Goal: Task Accomplishment & Management: Complete application form

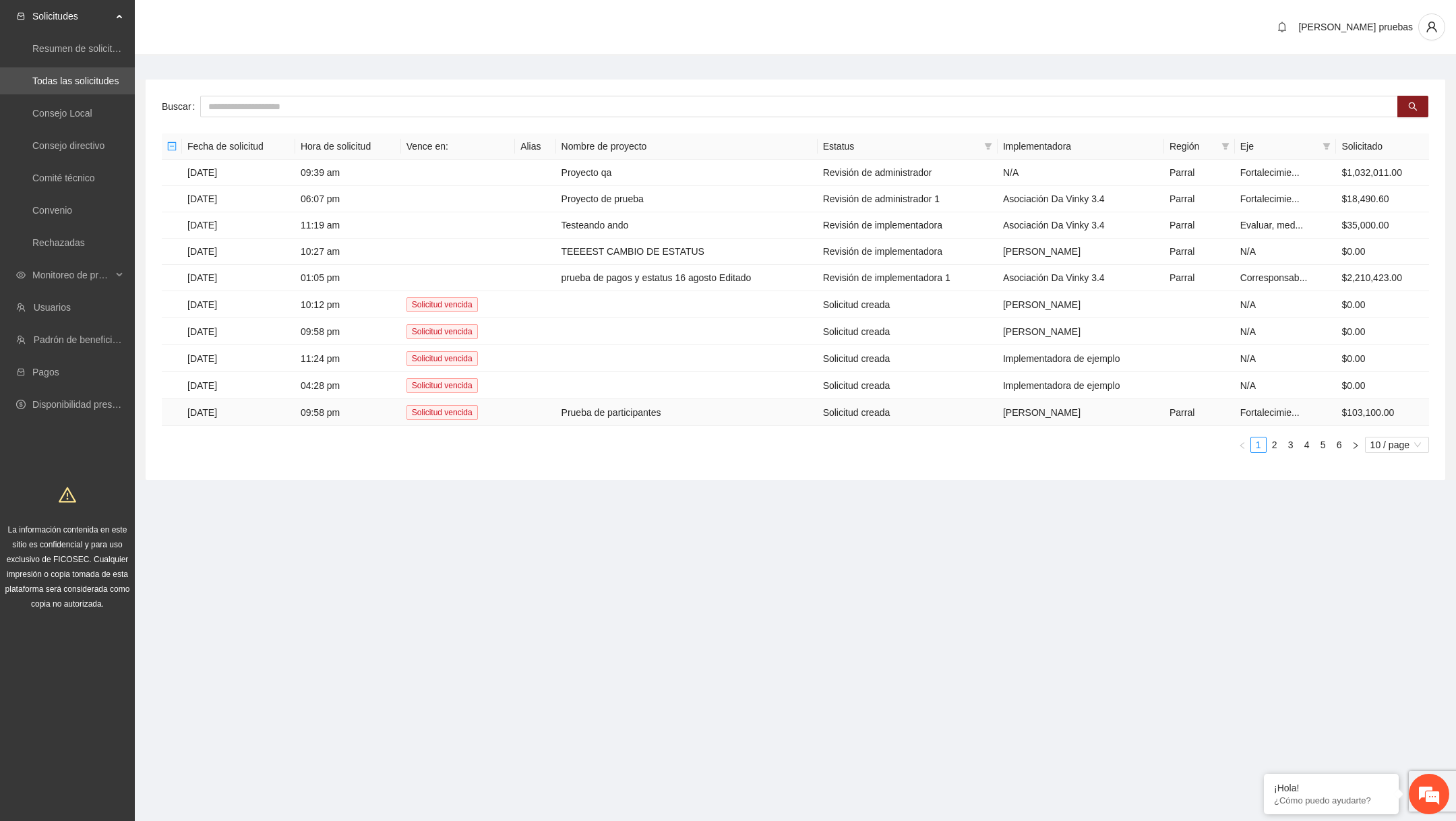
click at [596, 402] on td "Prueba de participantes" at bounding box center [687, 413] width 262 height 27
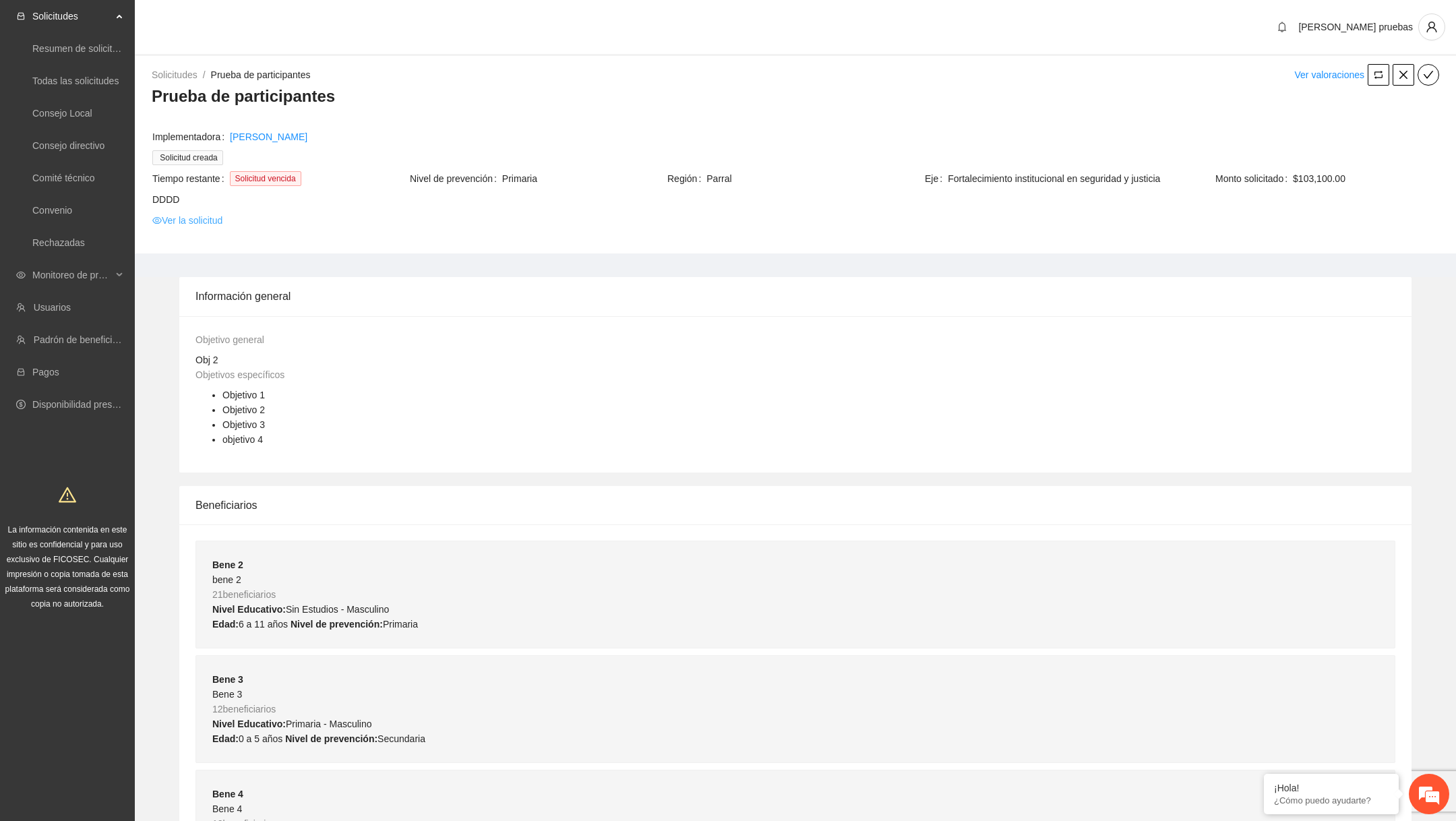
click at [219, 219] on link "Ver la solicitud" at bounding box center [187, 221] width 70 height 15
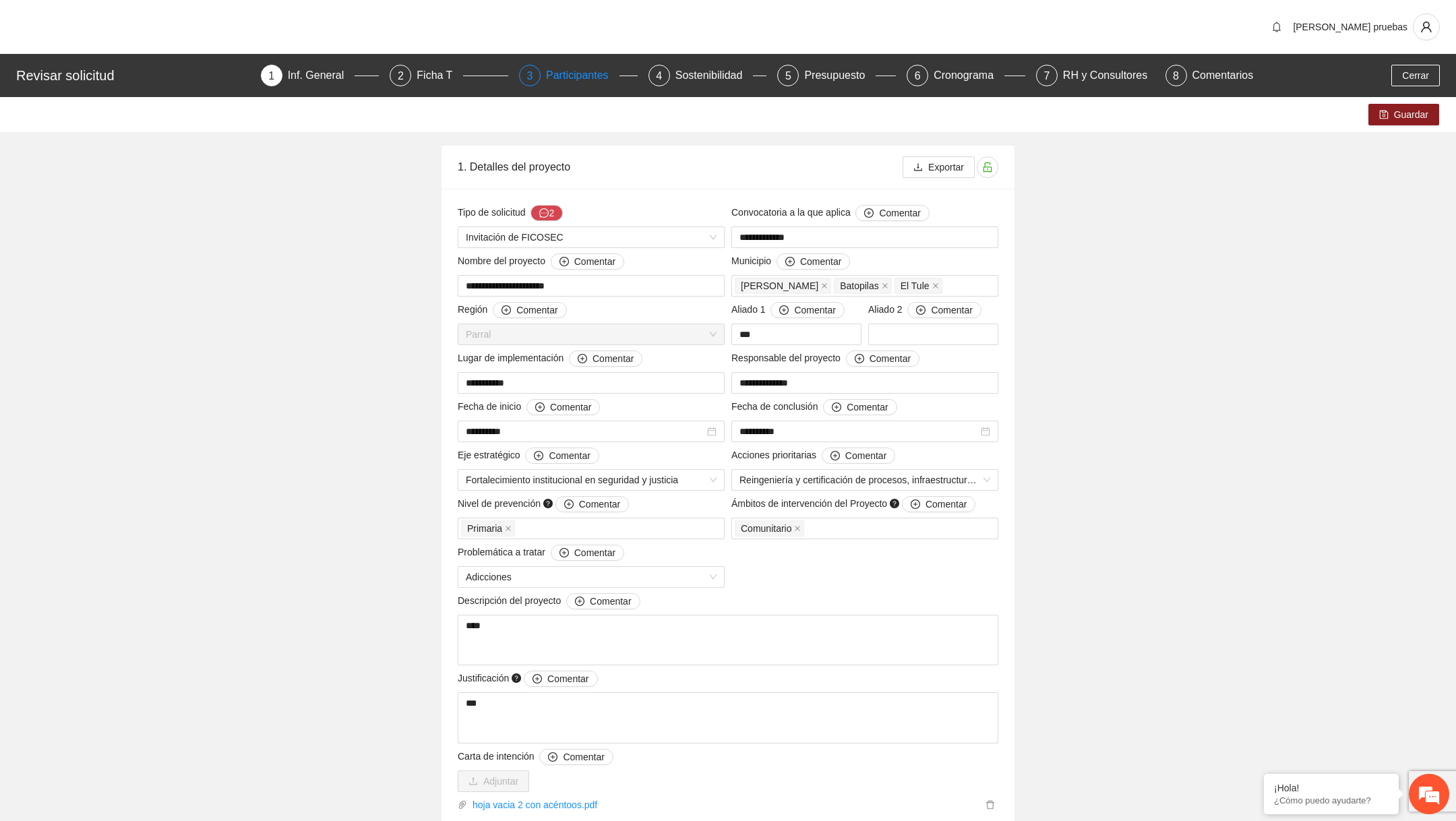
click at [568, 77] on div "Participantes" at bounding box center [583, 76] width 74 height 22
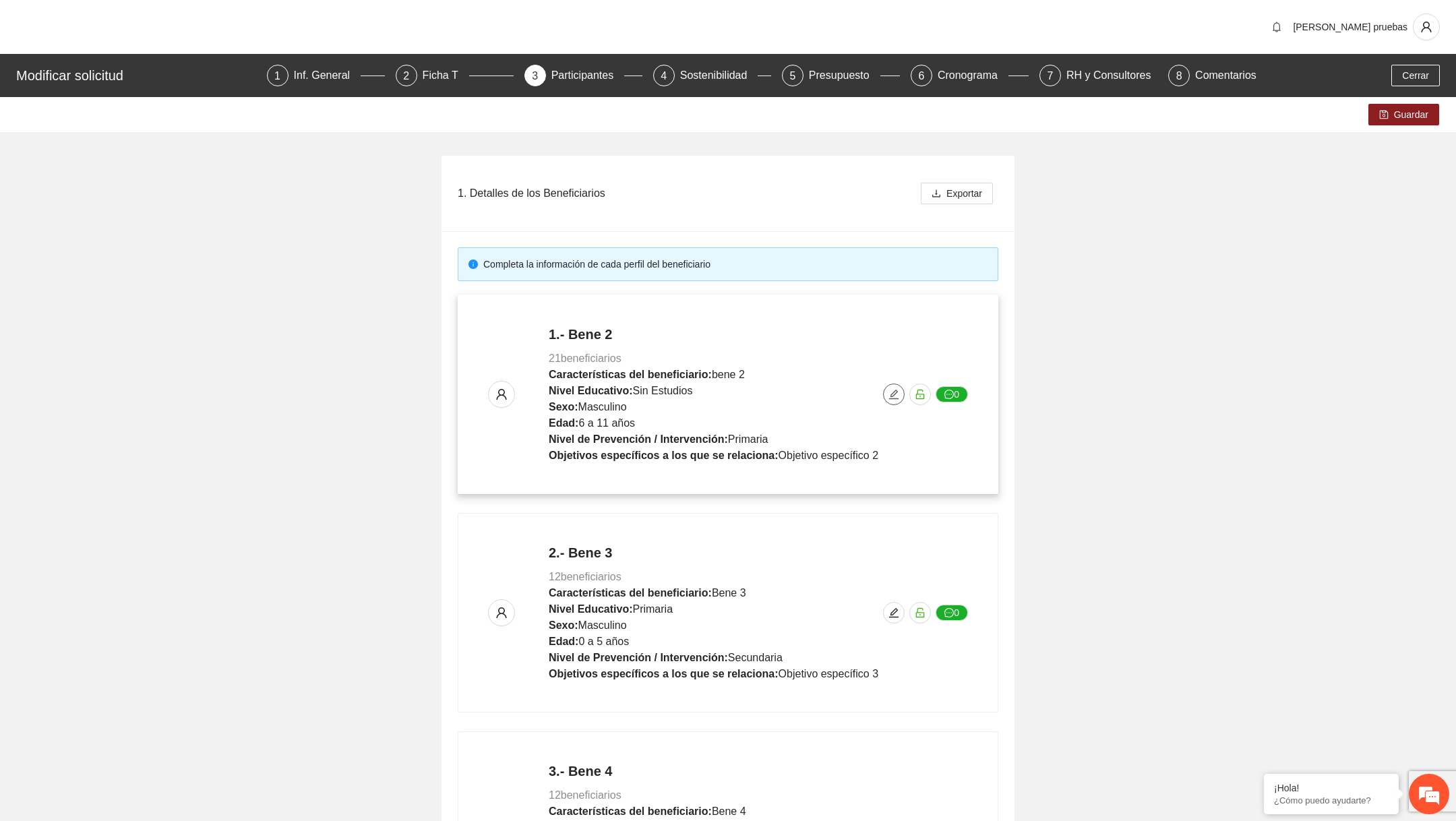
click at [888, 396] on span "edit" at bounding box center [893, 395] width 20 height 11
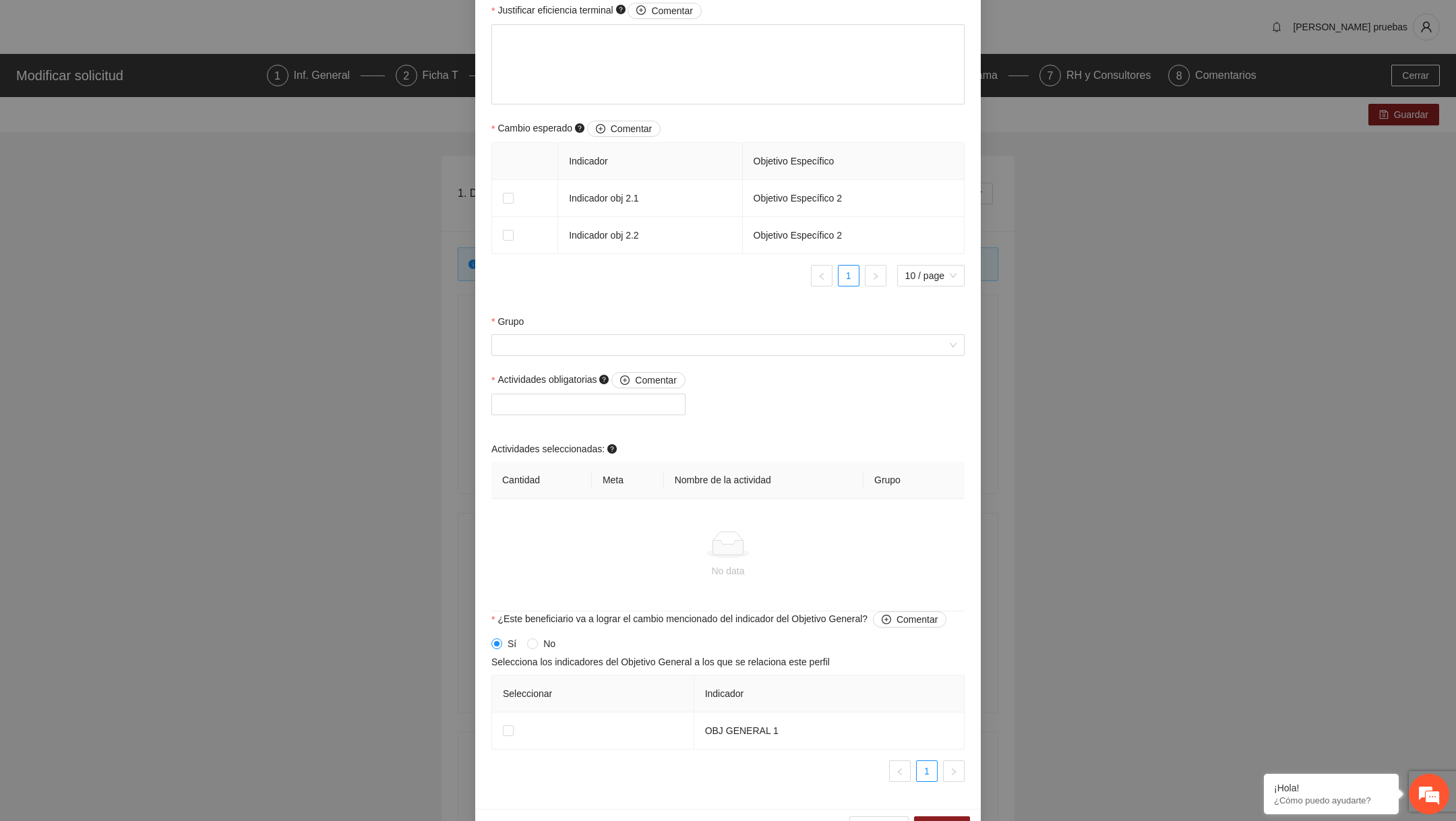
scroll to position [761, 0]
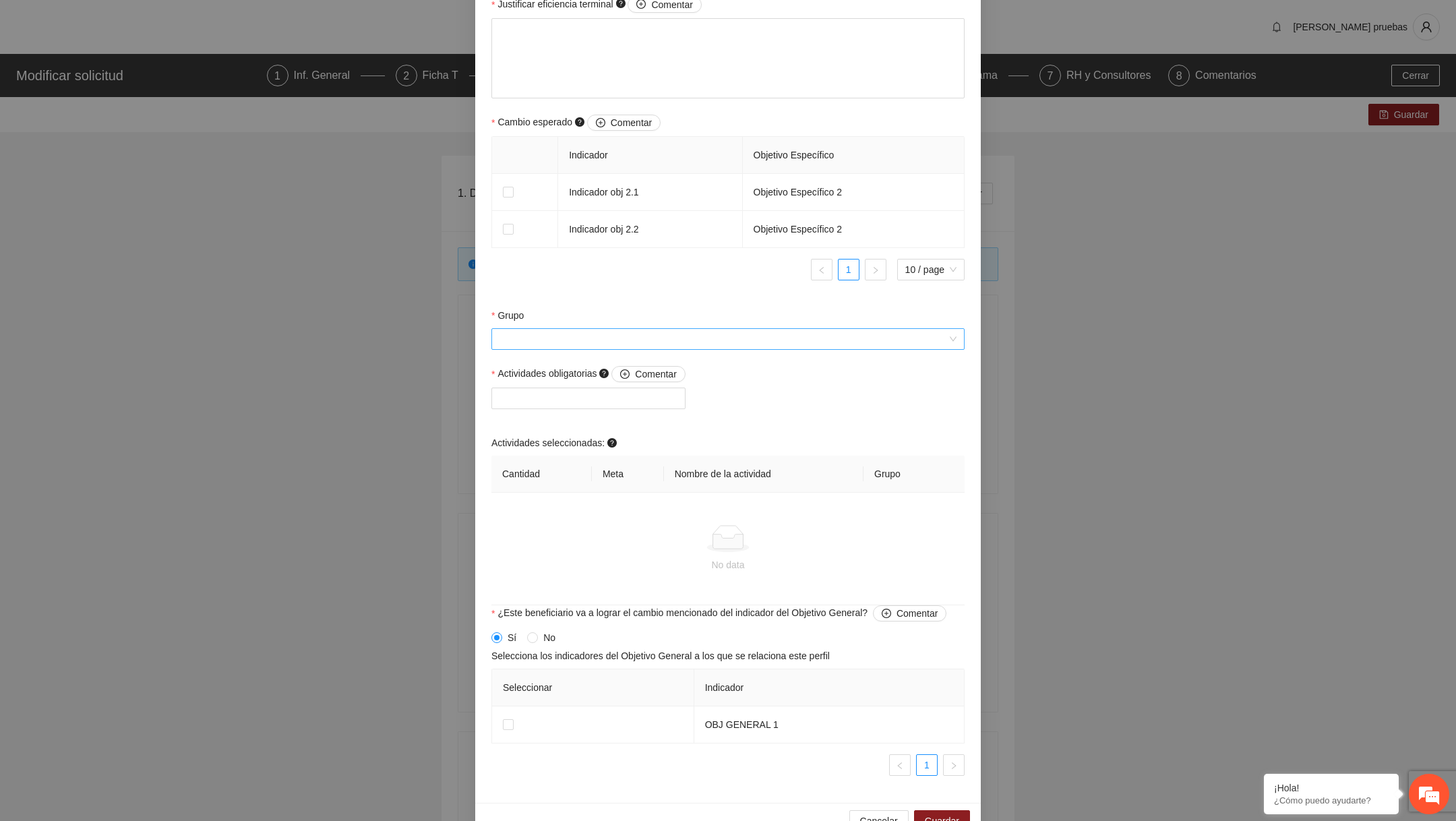
click at [682, 338] on input "Grupo" at bounding box center [723, 339] width 448 height 20
click at [504, 312] on label "Grupo" at bounding box center [507, 316] width 32 height 15
click at [504, 329] on input "Grupo" at bounding box center [723, 339] width 448 height 20
click at [504, 312] on label "Grupo" at bounding box center [507, 316] width 32 height 15
click at [504, 329] on input "Grupo" at bounding box center [723, 339] width 448 height 20
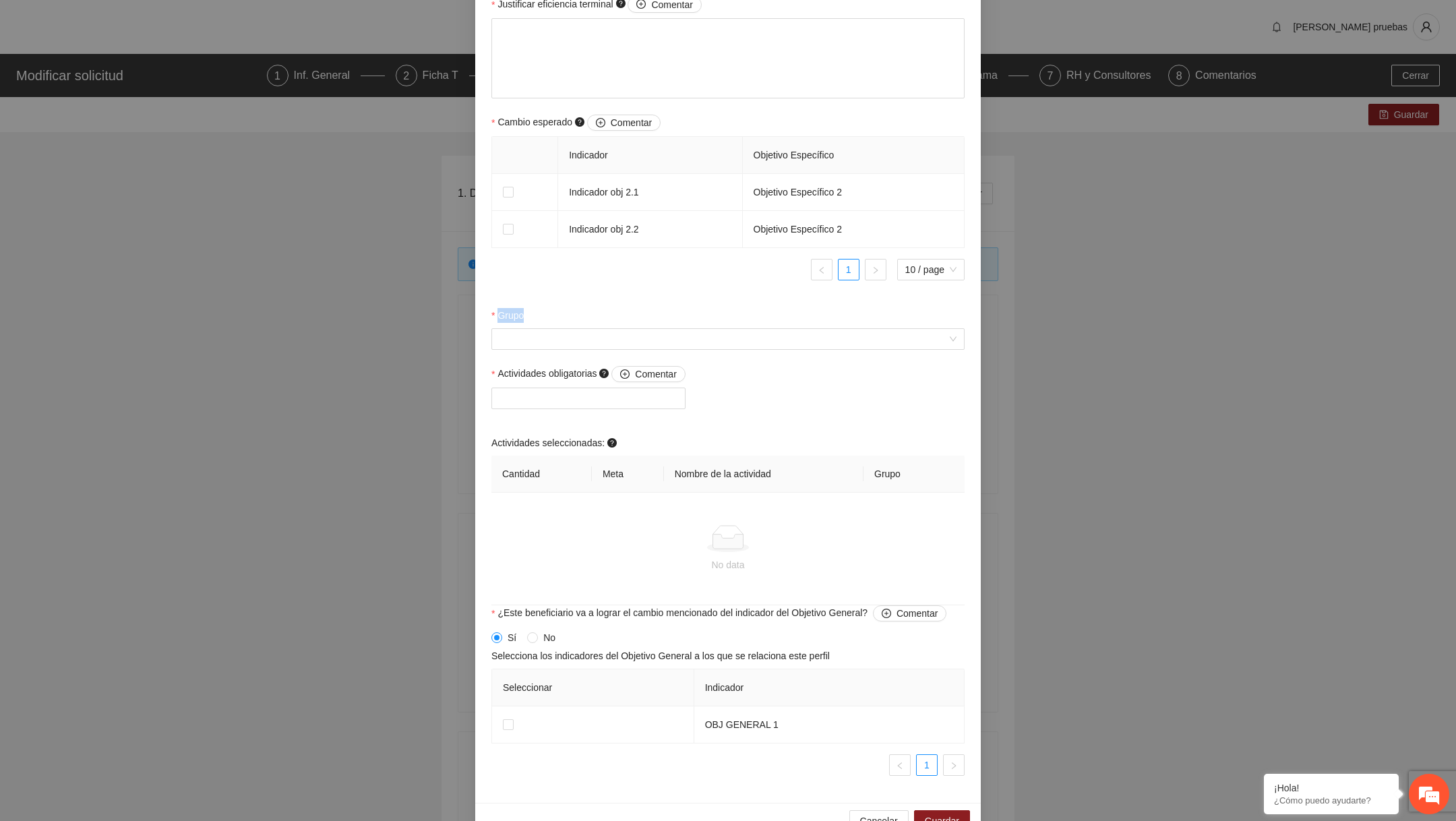
copy label "Grupo"
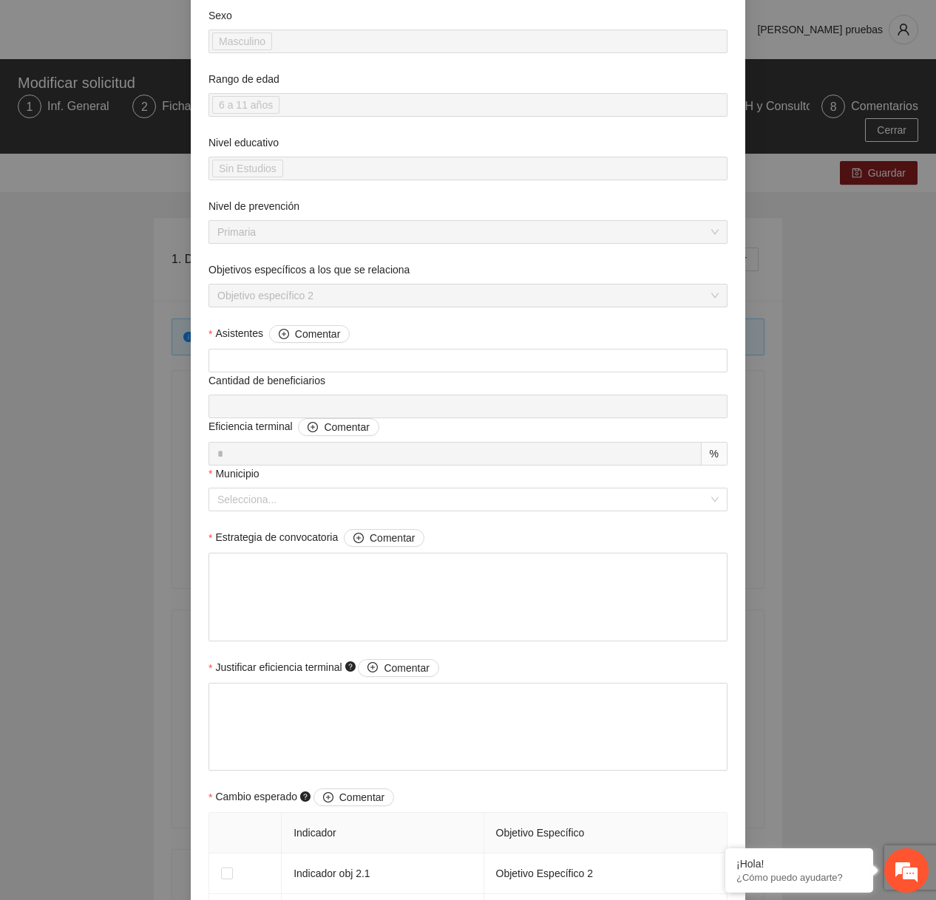
scroll to position [108, 0]
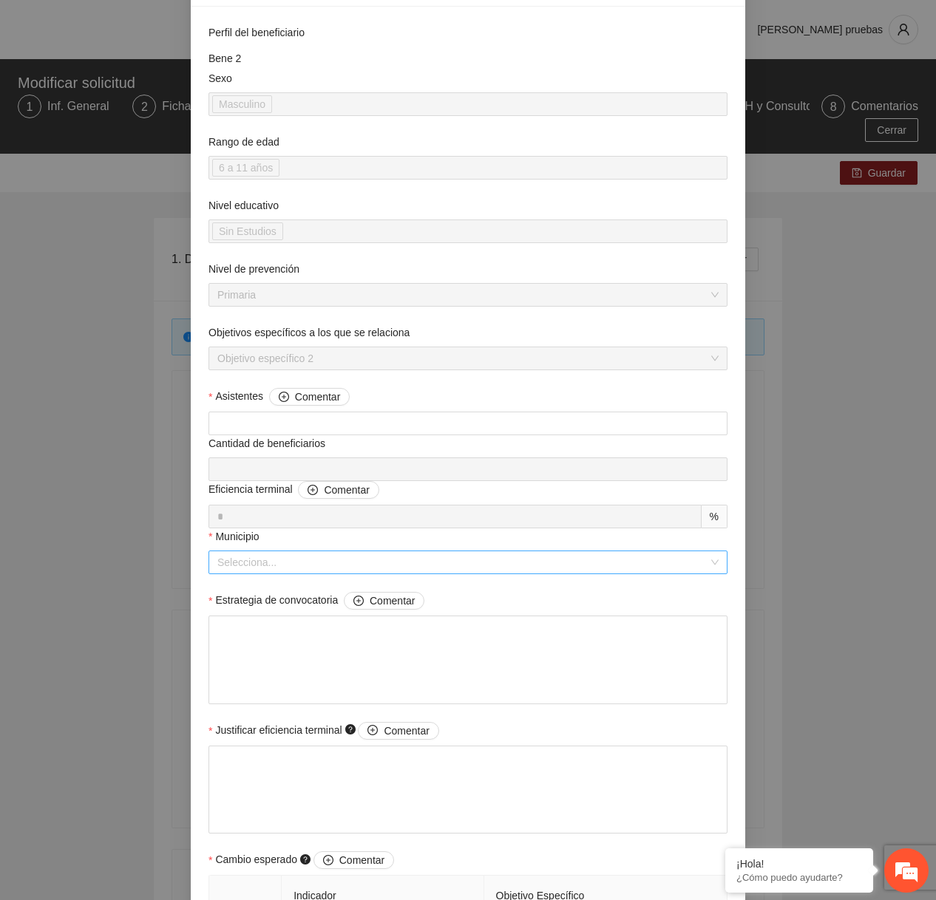
click at [411, 554] on input "Municipio" at bounding box center [462, 562] width 491 height 22
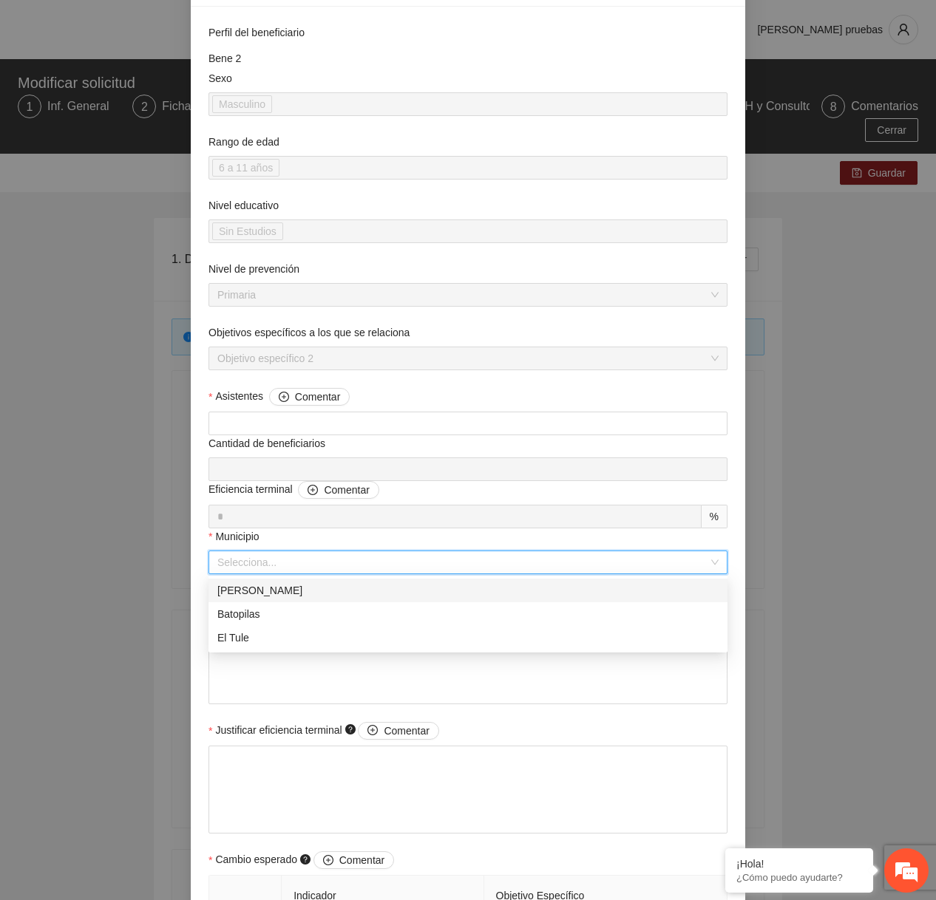
click at [351, 595] on div "[PERSON_NAME]" at bounding box center [467, 591] width 501 height 16
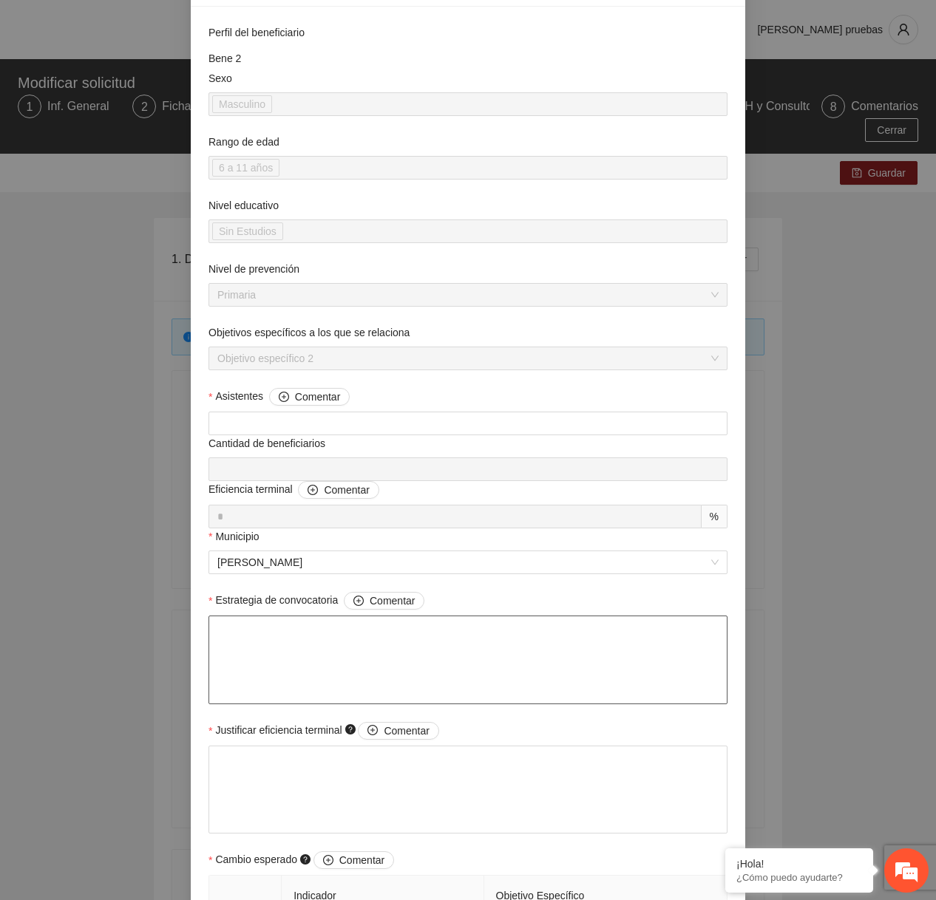
click at [327, 620] on textarea "Estrategia de convocatoria Comentar" at bounding box center [467, 660] width 519 height 89
type textarea "*"
type textarea "**"
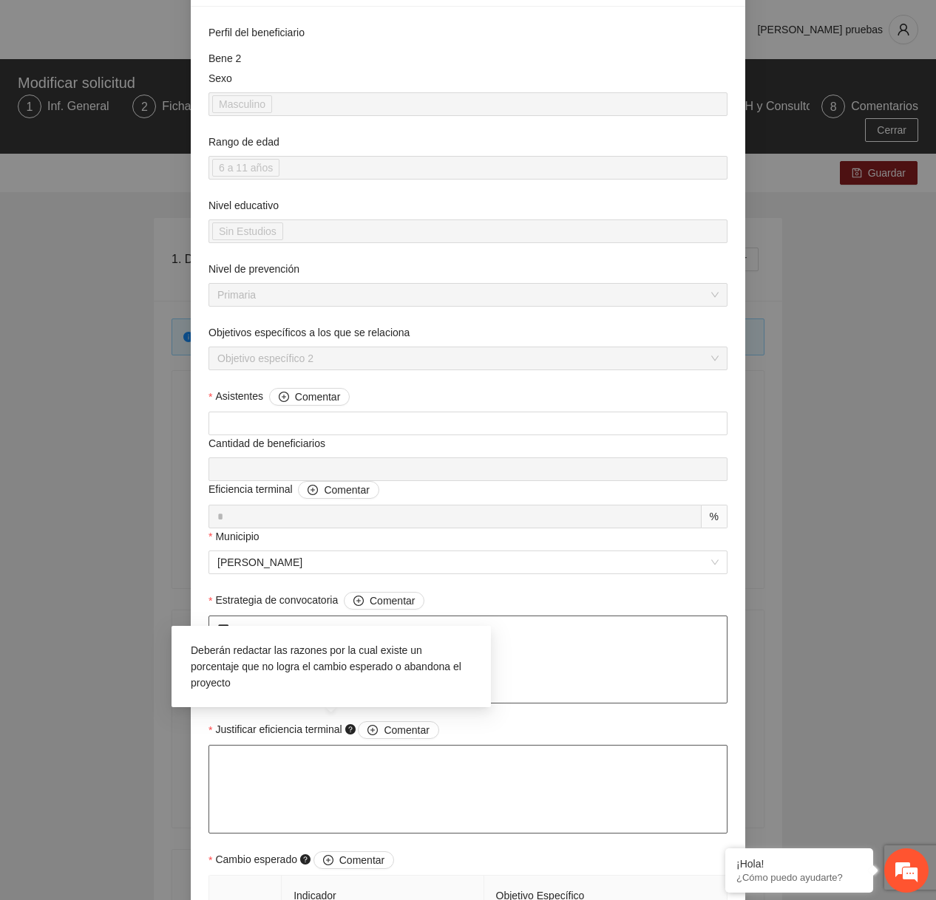
type textarea "***"
click at [330, 768] on textarea "Justificar eficiencia terminal Comentar" at bounding box center [467, 789] width 519 height 89
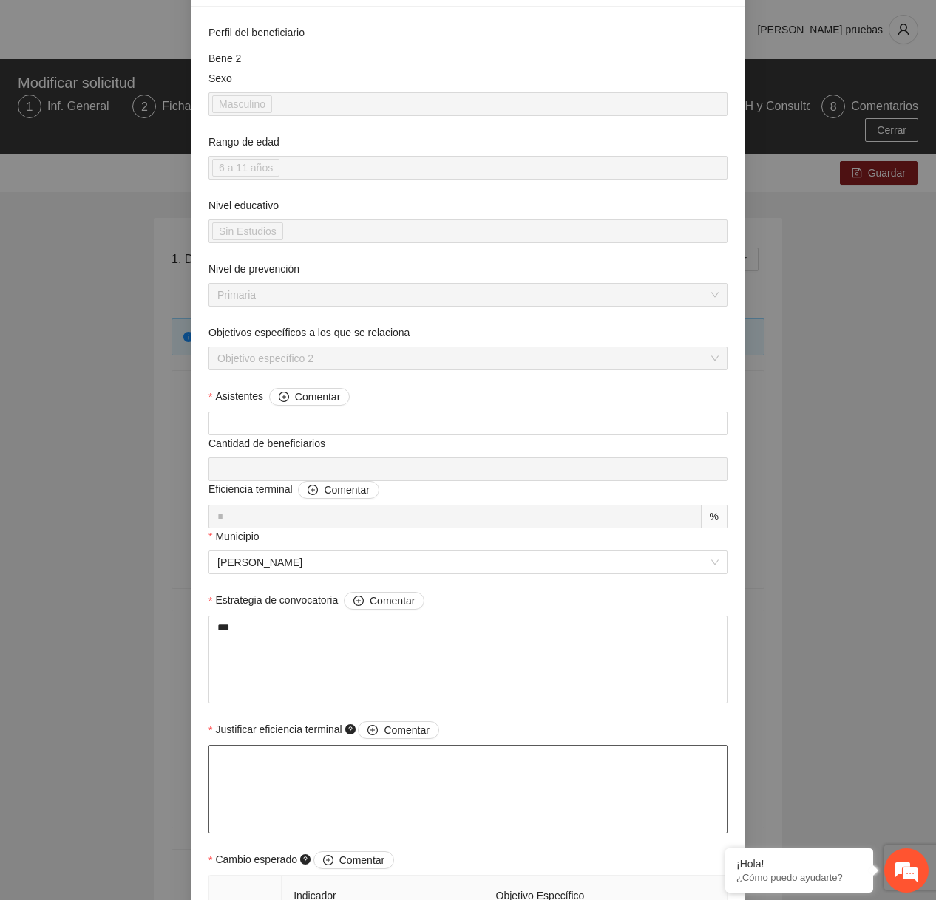
type textarea "*"
type textarea "**"
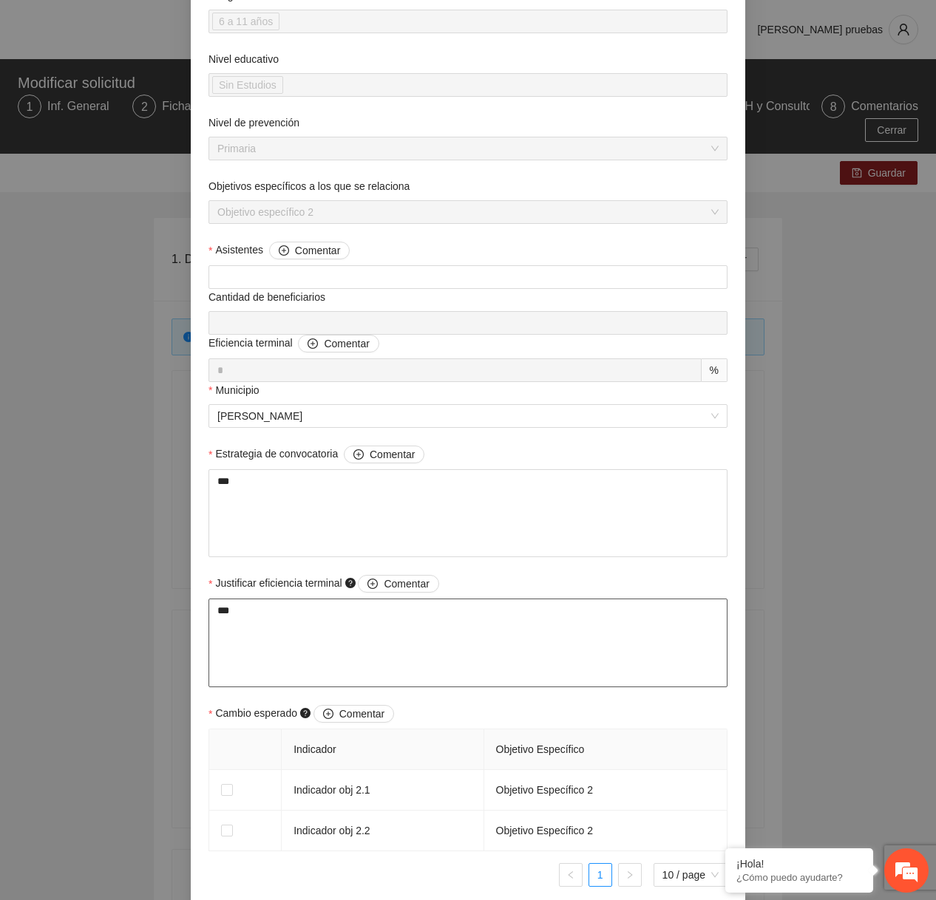
scroll to position [259, 0]
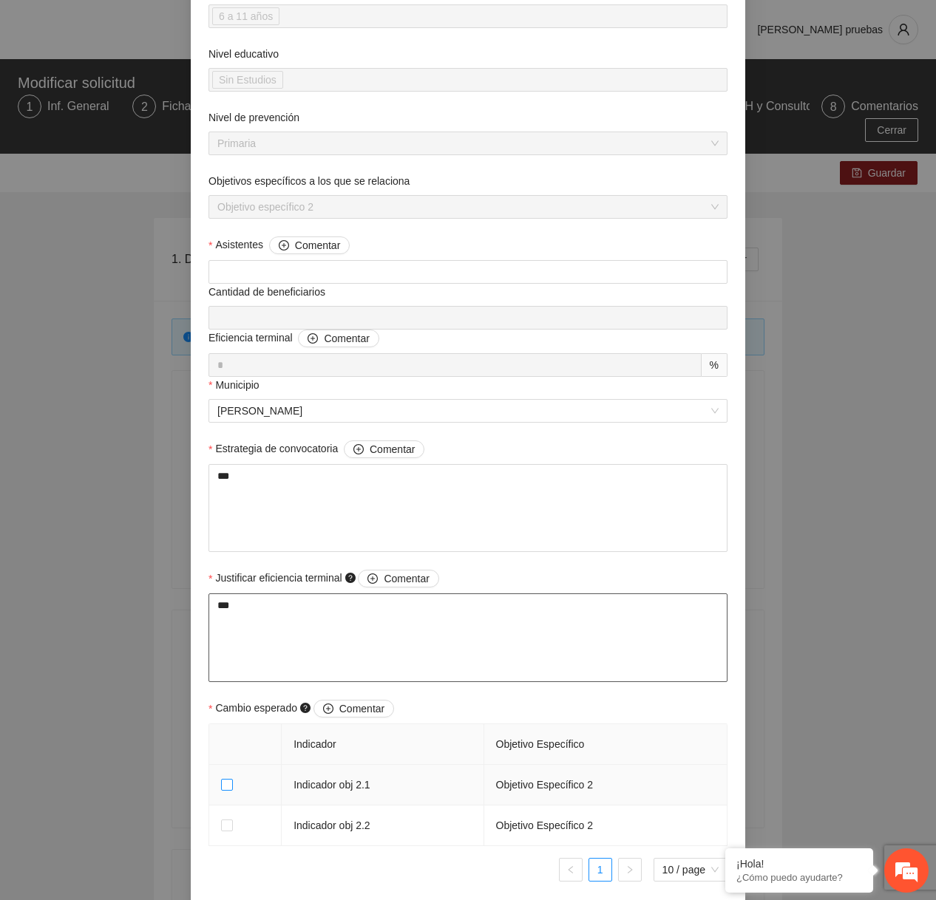
type textarea "***"
click at [232, 781] on span at bounding box center [227, 785] width 12 height 12
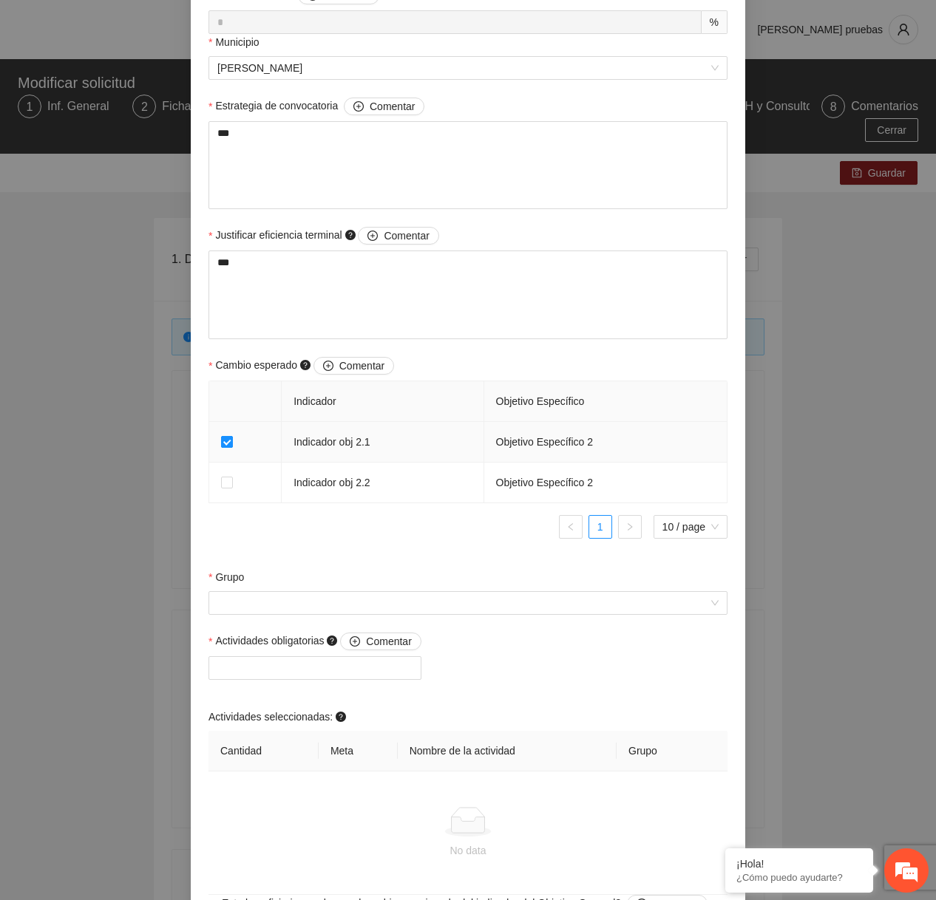
scroll to position [616, 0]
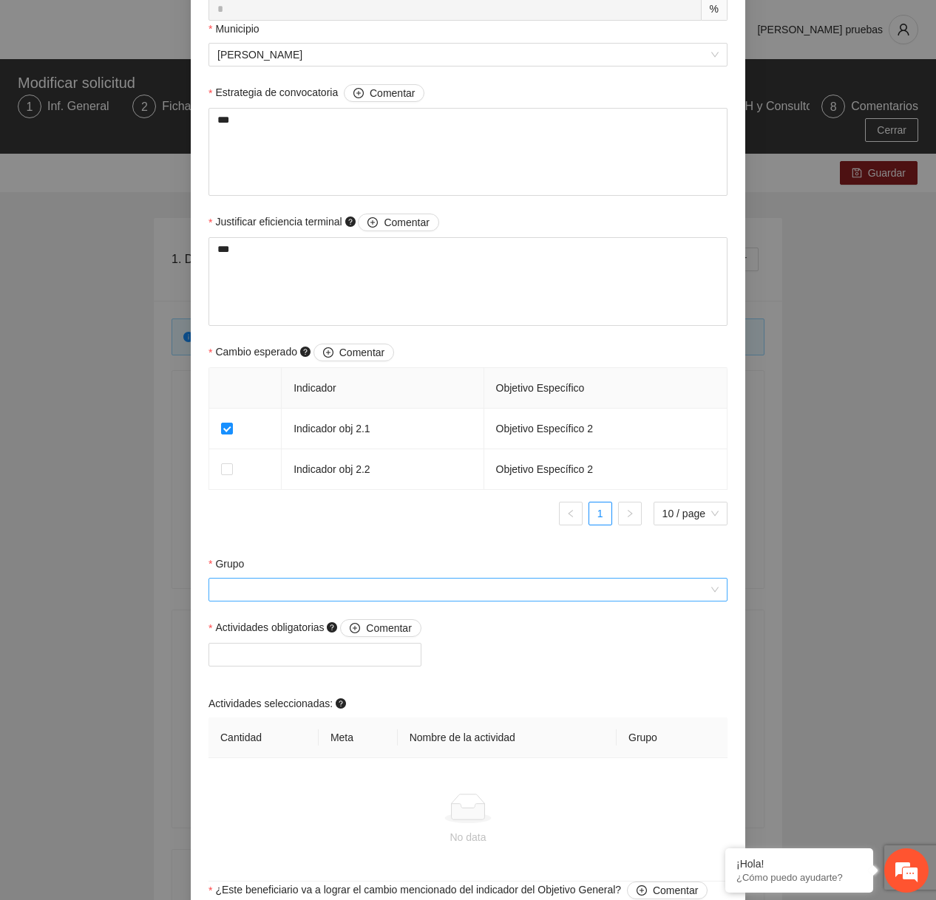
click at [350, 586] on input "Grupo" at bounding box center [462, 590] width 491 height 22
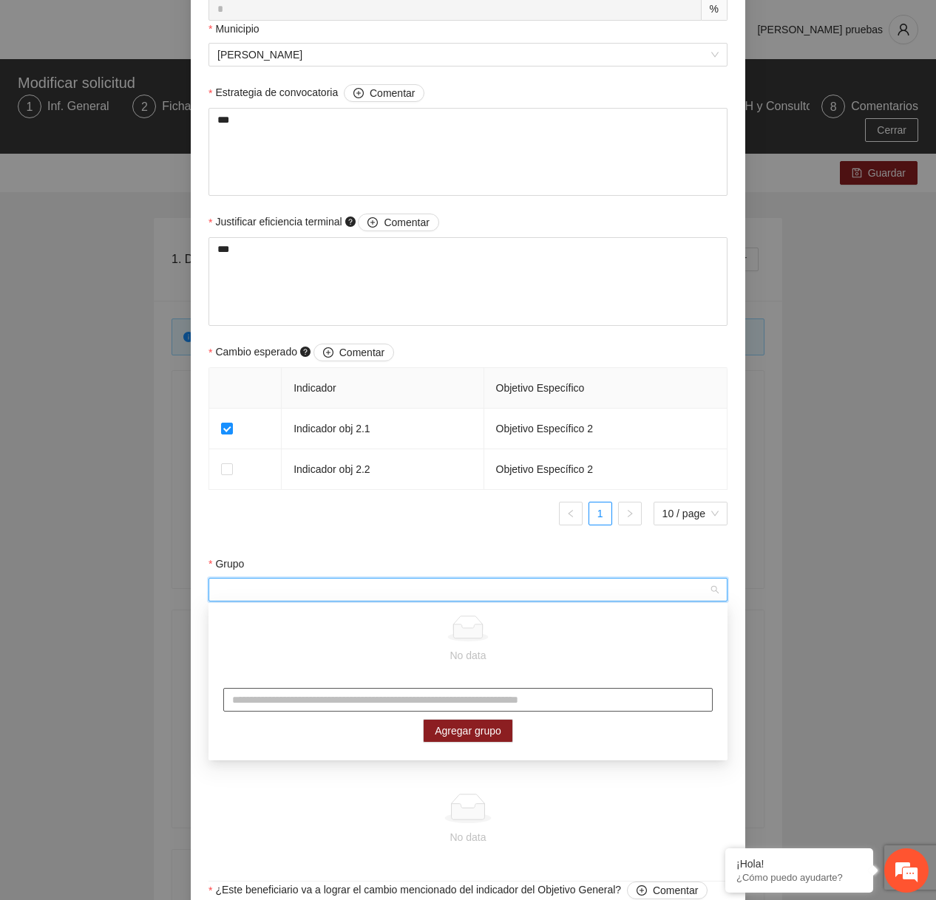
click at [303, 698] on input "text" at bounding box center [467, 700] width 489 height 24
type input "***"
click at [498, 730] on span "Agregar grupo" at bounding box center [468, 731] width 67 height 16
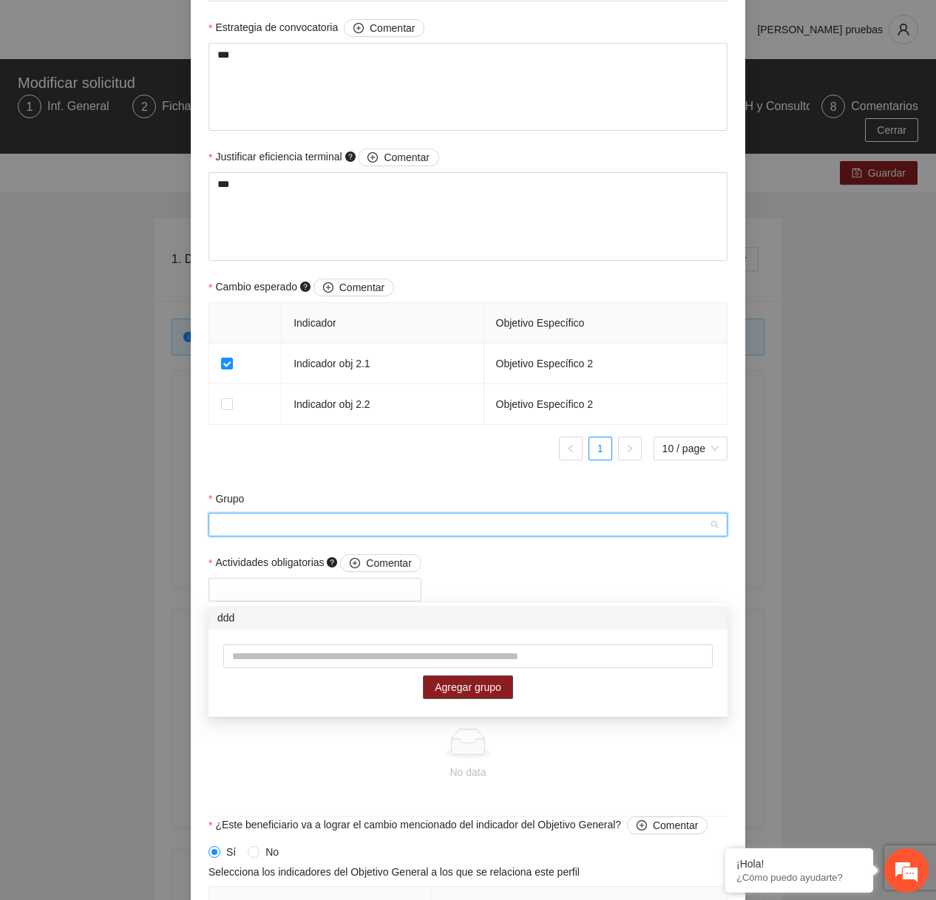
scroll to position [692, 0]
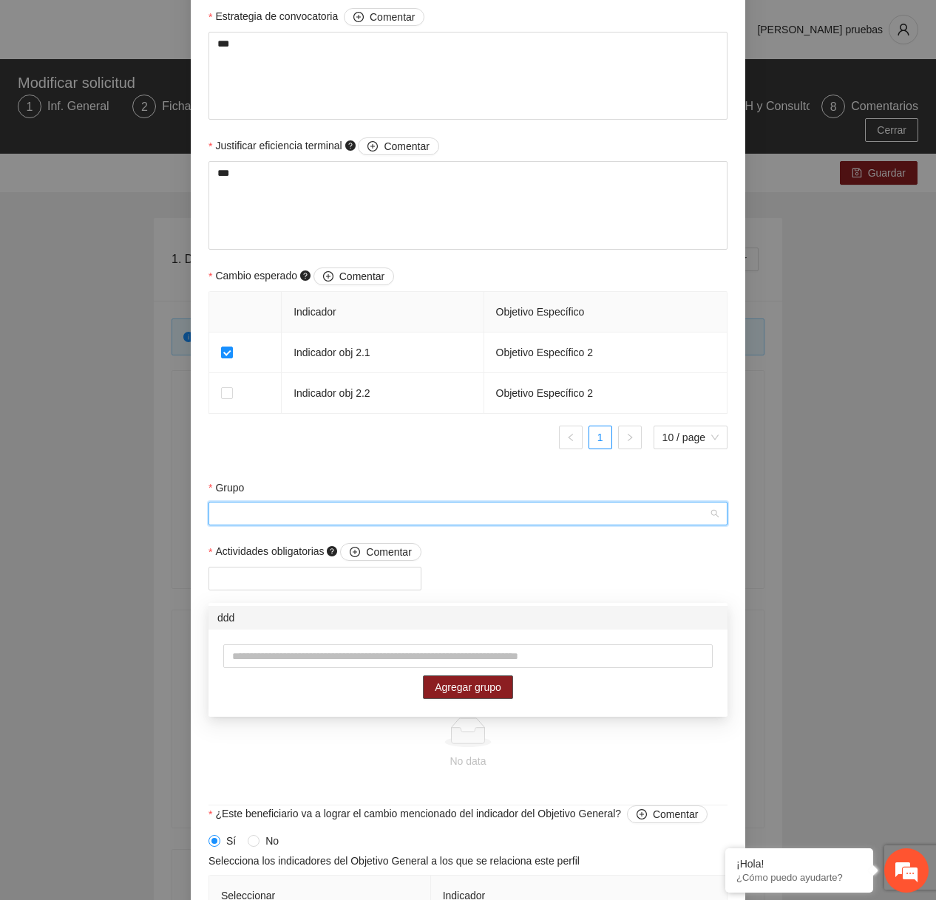
click at [410, 622] on div "ddd" at bounding box center [467, 618] width 501 height 16
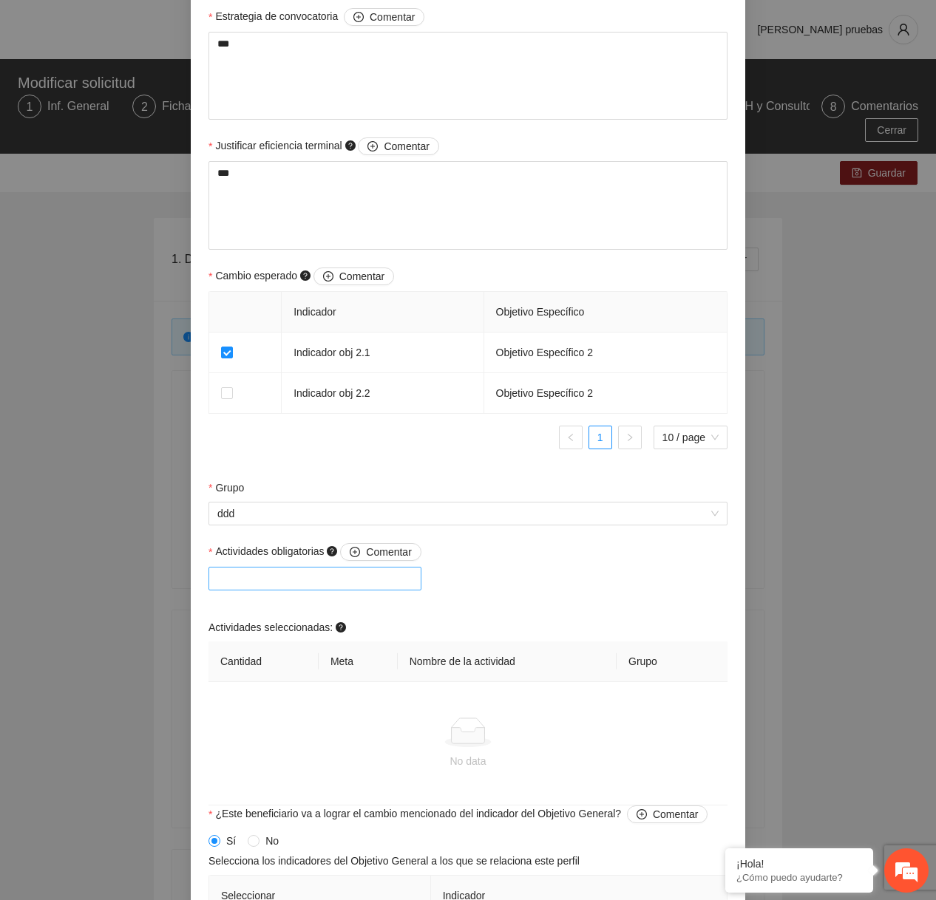
click at [364, 578] on div at bounding box center [315, 579] width 206 height 18
click at [427, 714] on td "No data" at bounding box center [467, 743] width 519 height 123
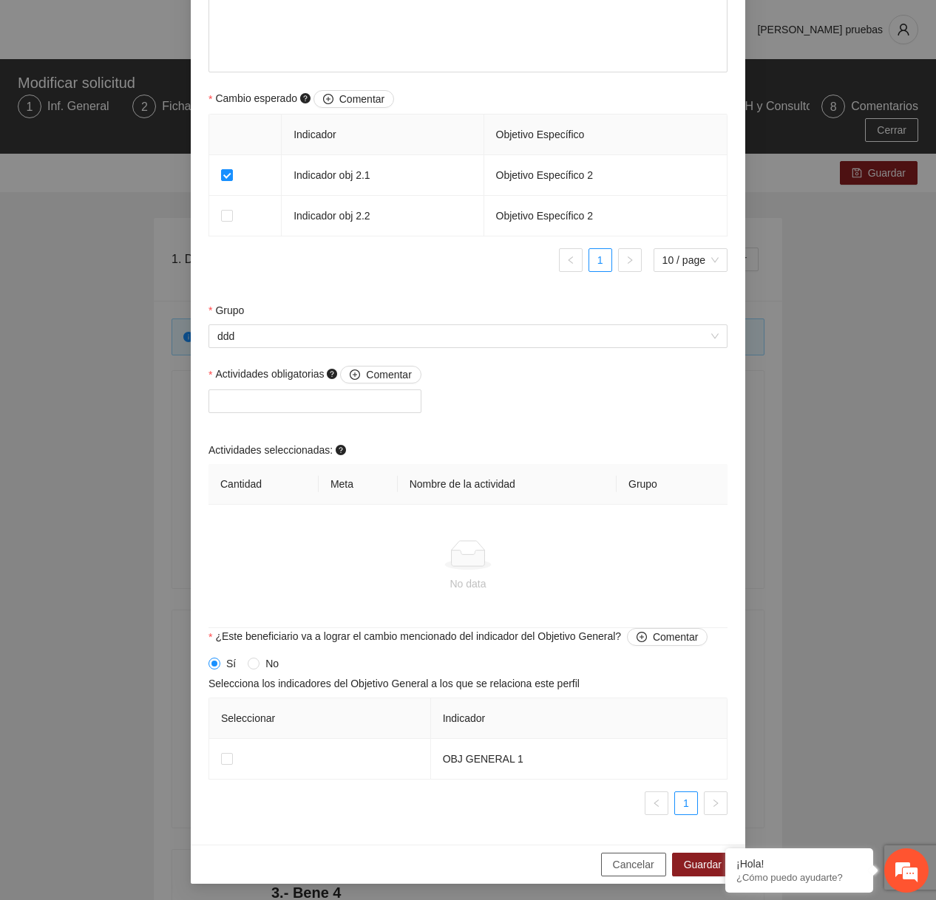
click at [624, 862] on span "Cancelar" at bounding box center [633, 865] width 41 height 16
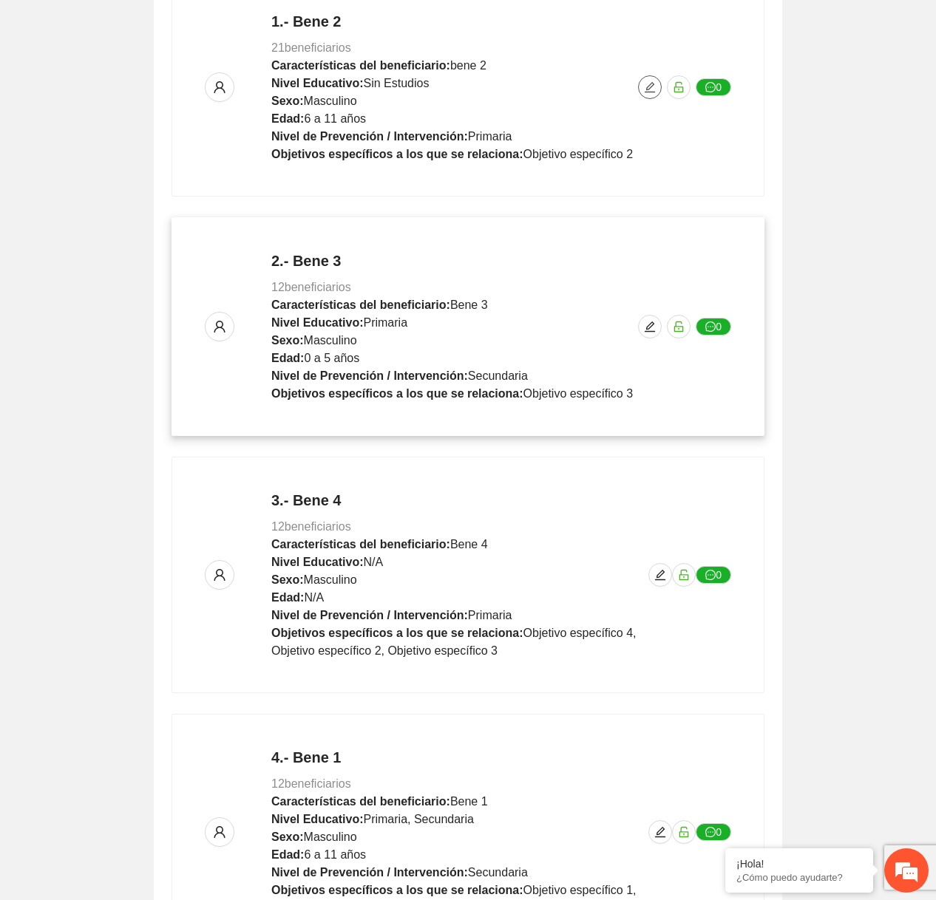
scroll to position [547, 0]
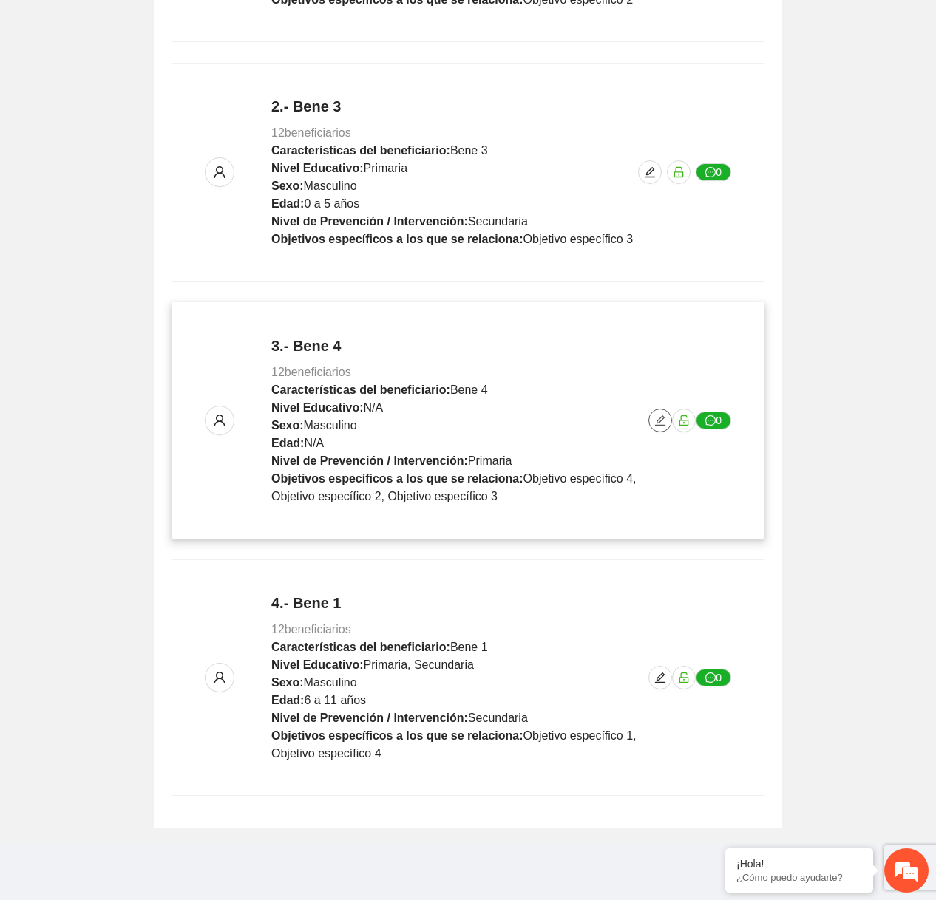
click at [658, 419] on icon "edit" at bounding box center [660, 421] width 12 height 12
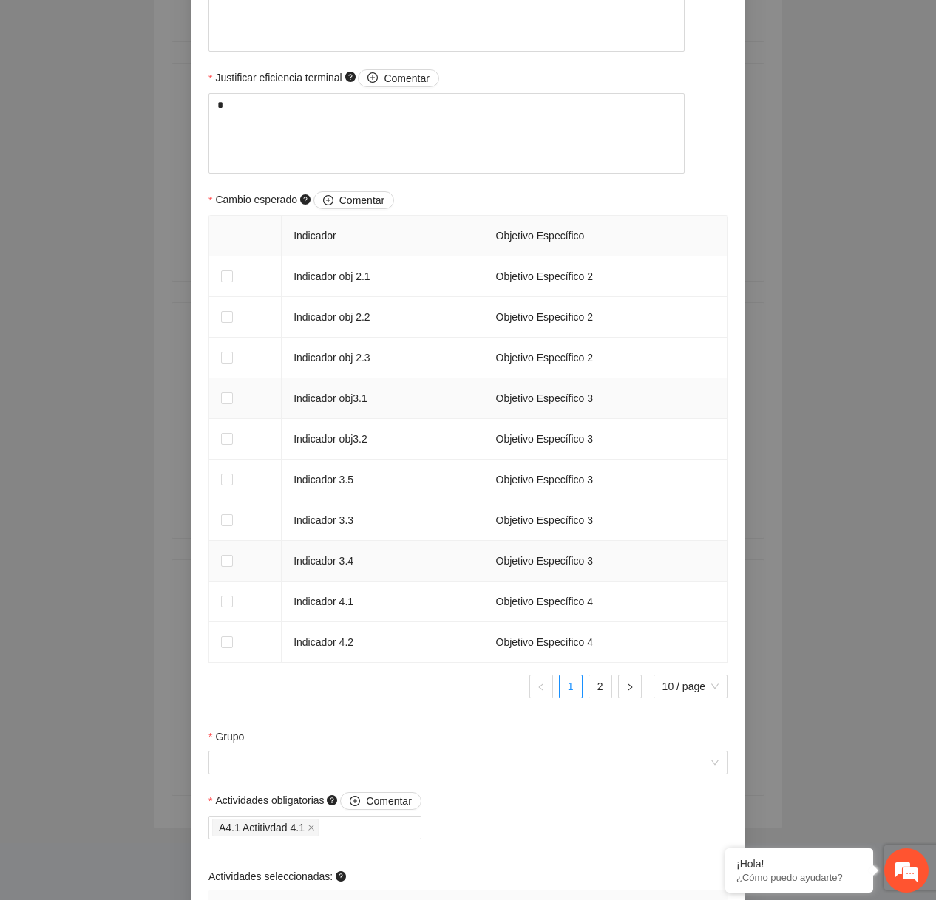
scroll to position [665, 0]
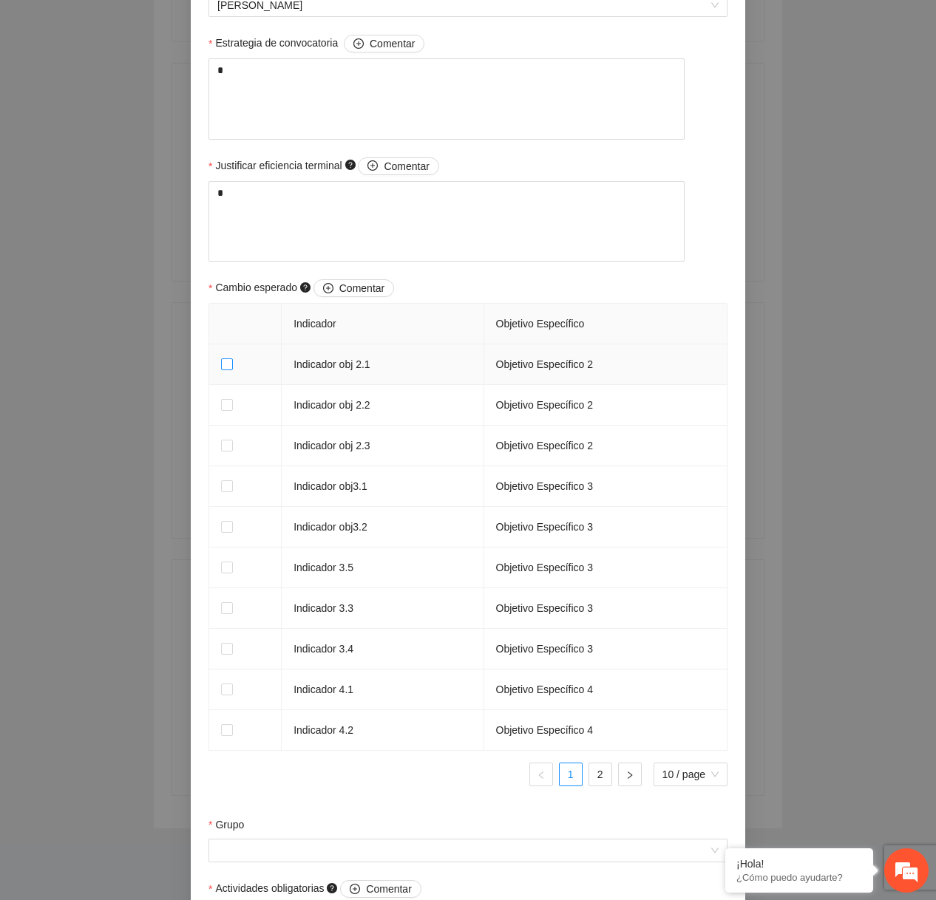
click at [232, 370] on span at bounding box center [227, 365] width 12 height 12
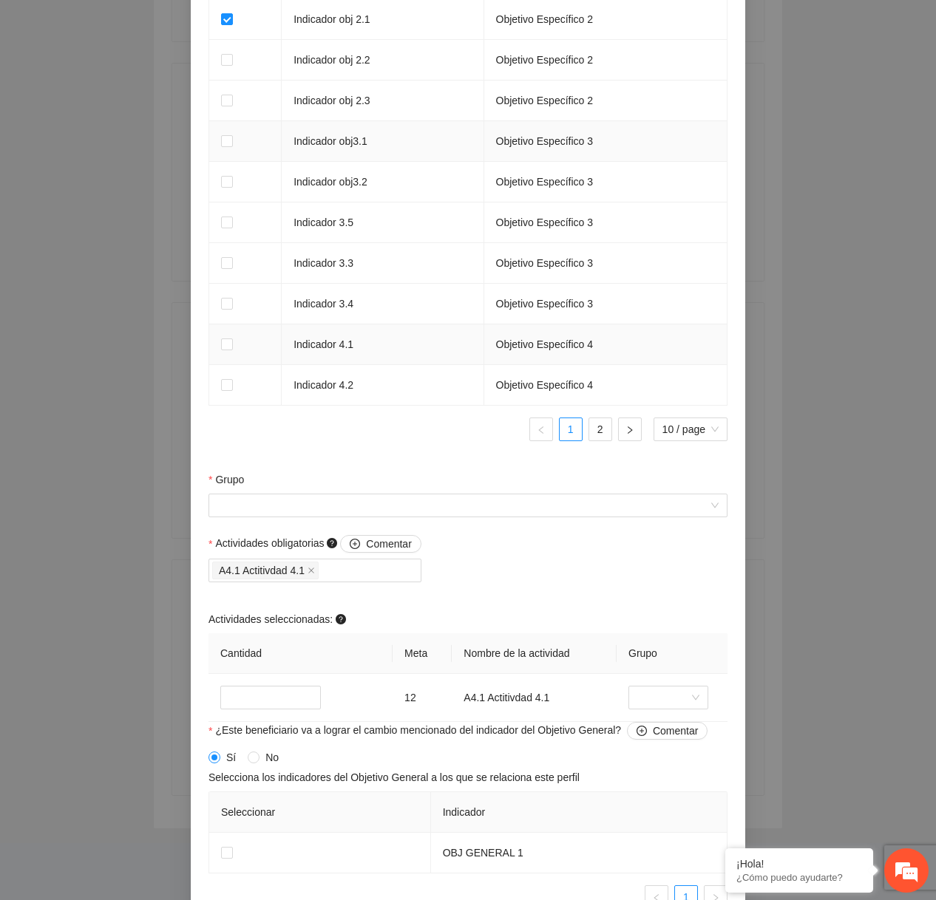
scroll to position [1014, 0]
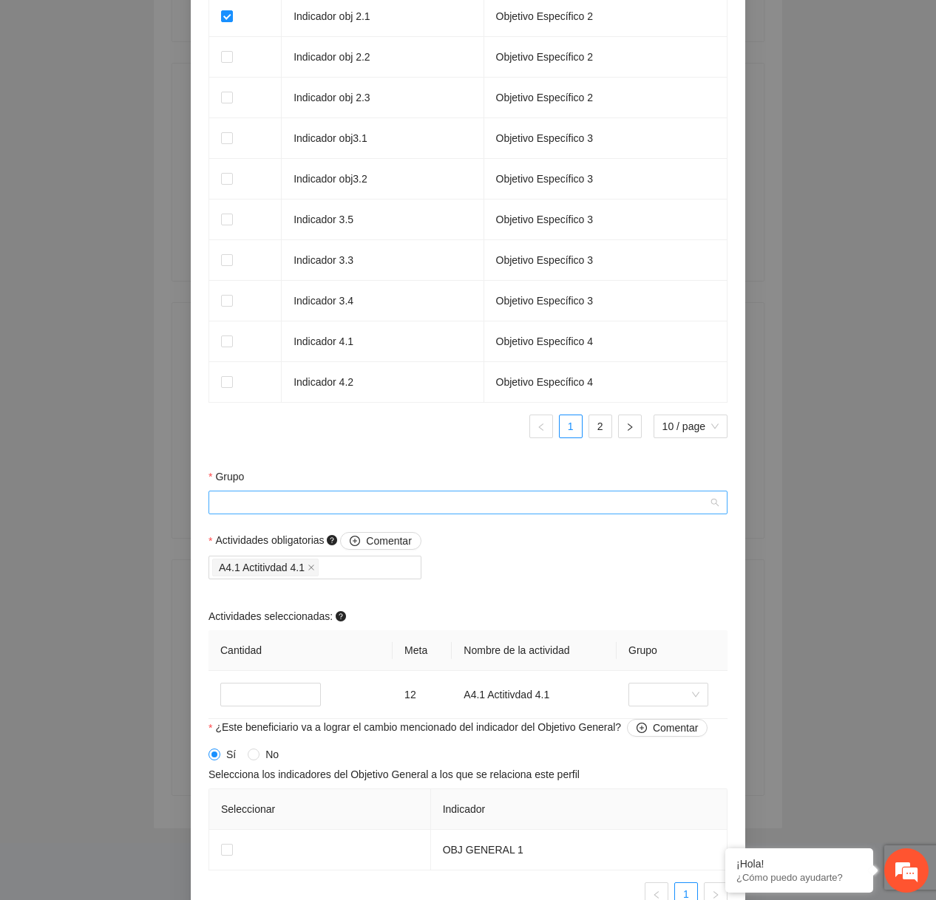
click at [515, 514] on input "Grupo" at bounding box center [462, 503] width 491 height 22
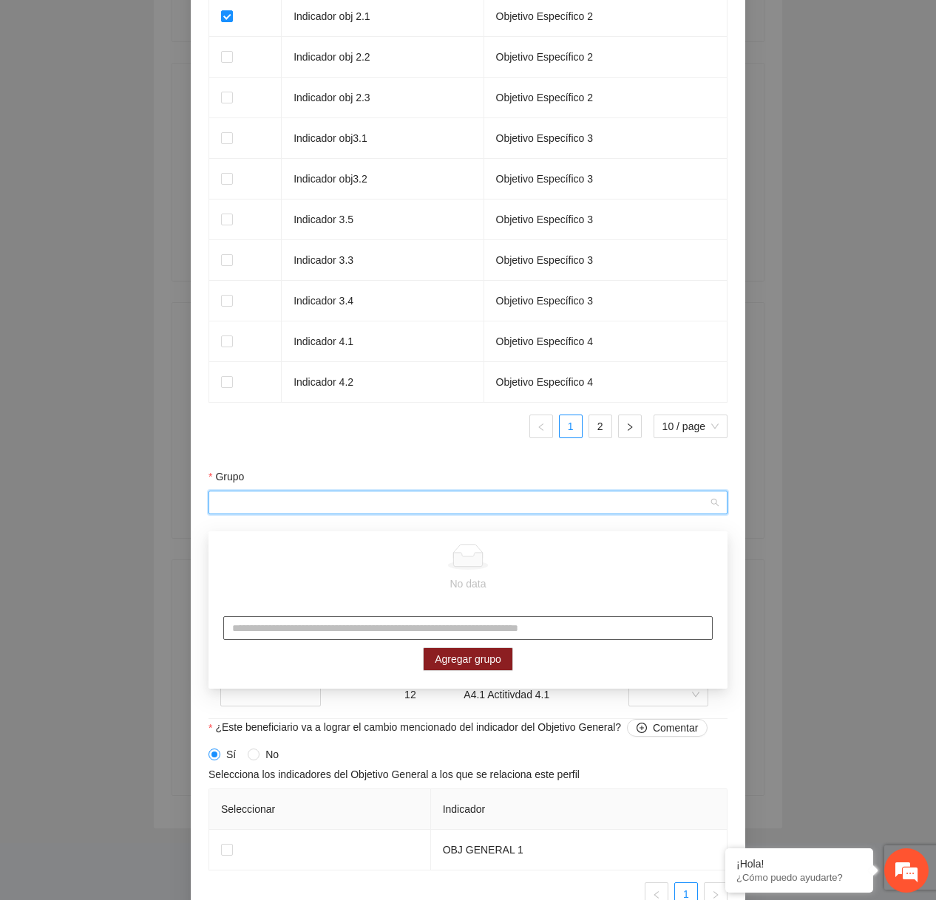
click at [414, 622] on input "text" at bounding box center [467, 629] width 489 height 24
type input "*********"
click at [480, 664] on span "Agregar grupo" at bounding box center [468, 659] width 67 height 16
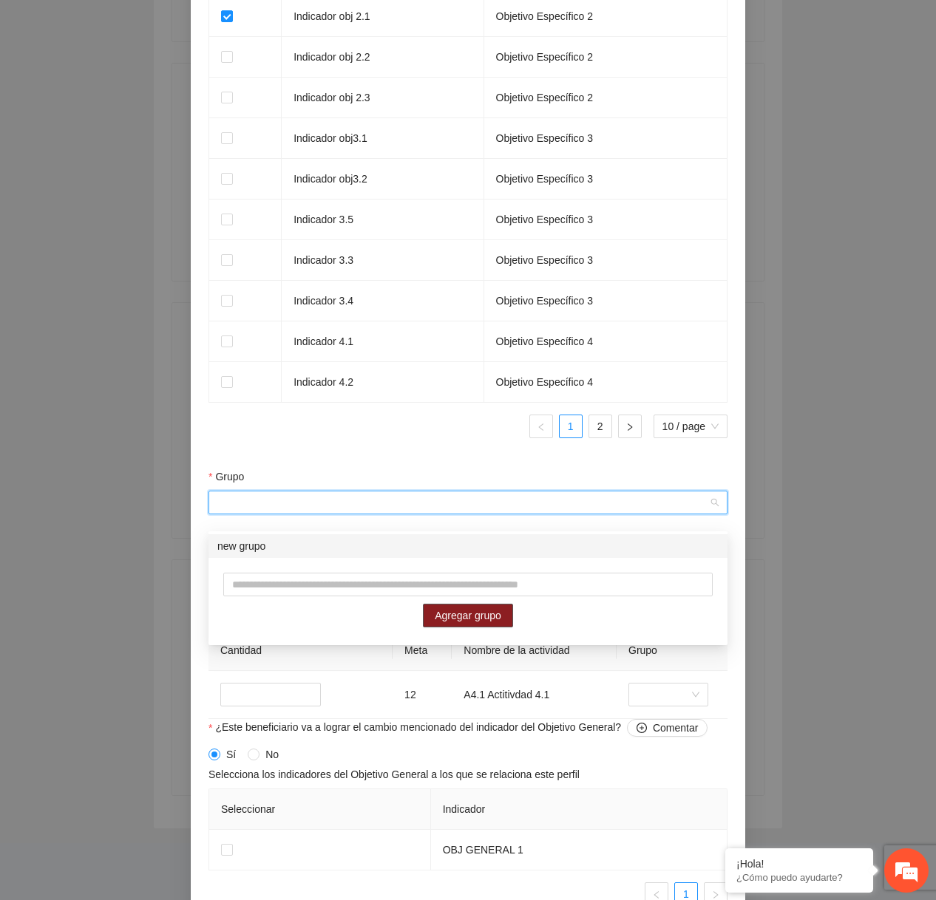
click at [376, 547] on div "new grupo" at bounding box center [467, 546] width 501 height 16
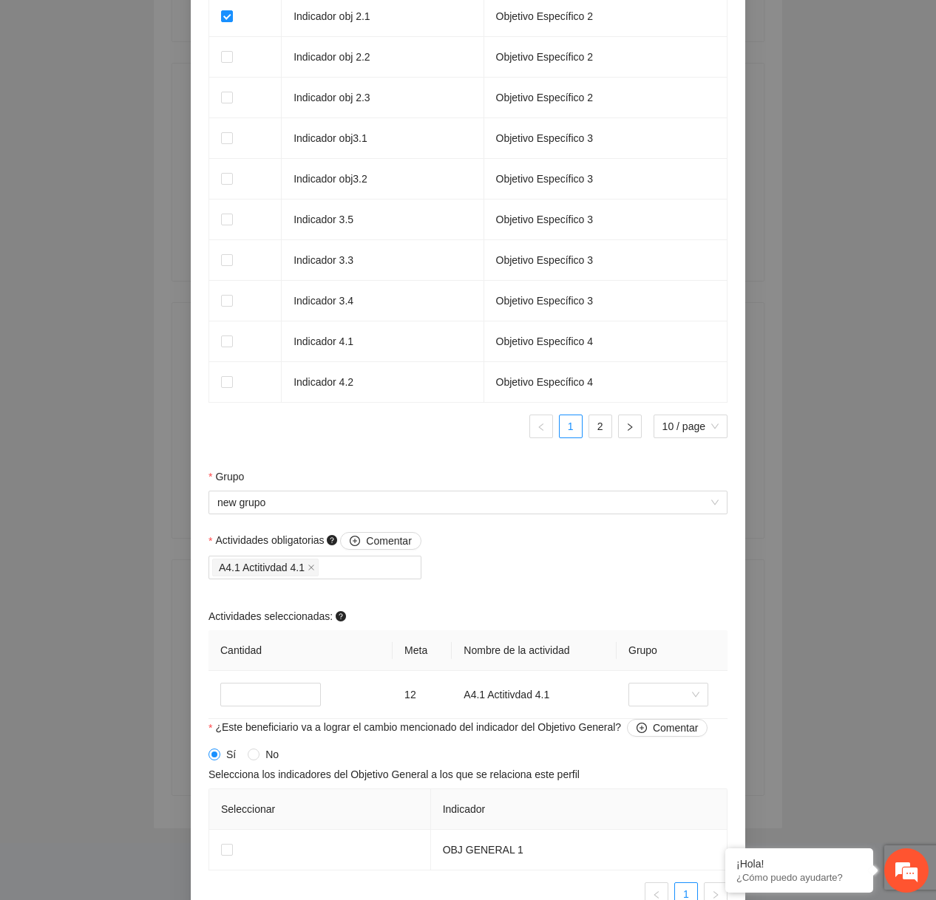
click at [417, 431] on ul "1 2 10 / page" at bounding box center [467, 427] width 519 height 24
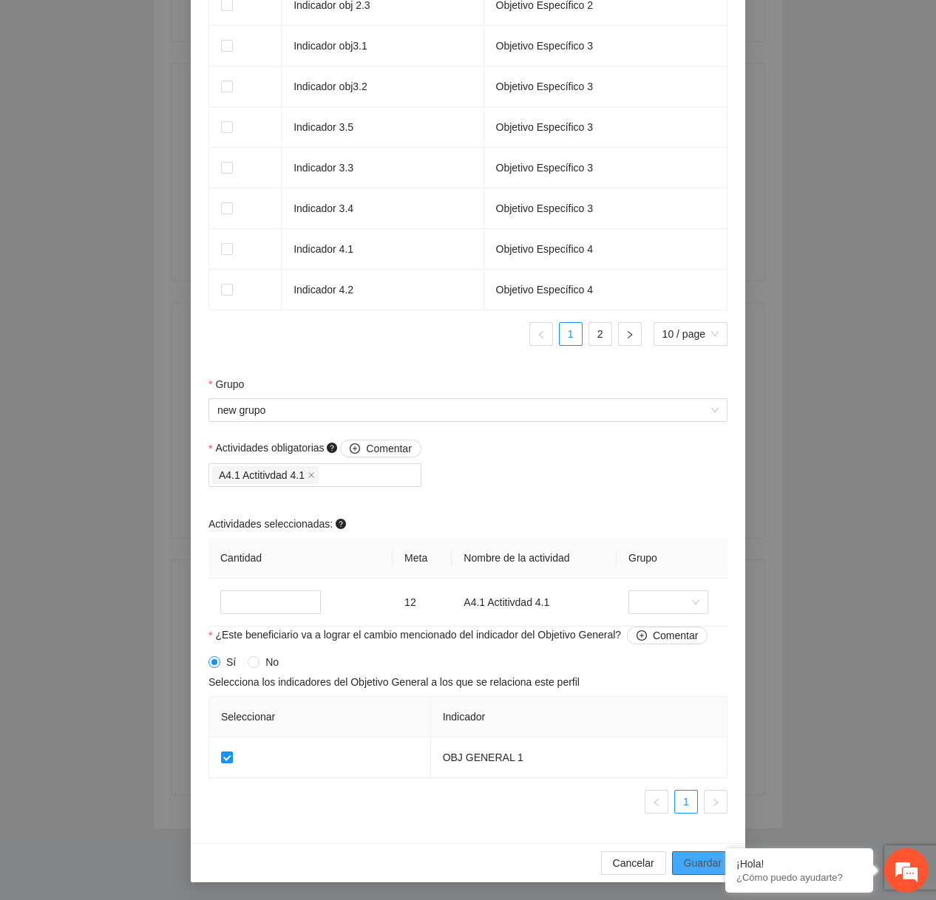
click at [686, 860] on span "Guardar" at bounding box center [703, 863] width 38 height 16
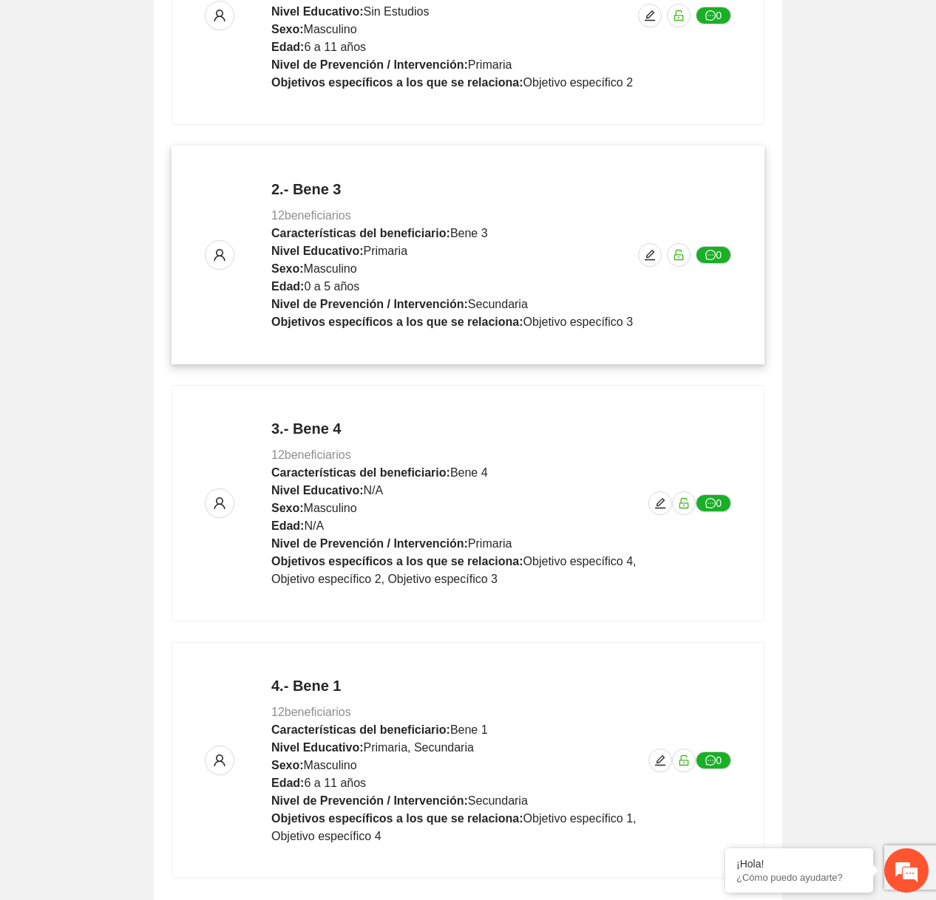
scroll to position [490, 0]
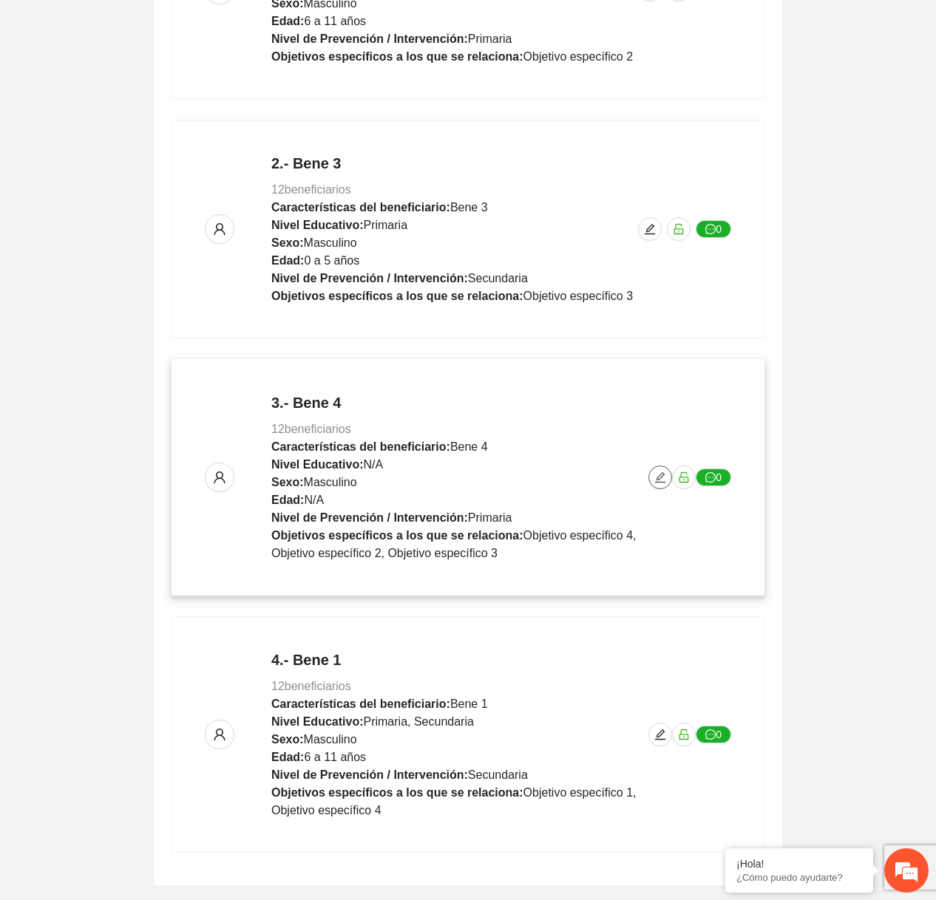
click at [657, 478] on icon "edit" at bounding box center [660, 478] width 12 height 12
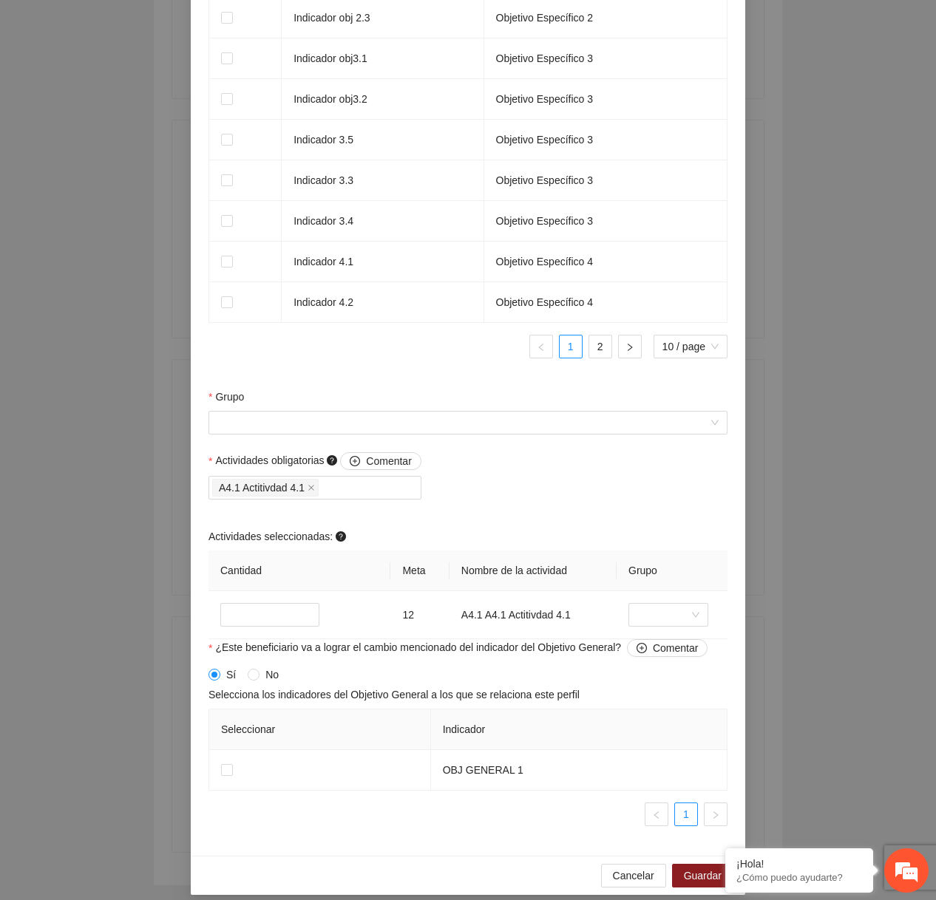
scroll to position [1119, 0]
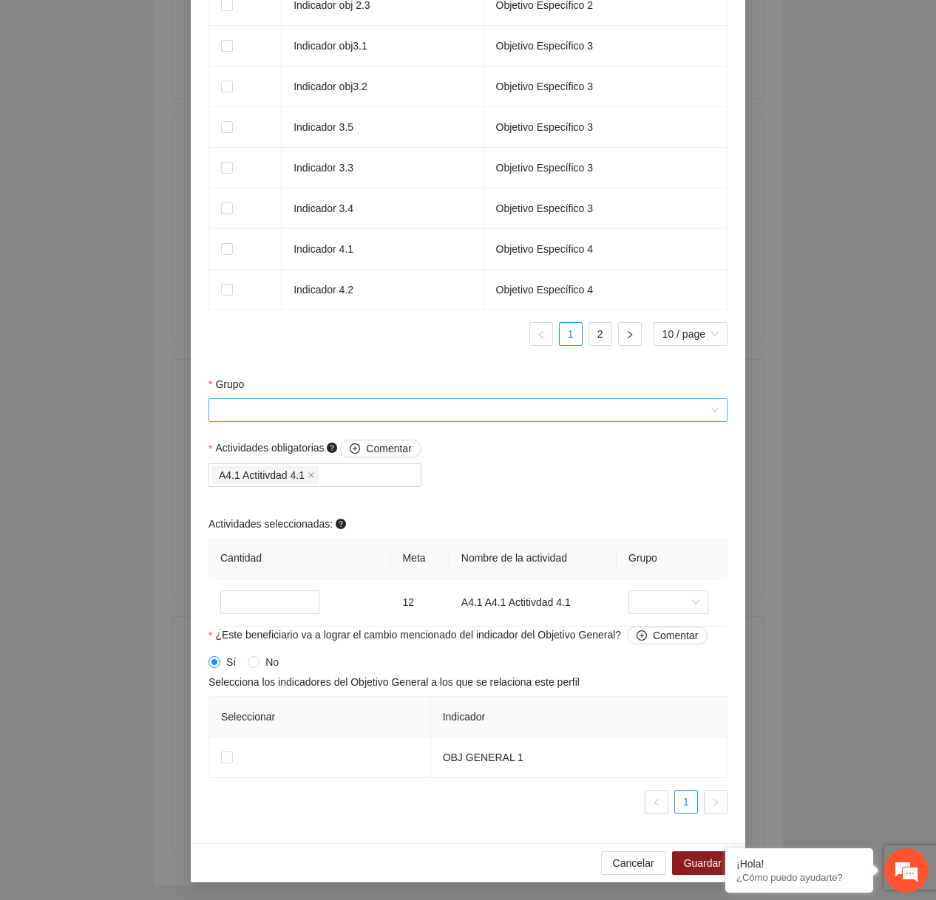
click at [441, 415] on input "Grupo" at bounding box center [462, 410] width 491 height 22
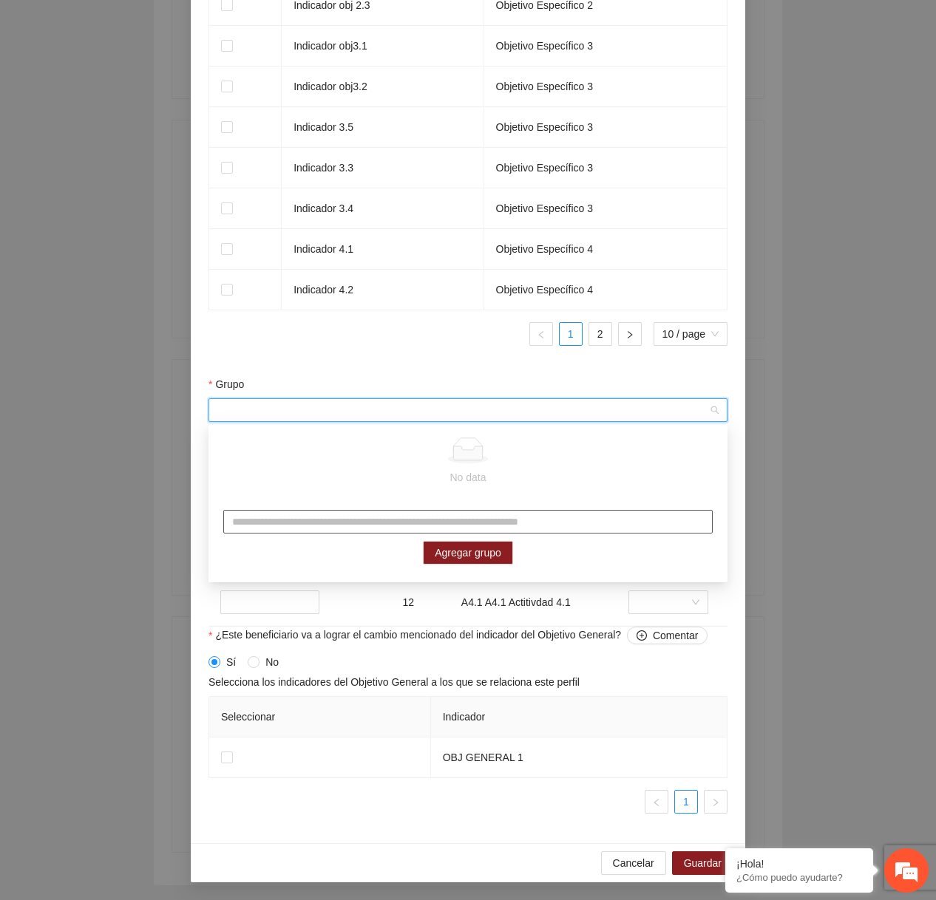
click at [357, 523] on input "text" at bounding box center [467, 522] width 489 height 24
type input "*****"
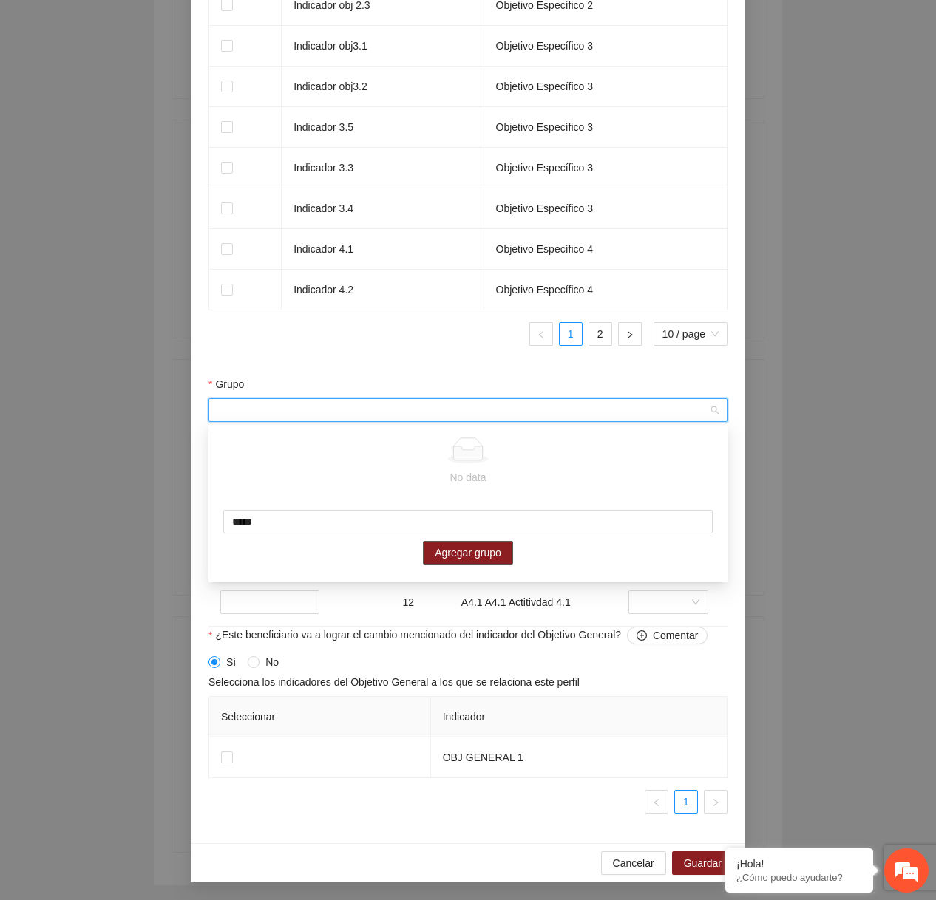
click at [481, 550] on span "Agregar grupo" at bounding box center [468, 553] width 67 height 16
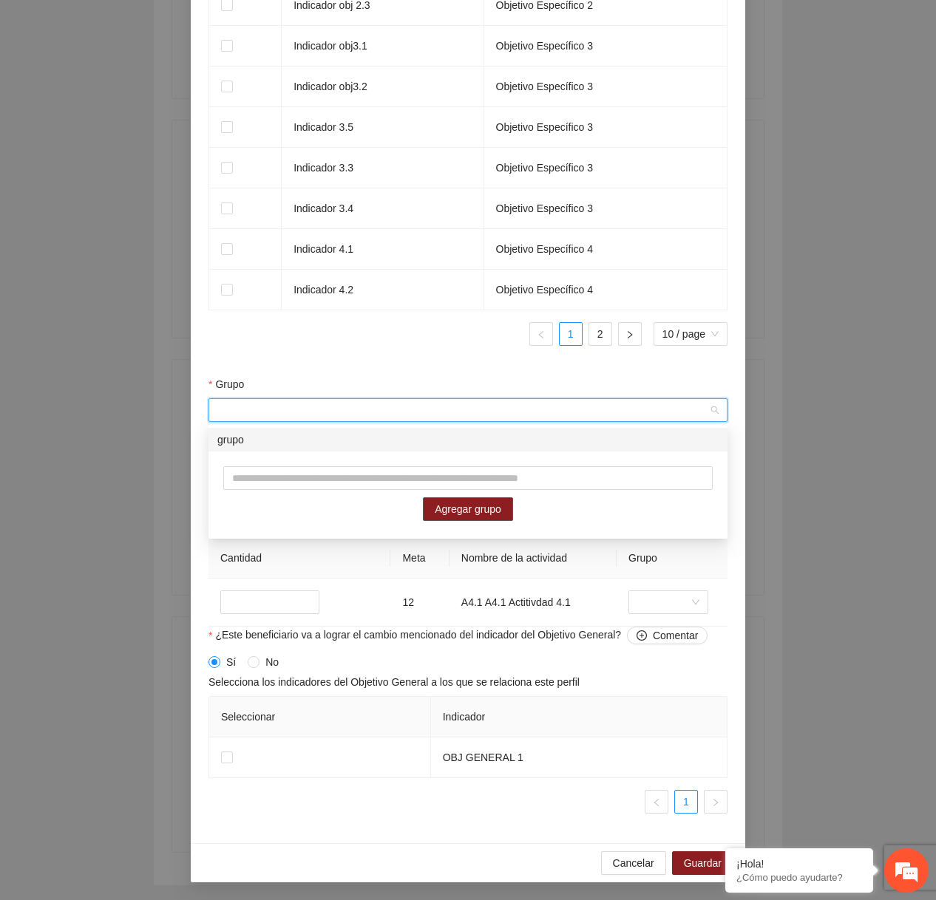
click at [367, 439] on div "grupo" at bounding box center [467, 440] width 501 height 16
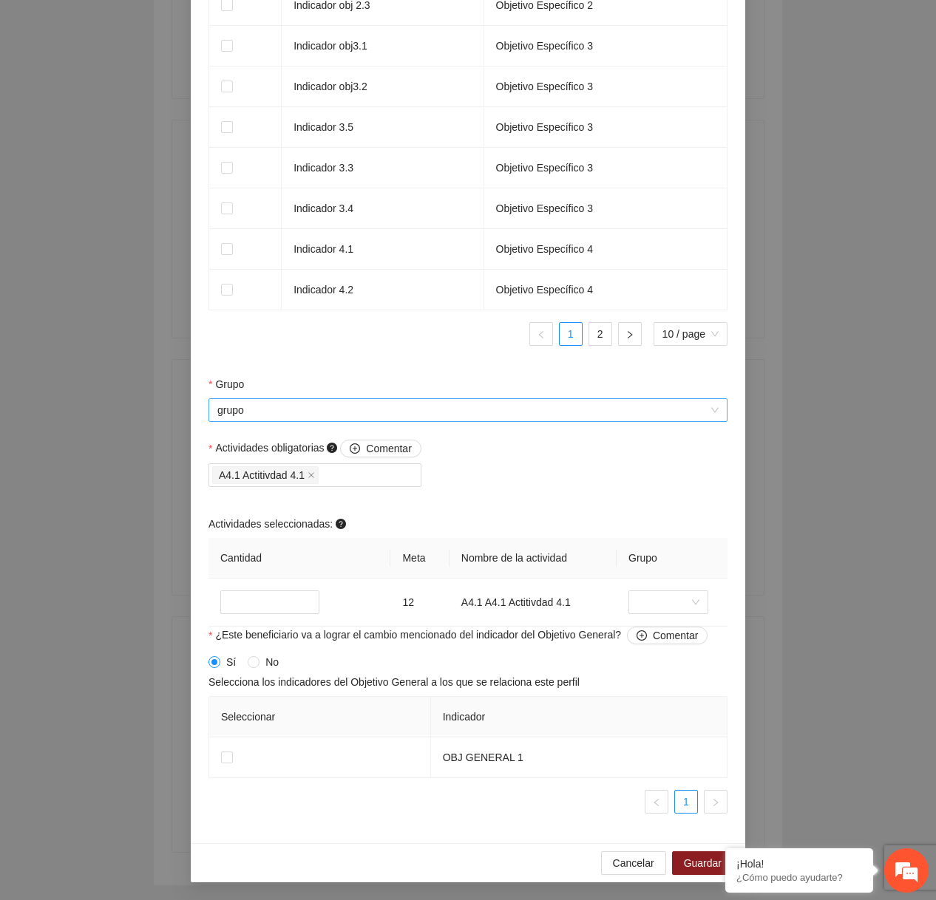
click at [472, 409] on span "grupo" at bounding box center [467, 410] width 501 height 22
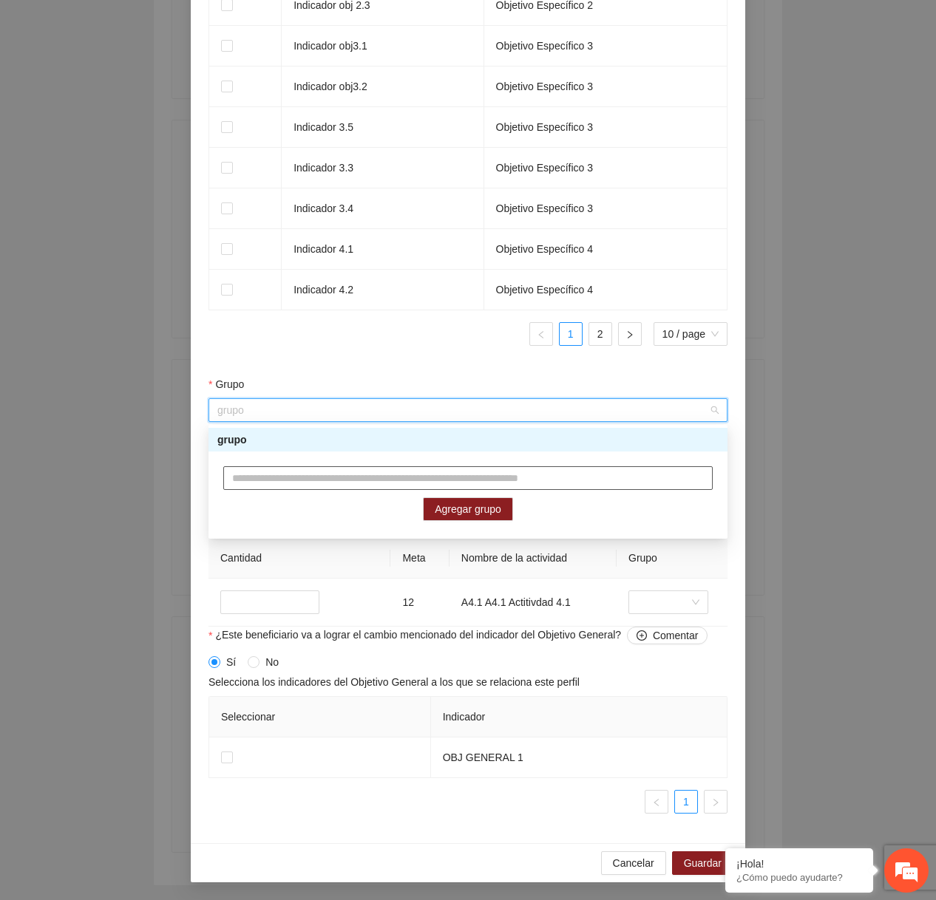
click at [385, 478] on input "text" at bounding box center [467, 478] width 489 height 24
type input "*******"
click at [459, 510] on span "Agregar grupo" at bounding box center [468, 509] width 67 height 16
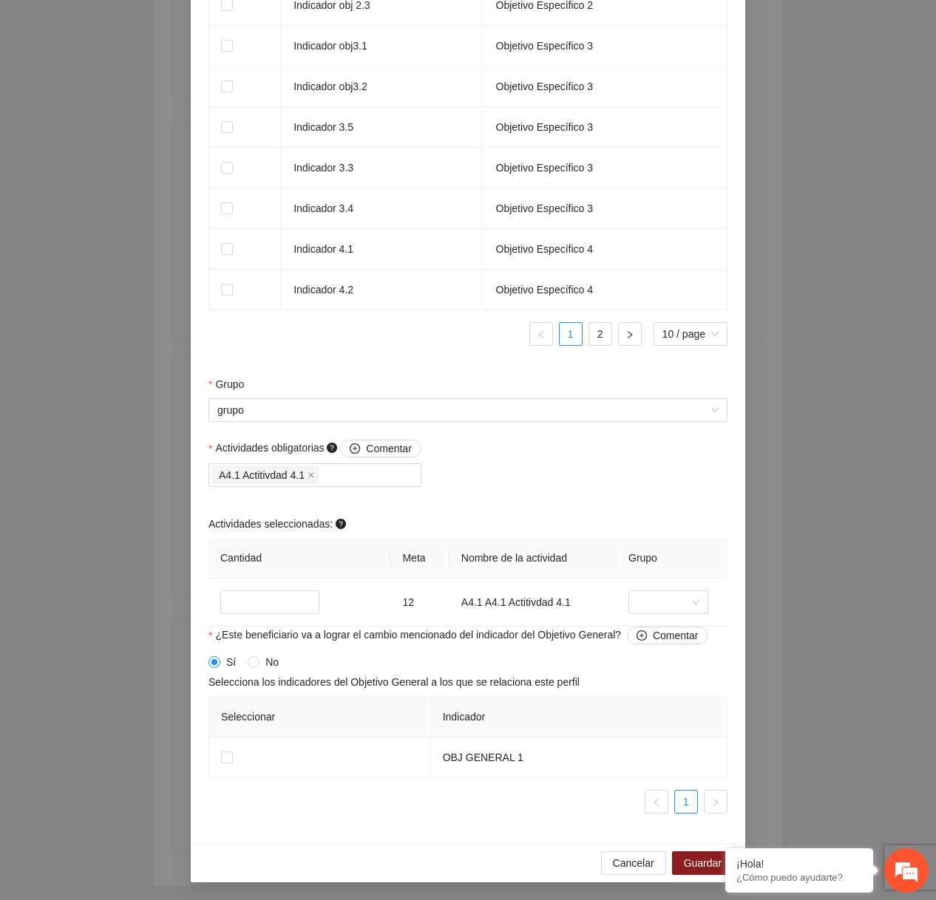
click at [692, 859] on span "Guardar" at bounding box center [703, 863] width 38 height 16
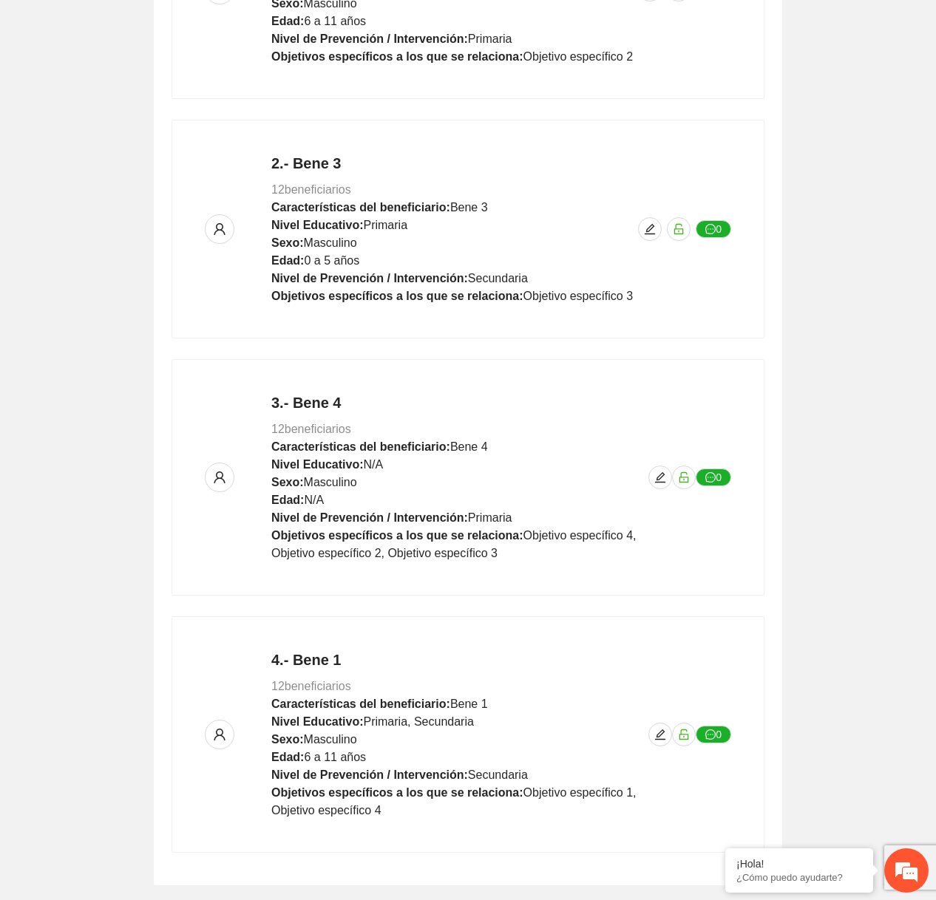
scroll to position [750, 0]
click at [654, 472] on icon "edit" at bounding box center [660, 478] width 12 height 12
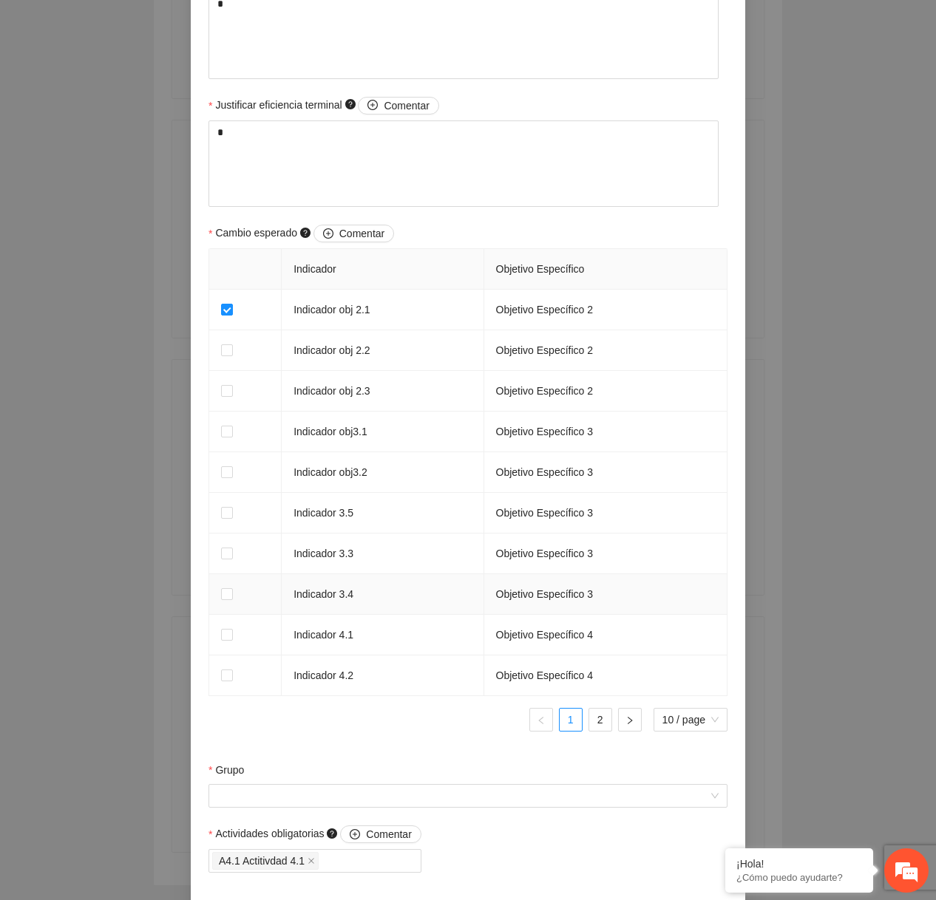
scroll to position [941, 0]
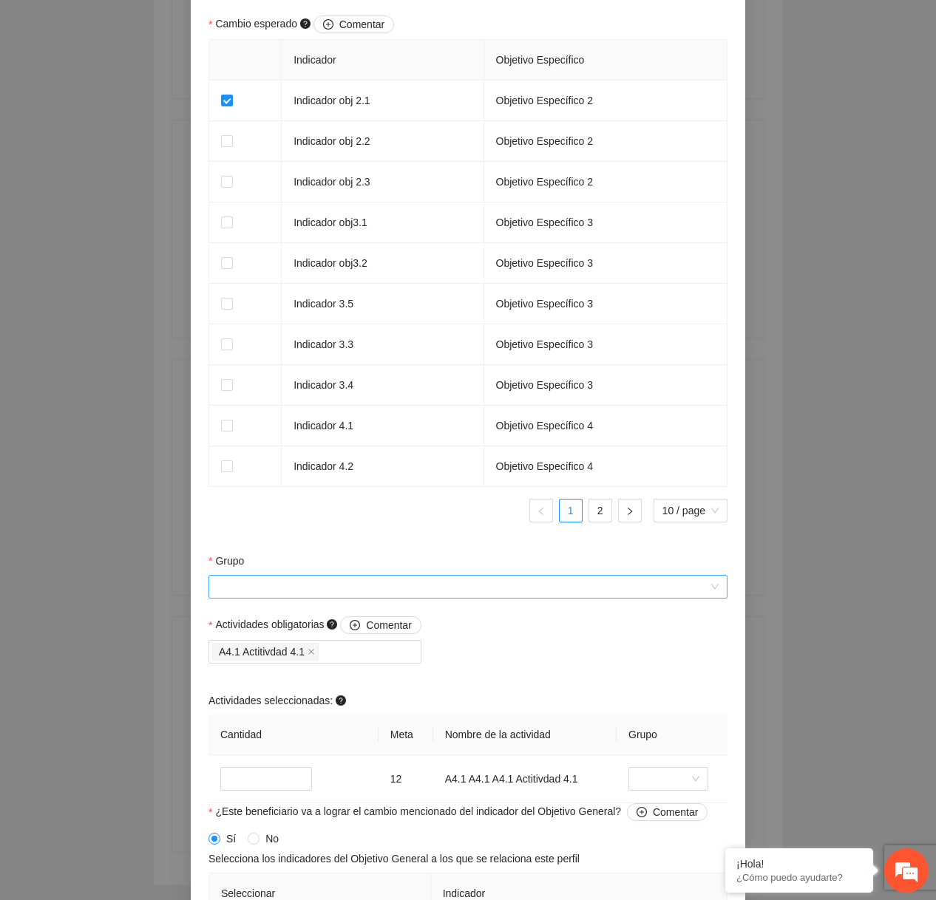
click at [325, 595] on input "Grupo" at bounding box center [462, 587] width 491 height 22
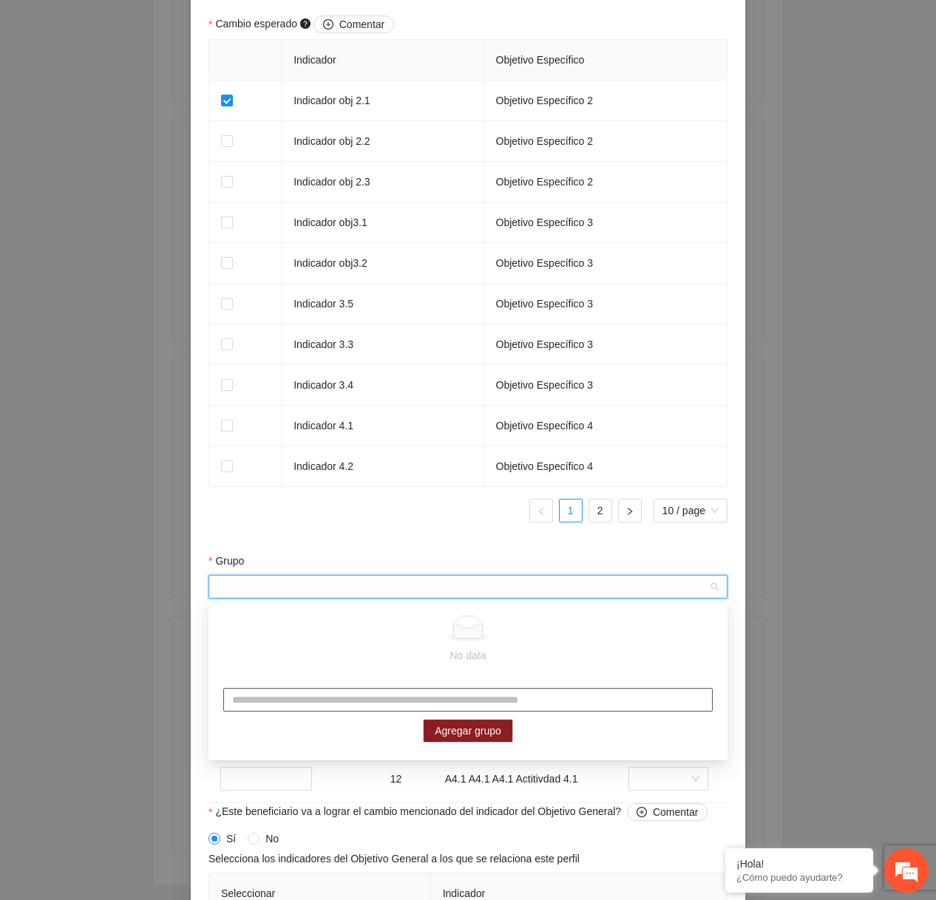
click at [318, 696] on input "text" at bounding box center [467, 700] width 489 height 24
type input "**********"
click at [461, 739] on button "Agregar grupo" at bounding box center [468, 731] width 90 height 24
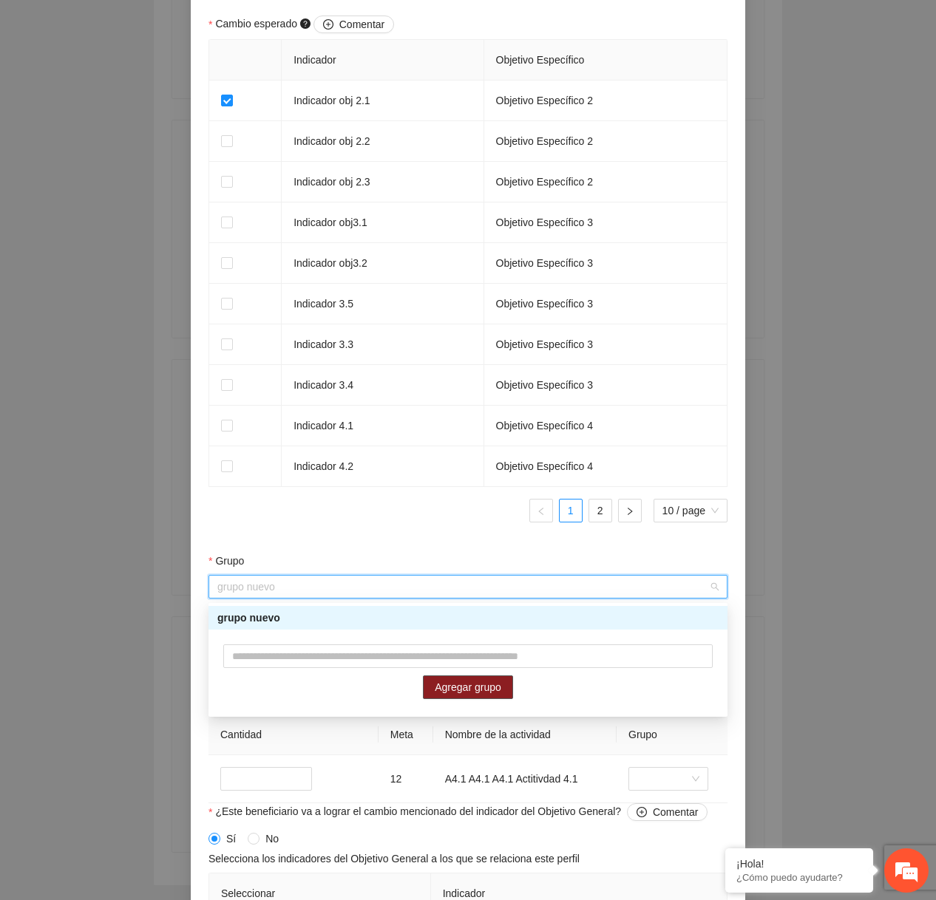
click at [397, 625] on div "grupo nuevo" at bounding box center [467, 618] width 501 height 16
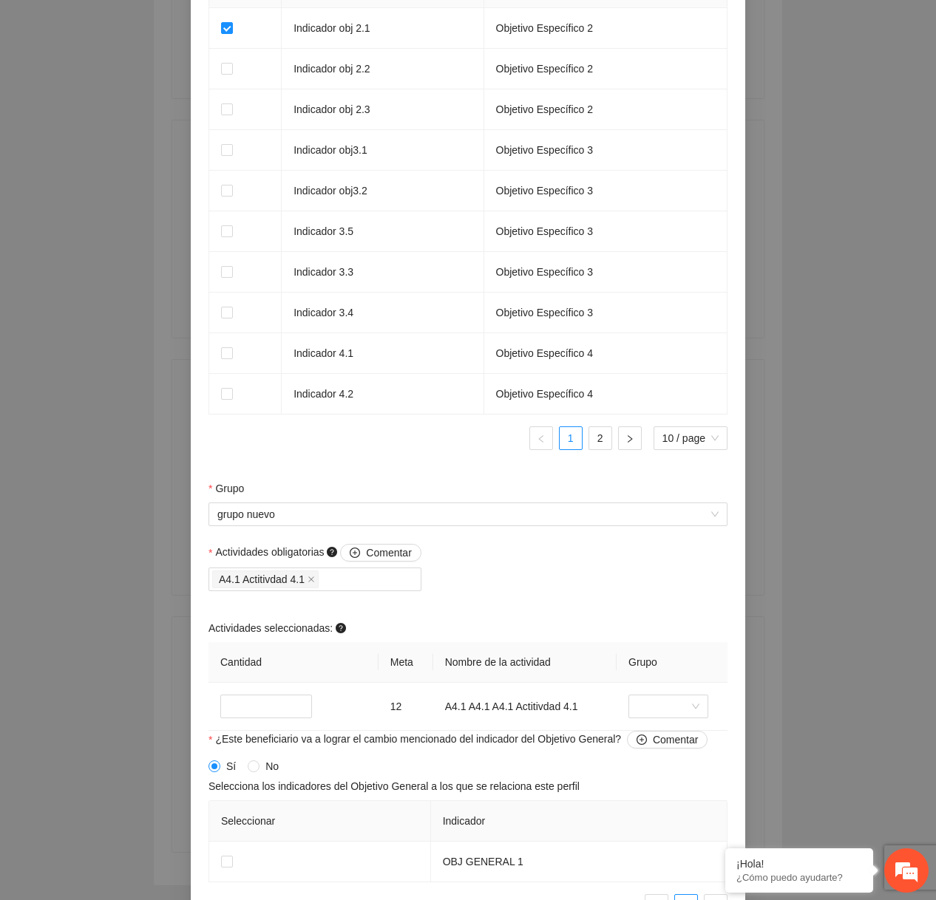
scroll to position [1119, 0]
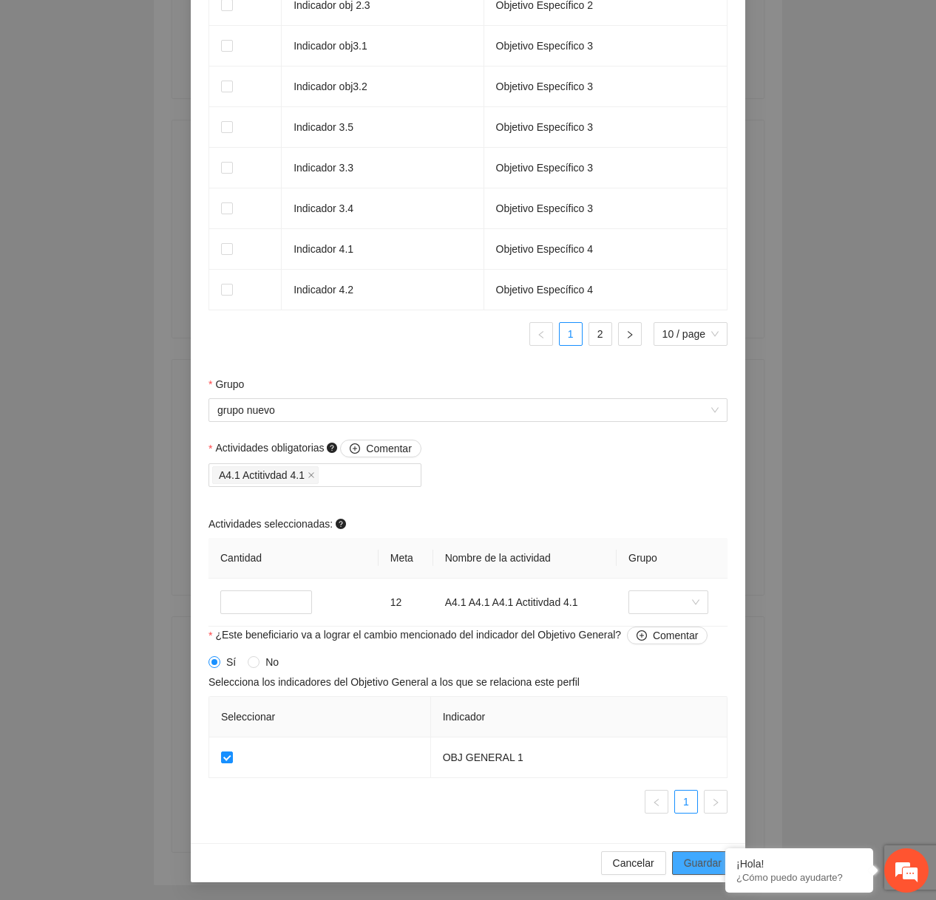
click at [692, 857] on span "Guardar" at bounding box center [703, 863] width 38 height 16
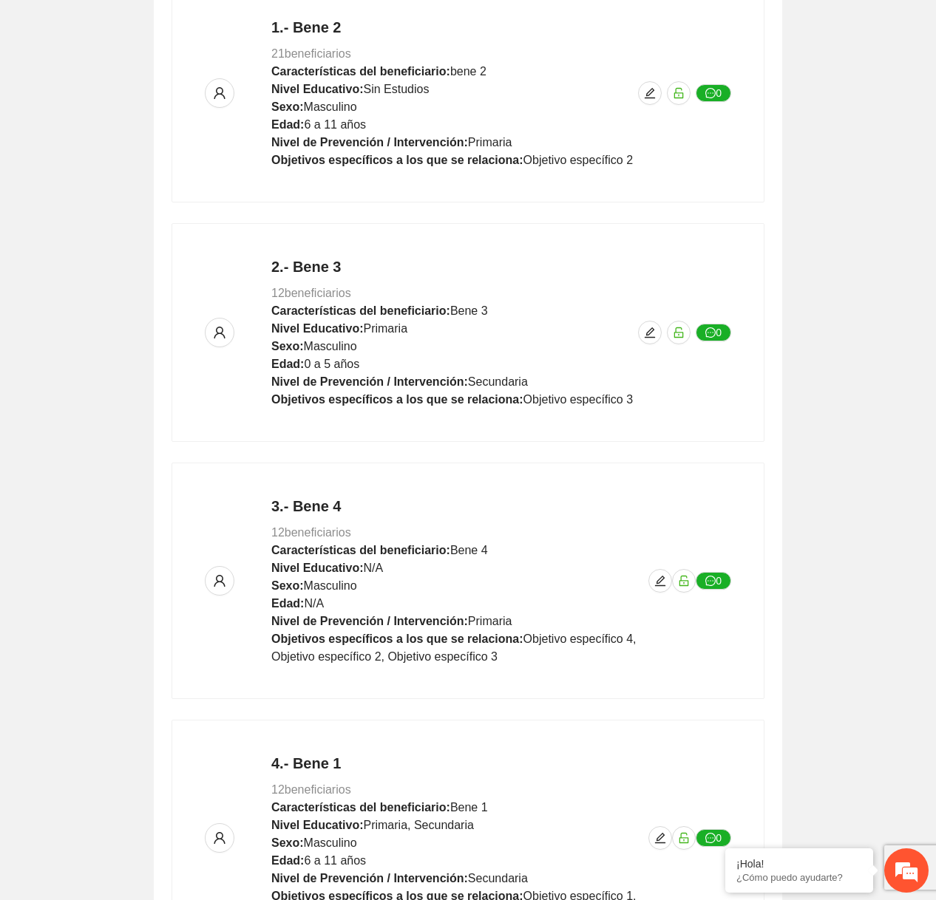
scroll to position [0, 0]
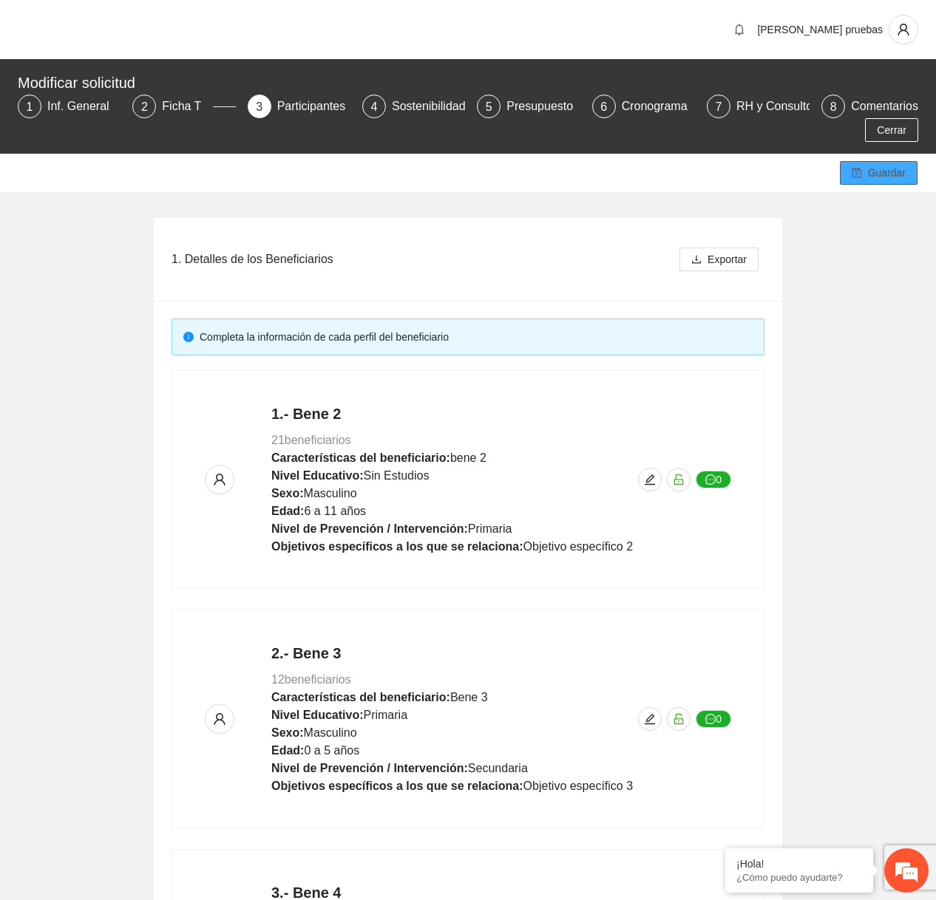
click at [872, 169] on span "Guardar" at bounding box center [887, 173] width 38 height 16
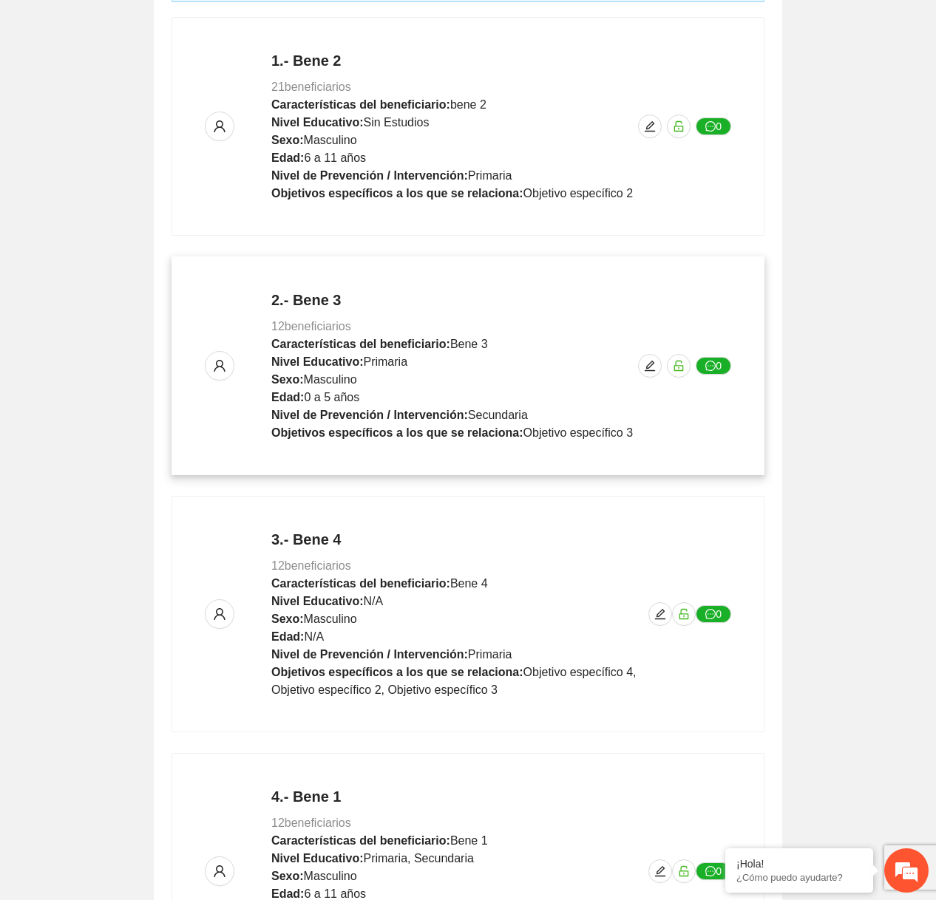
scroll to position [547, 0]
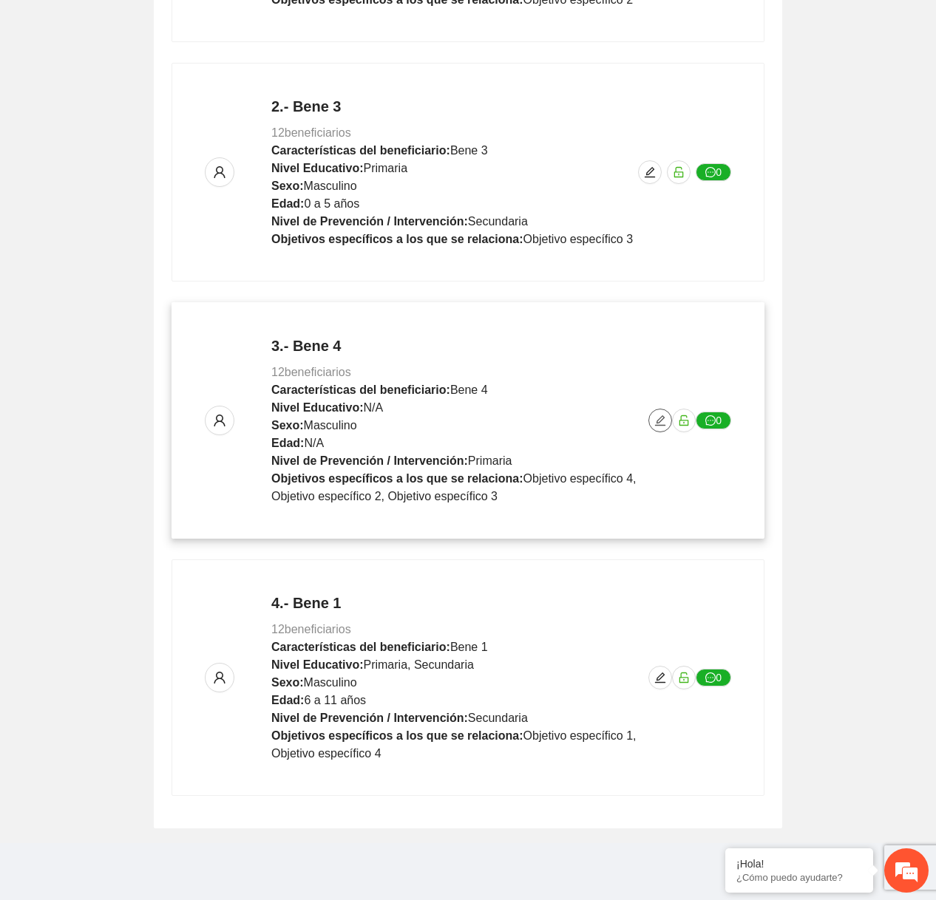
click at [665, 421] on icon "edit" at bounding box center [660, 421] width 12 height 12
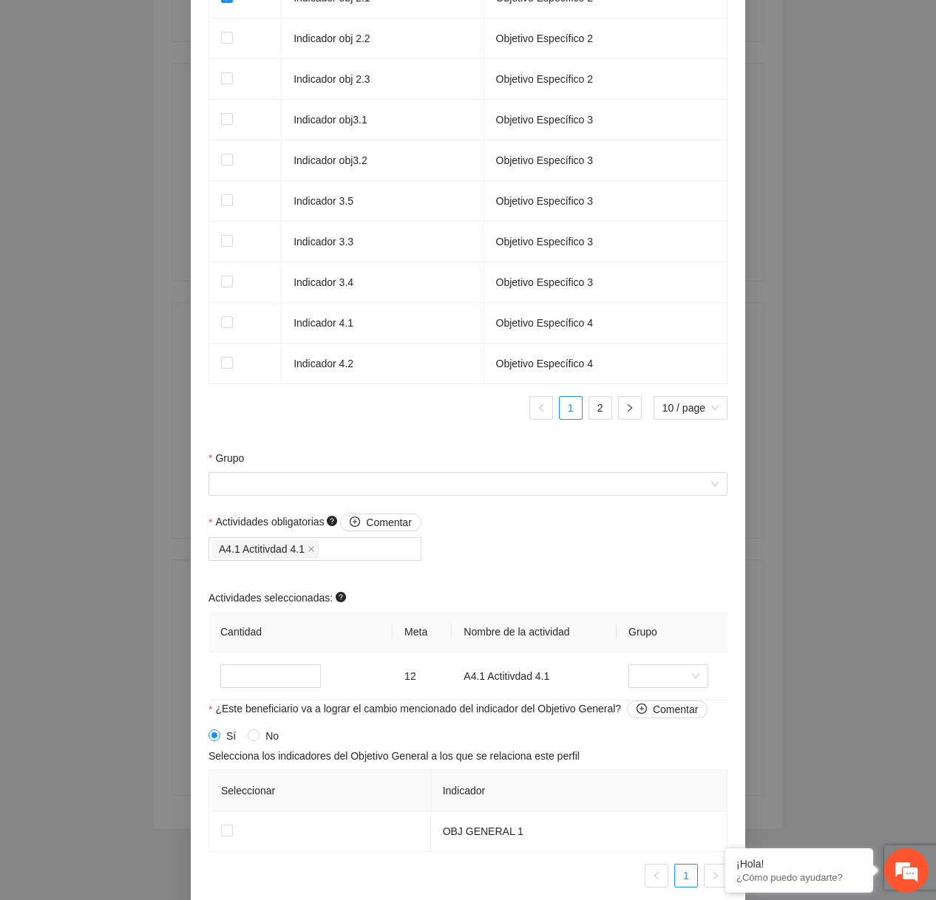
scroll to position [996, 0]
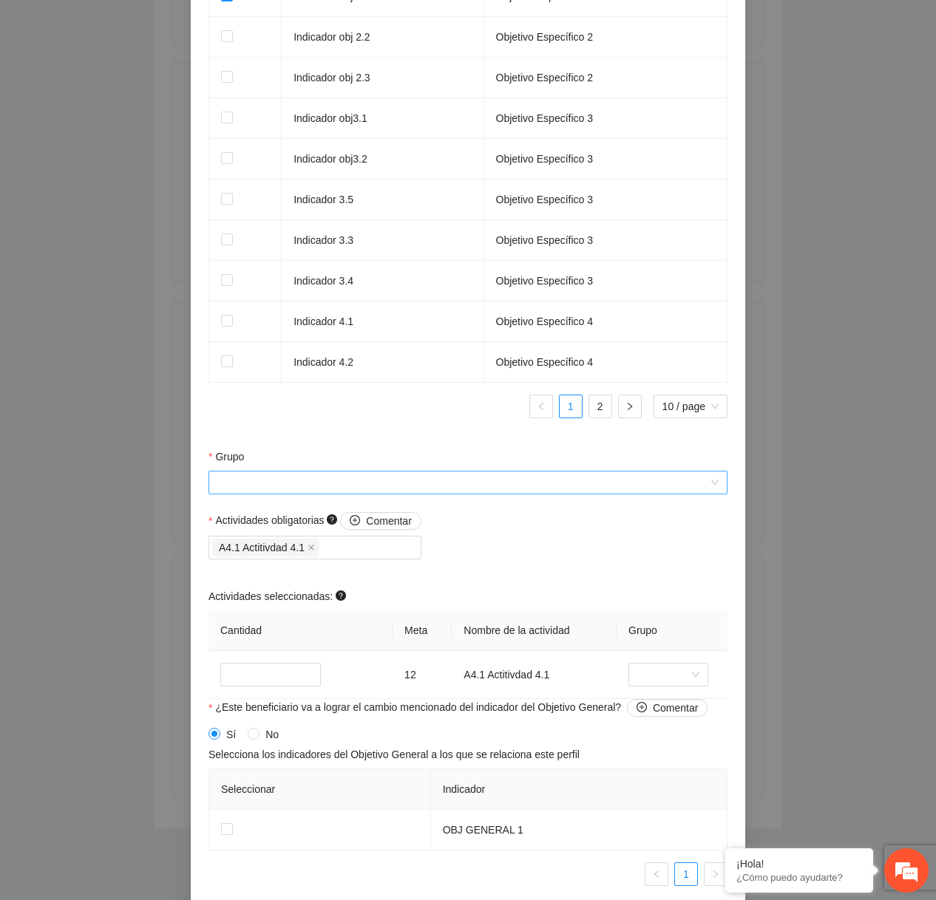
click at [500, 494] on input "Grupo" at bounding box center [462, 483] width 491 height 22
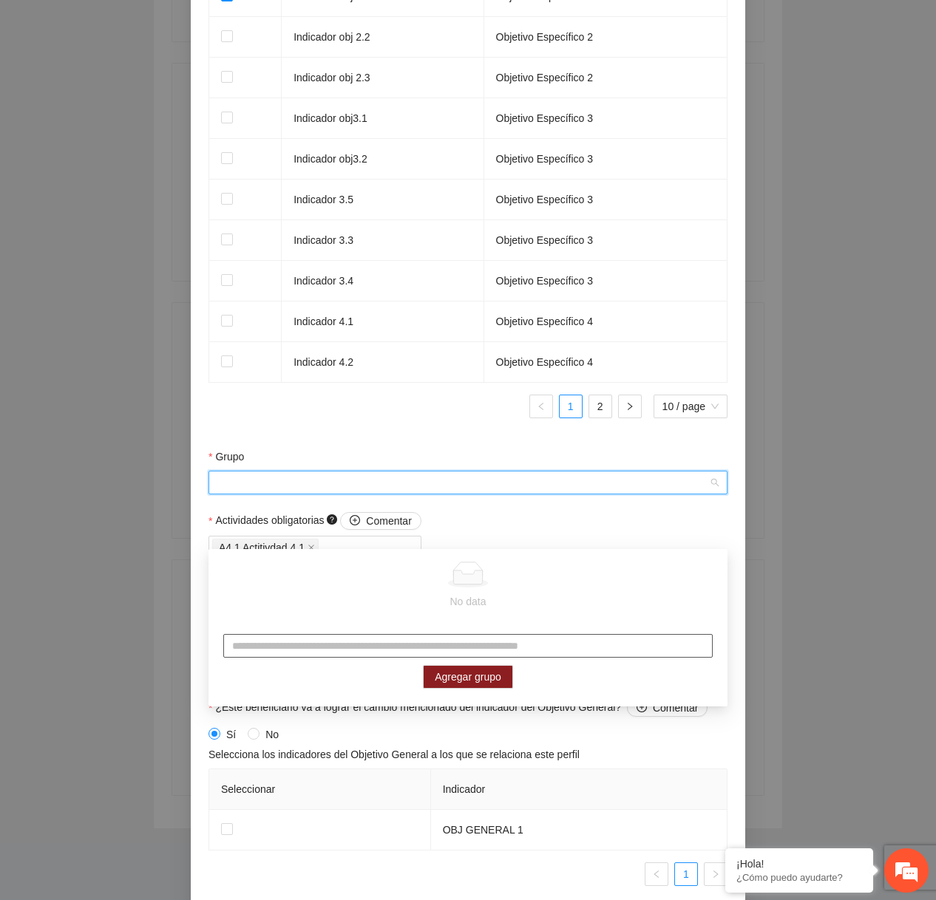
click at [418, 638] on input "text" at bounding box center [467, 646] width 489 height 24
type input "**********"
click at [491, 672] on span "Agregar grupo" at bounding box center [468, 677] width 67 height 16
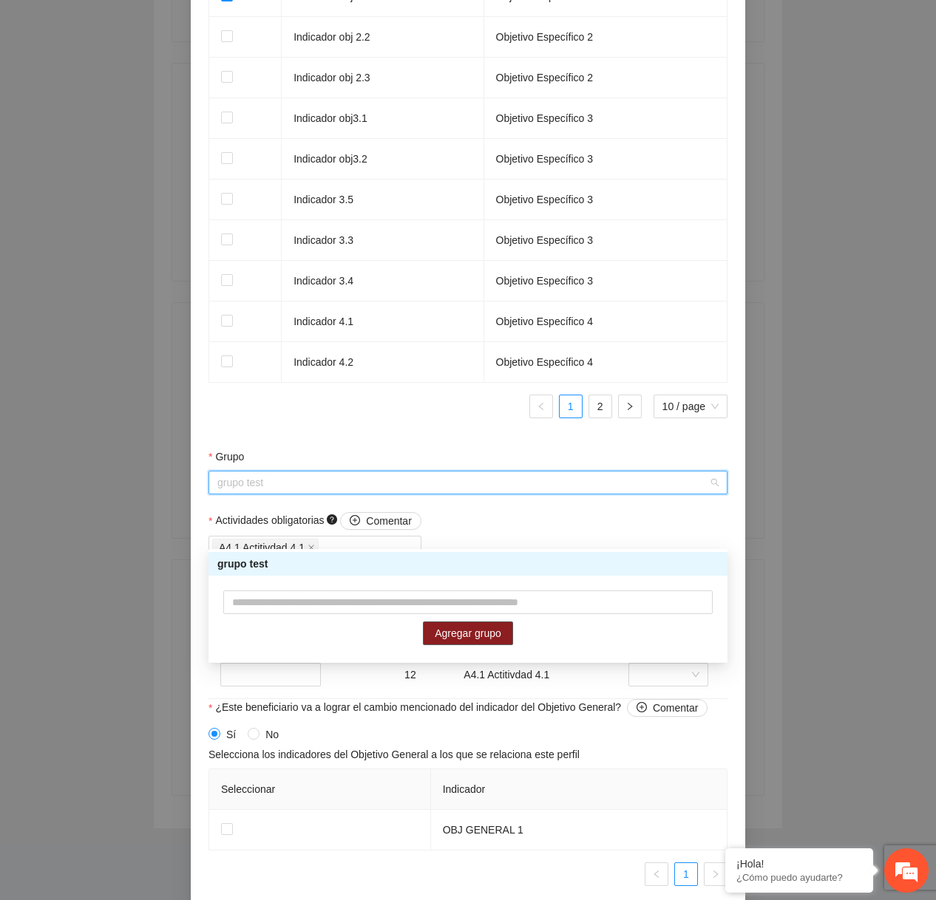
click at [524, 569] on div "grupo test" at bounding box center [467, 564] width 501 height 16
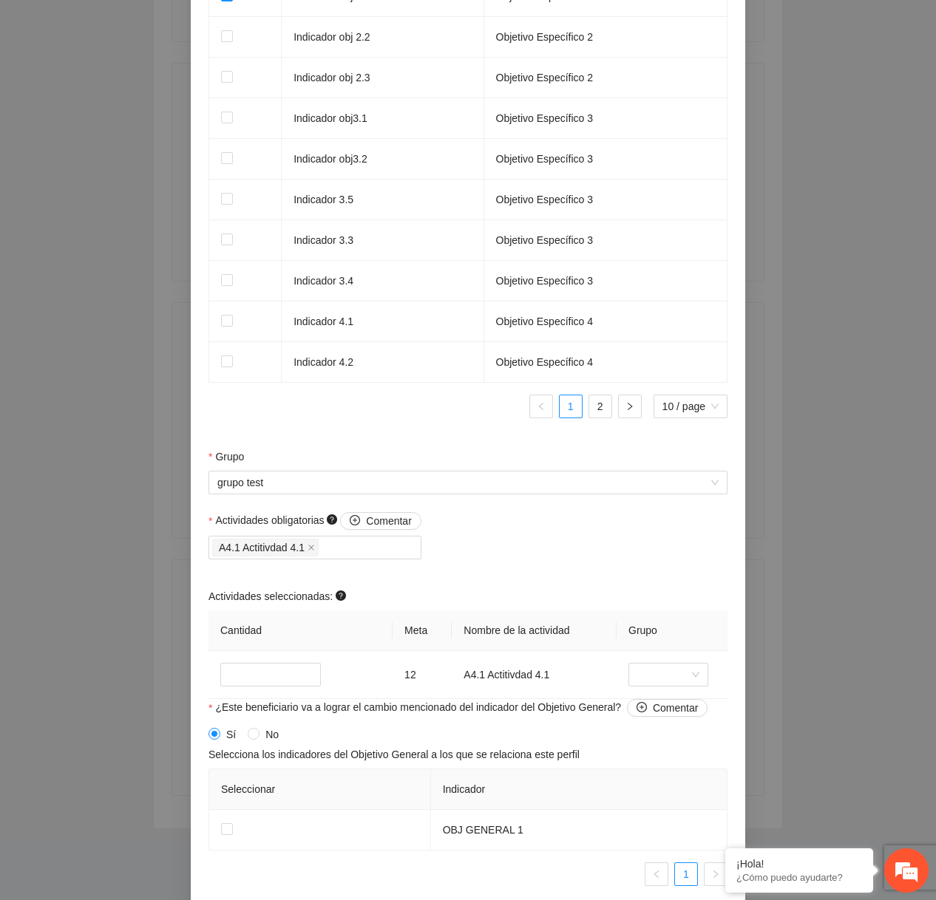
scroll to position [1119, 0]
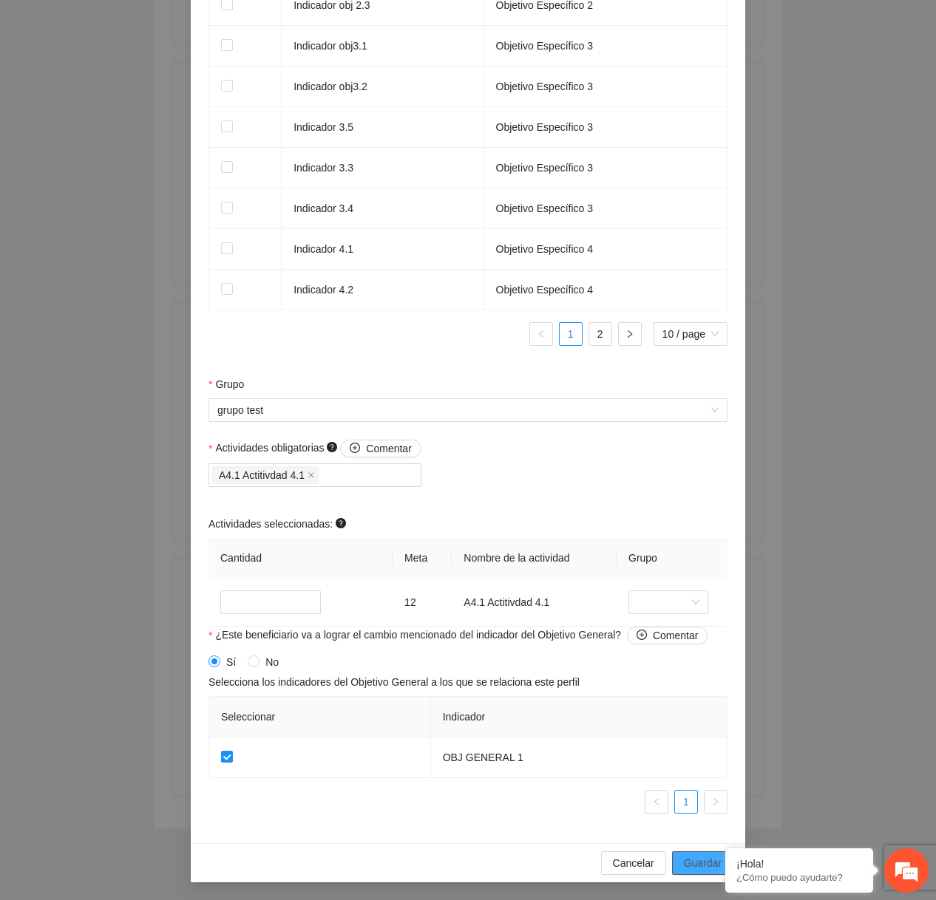
click at [693, 861] on span "Guardar" at bounding box center [703, 863] width 38 height 16
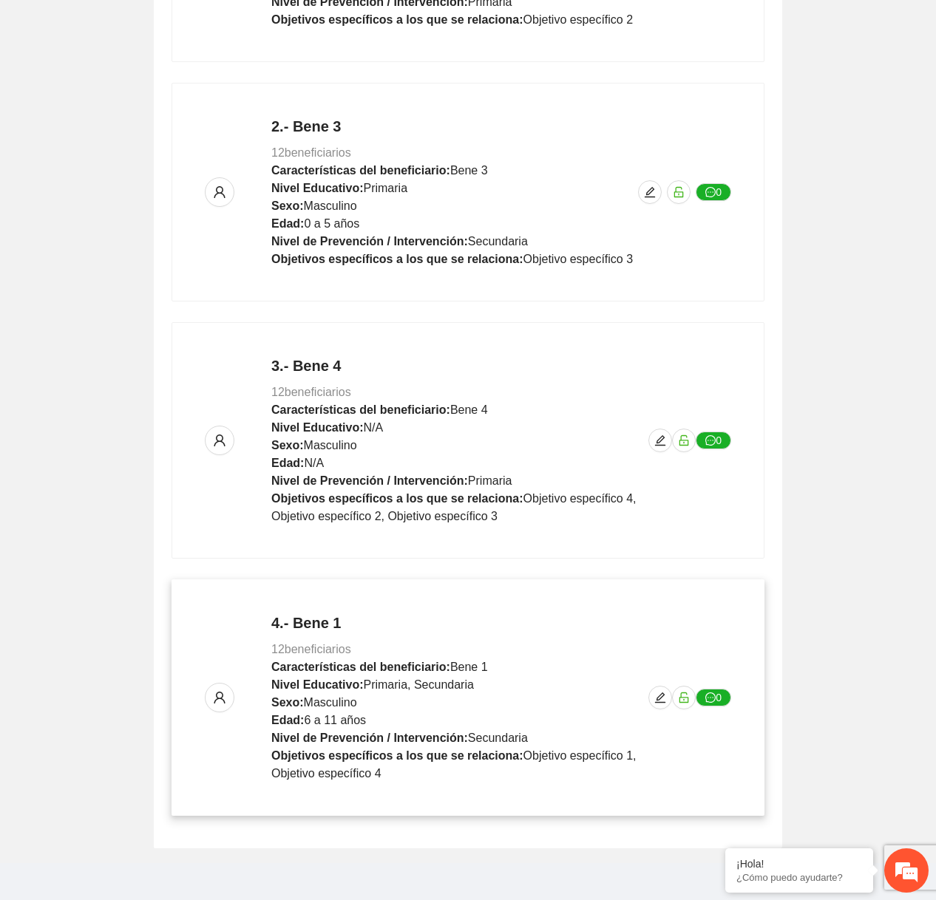
scroll to position [523, 0]
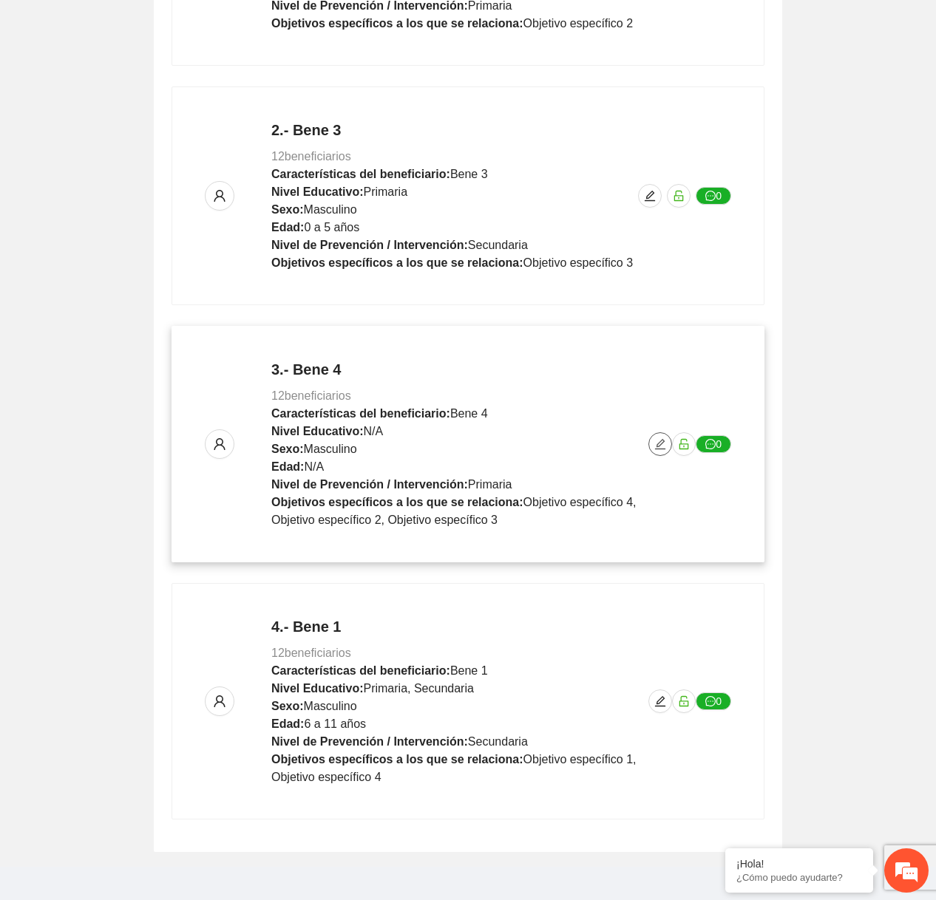
click at [658, 446] on icon "edit" at bounding box center [660, 444] width 12 height 12
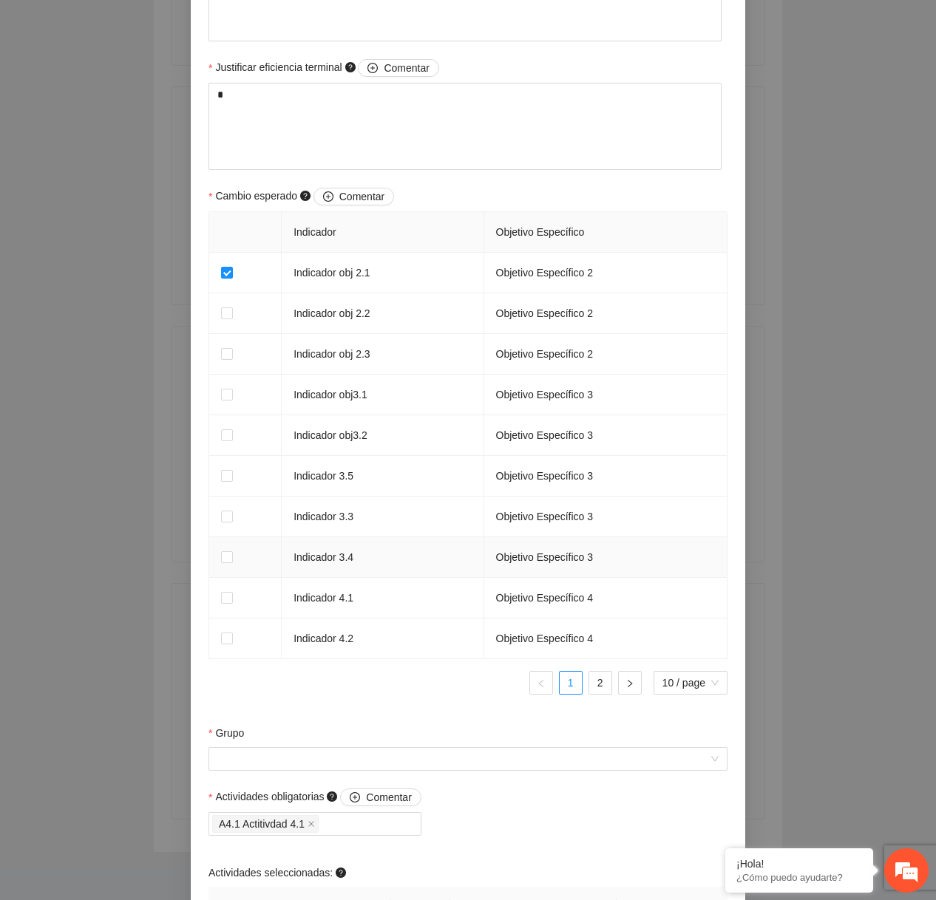
scroll to position [1014, 0]
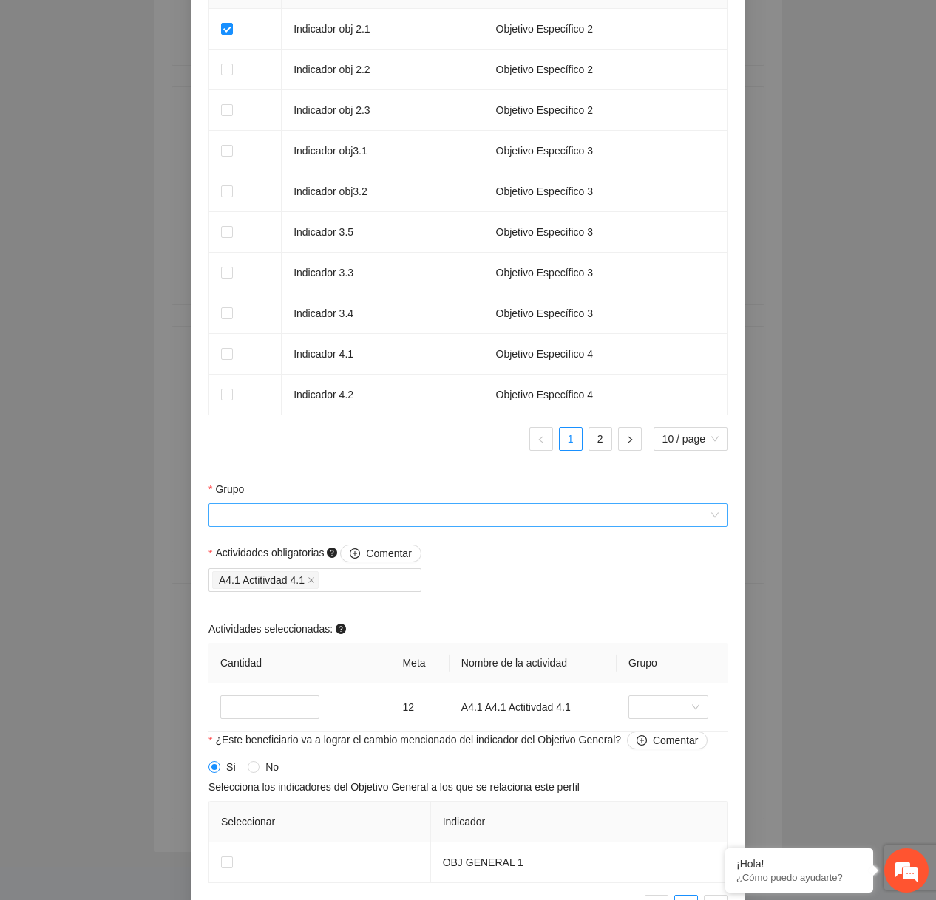
click at [529, 517] on input "Grupo" at bounding box center [462, 515] width 491 height 22
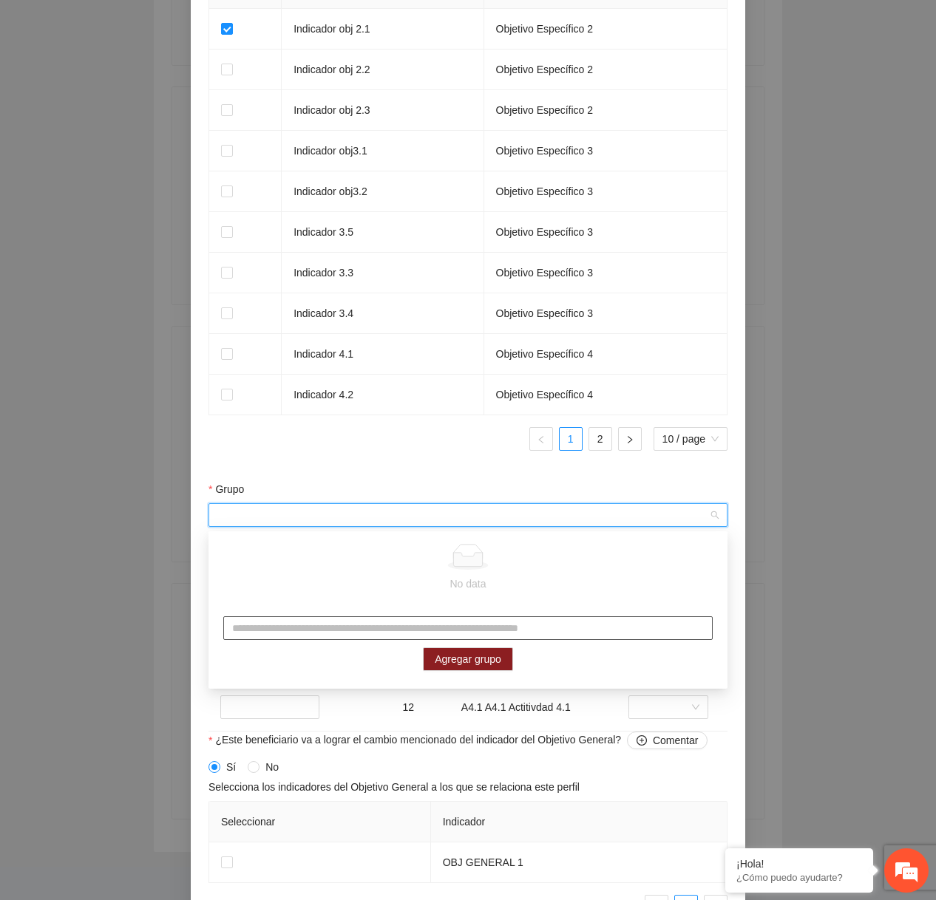
click at [376, 622] on input "text" at bounding box center [467, 629] width 489 height 24
type input "******"
click at [493, 651] on span "Agregar grupo" at bounding box center [468, 659] width 67 height 16
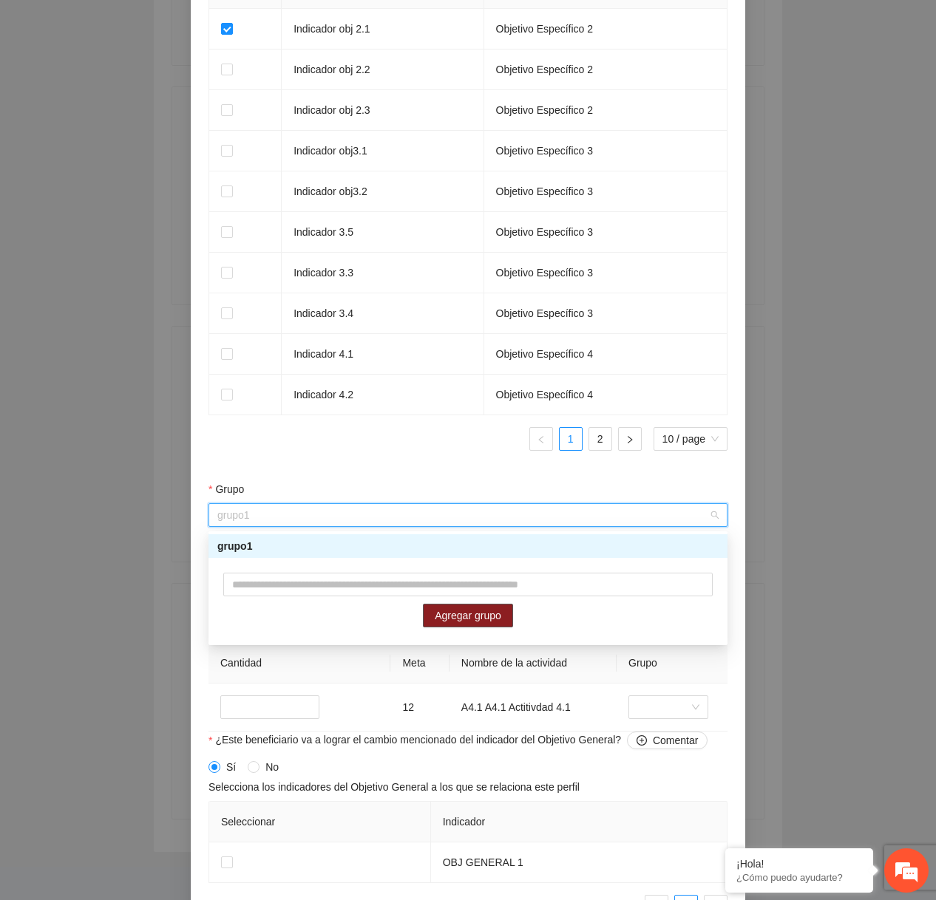
click at [495, 549] on div "grupo1" at bounding box center [467, 546] width 501 height 16
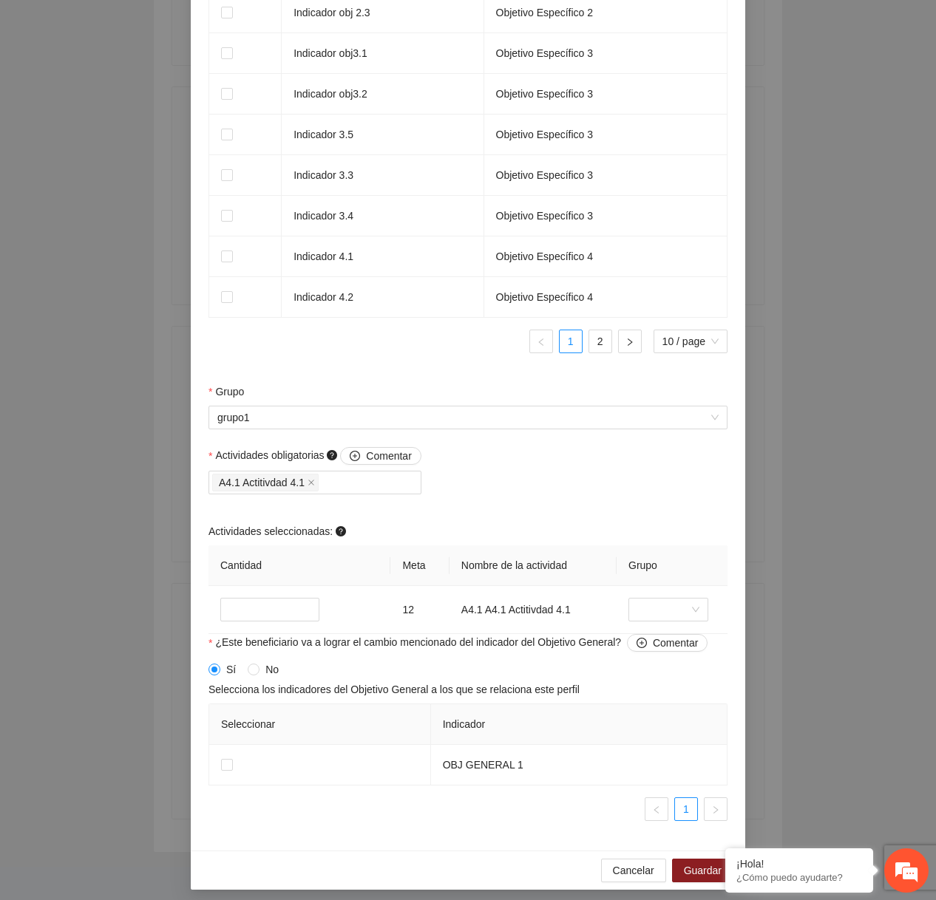
scroll to position [1119, 0]
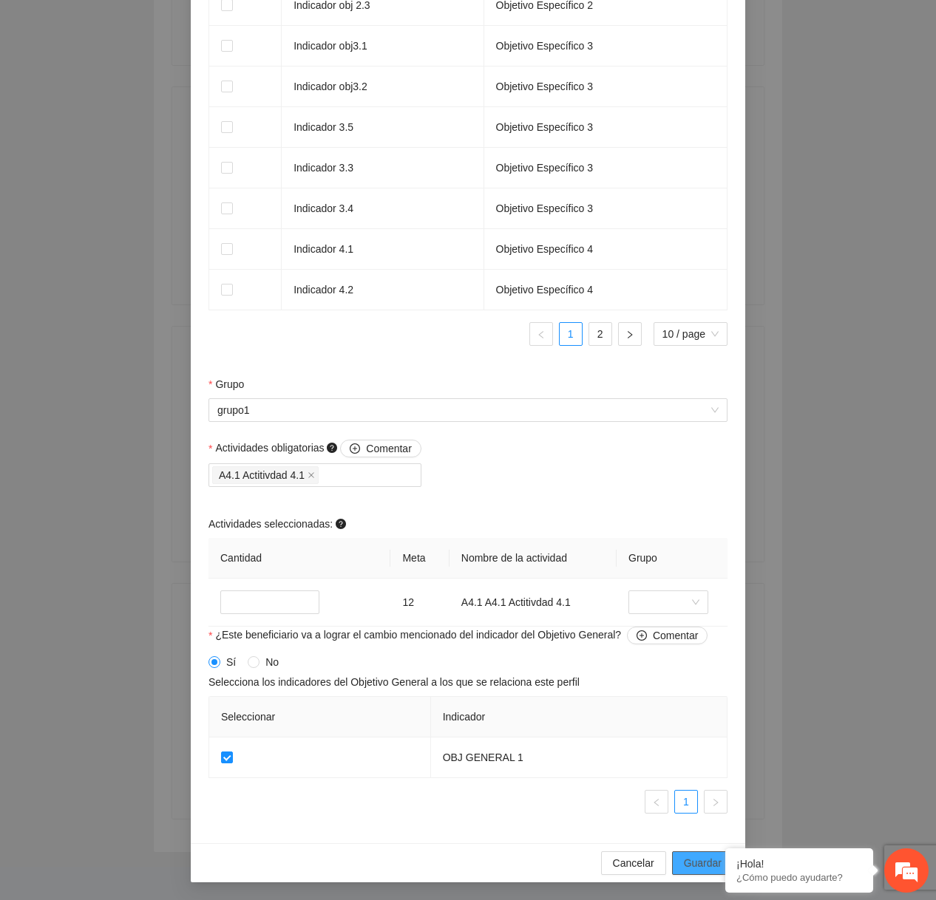
click at [689, 857] on span "Guardar" at bounding box center [703, 863] width 38 height 16
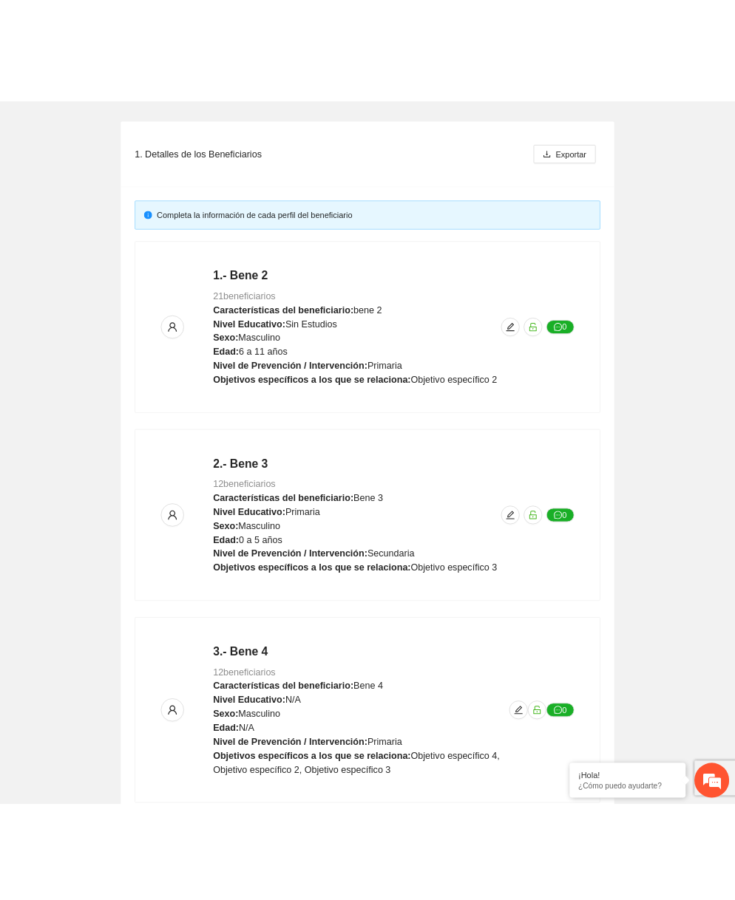
scroll to position [0, 0]
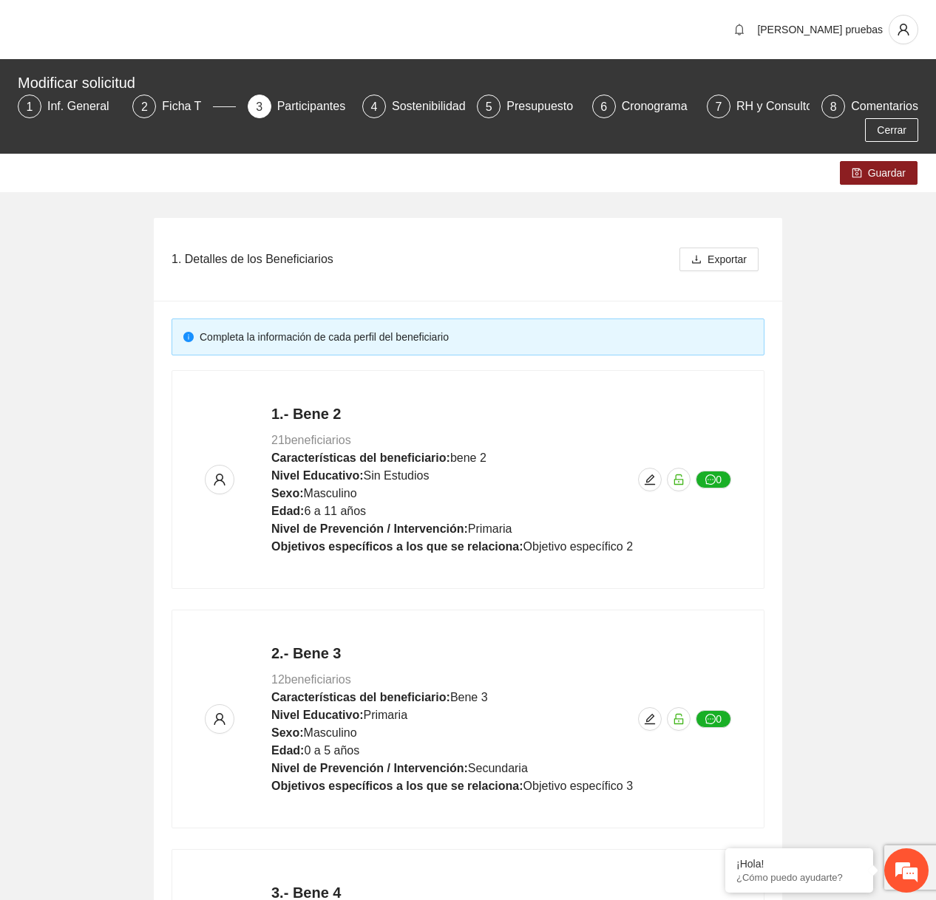
click at [870, 186] on div "Guardar" at bounding box center [468, 173] width 936 height 38
click at [880, 176] on span "Guardar" at bounding box center [887, 173] width 38 height 16
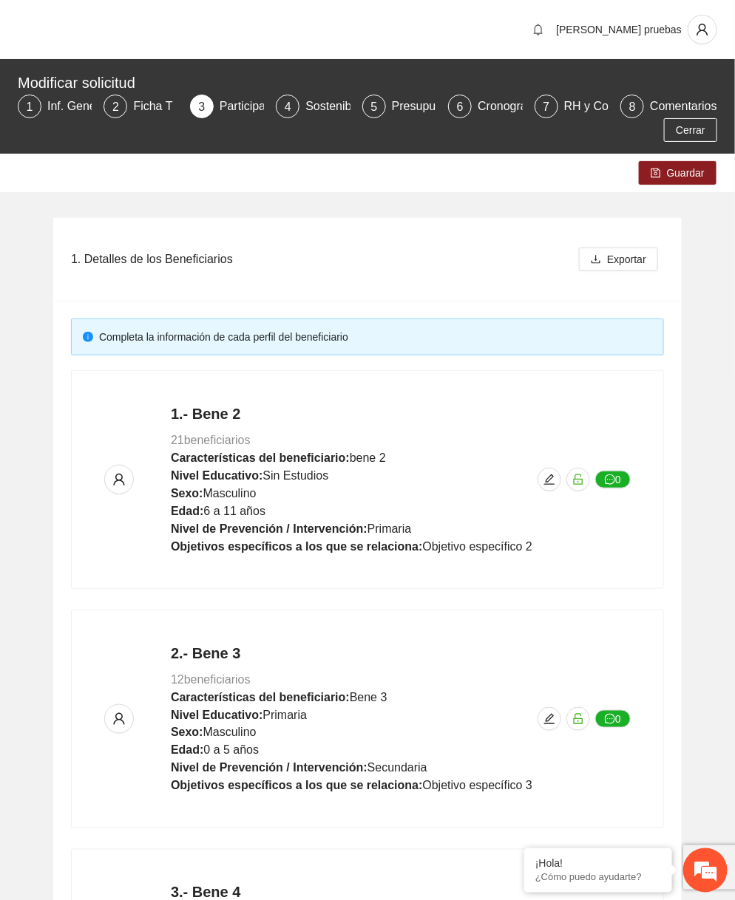
click at [685, 147] on div "Modificar solicitud 1 Inf. General 2 Ficha T 3 Participantes 4 Sostenibilidad 5…" at bounding box center [367, 106] width 735 height 95
click at [681, 160] on div "Guardar" at bounding box center [367, 173] width 735 height 38
click at [681, 161] on div "Guardar" at bounding box center [678, 173] width 78 height 24
click at [681, 161] on button "Guardar" at bounding box center [678, 173] width 78 height 24
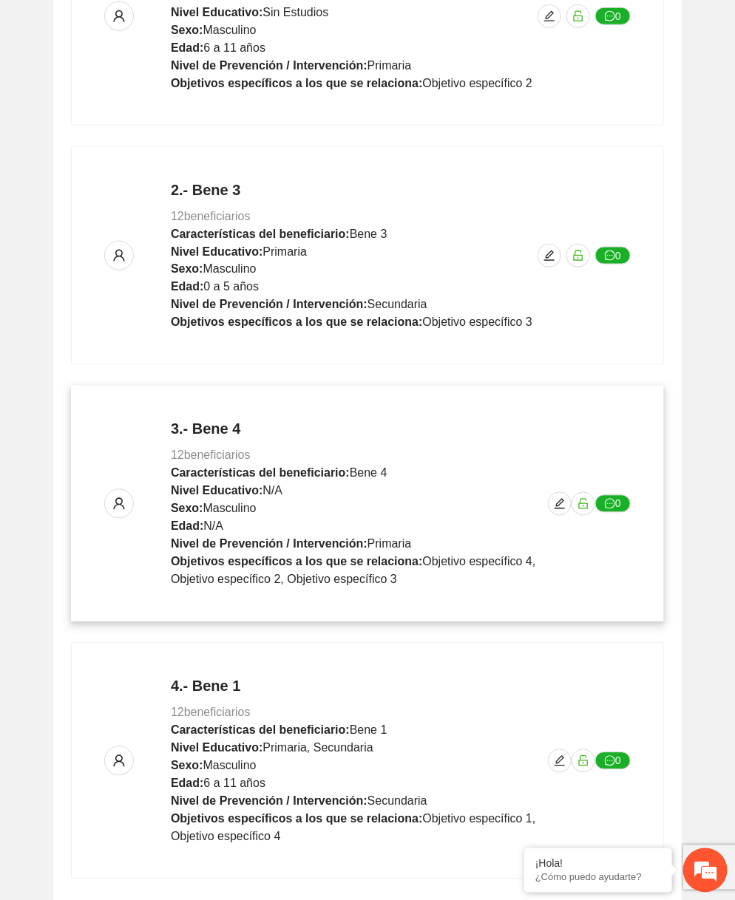
scroll to position [547, 0]
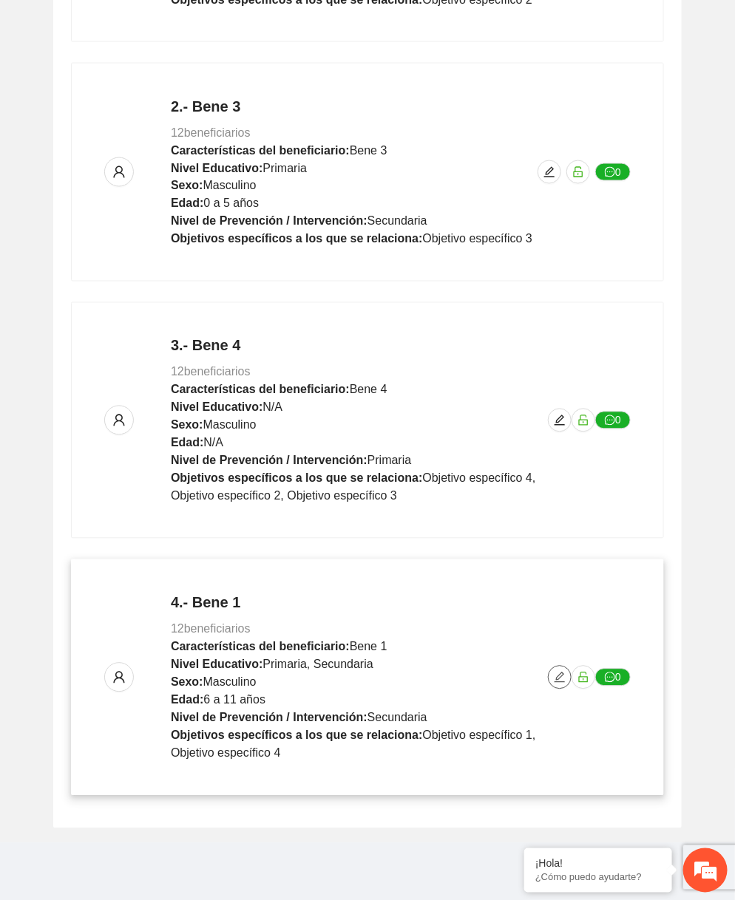
click at [556, 682] on button "button" at bounding box center [560, 678] width 24 height 24
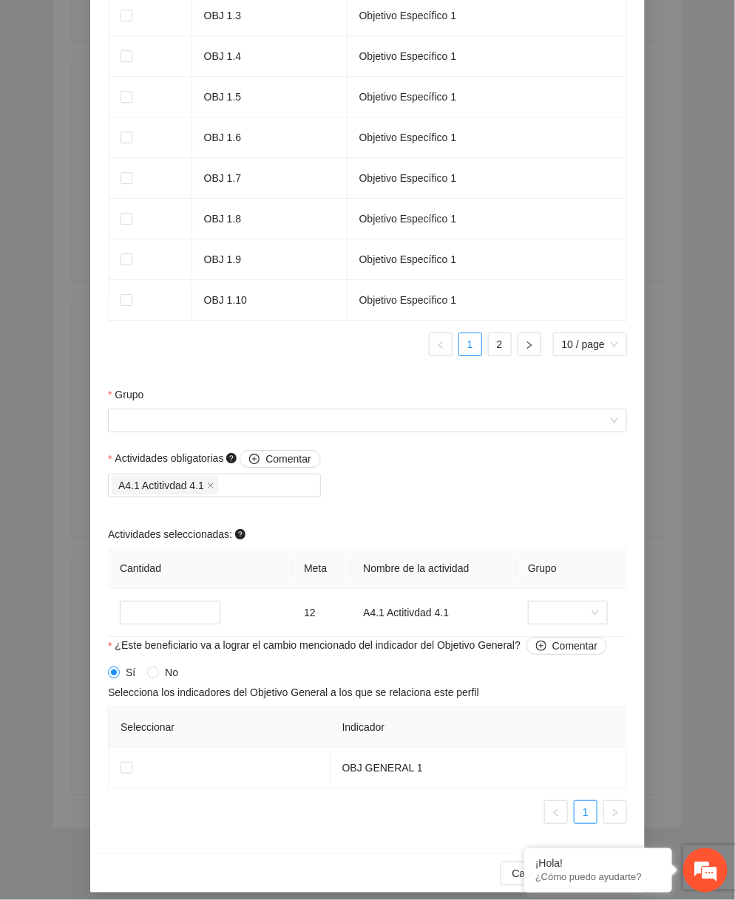
scroll to position [1119, 0]
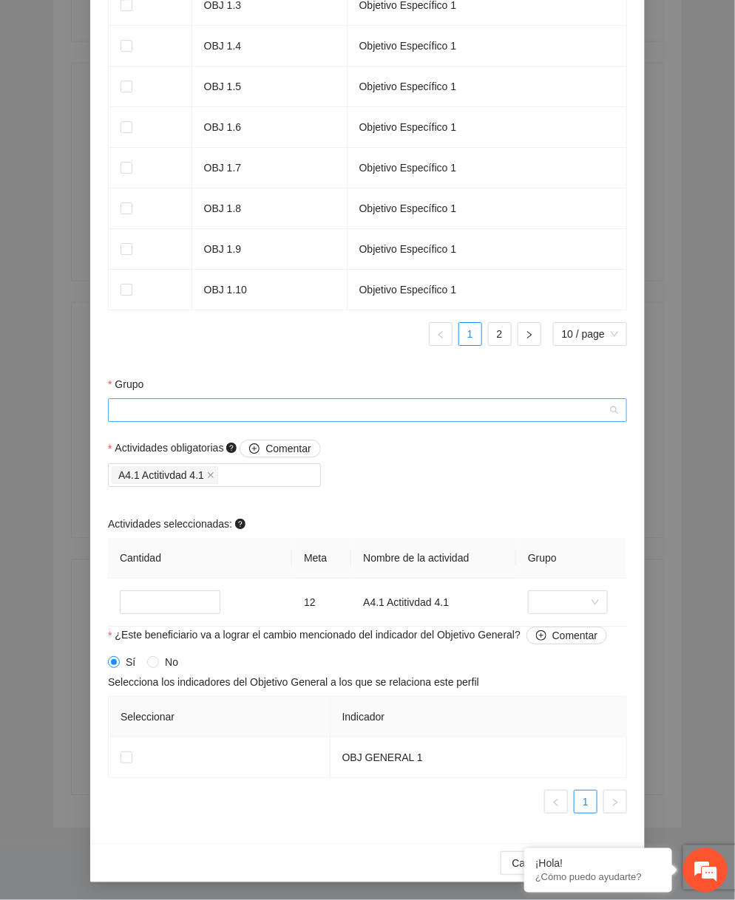
click at [373, 413] on input "Grupo" at bounding box center [362, 410] width 491 height 22
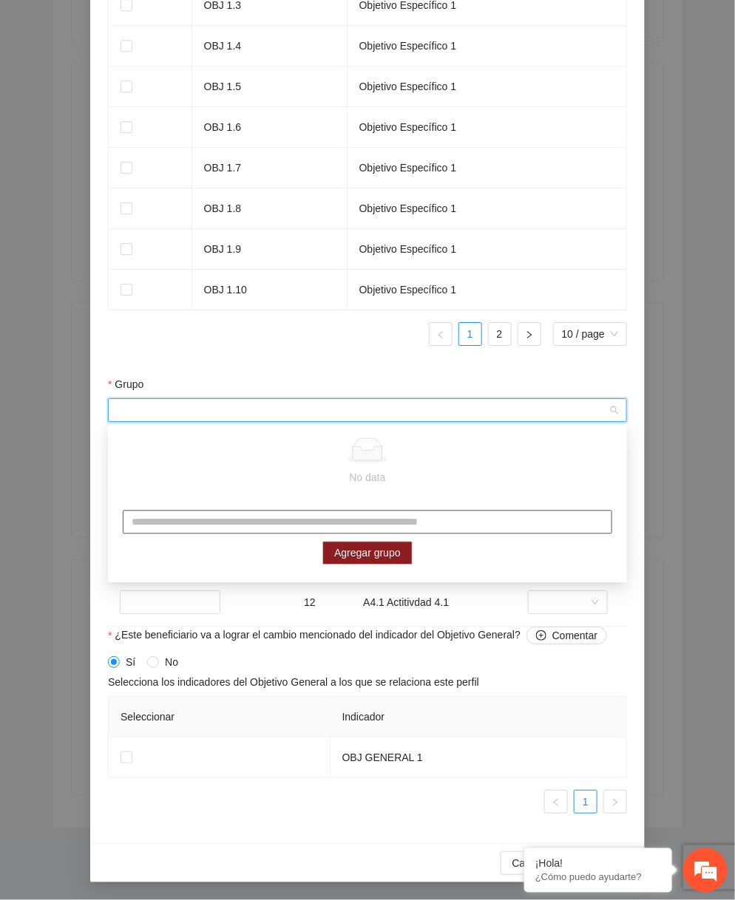
click at [329, 520] on input "text" at bounding box center [367, 523] width 489 height 24
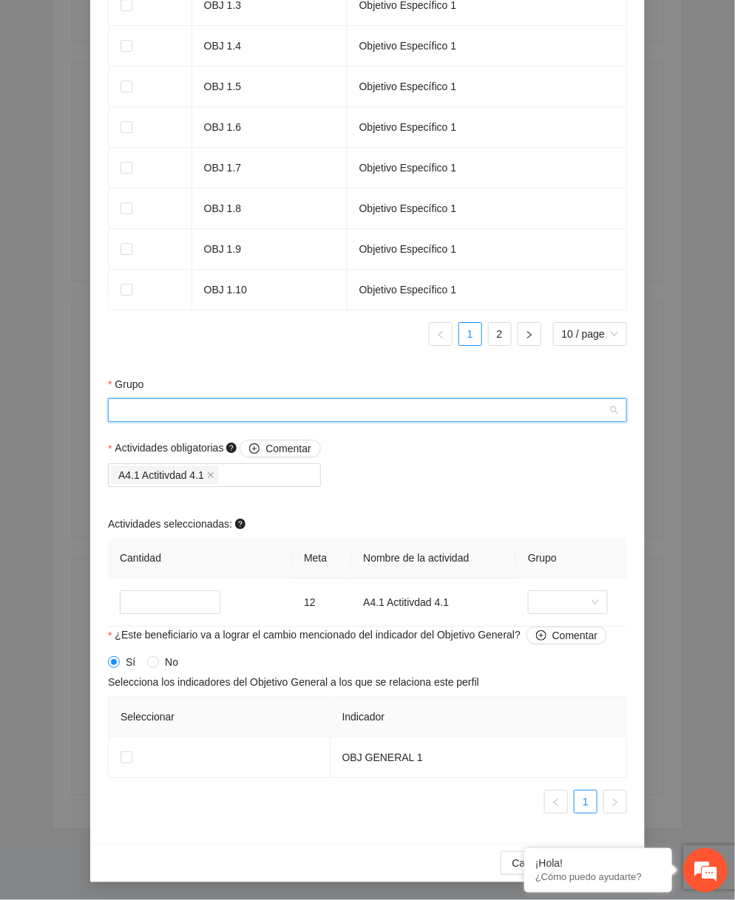
click at [344, 407] on input "Grupo" at bounding box center [362, 410] width 491 height 22
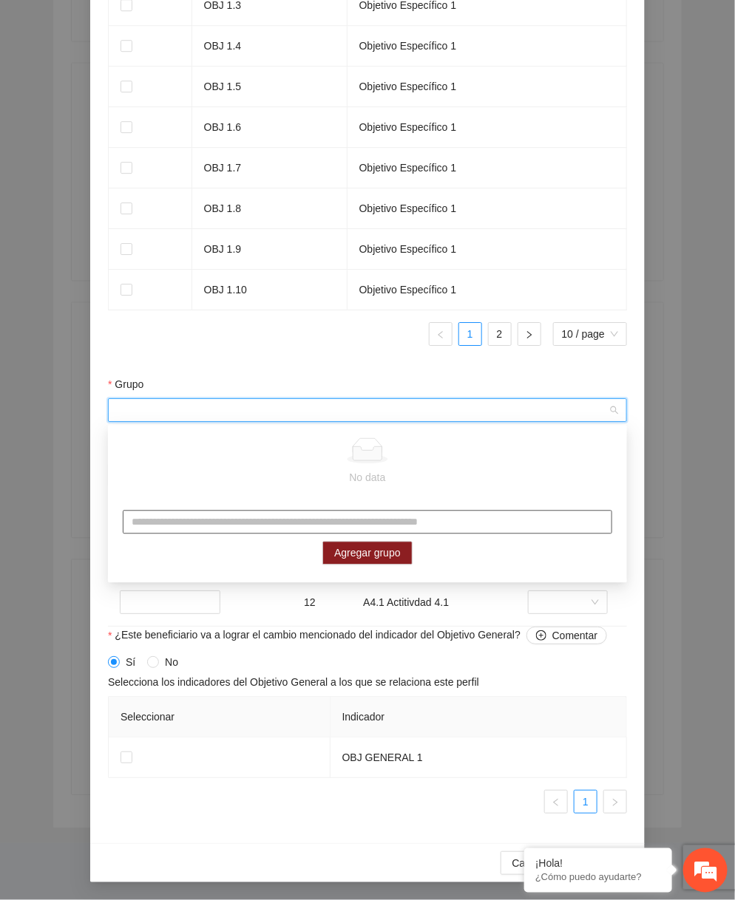
click at [274, 520] on input "text" at bounding box center [367, 523] width 489 height 24
type input "****"
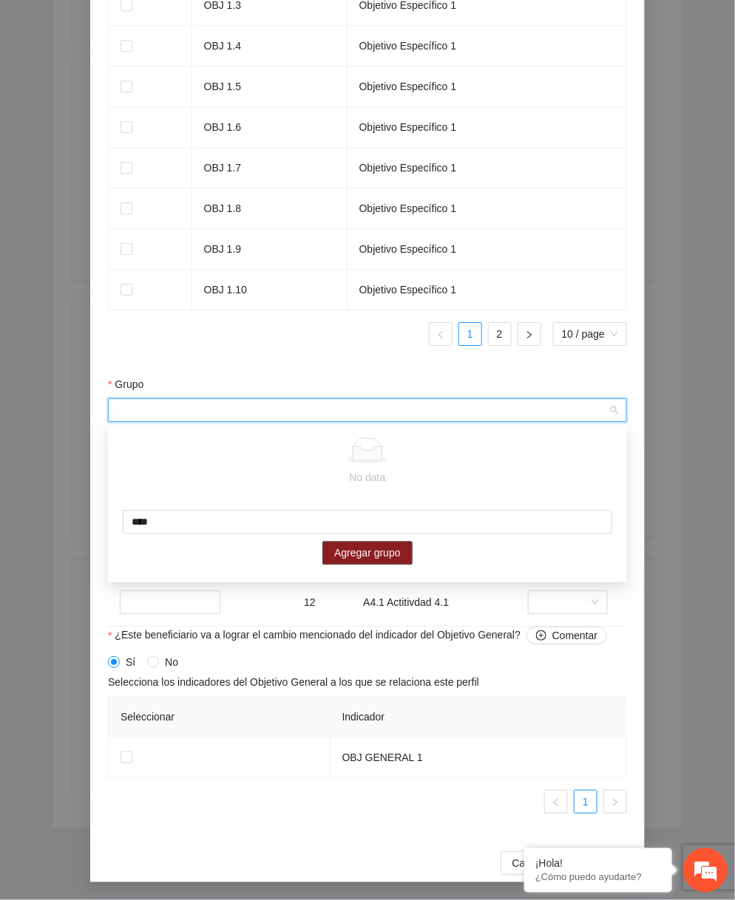
click at [370, 543] on button "Agregar grupo" at bounding box center [367, 554] width 90 height 24
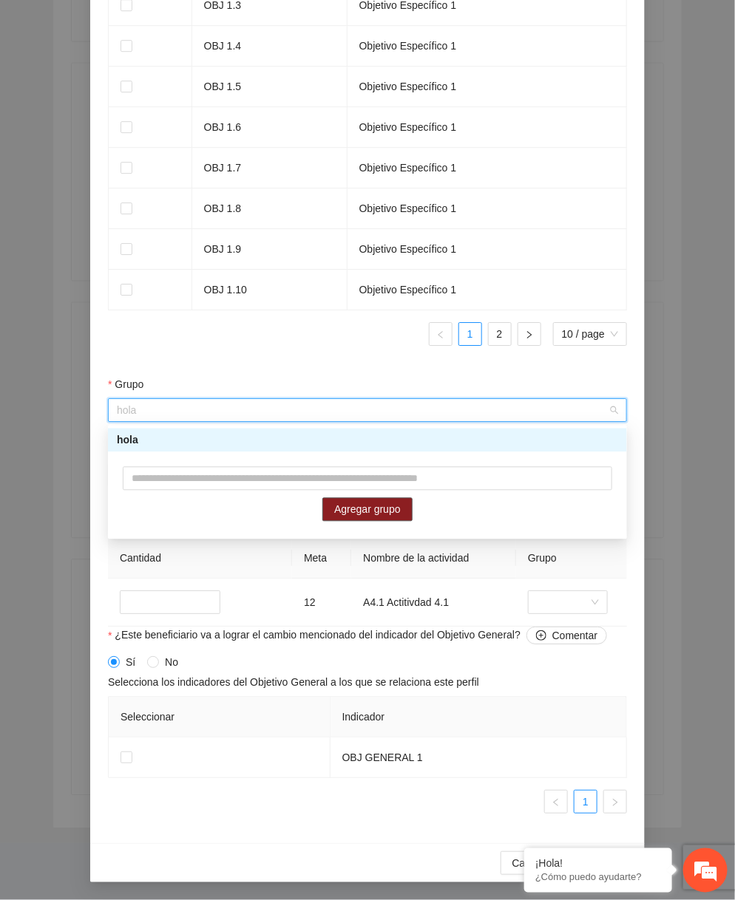
click at [356, 430] on div "hola" at bounding box center [367, 441] width 519 height 24
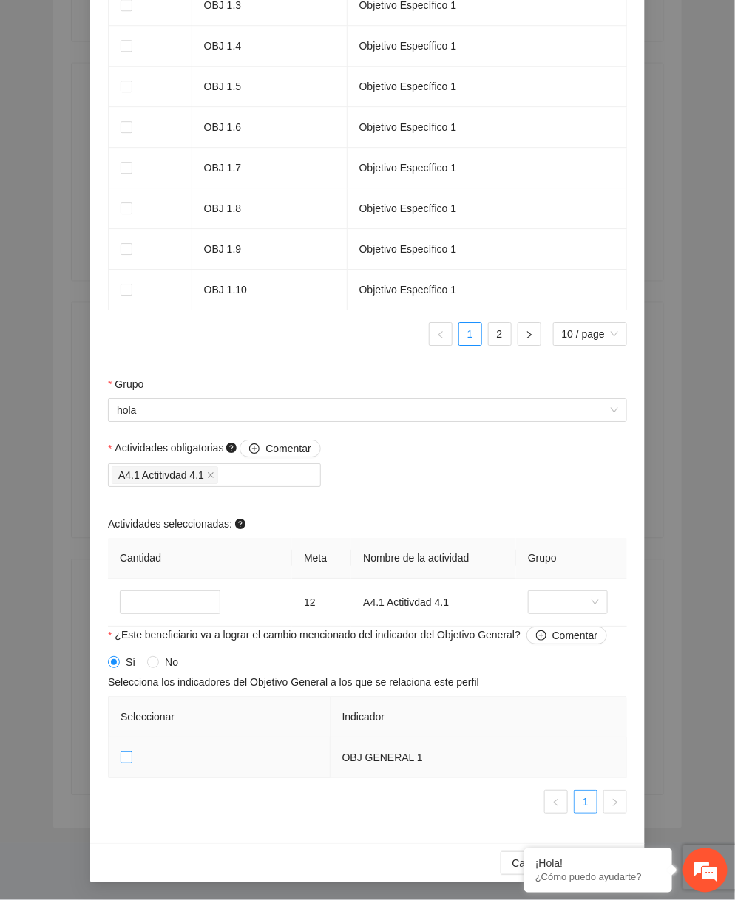
click at [125, 763] on span at bounding box center [126, 758] width 12 height 12
click at [131, 172] on span at bounding box center [126, 168] width 12 height 12
click at [531, 853] on div "¡Hola! ¿Cómo puedo ayudarte?" at bounding box center [598, 871] width 148 height 44
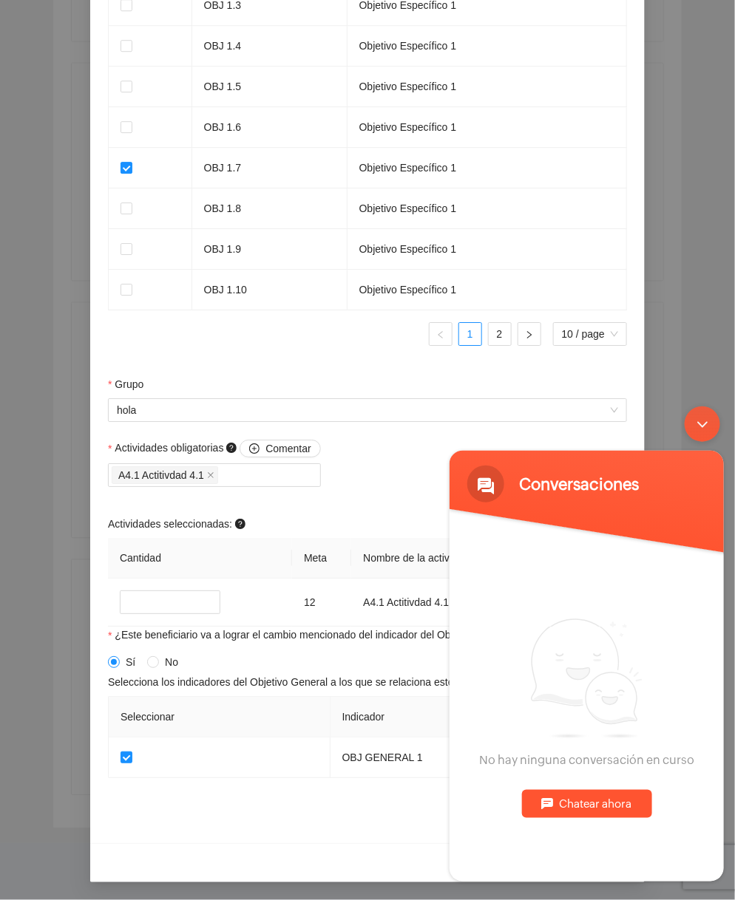
click at [701, 424] on div "Minimizar ventana de chat en vivo" at bounding box center [701, 423] width 35 height 35
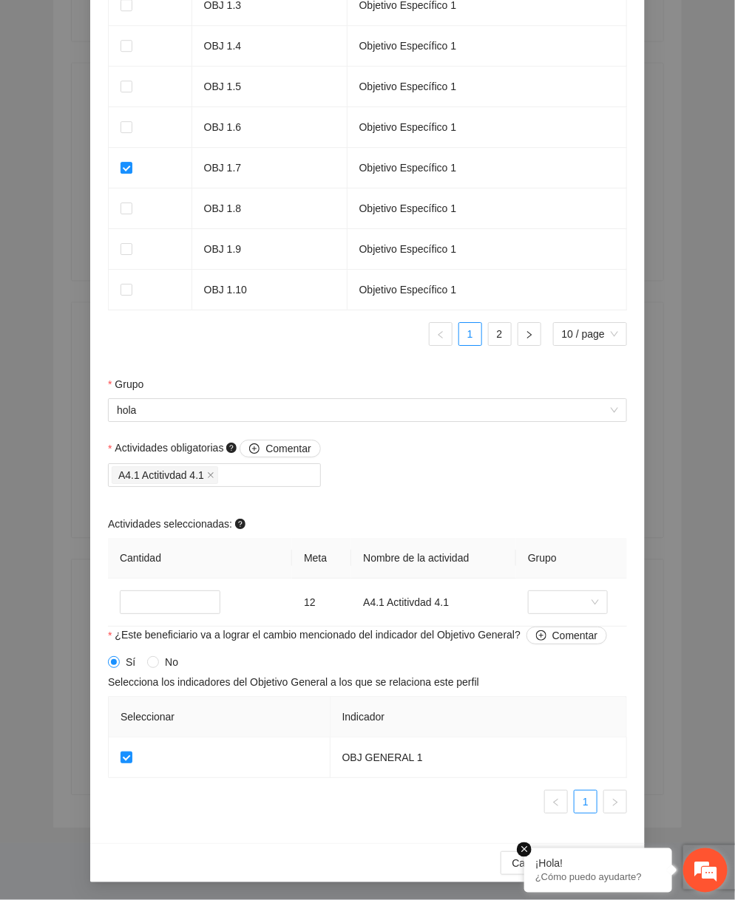
click at [526, 851] on em at bounding box center [524, 850] width 15 height 15
click at [606, 863] on span "Guardar" at bounding box center [602, 863] width 38 height 16
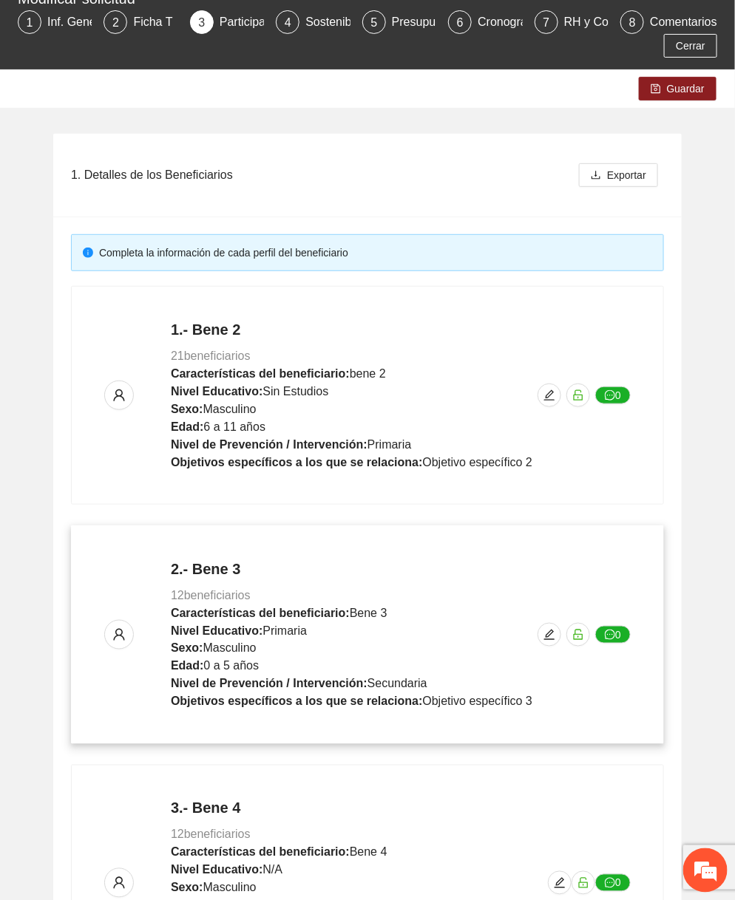
scroll to position [0, 0]
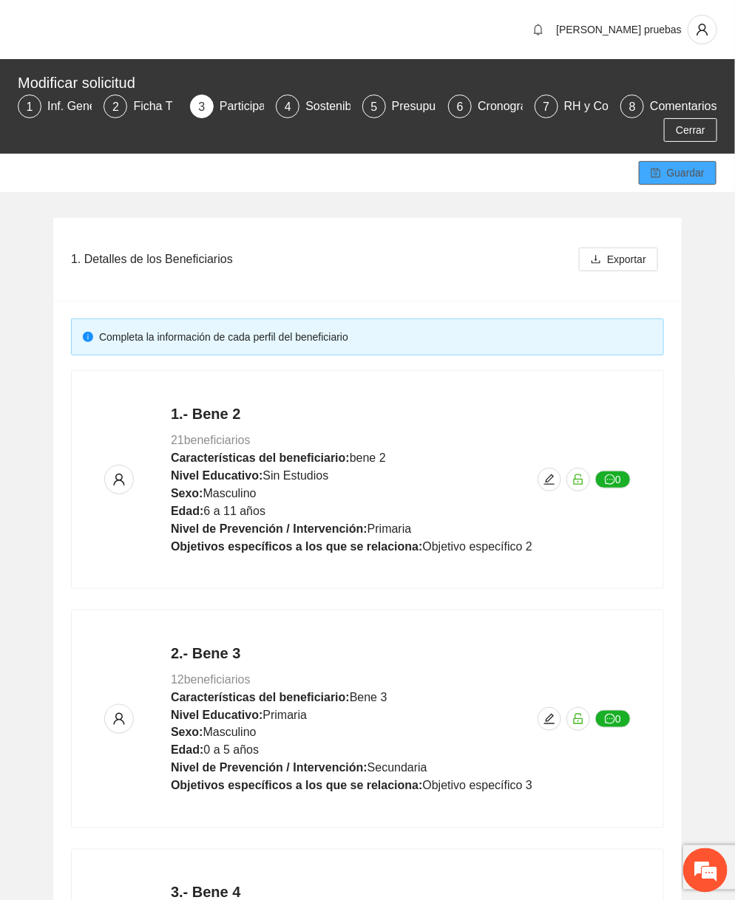
click at [683, 172] on span "Guardar" at bounding box center [686, 173] width 38 height 16
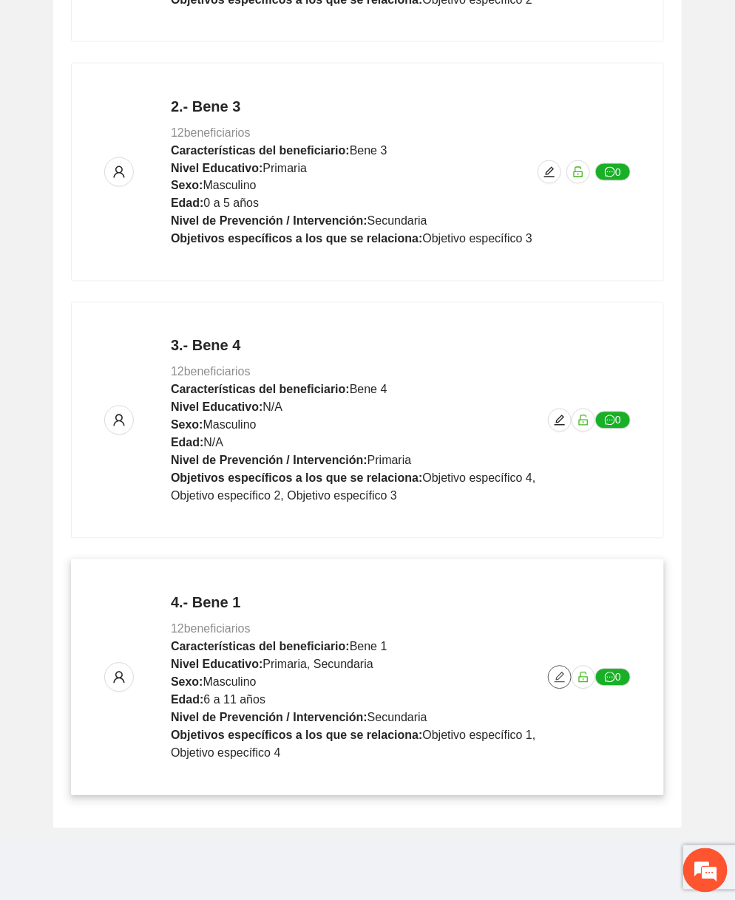
click at [557, 683] on button "button" at bounding box center [560, 678] width 24 height 24
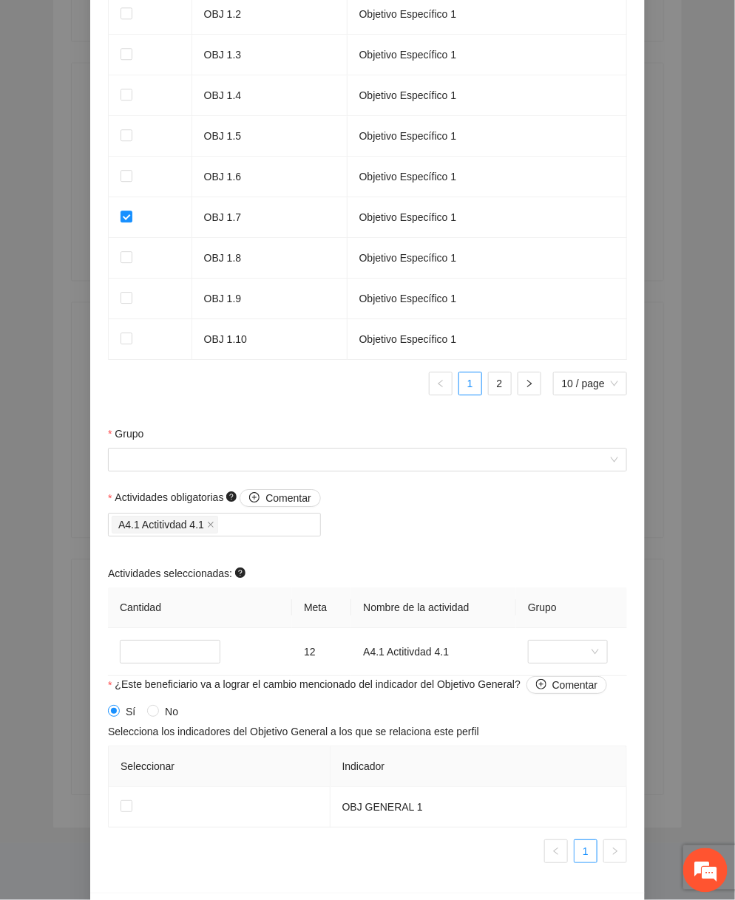
scroll to position [1119, 0]
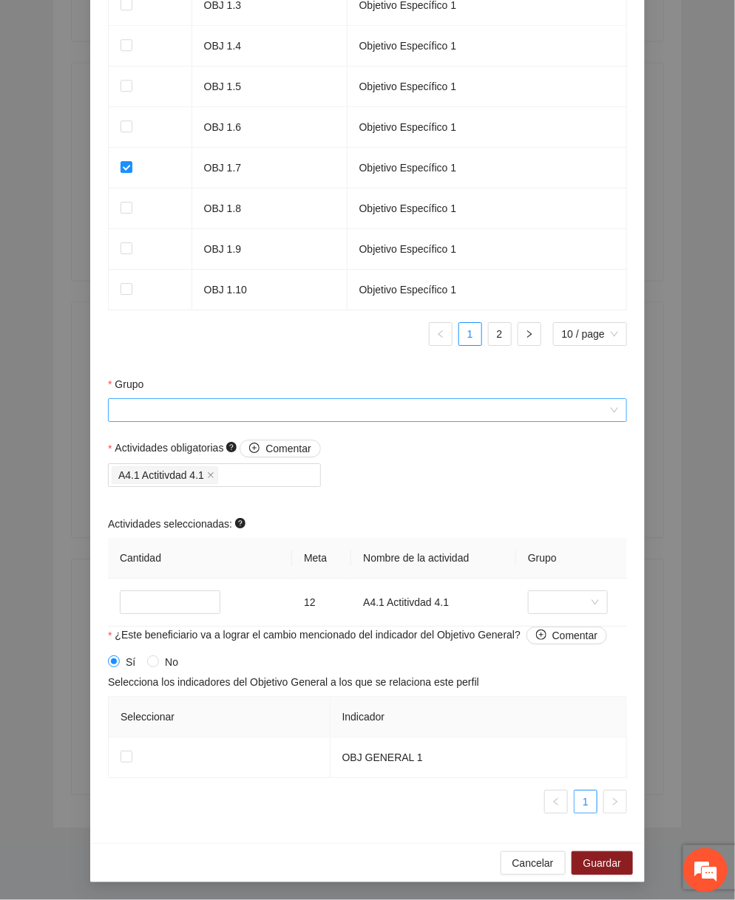
click at [319, 408] on input "Grupo" at bounding box center [362, 410] width 491 height 22
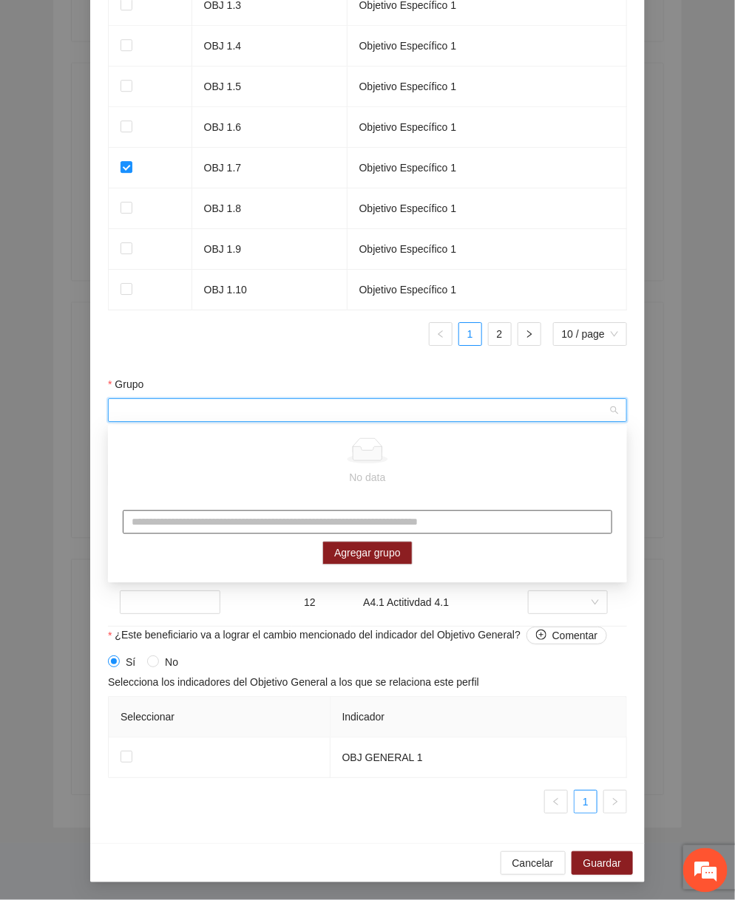
click at [252, 523] on input "text" at bounding box center [367, 523] width 489 height 24
type input "******"
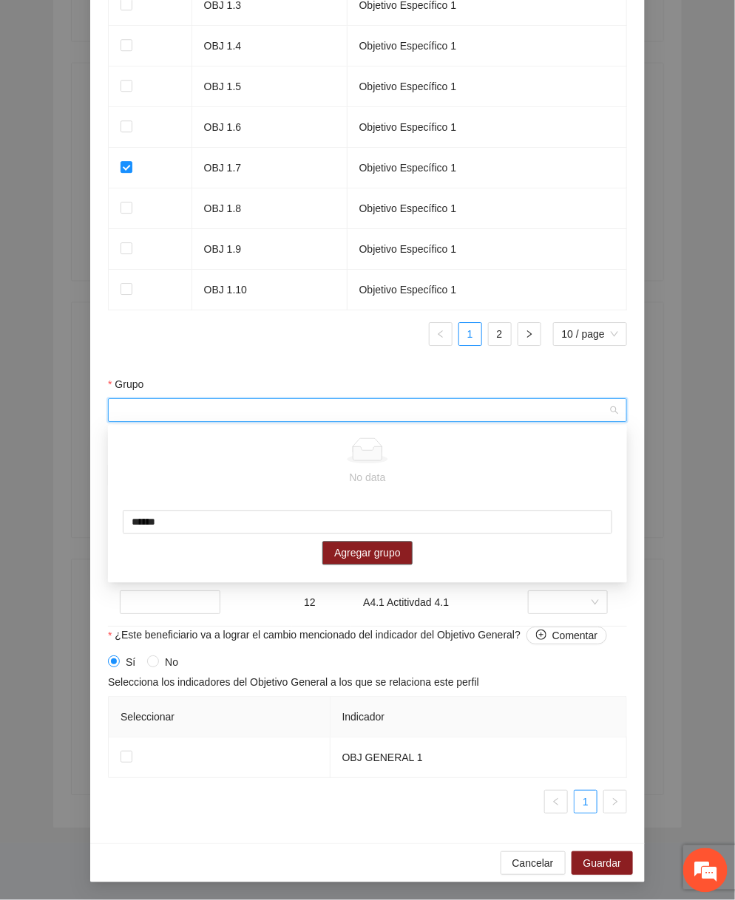
click at [369, 551] on span "Agregar grupo" at bounding box center [367, 554] width 67 height 16
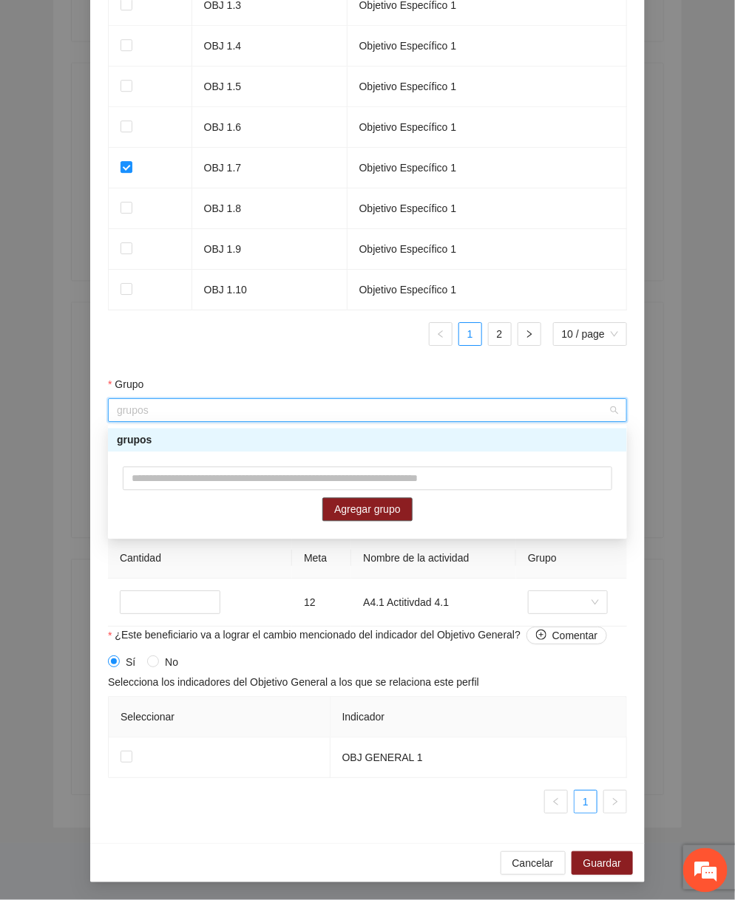
click at [322, 437] on div "grupos" at bounding box center [367, 440] width 501 height 16
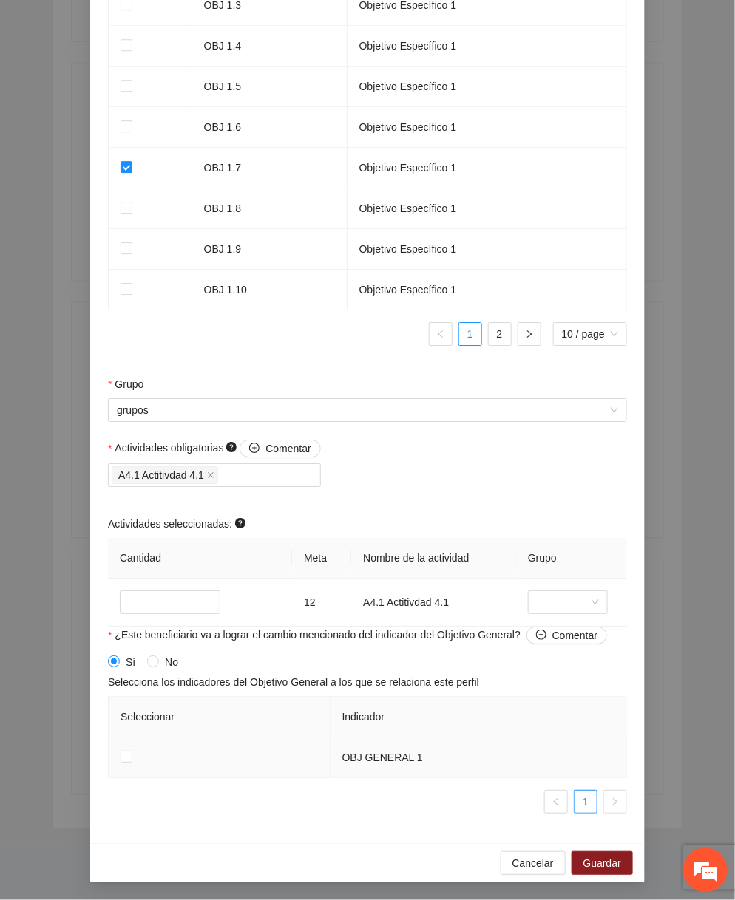
click at [114, 755] on td at bounding box center [220, 758] width 222 height 41
click at [115, 755] on td at bounding box center [220, 758] width 222 height 41
click at [592, 859] on span "Guardar" at bounding box center [602, 863] width 38 height 16
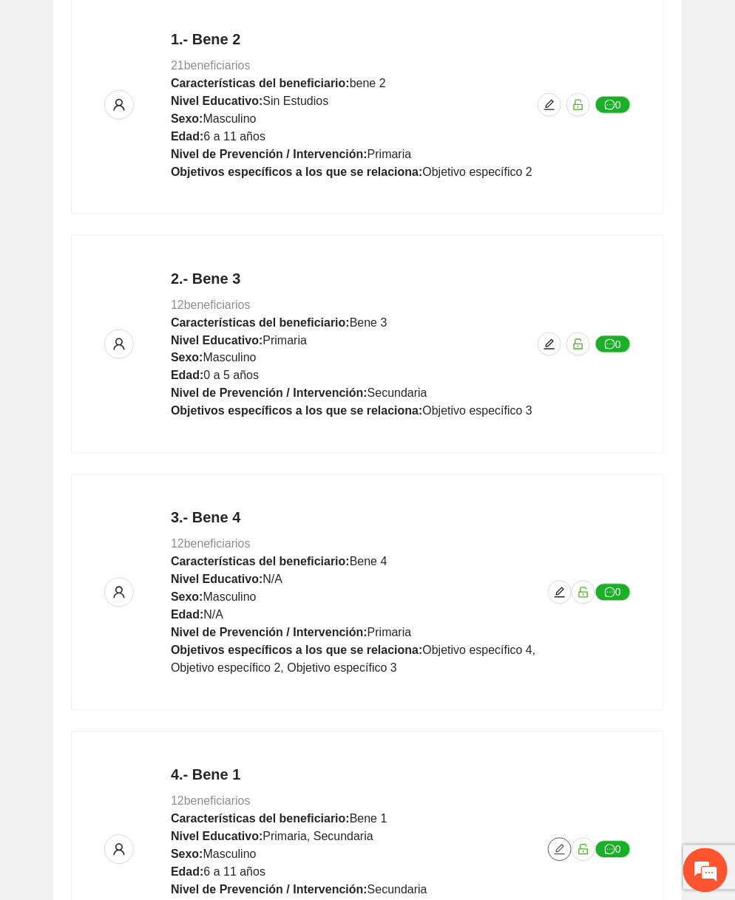
scroll to position [0, 0]
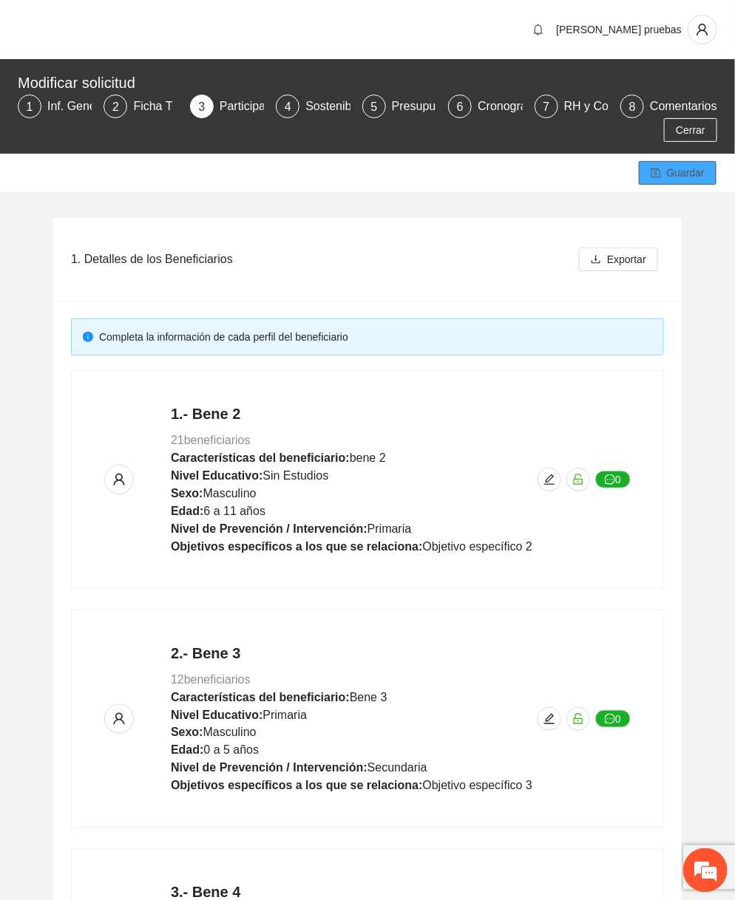
click at [688, 176] on span "Guardar" at bounding box center [686, 173] width 38 height 16
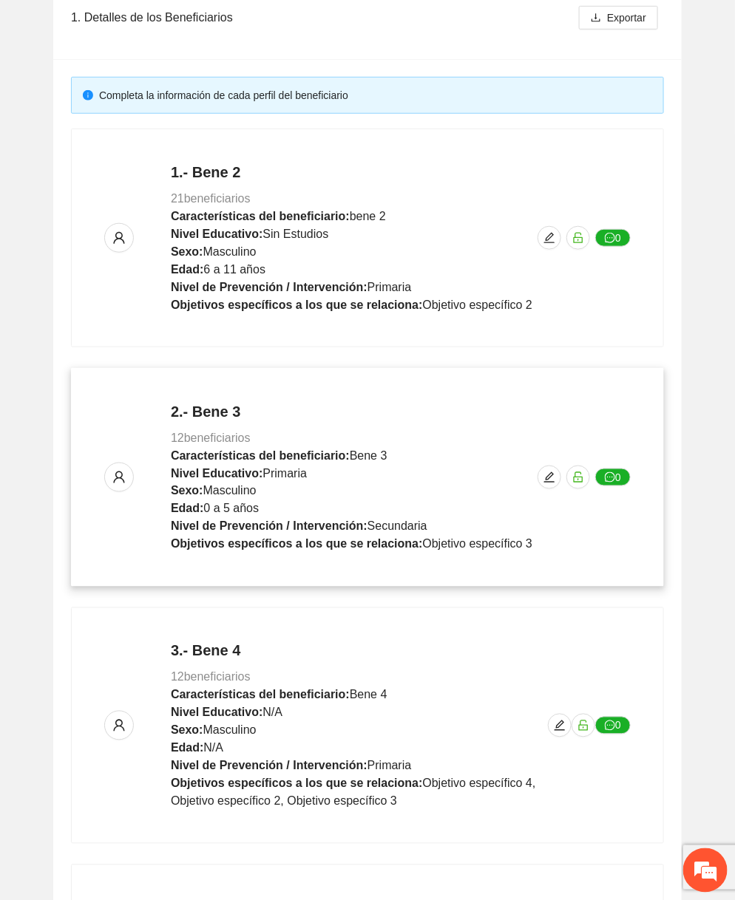
scroll to position [547, 0]
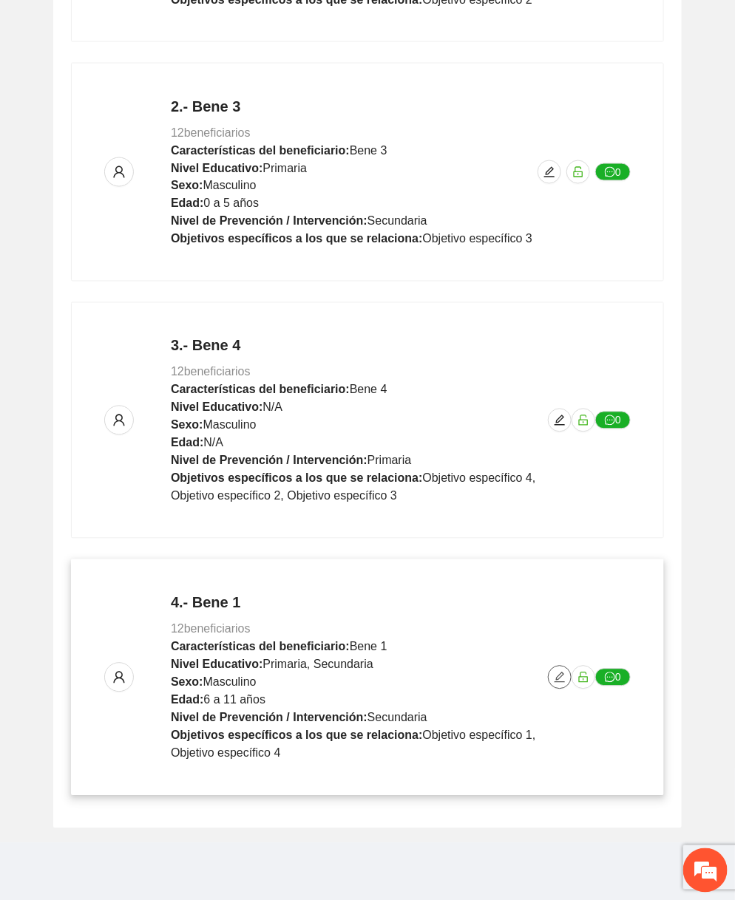
click at [567, 677] on span "edit" at bounding box center [560, 678] width 22 height 12
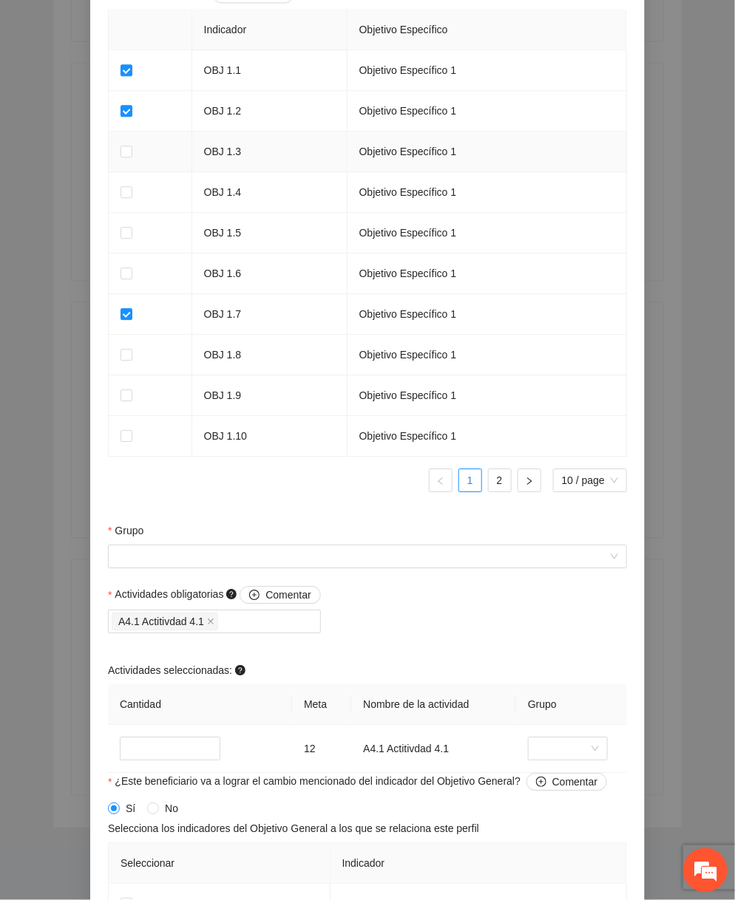
scroll to position [1119, 0]
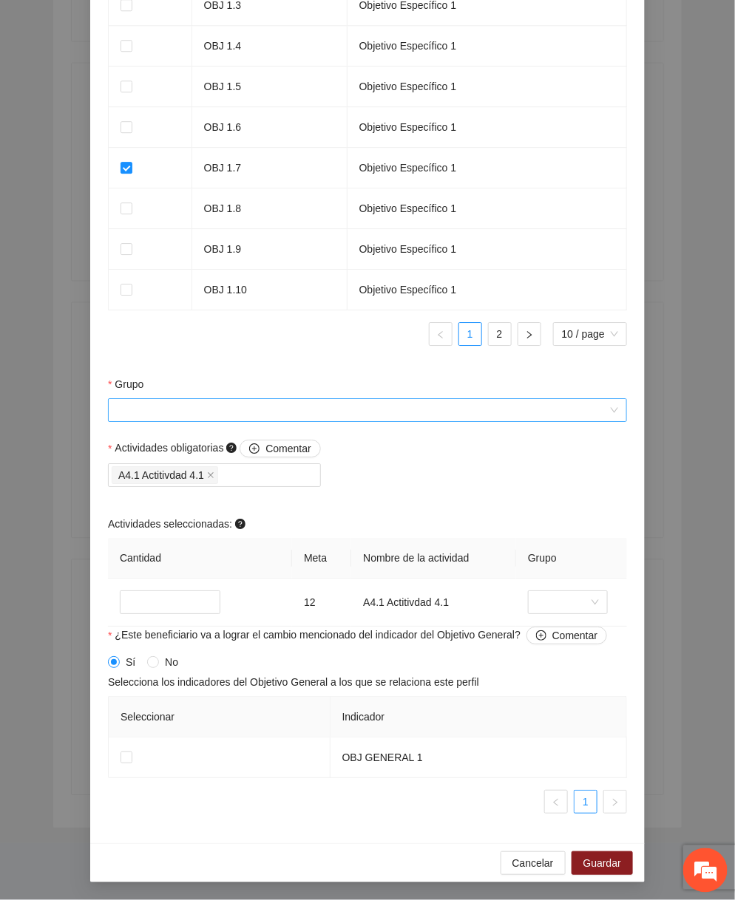
click at [323, 410] on input "Grupo" at bounding box center [362, 410] width 491 height 22
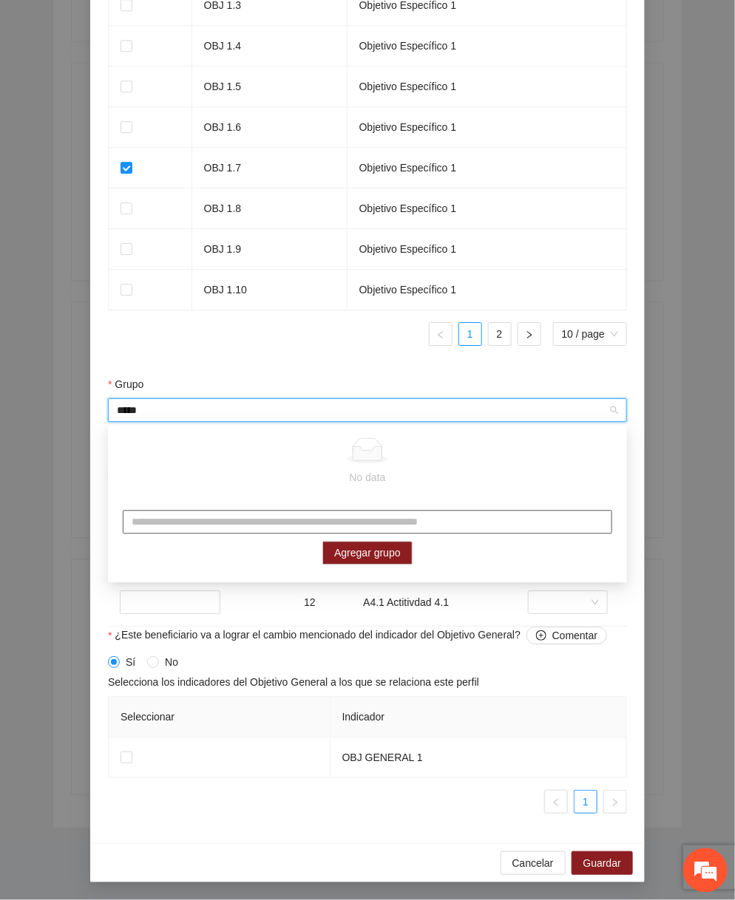
type input "*****"
click at [371, 519] on input "text" at bounding box center [367, 523] width 489 height 24
type input "******"
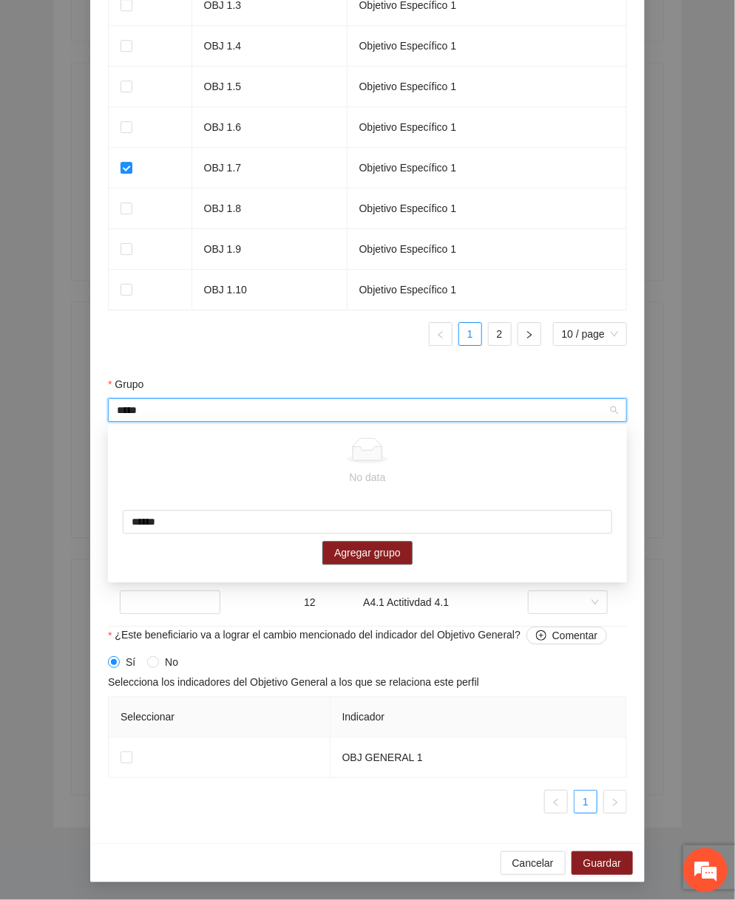
click at [396, 549] on span "Agregar grupo" at bounding box center [367, 554] width 67 height 16
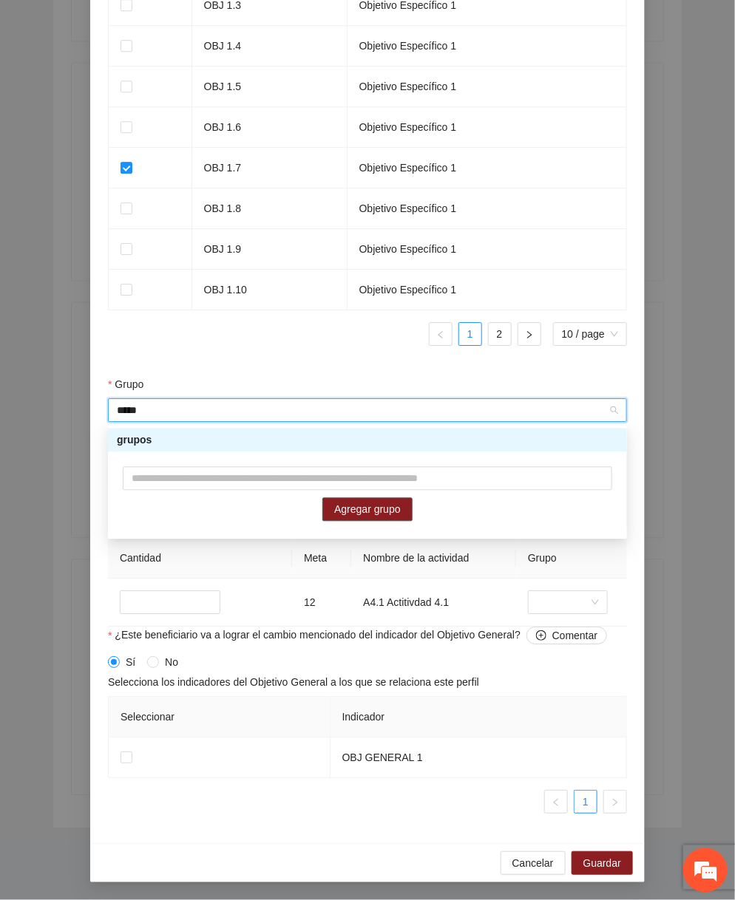
click at [371, 510] on span "Agregar grupo" at bounding box center [367, 510] width 67 height 16
click at [389, 444] on div "grupos" at bounding box center [367, 440] width 501 height 16
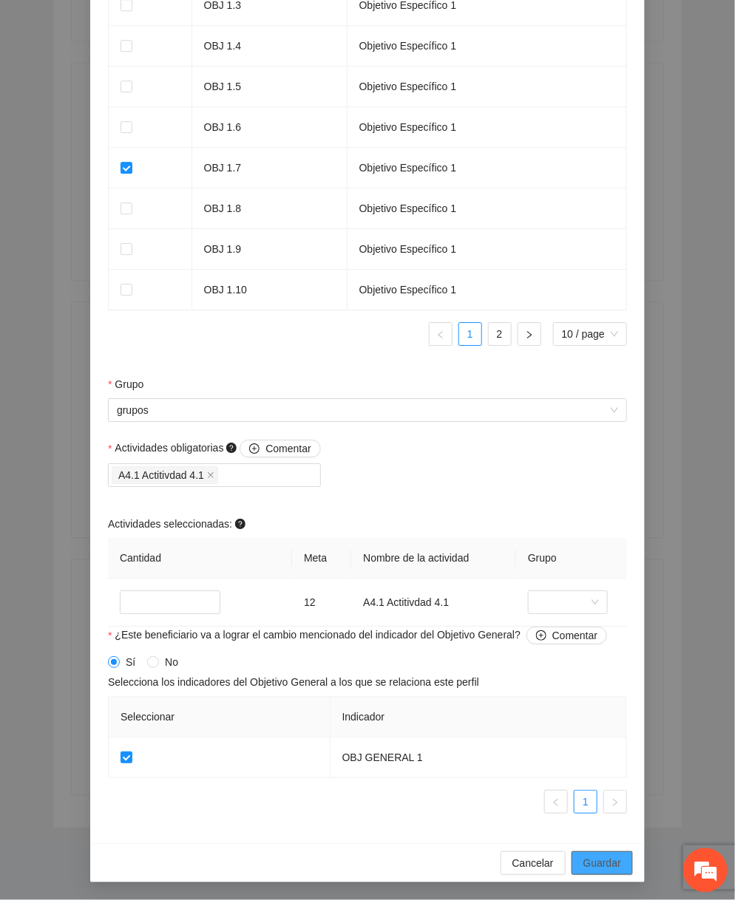
click at [602, 861] on span "Guardar" at bounding box center [602, 863] width 38 height 16
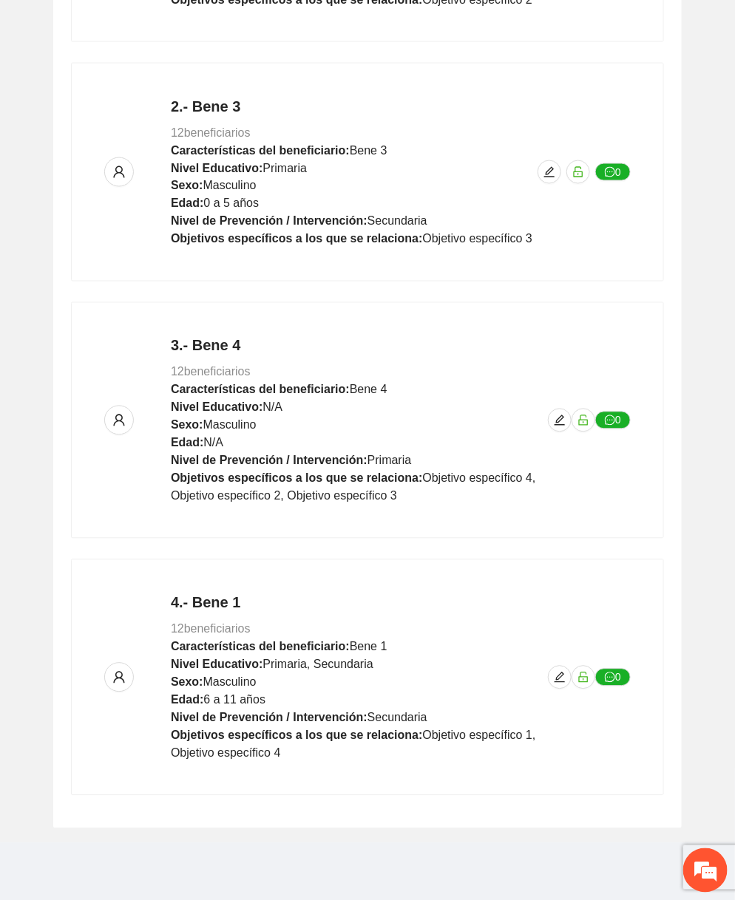
scroll to position [750, 0]
click at [555, 675] on icon "edit" at bounding box center [560, 678] width 12 height 12
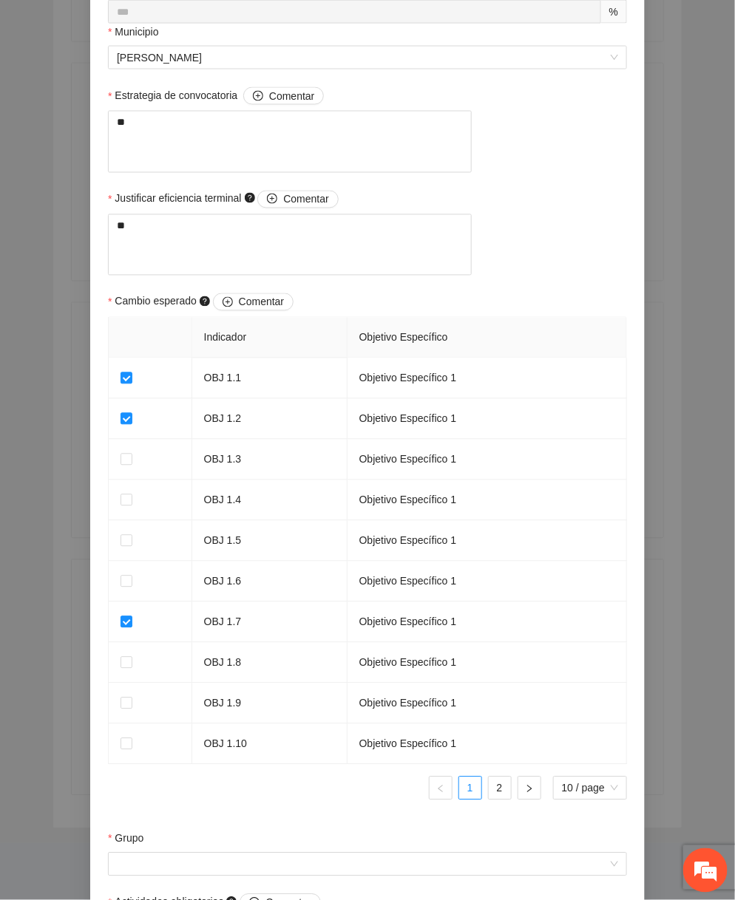
scroll to position [945, 0]
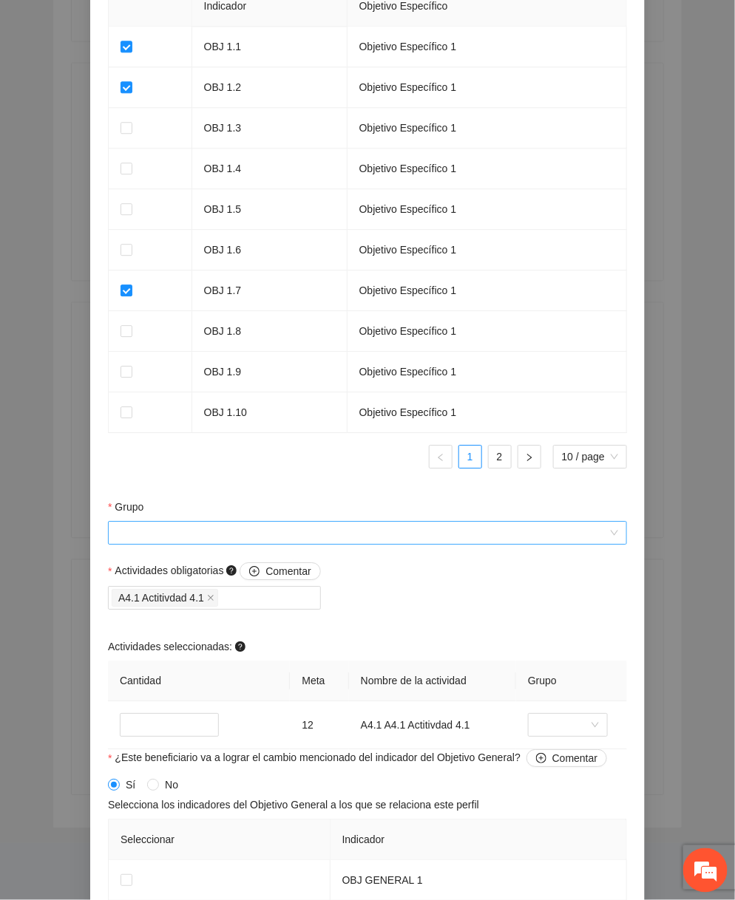
click at [288, 544] on input "Grupo" at bounding box center [362, 533] width 491 height 22
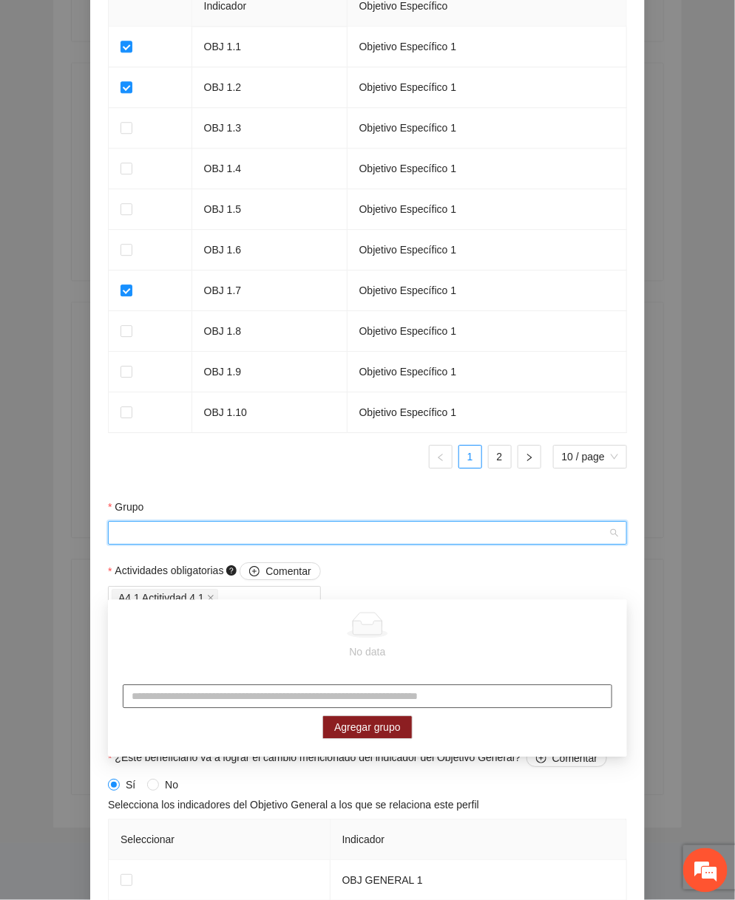
click at [224, 696] on input "text" at bounding box center [367, 697] width 489 height 24
type input "*****"
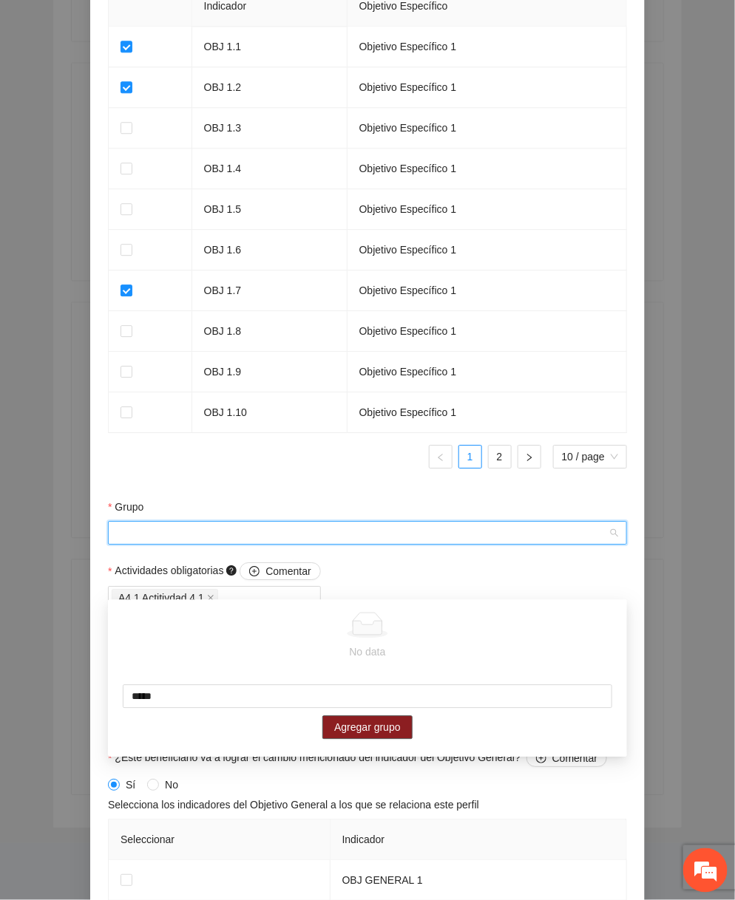
click at [390, 739] on button "Agregar grupo" at bounding box center [367, 728] width 90 height 24
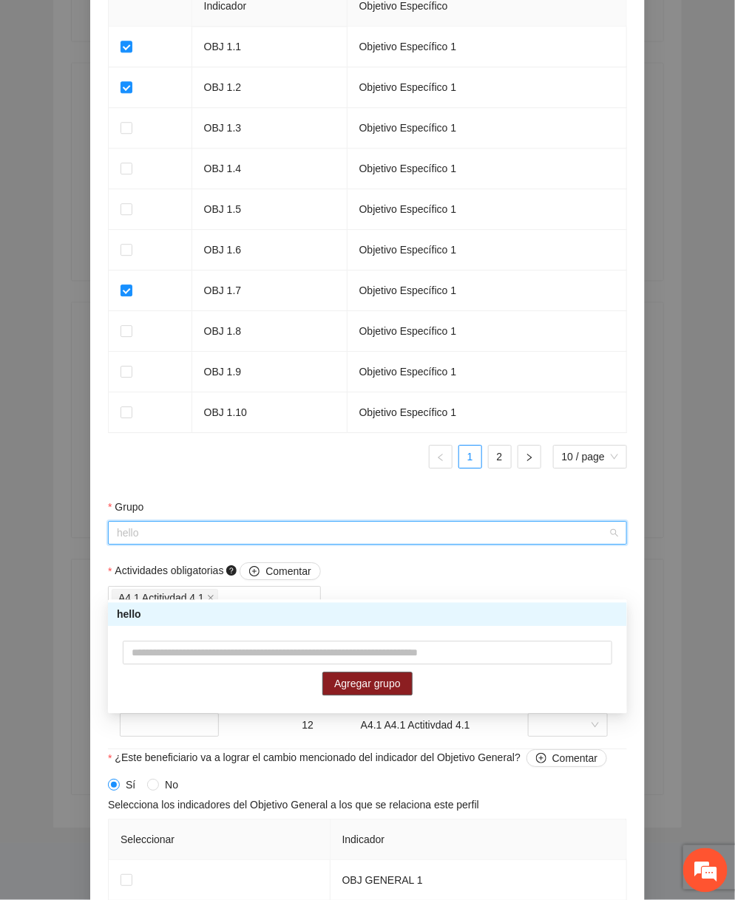
click at [367, 622] on div "hello" at bounding box center [367, 615] width 501 height 16
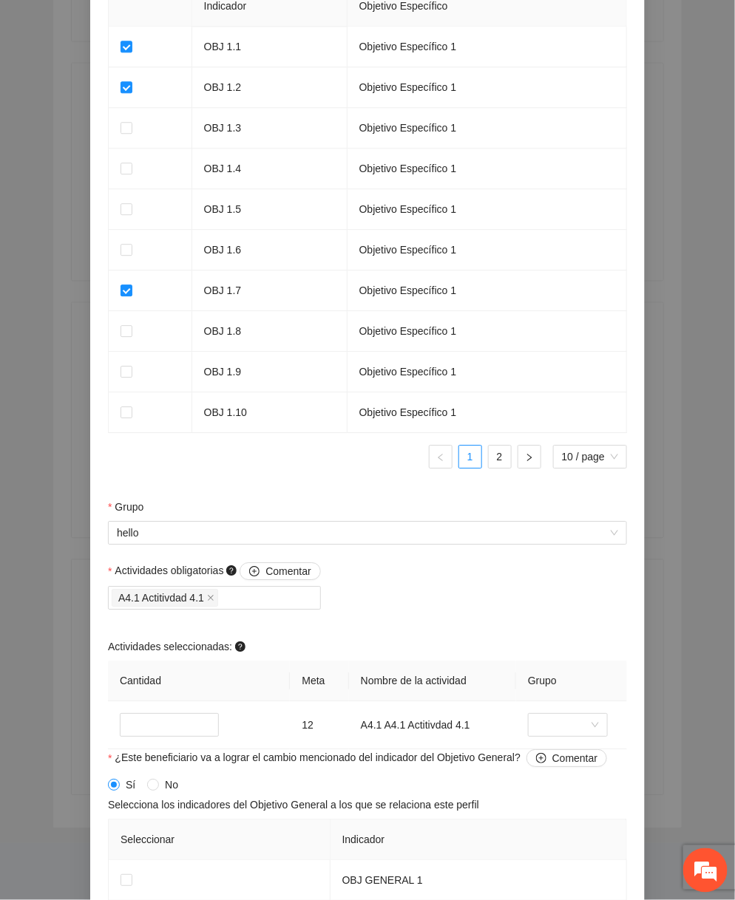
scroll to position [1119, 0]
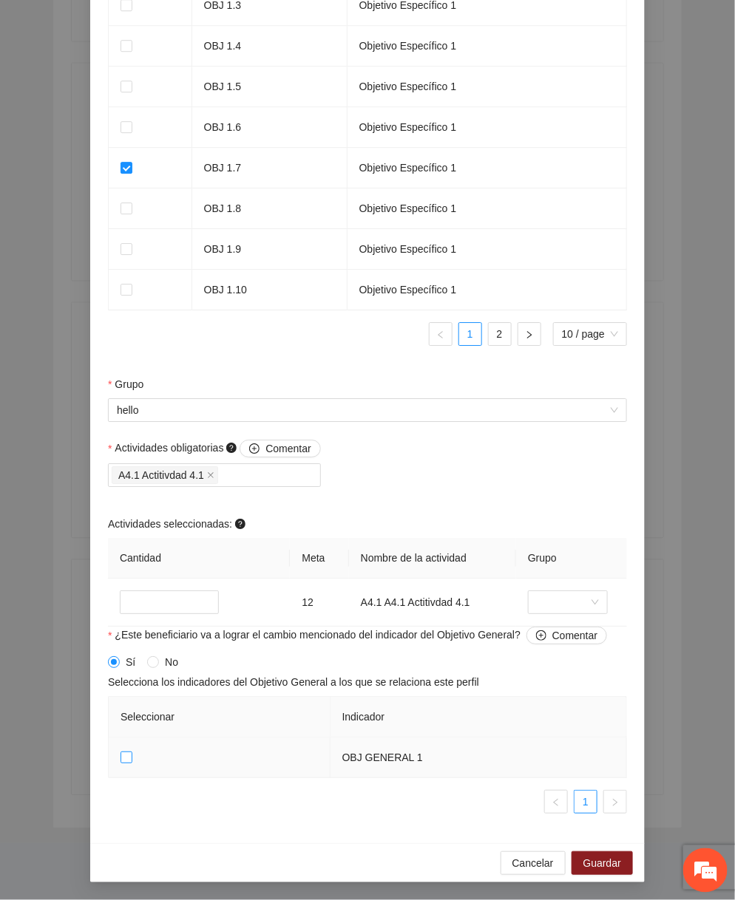
click at [123, 751] on label at bounding box center [126, 758] width 12 height 16
click at [597, 860] on span "Guardar" at bounding box center [602, 863] width 38 height 16
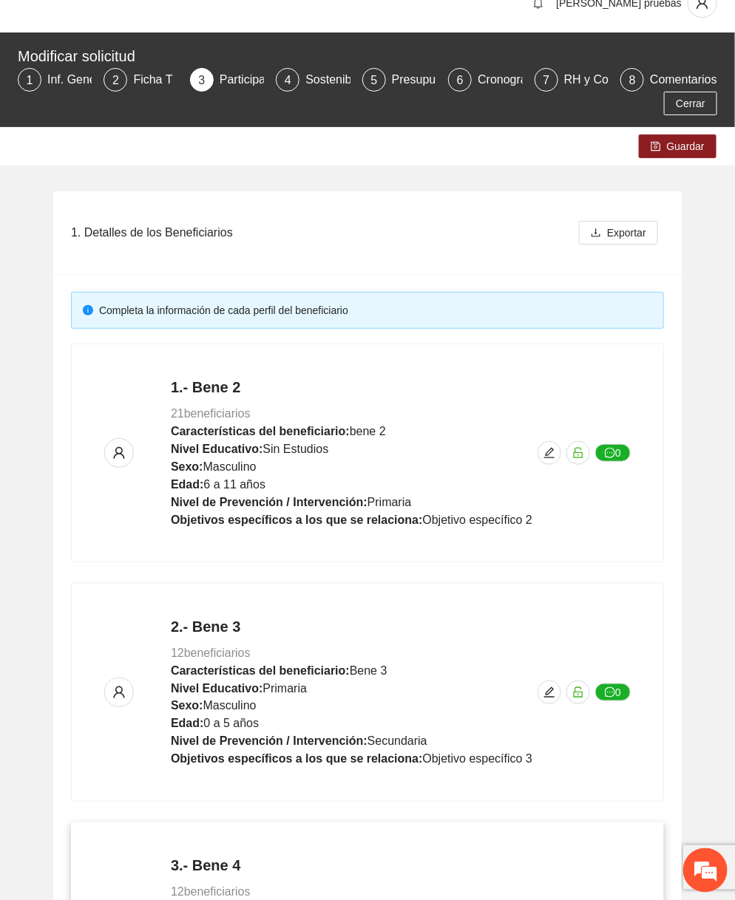
scroll to position [0, 0]
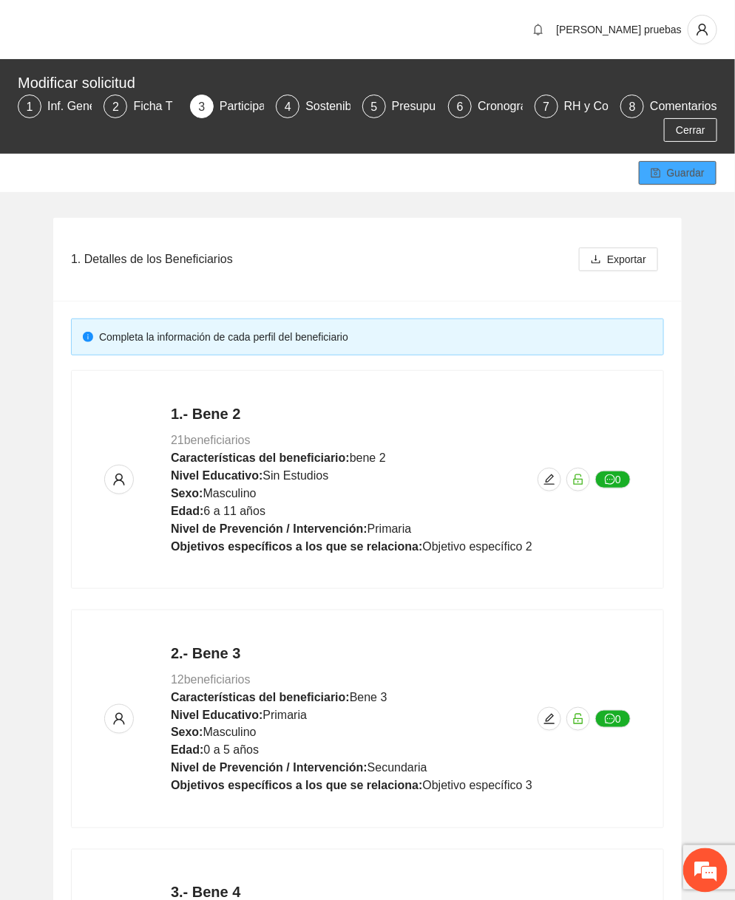
click at [667, 174] on span "Guardar" at bounding box center [686, 173] width 38 height 16
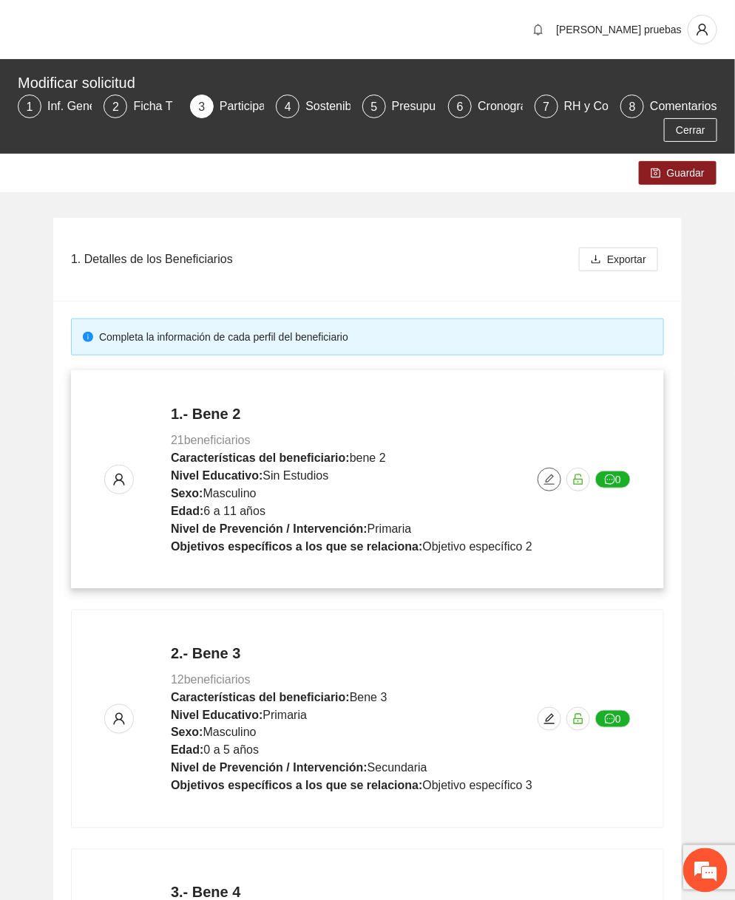
click at [556, 481] on span "edit" at bounding box center [549, 480] width 22 height 12
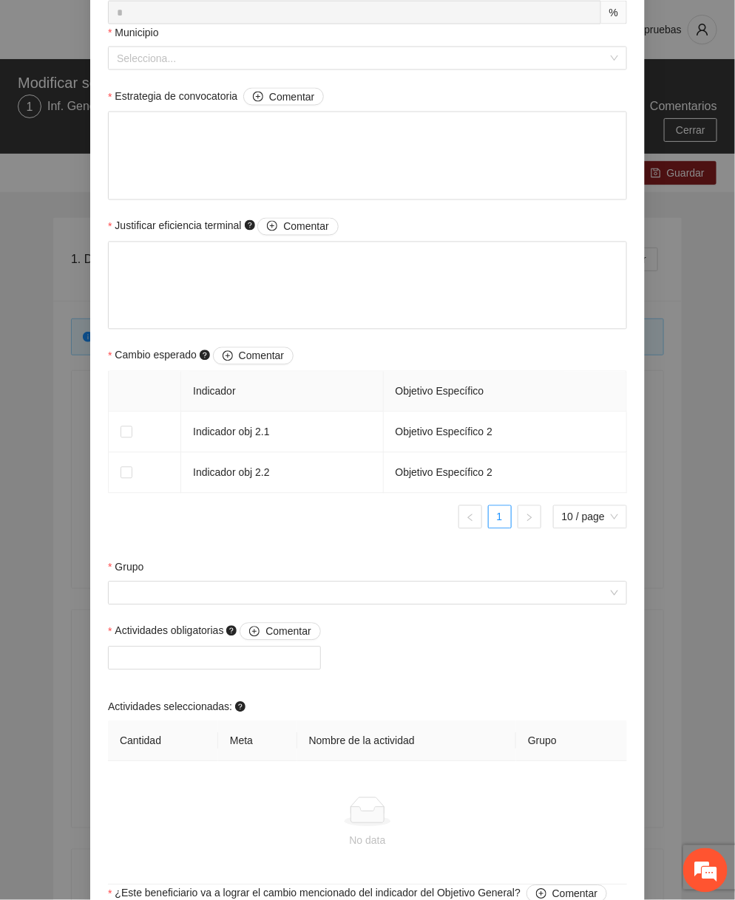
scroll to position [869, 0]
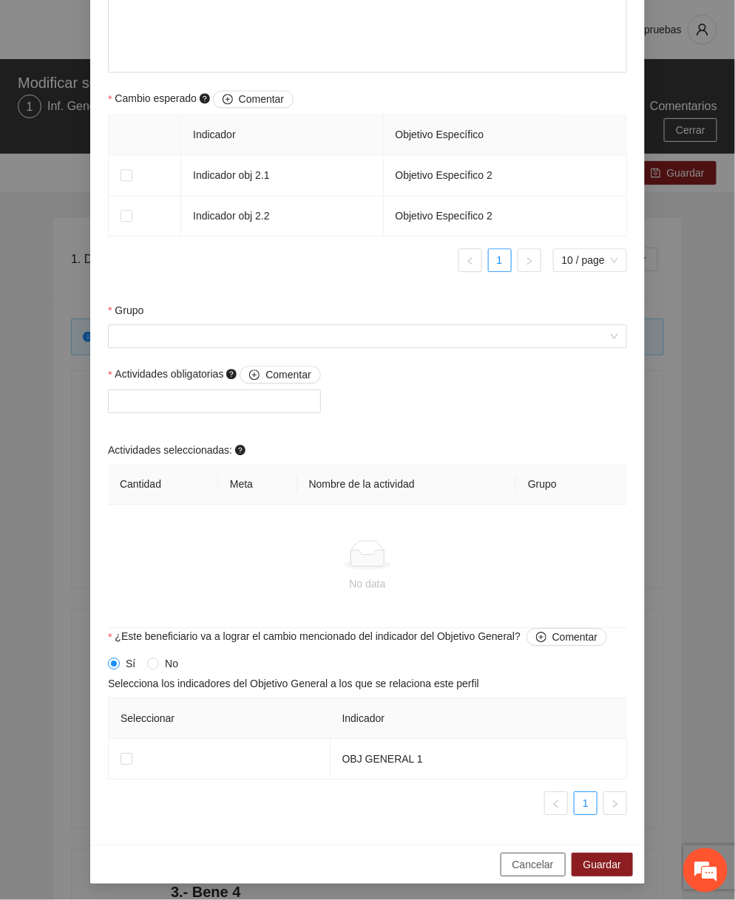
click at [530, 869] on span "Cancelar" at bounding box center [532, 865] width 41 height 16
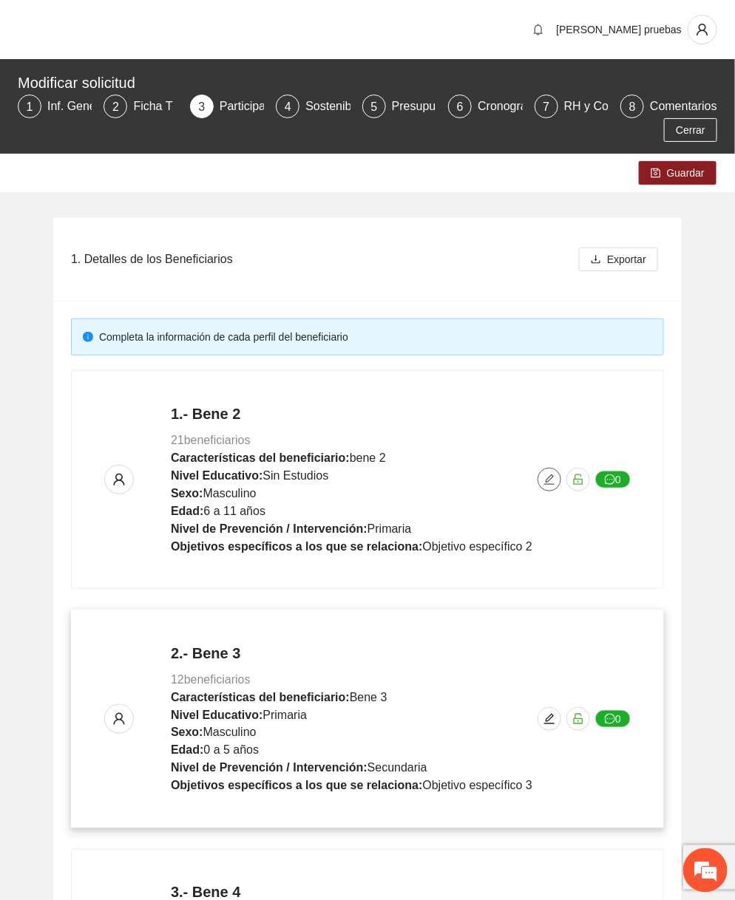
scroll to position [547, 0]
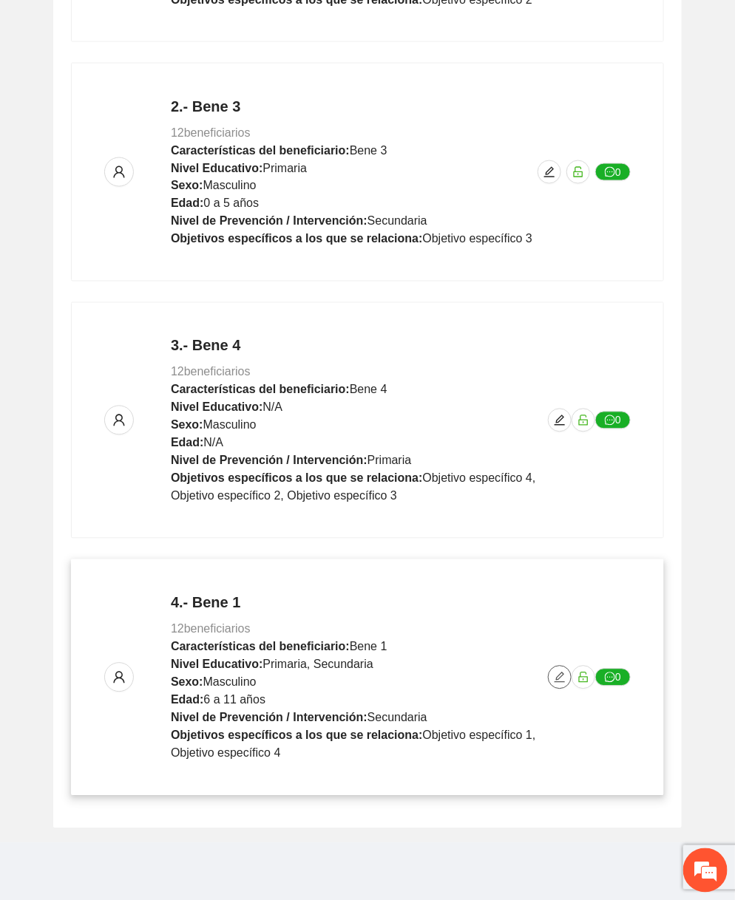
click at [564, 666] on button "button" at bounding box center [560, 678] width 24 height 24
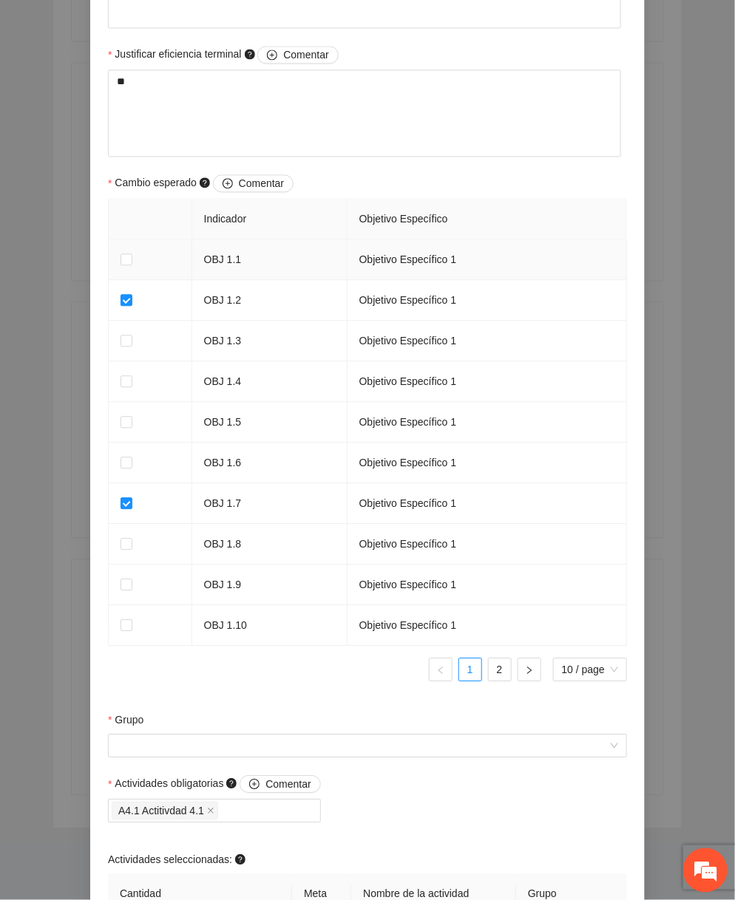
scroll to position [985, 0]
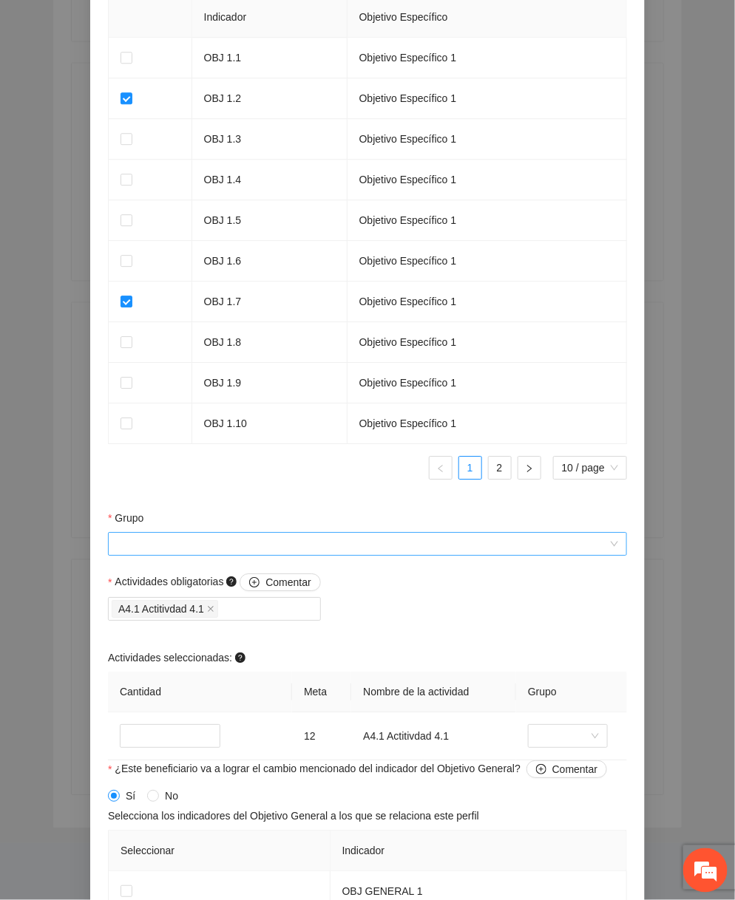
click at [268, 546] on input "Grupo" at bounding box center [362, 544] width 491 height 22
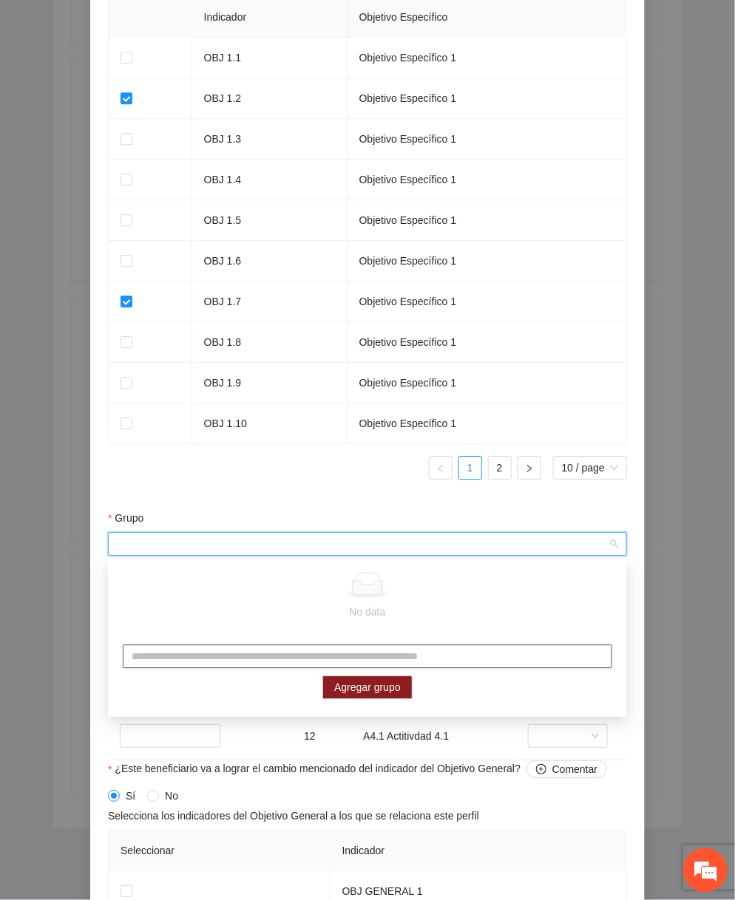
click at [213, 649] on input "text" at bounding box center [367, 657] width 489 height 24
type input "******"
click at [359, 689] on span "Agregar grupo" at bounding box center [367, 688] width 67 height 16
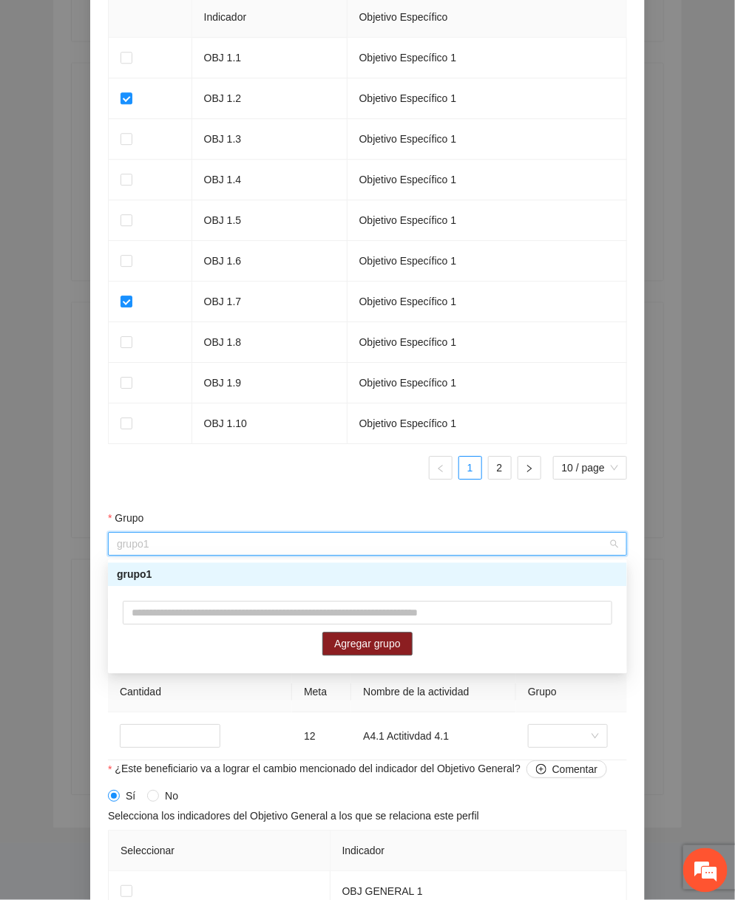
click at [404, 583] on div "grupo1" at bounding box center [367, 575] width 519 height 24
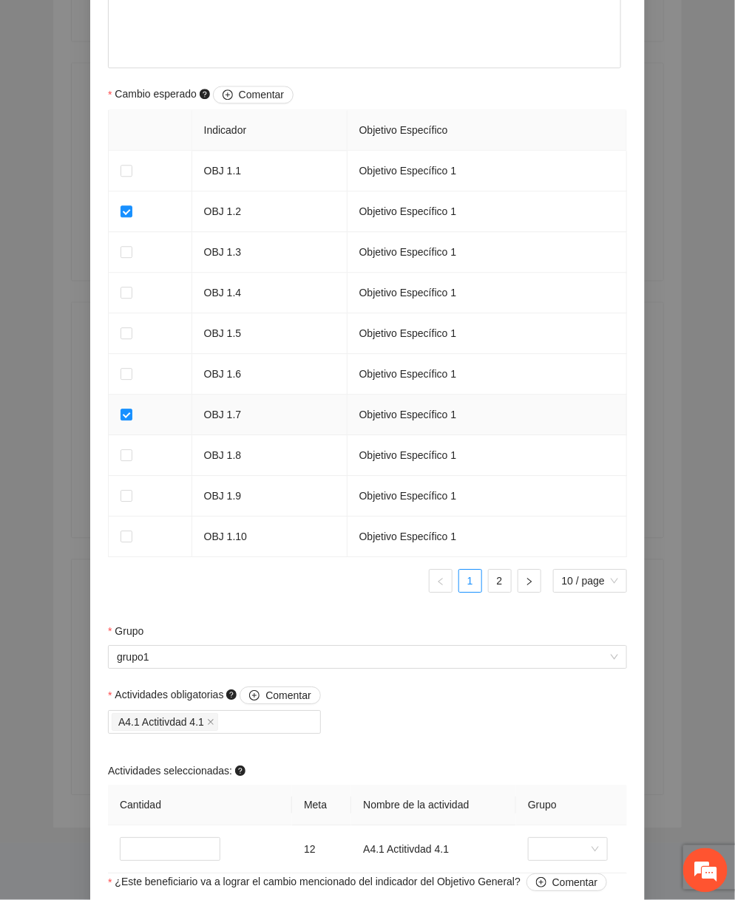
scroll to position [833, 0]
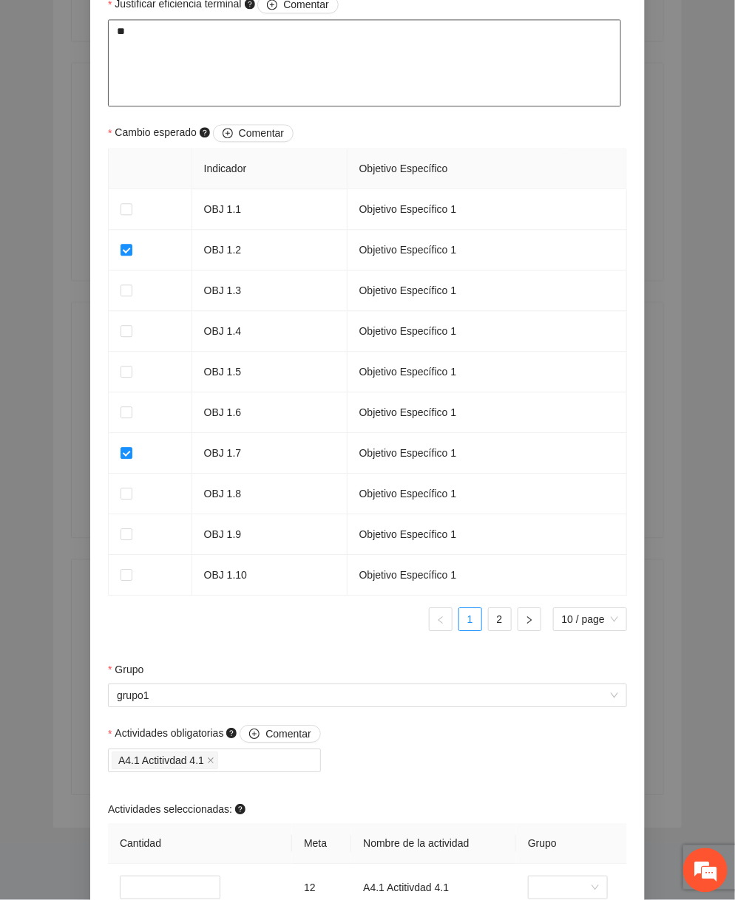
click at [221, 73] on textarea "**" at bounding box center [364, 62] width 513 height 87
type textarea "***"
type textarea "****"
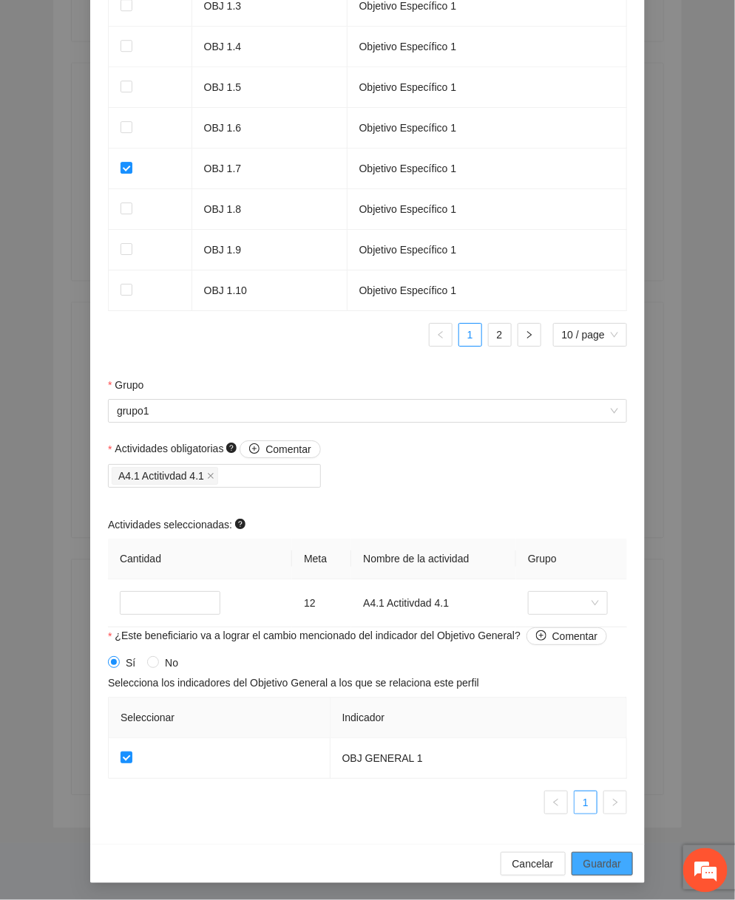
type textarea "*****"
click at [611, 856] on span "Guardar" at bounding box center [602, 864] width 38 height 16
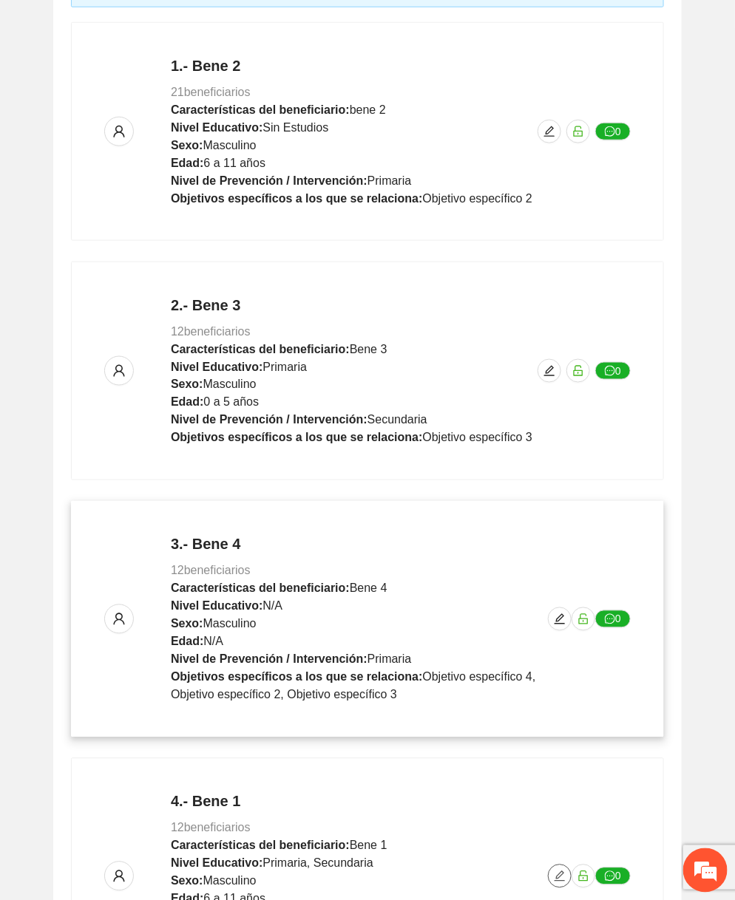
scroll to position [0, 0]
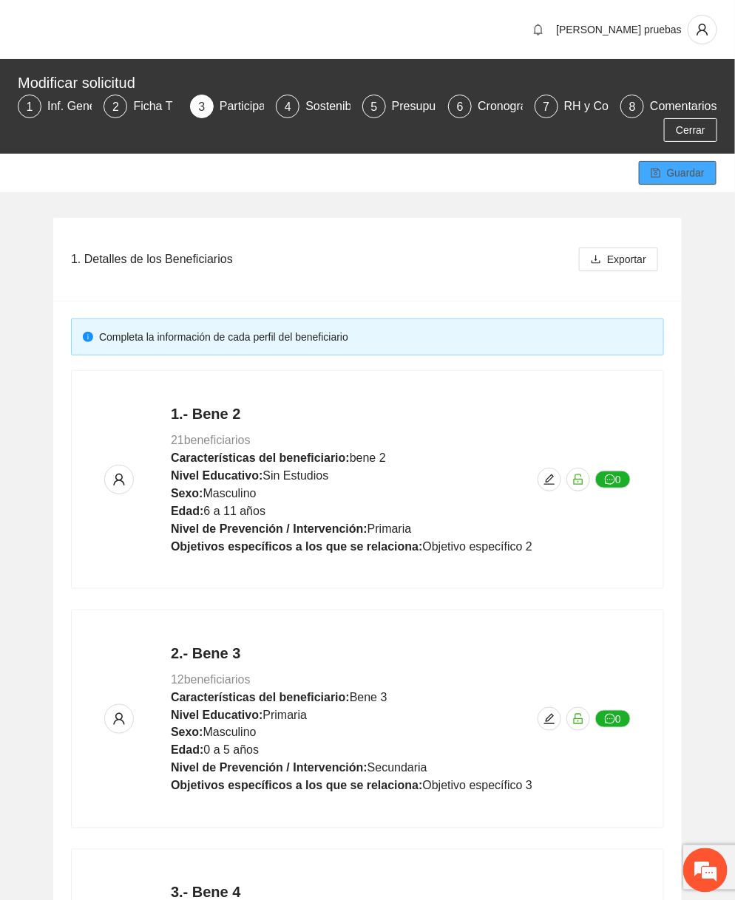
click at [701, 175] on span "Guardar" at bounding box center [686, 173] width 38 height 16
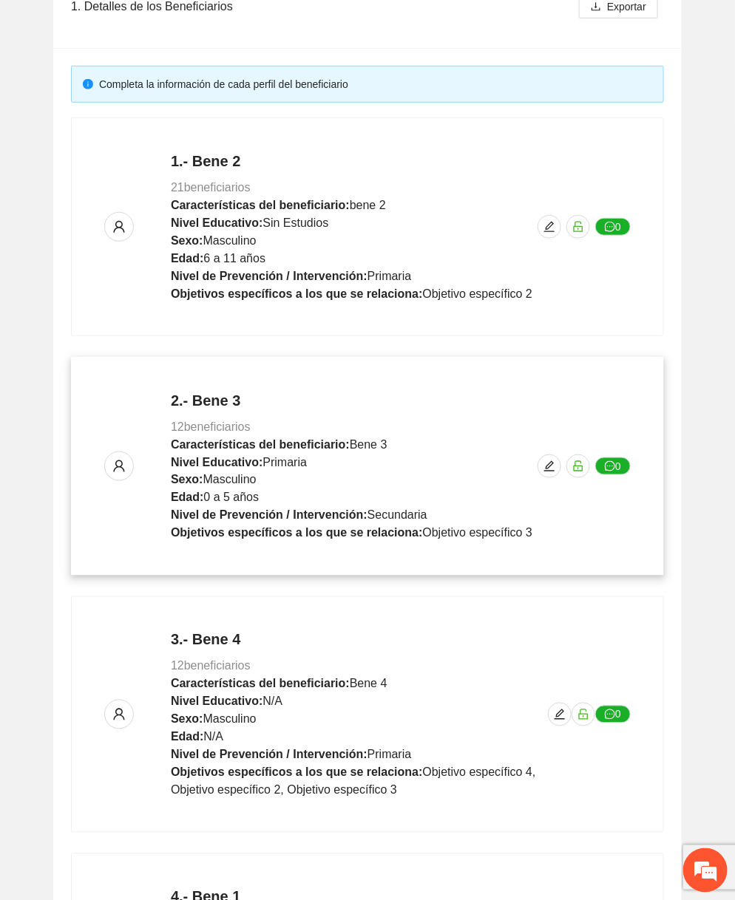
scroll to position [547, 0]
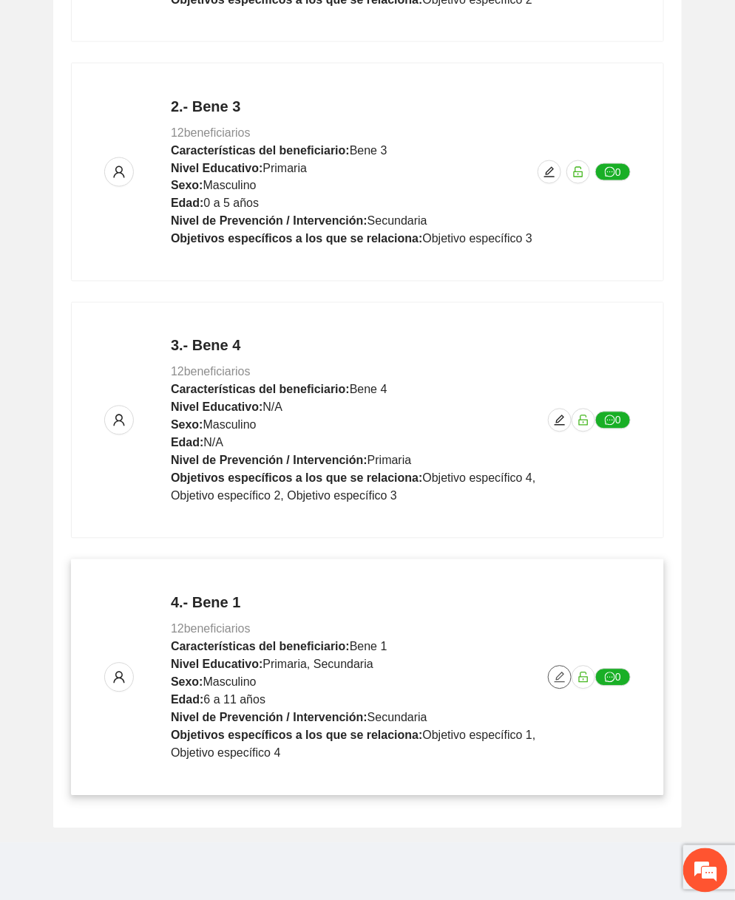
click at [560, 673] on icon "edit" at bounding box center [559, 678] width 10 height 10
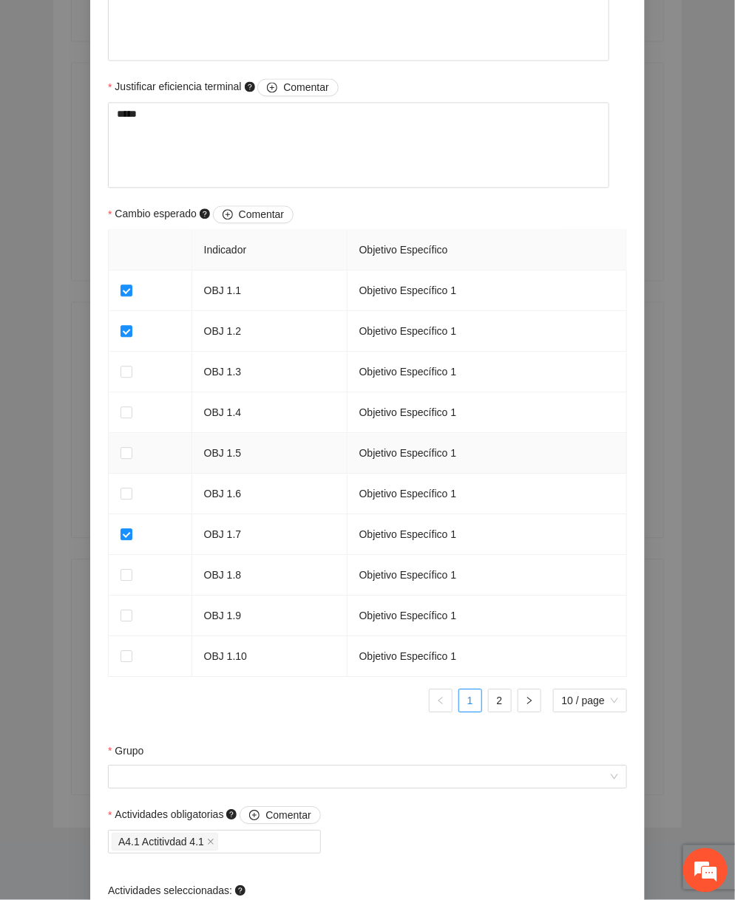
scroll to position [974, 0]
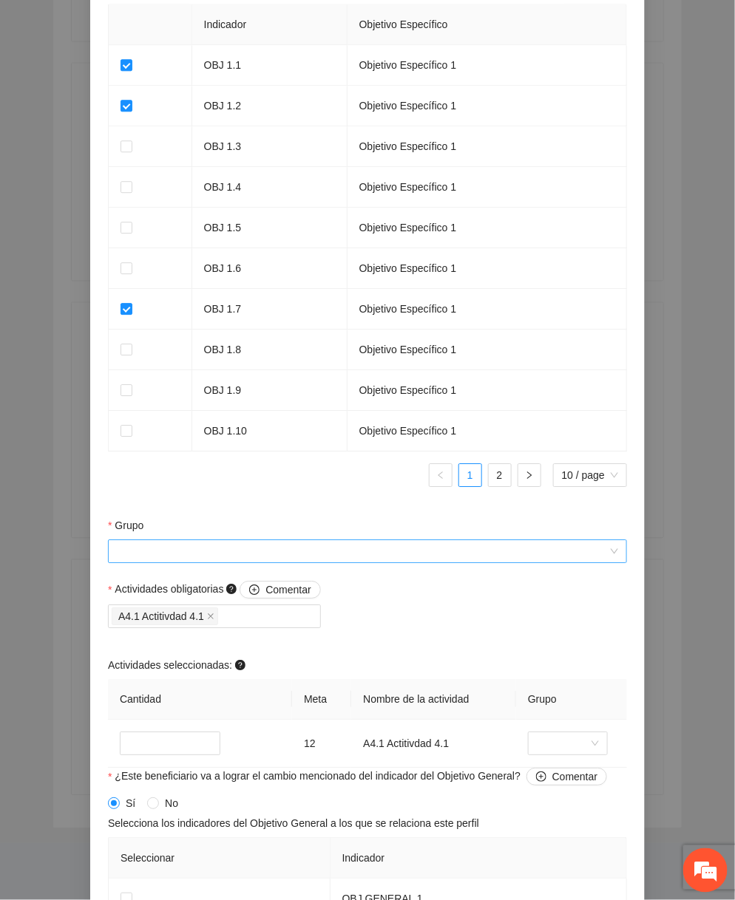
click at [325, 554] on input "Grupo" at bounding box center [362, 551] width 491 height 22
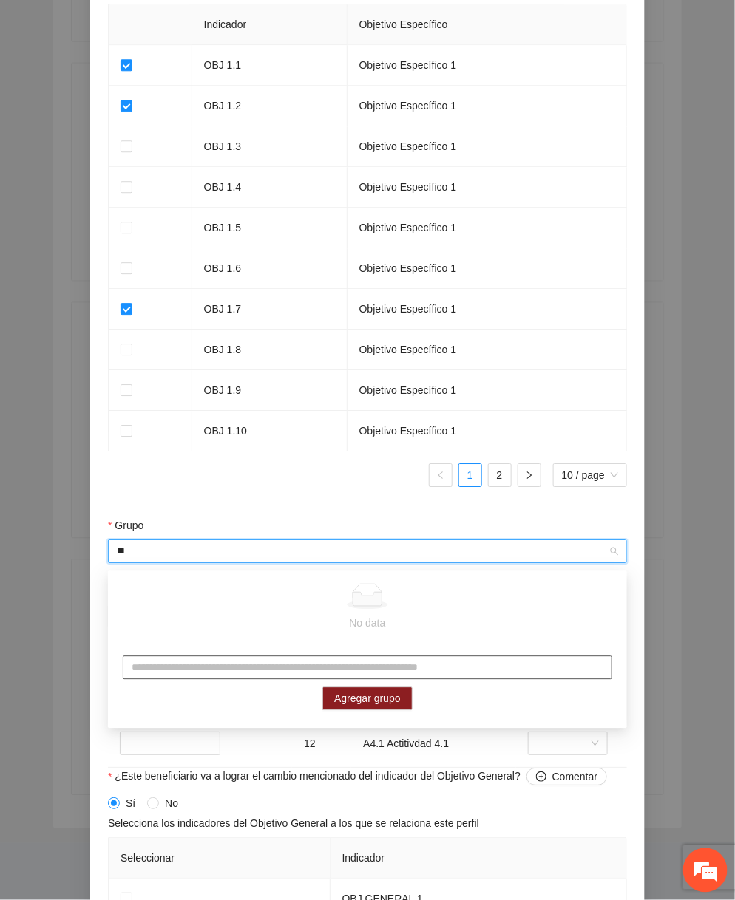
type input "**"
click at [310, 662] on input "text" at bounding box center [367, 668] width 489 height 24
type input "*******"
click at [401, 706] on span "Agregar grupo" at bounding box center [367, 699] width 67 height 16
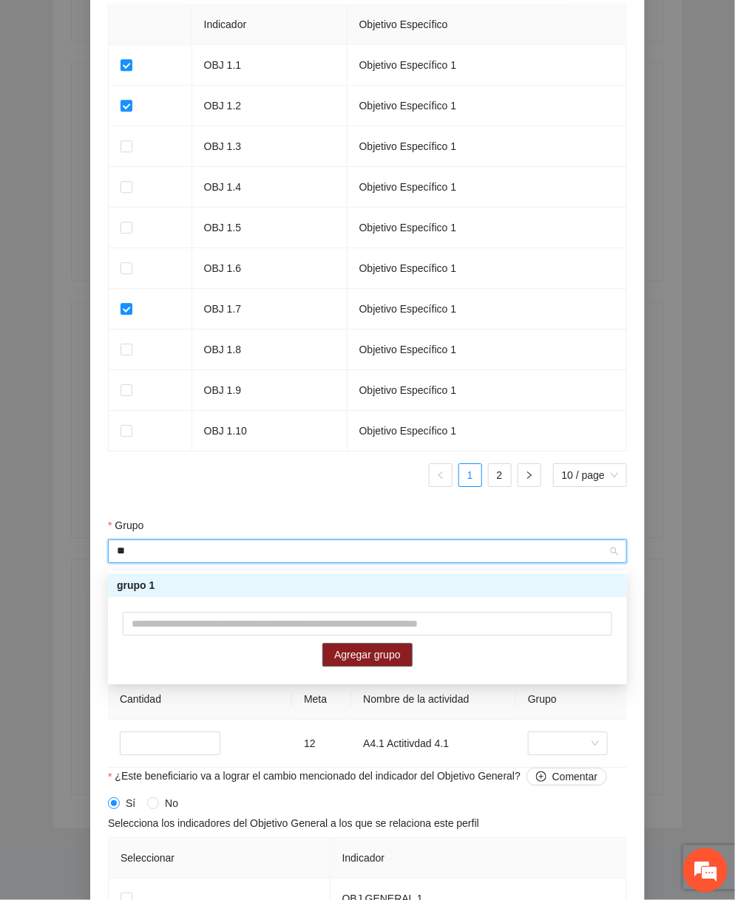
click at [386, 578] on div "grupo 1" at bounding box center [367, 586] width 501 height 16
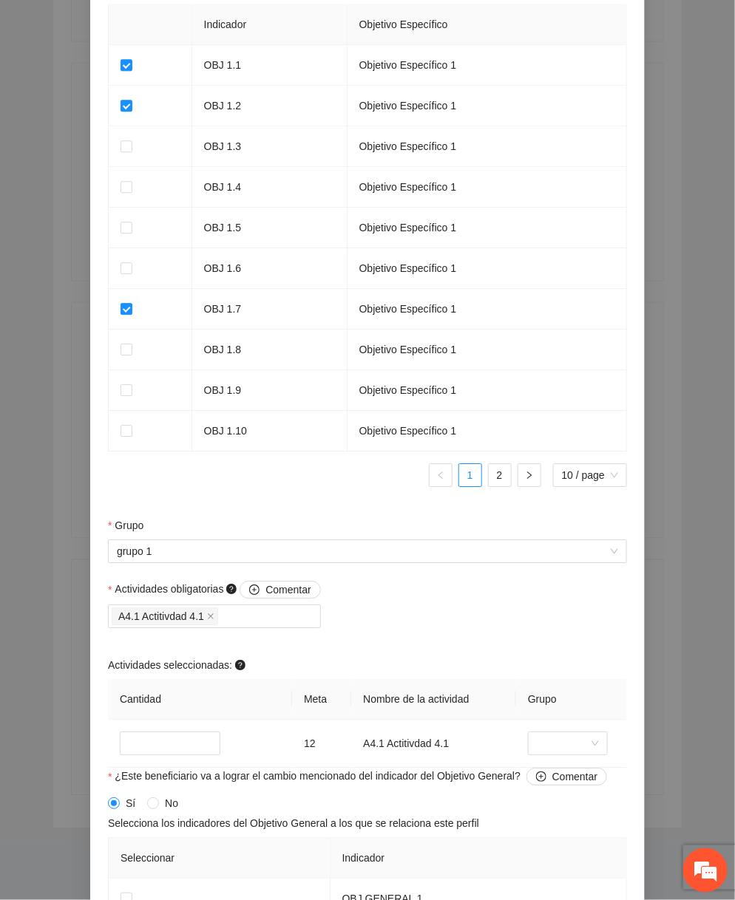
scroll to position [1119, 0]
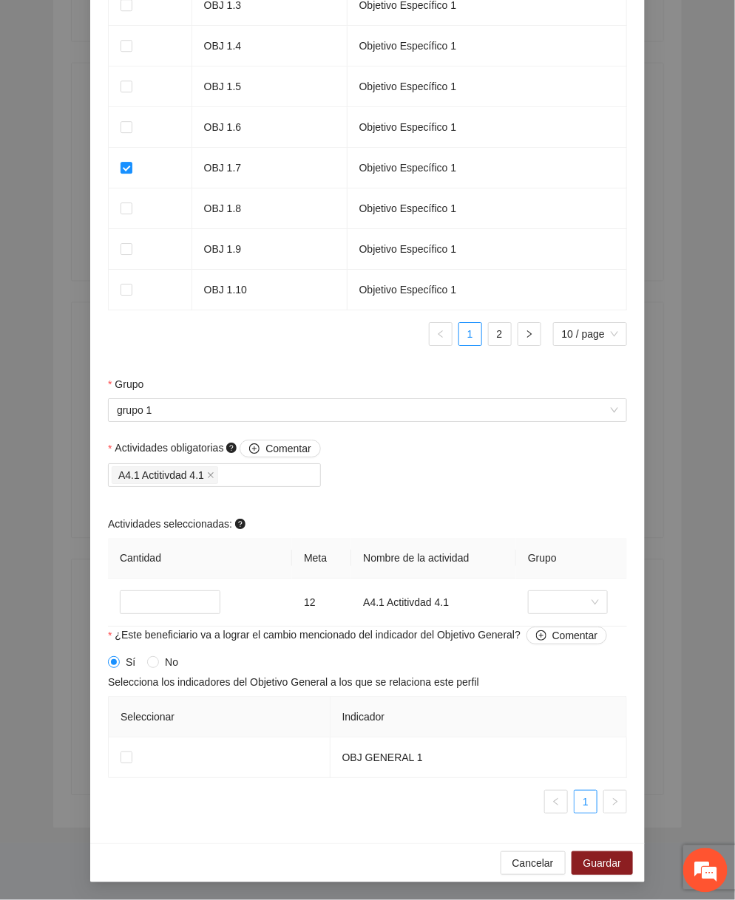
click at [594, 848] on div "Cancelar Guardar" at bounding box center [367, 862] width 554 height 39
click at [593, 856] on span "Guardar" at bounding box center [602, 863] width 38 height 16
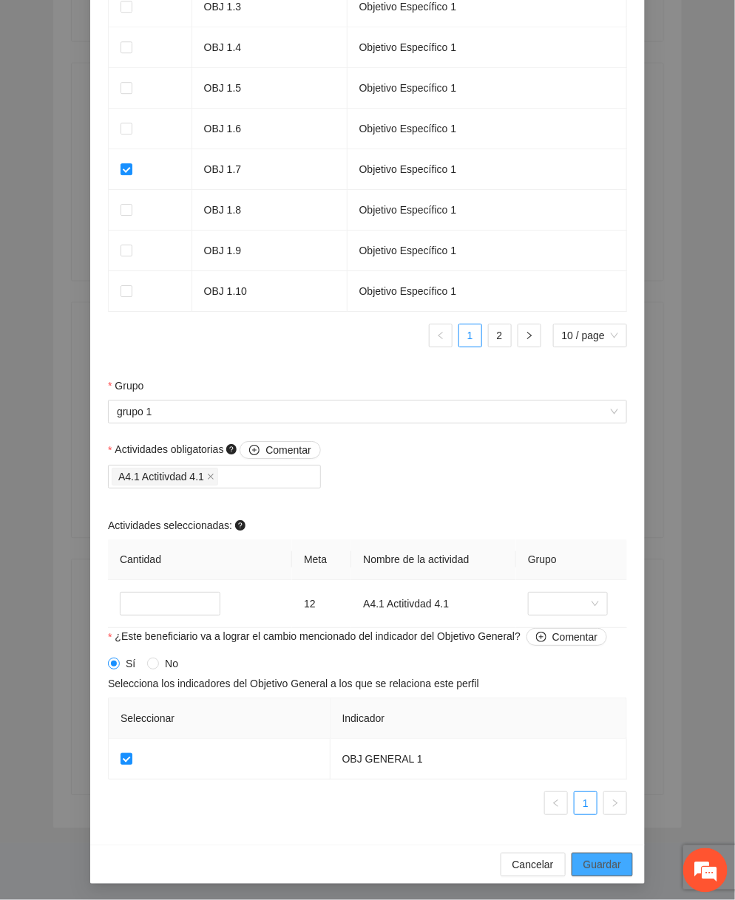
click at [588, 860] on span "Guardar" at bounding box center [602, 865] width 38 height 16
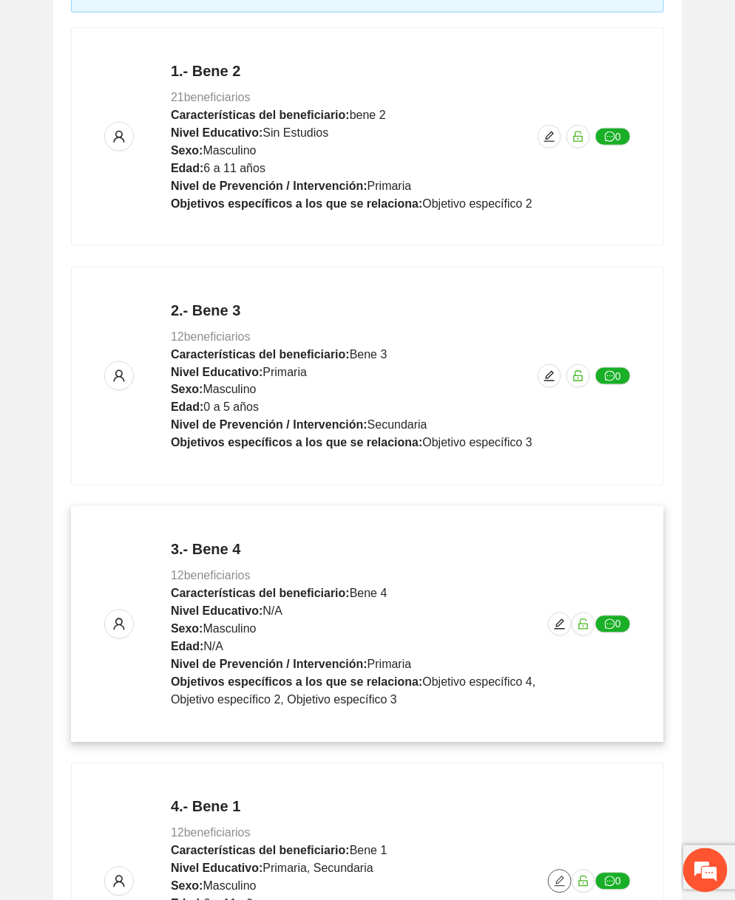
scroll to position [0, 0]
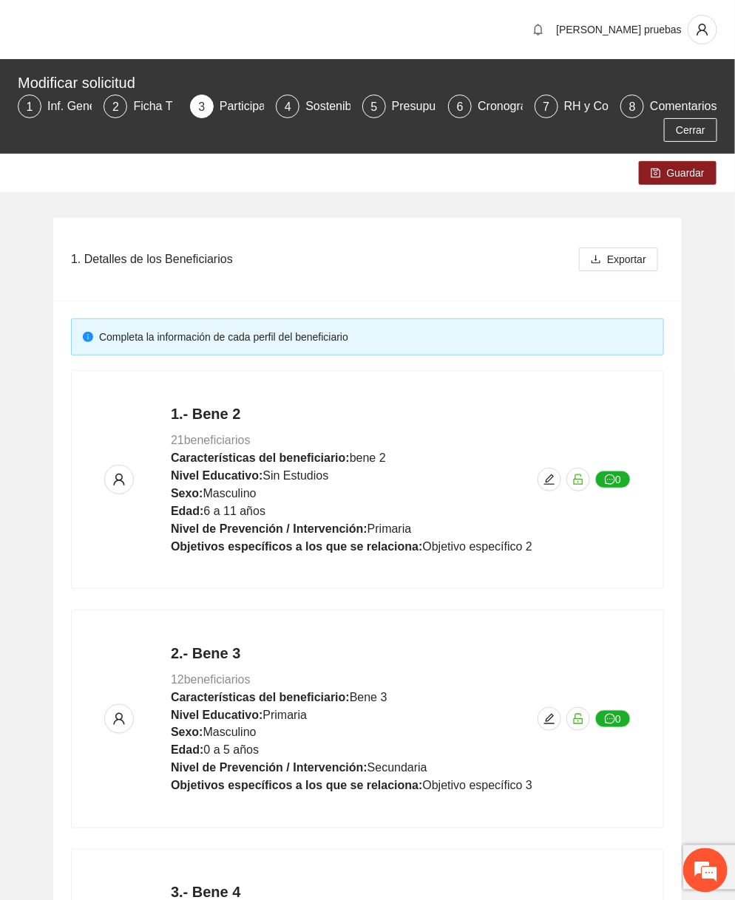
click at [682, 192] on div "1. Detalles de los Beneficiarios Exportar Completa la información de cada perfi…" at bounding box center [367, 791] width 735 height 1198
click at [685, 180] on span "Guardar" at bounding box center [686, 173] width 38 height 16
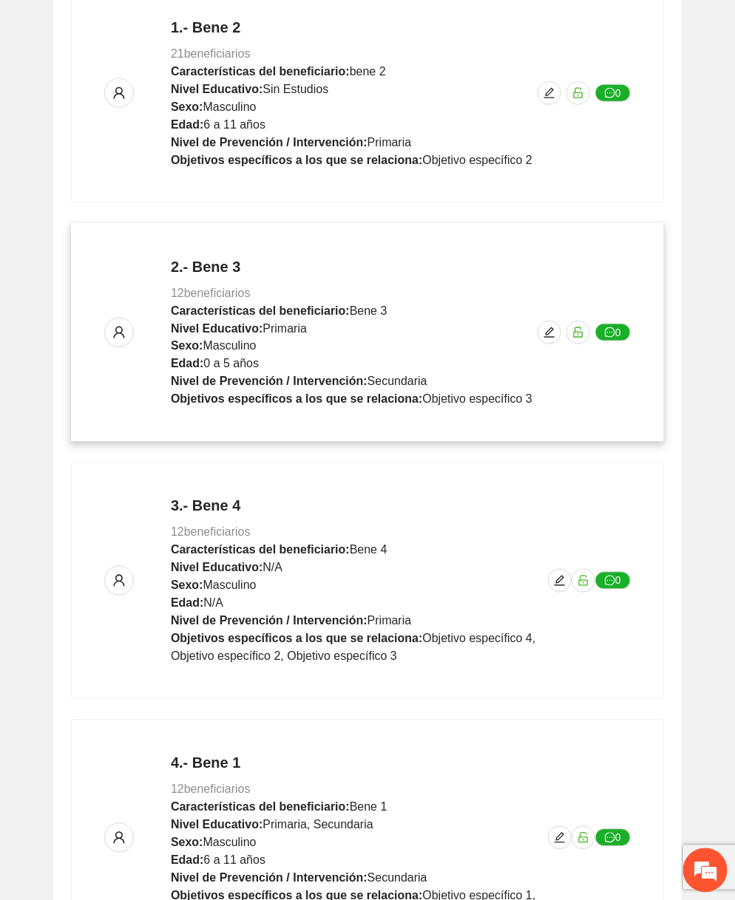
scroll to position [547, 0]
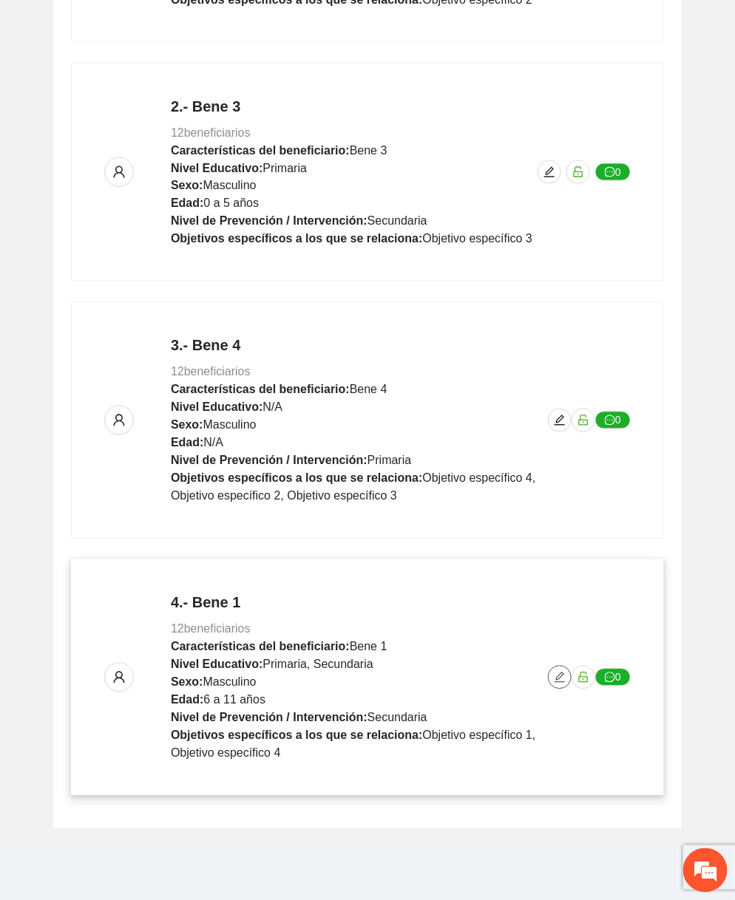
click at [557, 672] on icon "edit" at bounding box center [560, 678] width 12 height 12
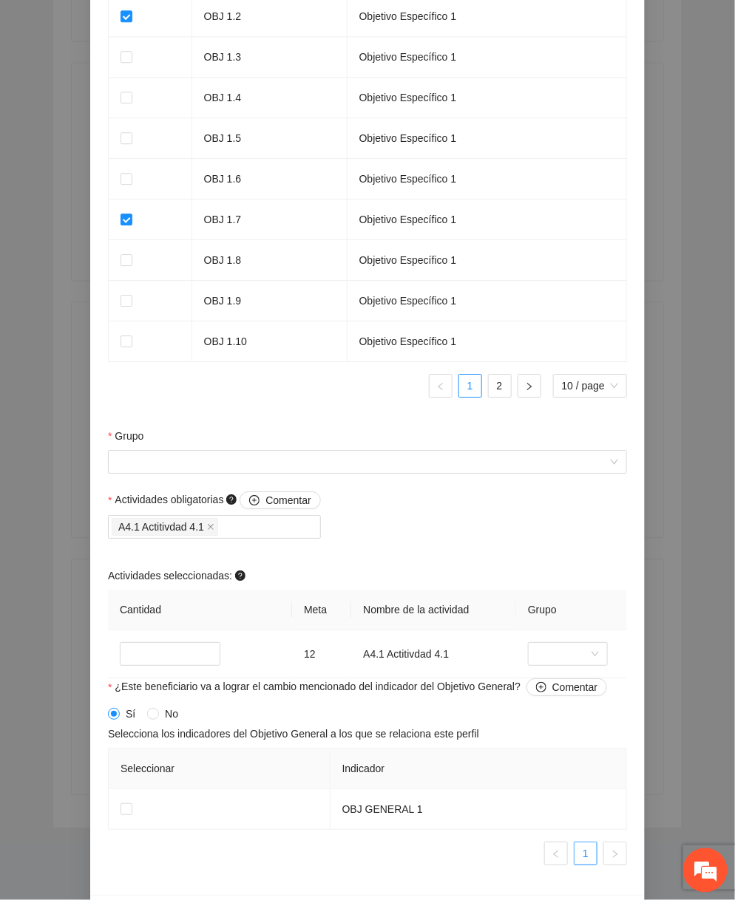
scroll to position [1119, 0]
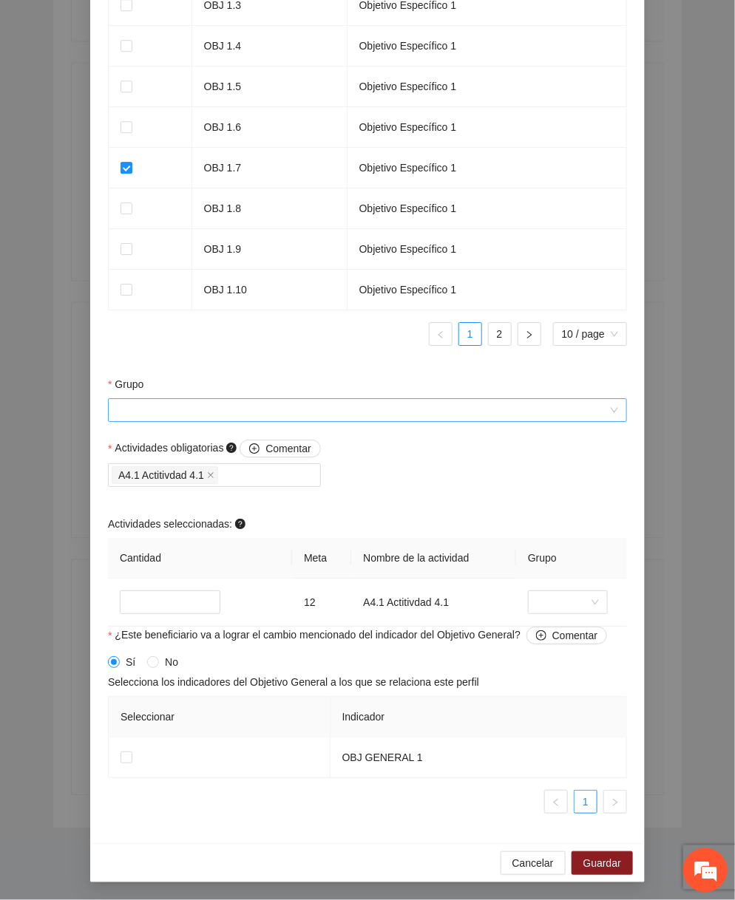
click at [435, 415] on input "Grupo" at bounding box center [362, 410] width 491 height 22
click at [479, 676] on span "Selecciona los indicadores del Objetivo General a los que se relaciona este per…" at bounding box center [293, 682] width 371 height 16
click at [518, 867] on span "Cancelar" at bounding box center [532, 863] width 41 height 16
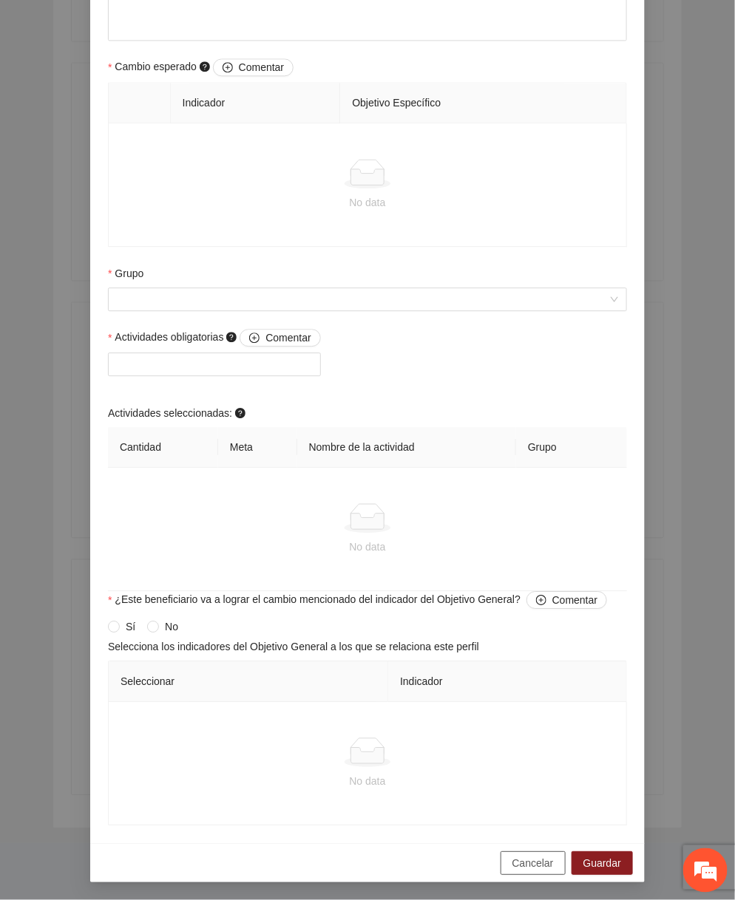
scroll to position [789, 0]
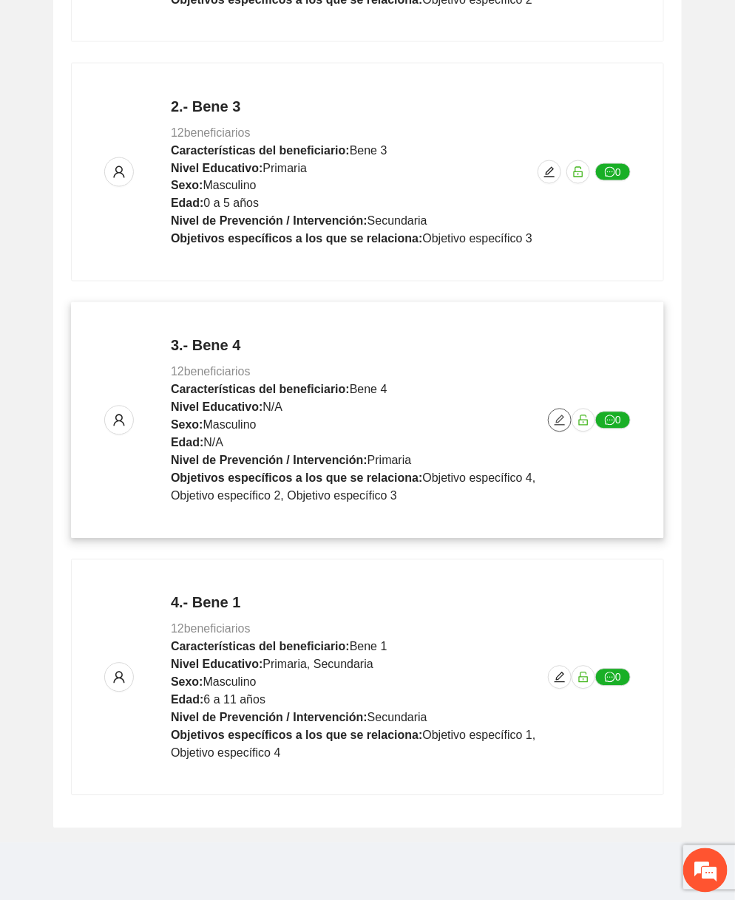
click at [555, 416] on icon "edit" at bounding box center [560, 421] width 12 height 12
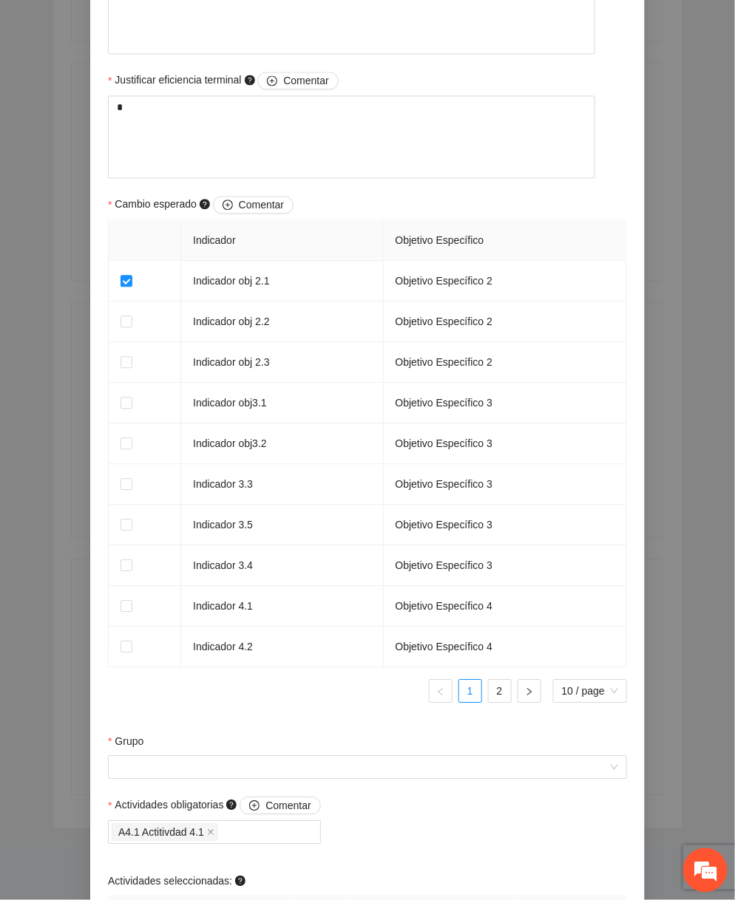
scroll to position [1119, 0]
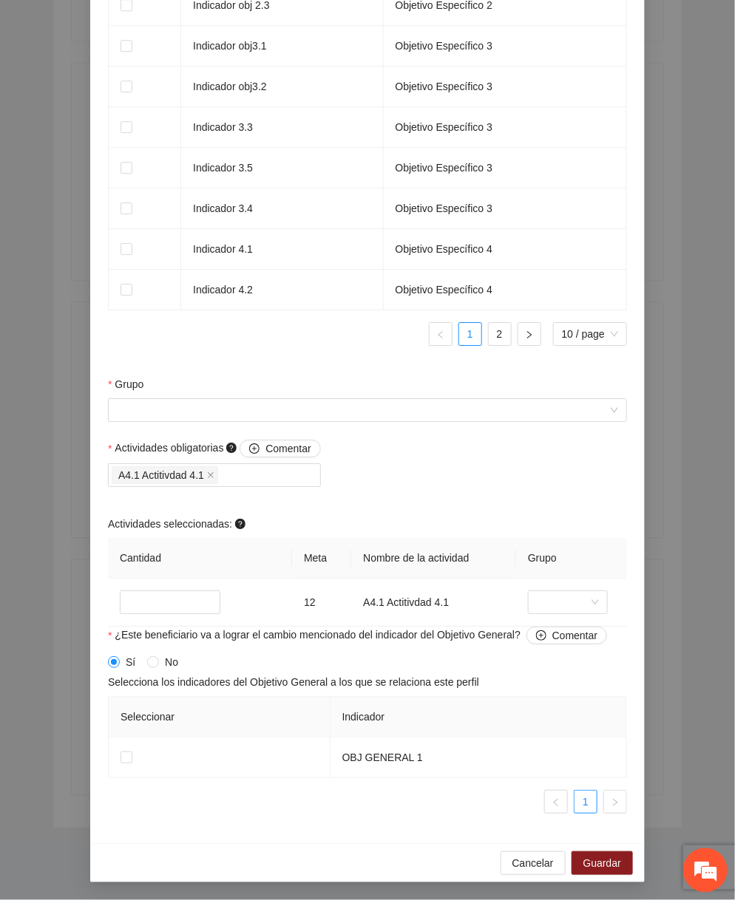
click at [404, 398] on div "Grupo" at bounding box center [367, 387] width 519 height 22
click at [398, 404] on input "Grupo" at bounding box center [362, 410] width 491 height 22
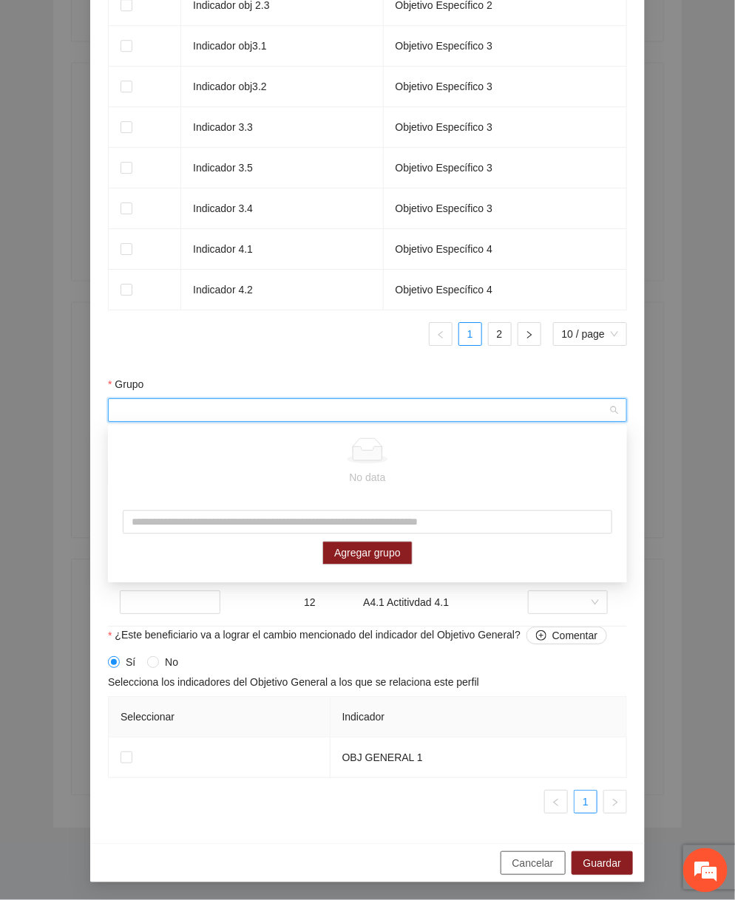
click at [517, 870] on span "Cancelar" at bounding box center [532, 863] width 41 height 16
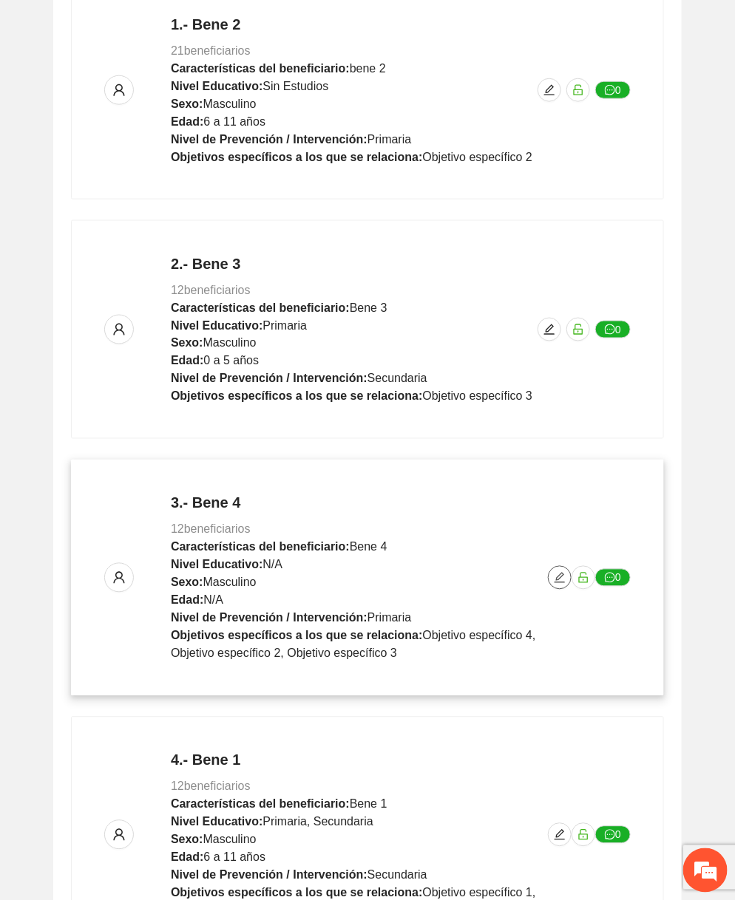
scroll to position [388, 0]
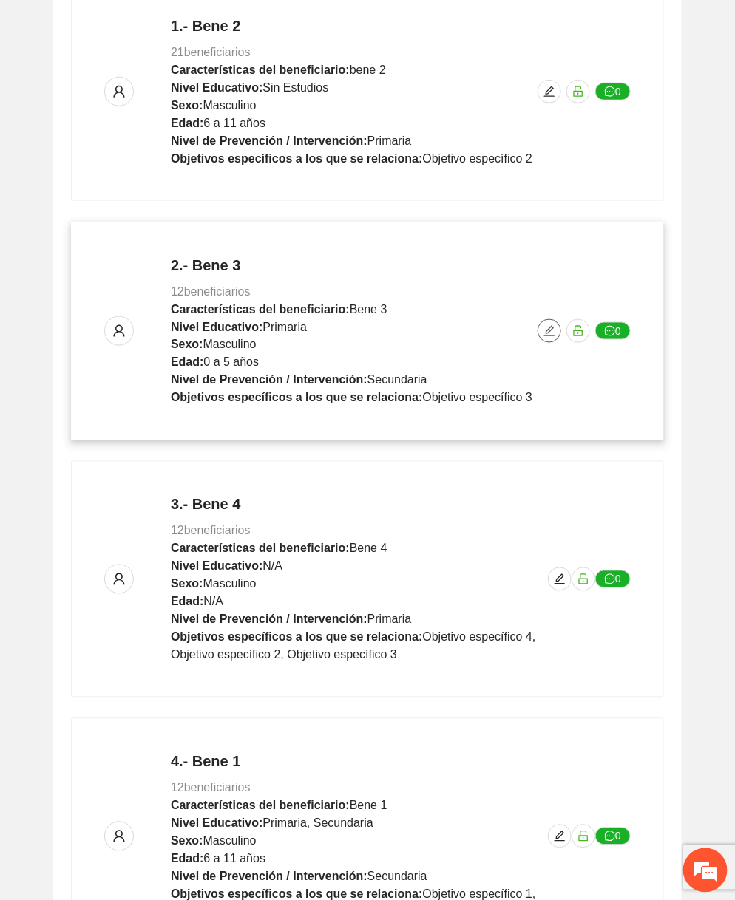
click at [553, 330] on icon "edit" at bounding box center [549, 331] width 12 height 12
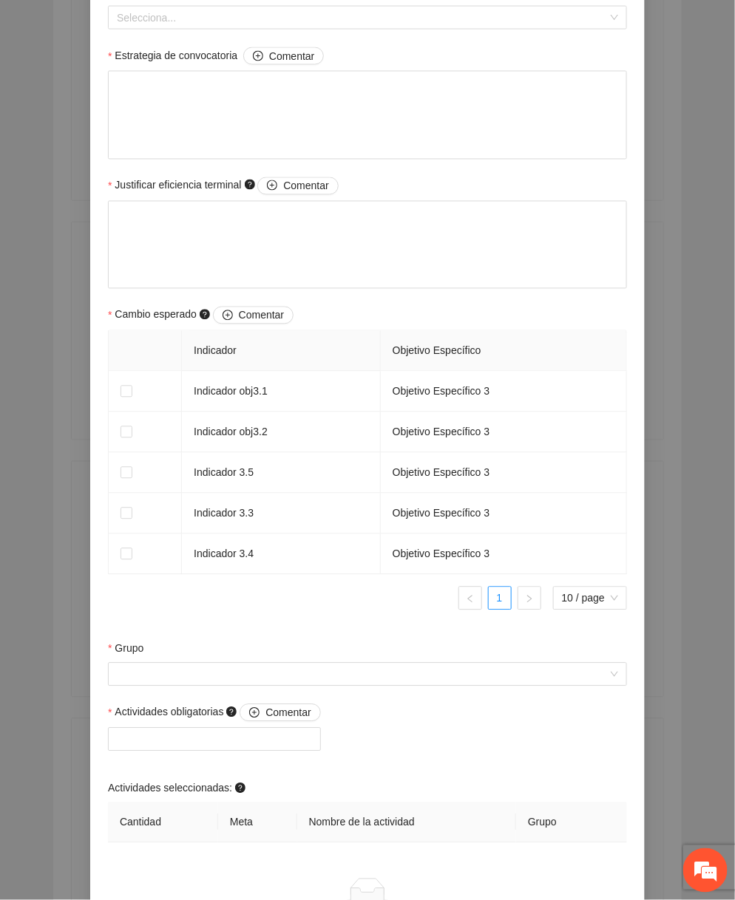
scroll to position [991, 0]
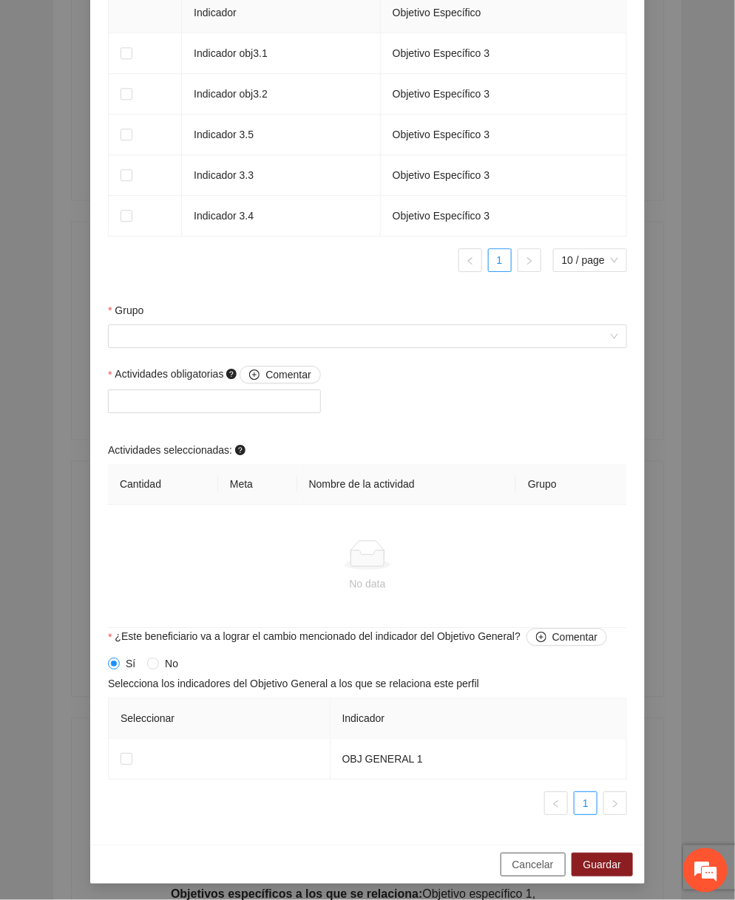
click at [520, 861] on span "Cancelar" at bounding box center [532, 865] width 41 height 16
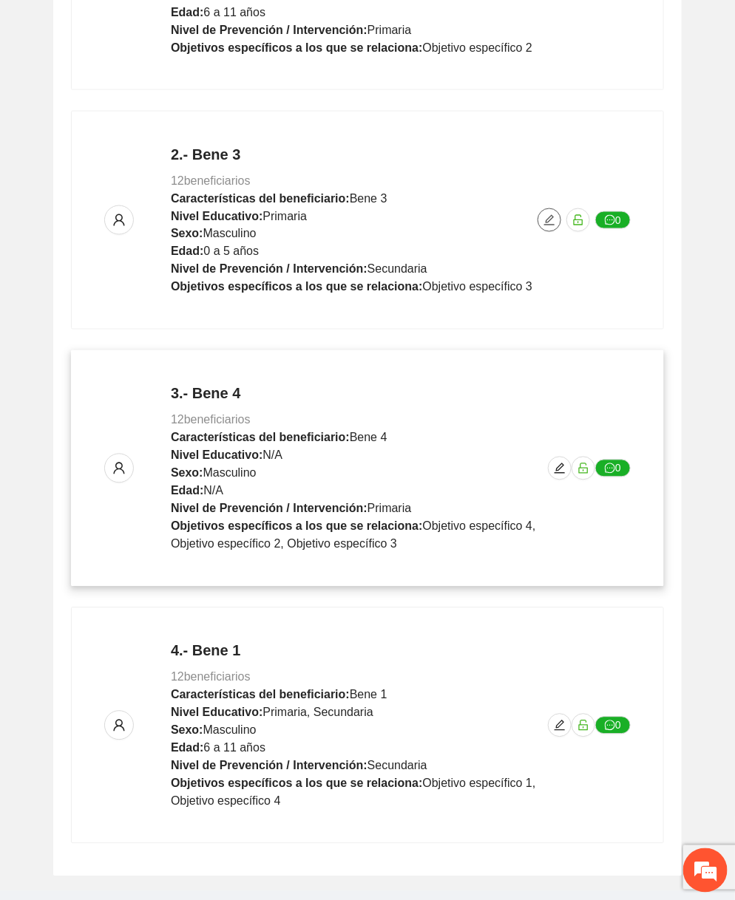
scroll to position [547, 0]
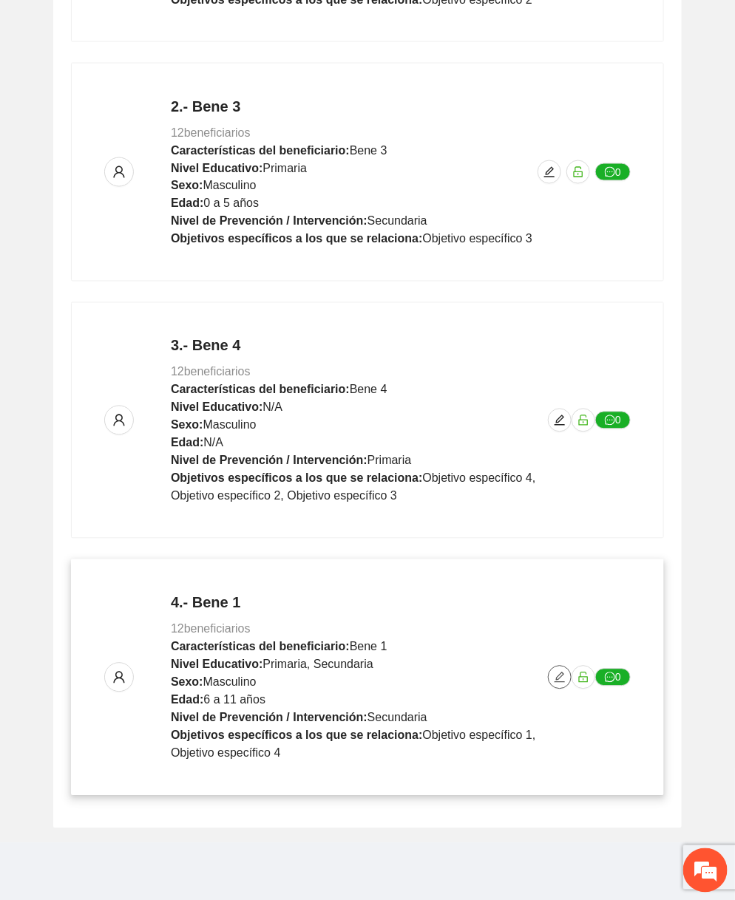
click at [549, 667] on div "4.- Bene 1 12 beneficiarios Características del beneficiario: Bene 1 Nivel Educ…" at bounding box center [367, 678] width 526 height 170
click at [555, 672] on icon "edit" at bounding box center [560, 678] width 12 height 12
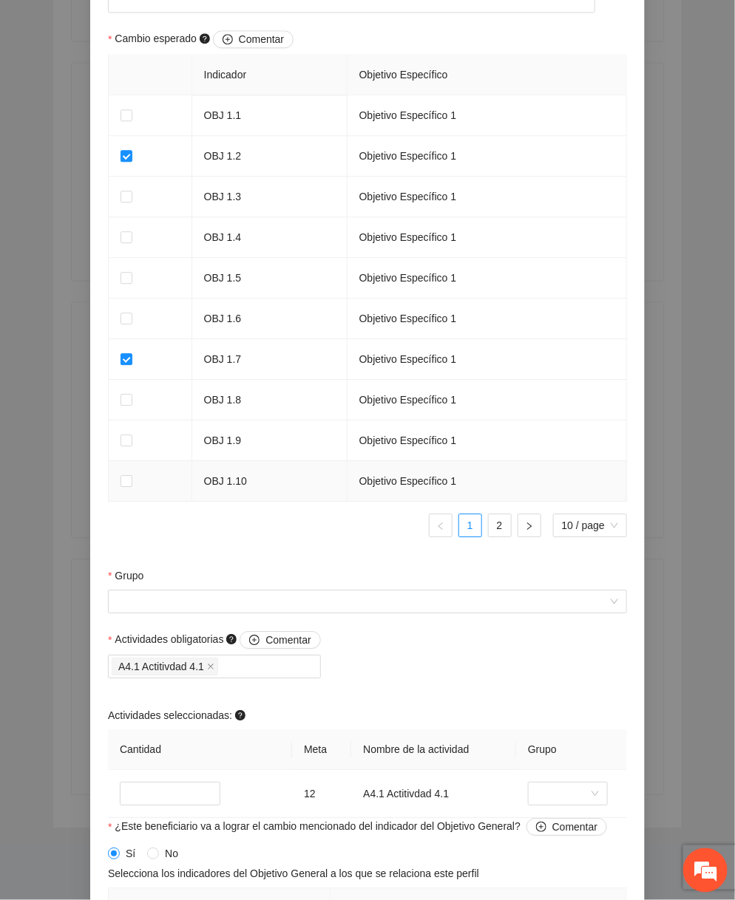
scroll to position [923, 0]
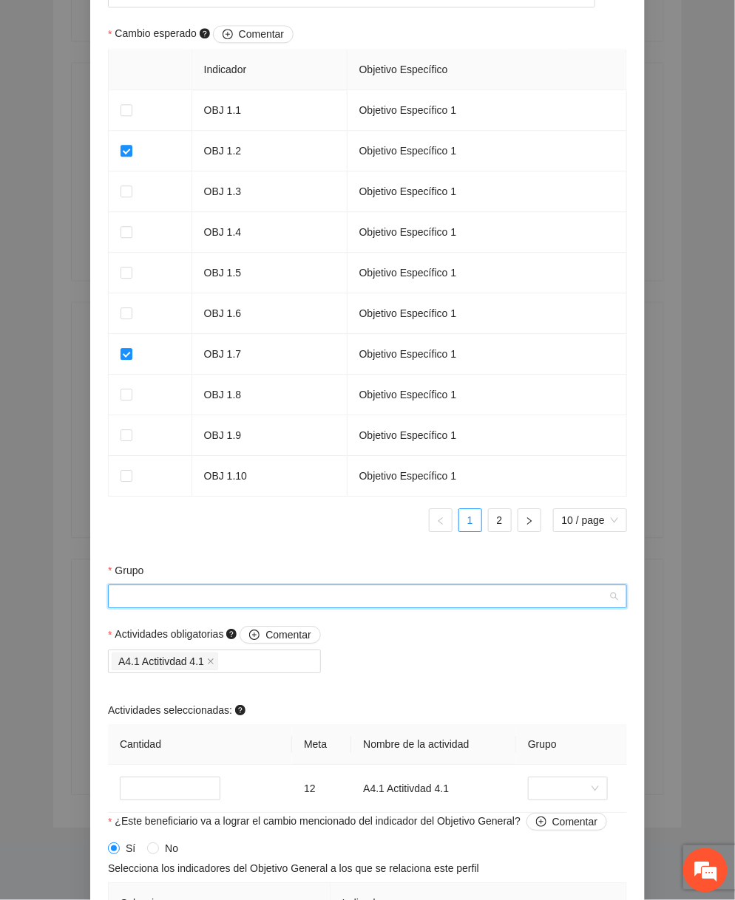
click at [442, 608] on input "Grupo" at bounding box center [362, 596] width 491 height 22
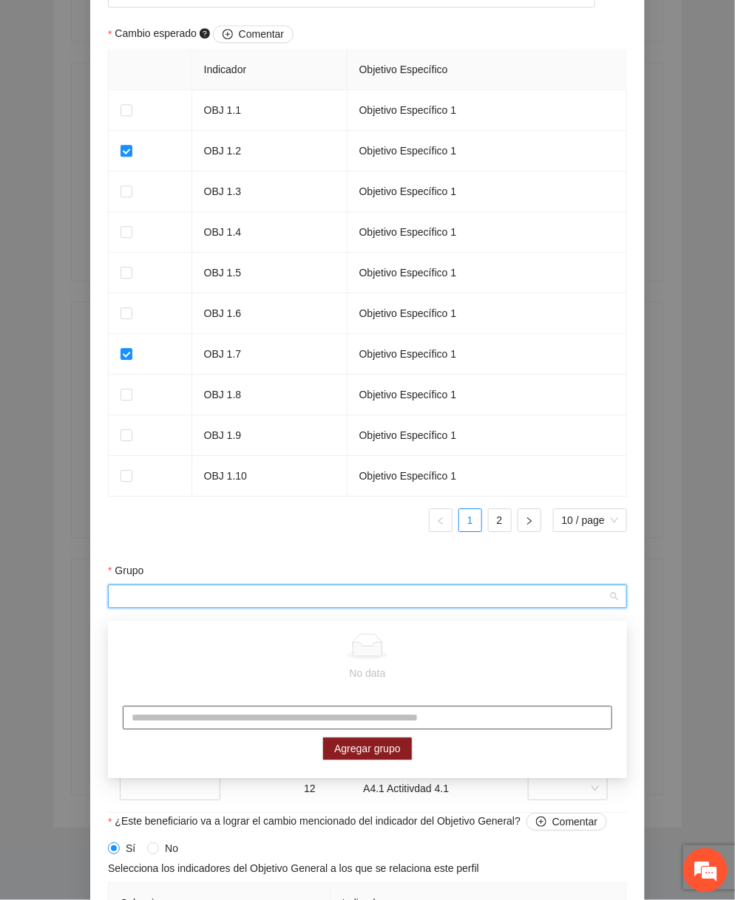
click at [309, 720] on input "text" at bounding box center [367, 719] width 489 height 24
type input "*****"
click at [377, 733] on div "***** Agregar grupo" at bounding box center [367, 734] width 519 height 84
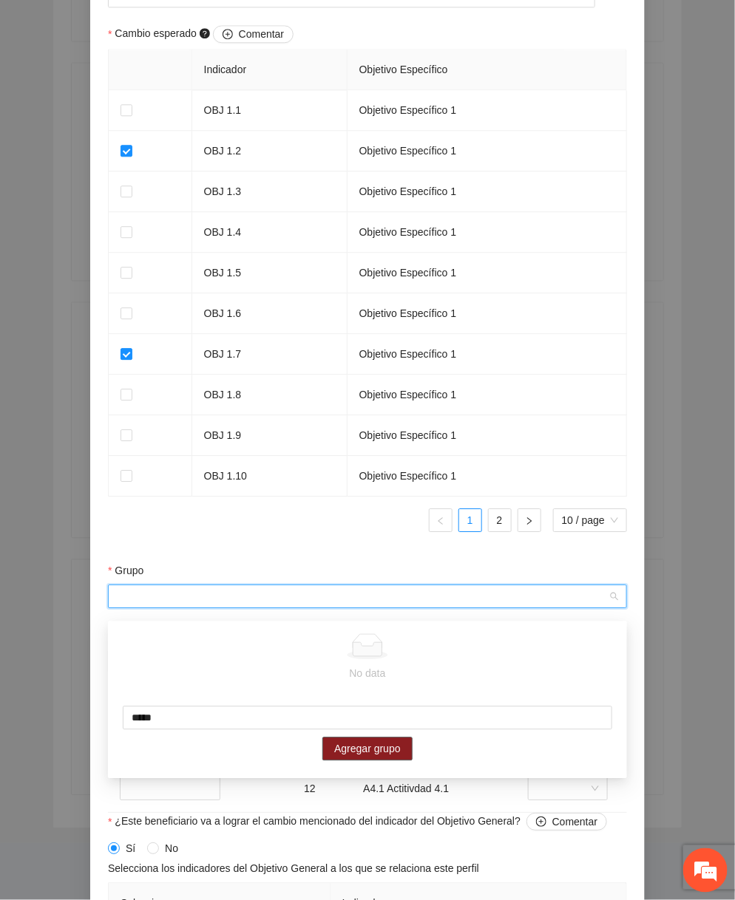
click at [367, 744] on span "Agregar grupo" at bounding box center [367, 749] width 67 height 16
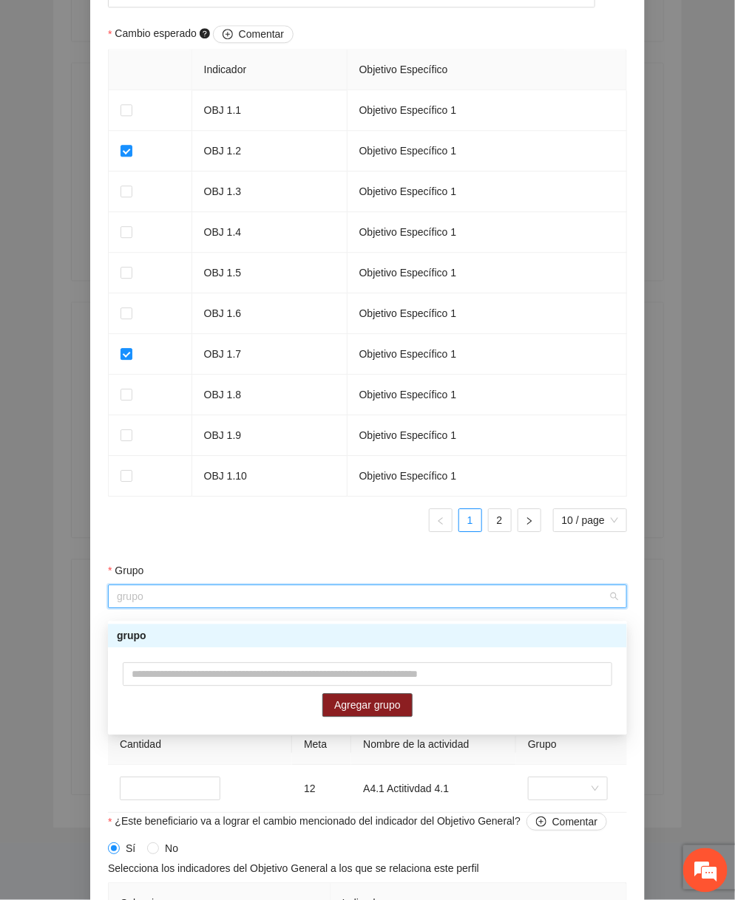
click at [362, 642] on div "grupo" at bounding box center [367, 636] width 501 height 16
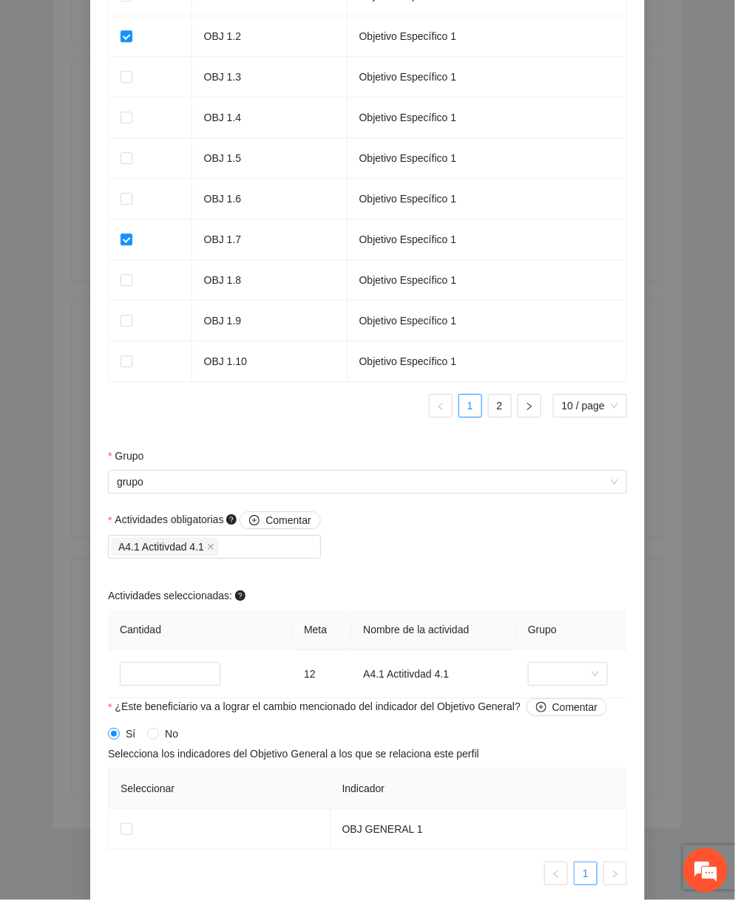
scroll to position [1119, 0]
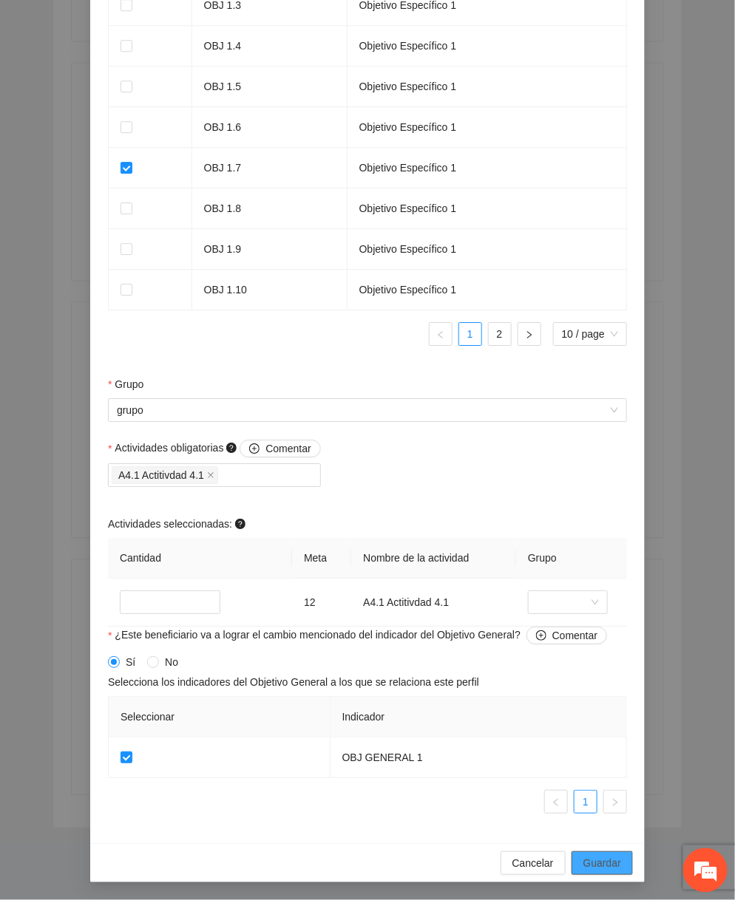
click at [593, 859] on span "Guardar" at bounding box center [602, 863] width 38 height 16
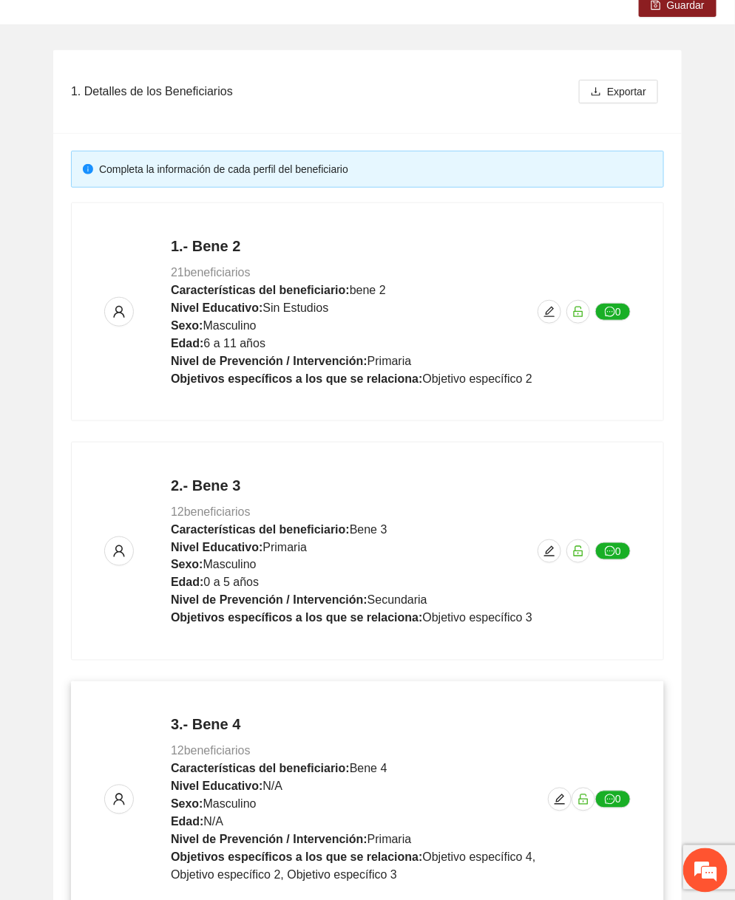
scroll to position [0, 0]
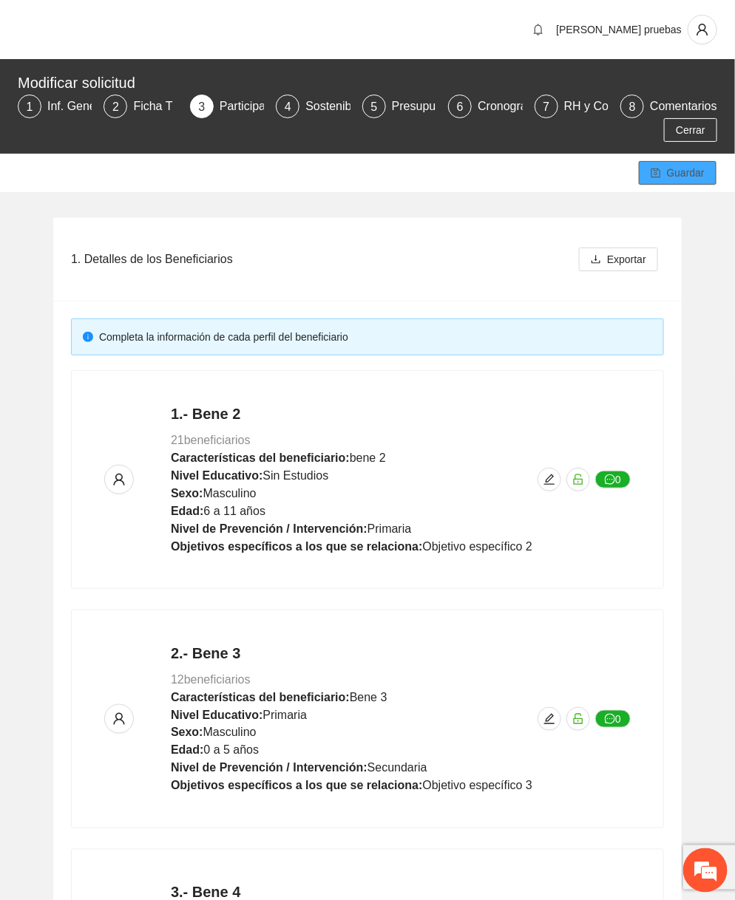
click at [674, 180] on span "Guardar" at bounding box center [686, 173] width 38 height 16
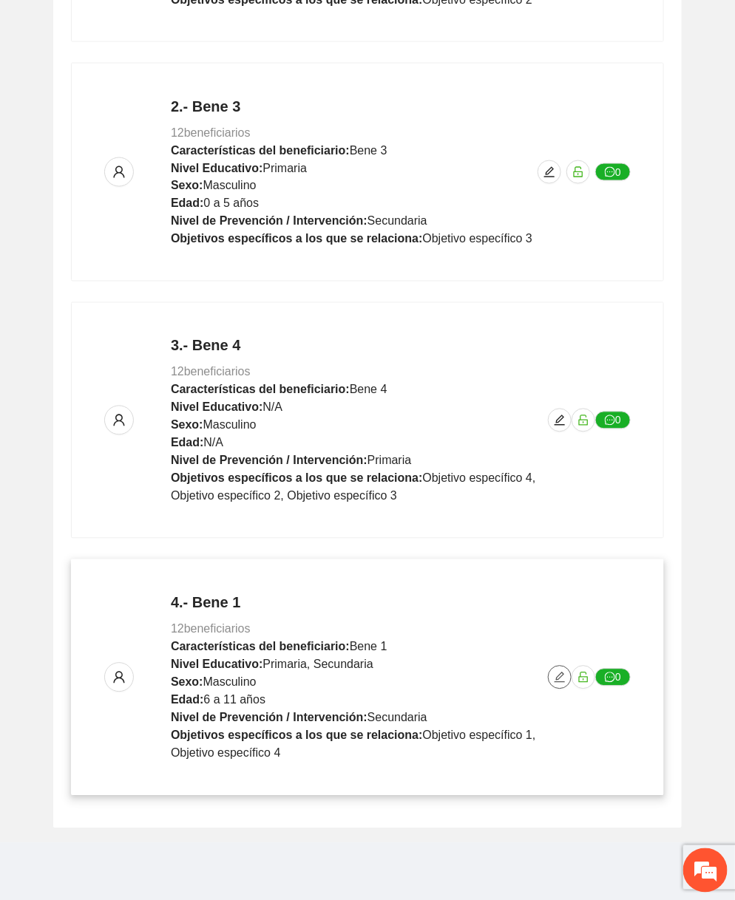
click at [557, 679] on icon "edit" at bounding box center [560, 678] width 12 height 12
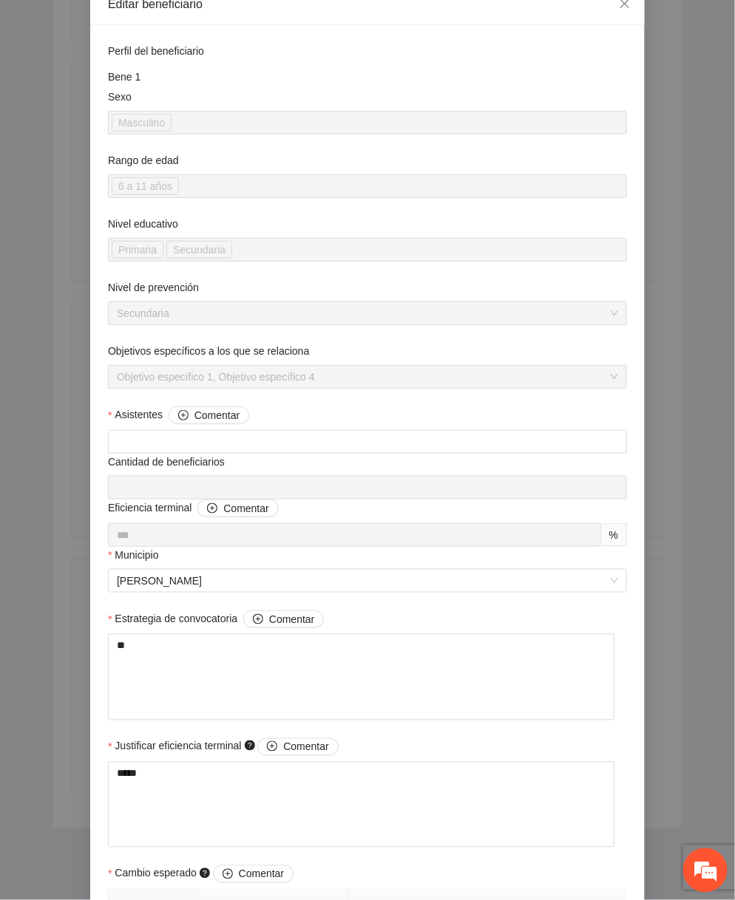
scroll to position [93, 0]
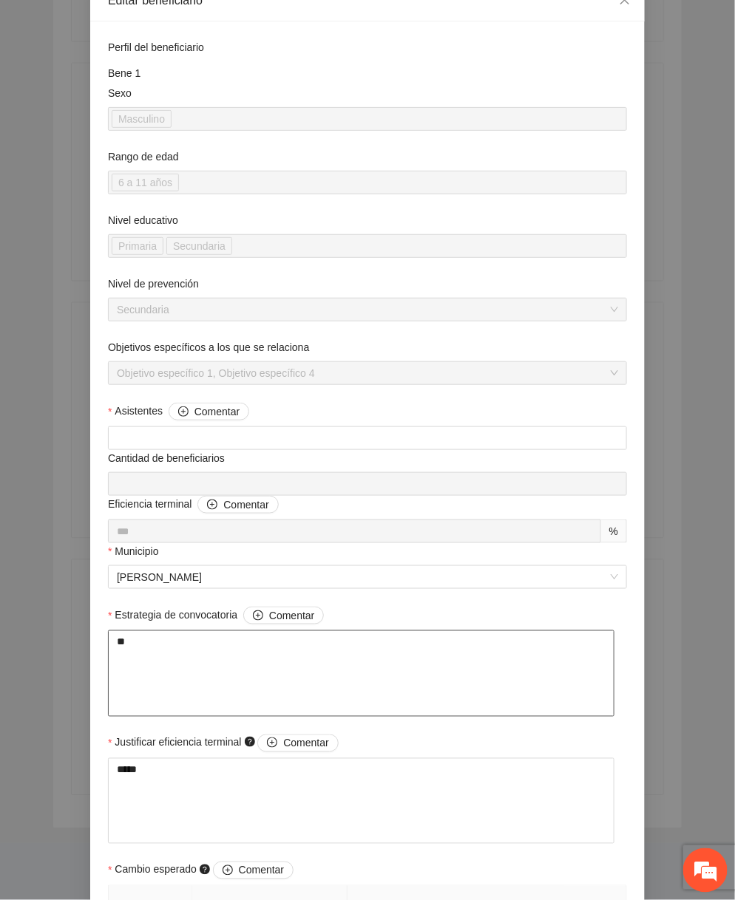
click at [381, 648] on textarea "**" at bounding box center [361, 674] width 506 height 86
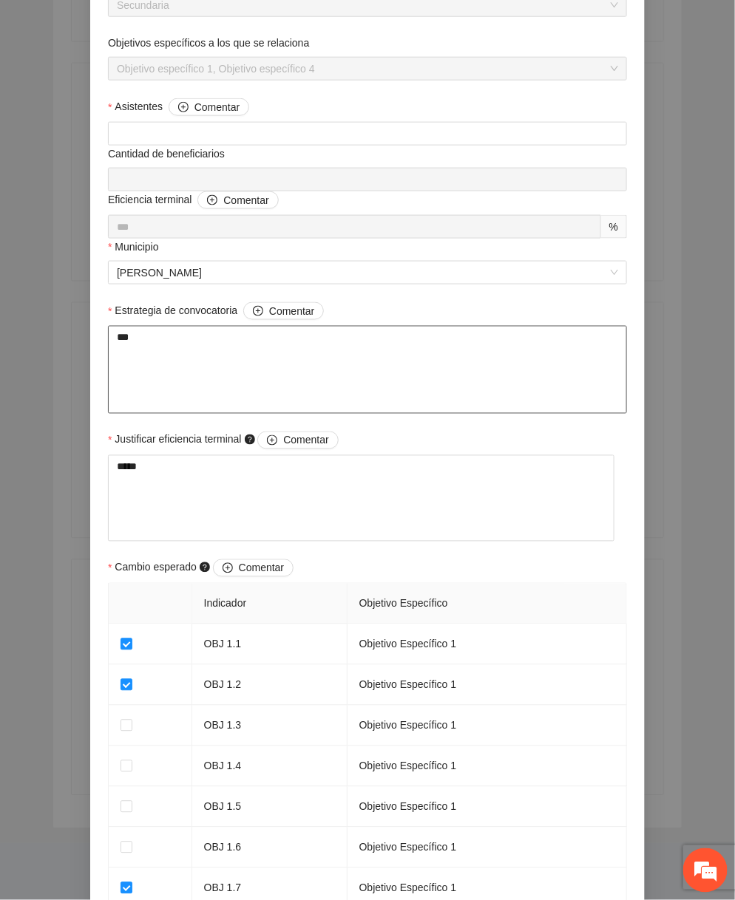
scroll to position [402, 0]
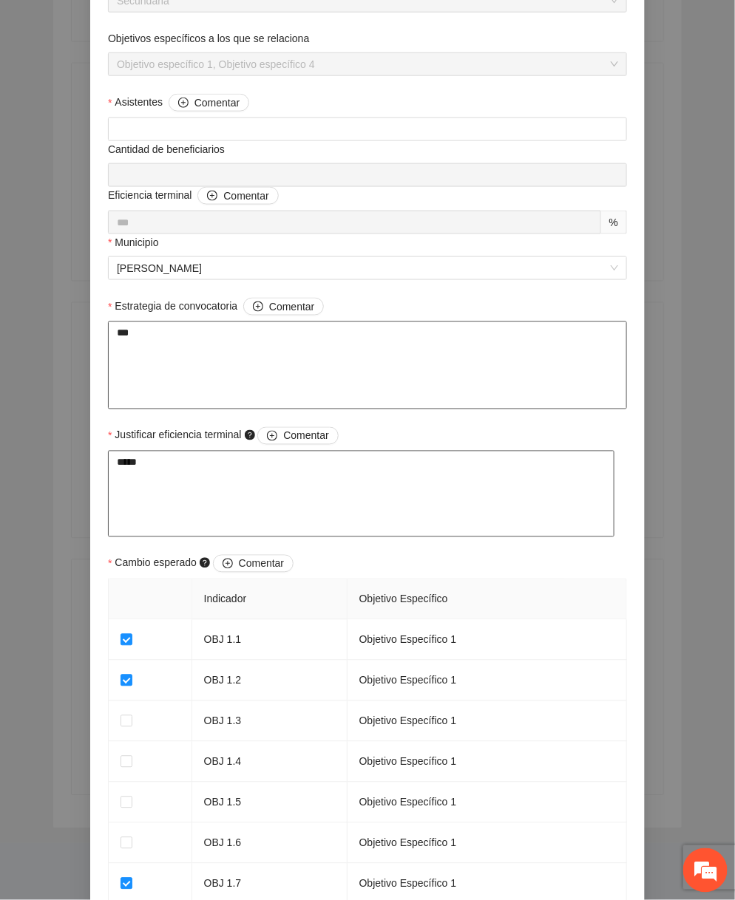
type textarea "***"
click at [270, 478] on textarea "*****" at bounding box center [361, 494] width 506 height 86
type textarea "******"
type textarea "*******"
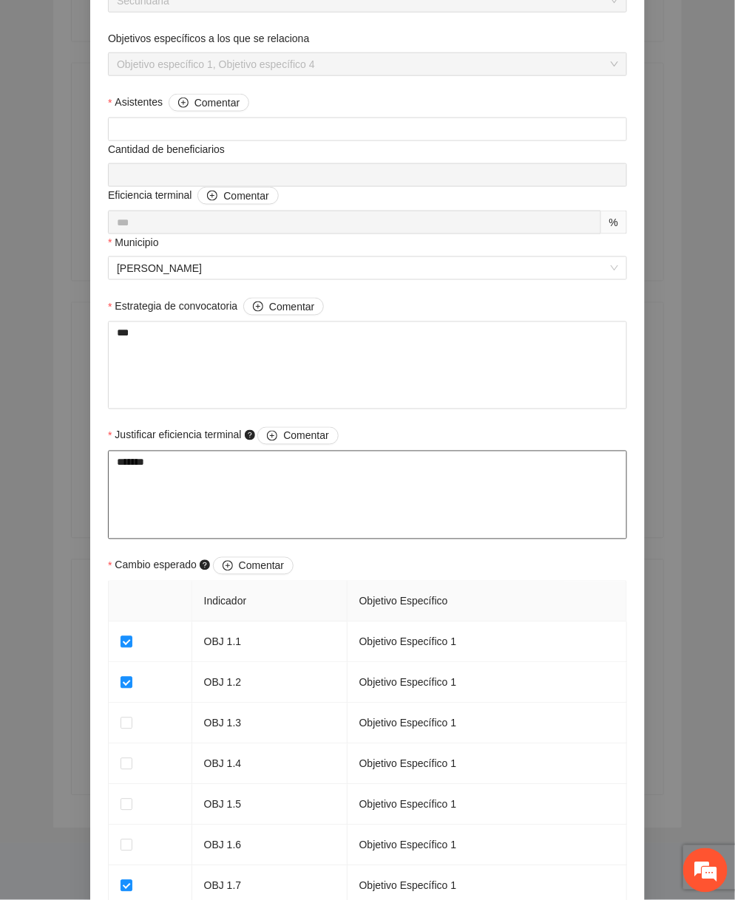
type textarea "********"
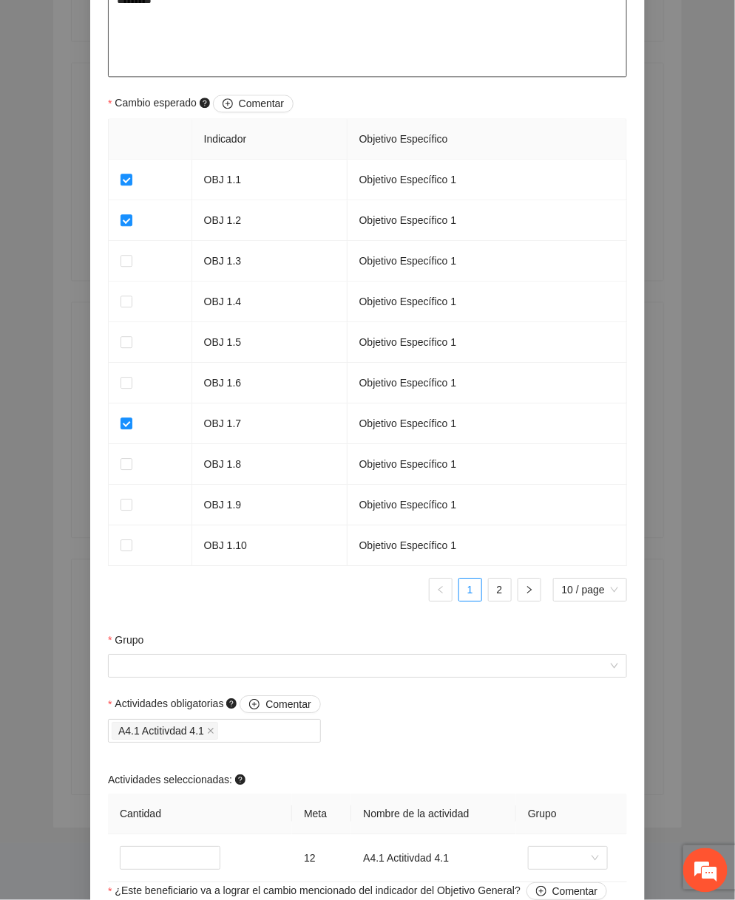
scroll to position [1003, 0]
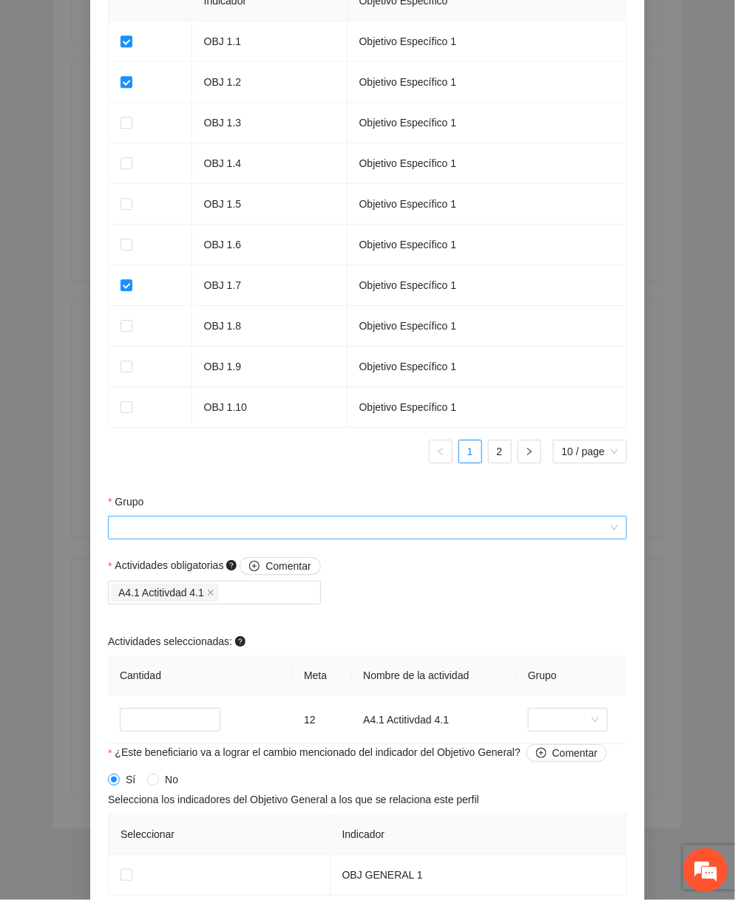
type textarea "*********"
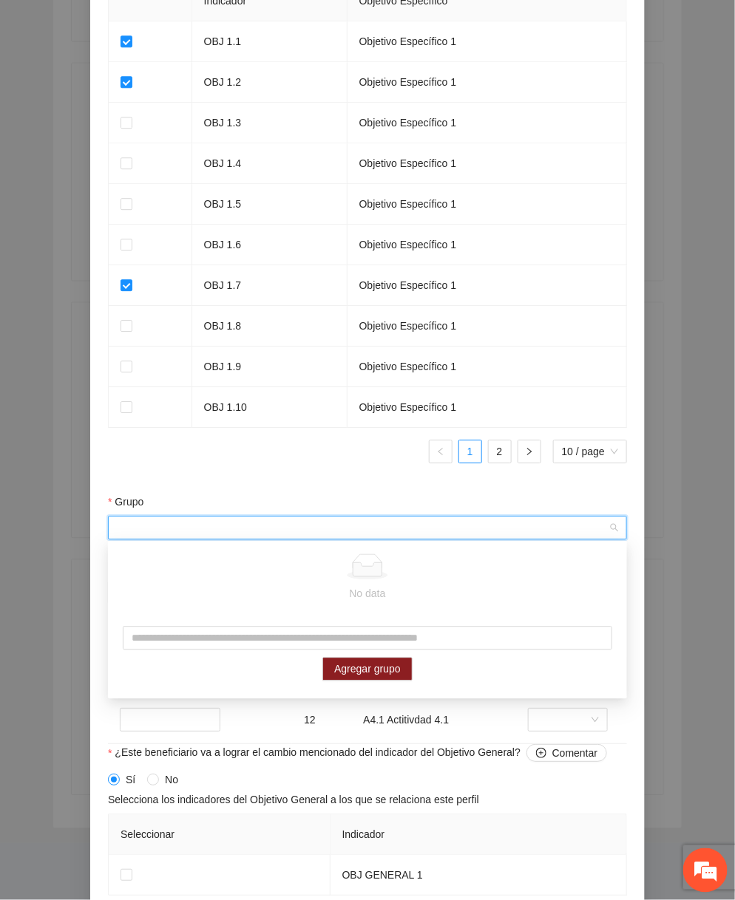
click at [260, 532] on input "Grupo" at bounding box center [362, 528] width 491 height 22
type input "*"
click at [259, 649] on input "text" at bounding box center [367, 639] width 489 height 24
type input "*****"
click at [372, 673] on span "Agregar grupo" at bounding box center [367, 670] width 67 height 16
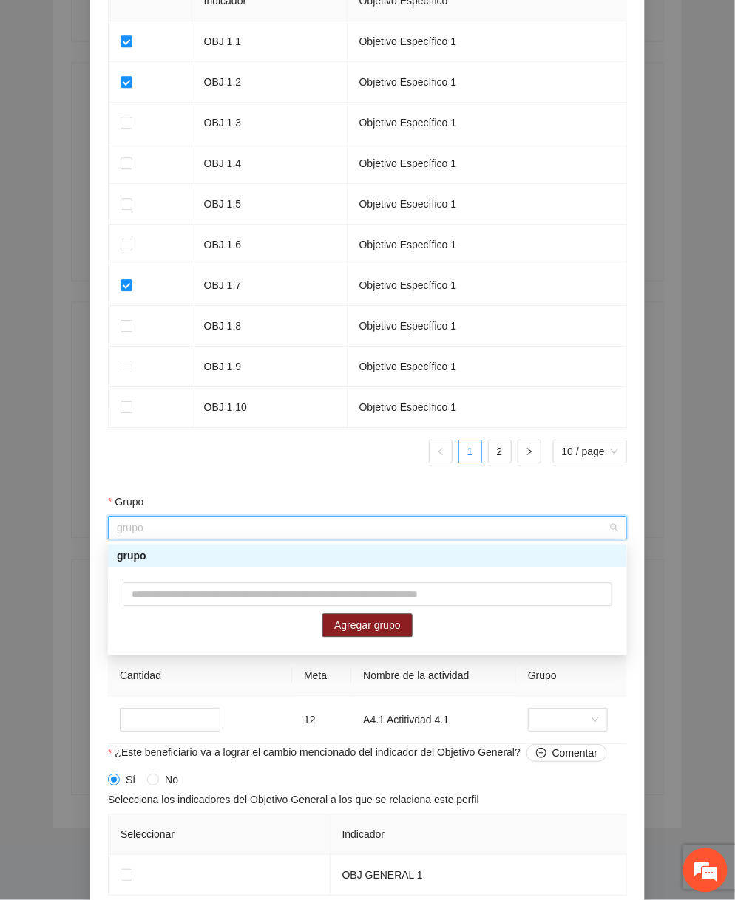
click at [396, 563] on div "grupo" at bounding box center [367, 557] width 501 height 16
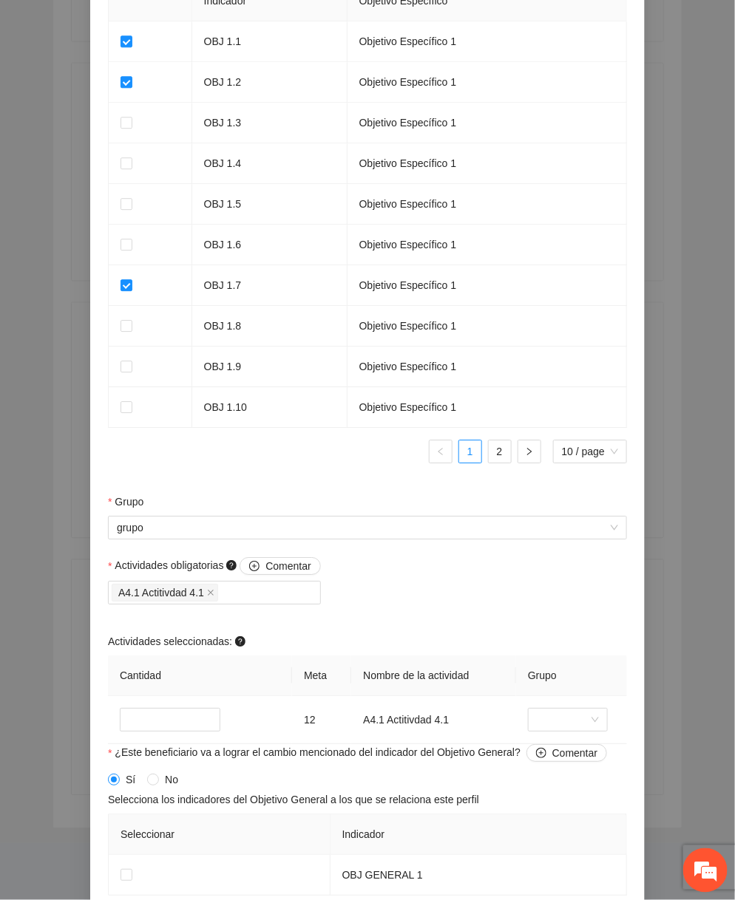
scroll to position [1119, 0]
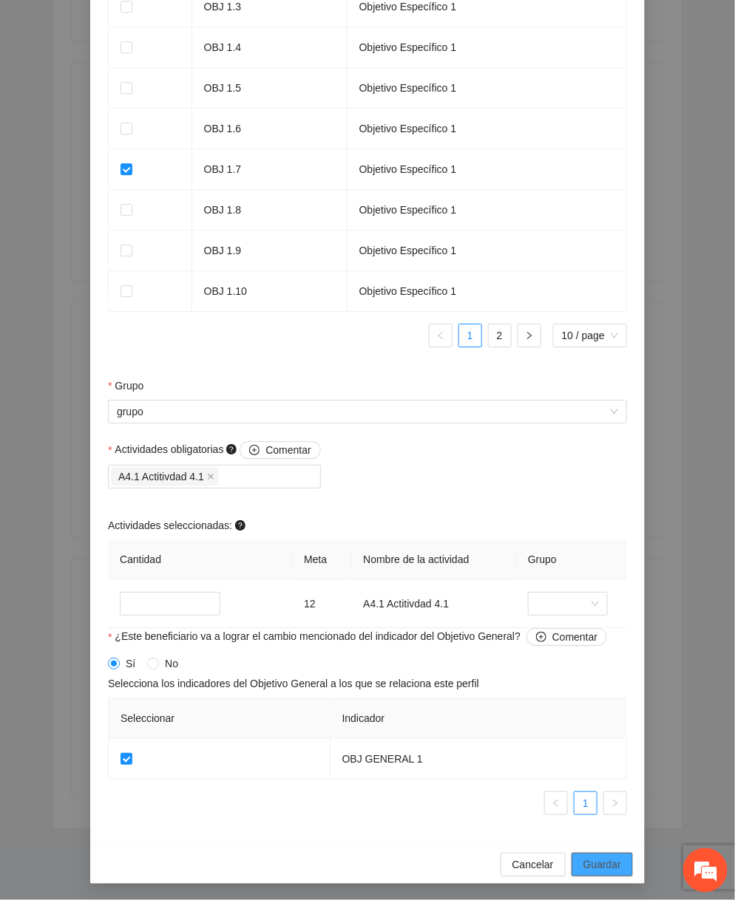
click at [605, 853] on button "Guardar" at bounding box center [601, 865] width 61 height 24
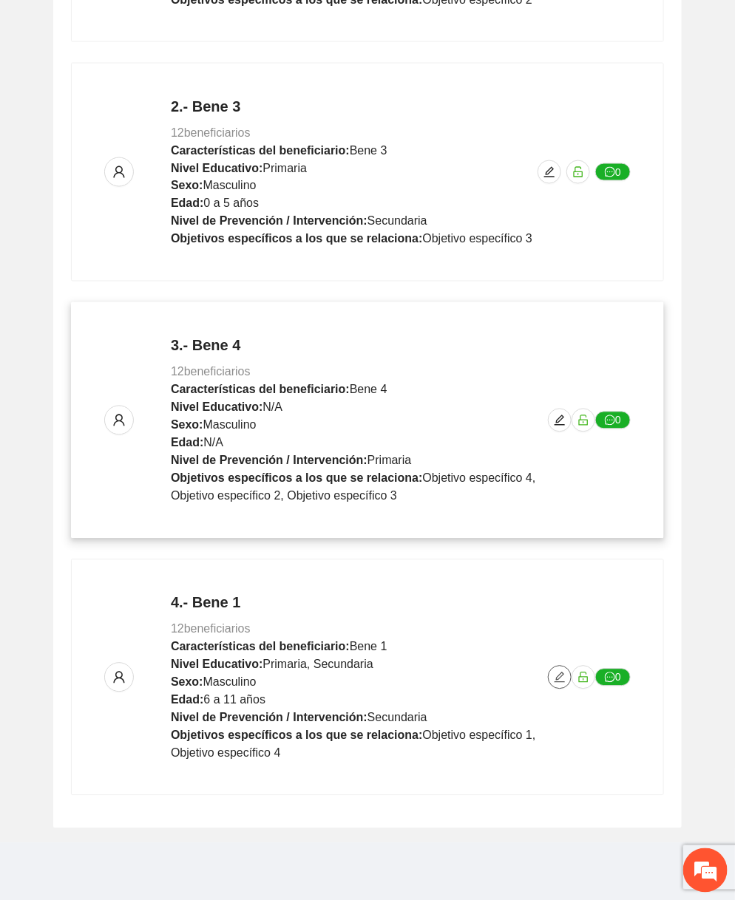
scroll to position [0, 0]
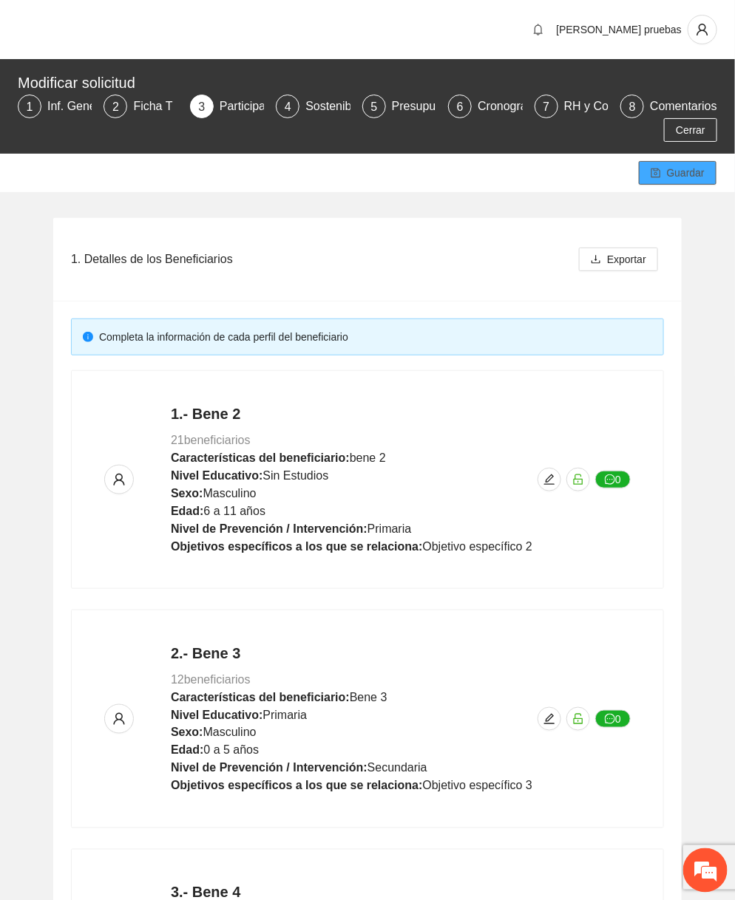
click at [688, 179] on span "Guardar" at bounding box center [686, 173] width 38 height 16
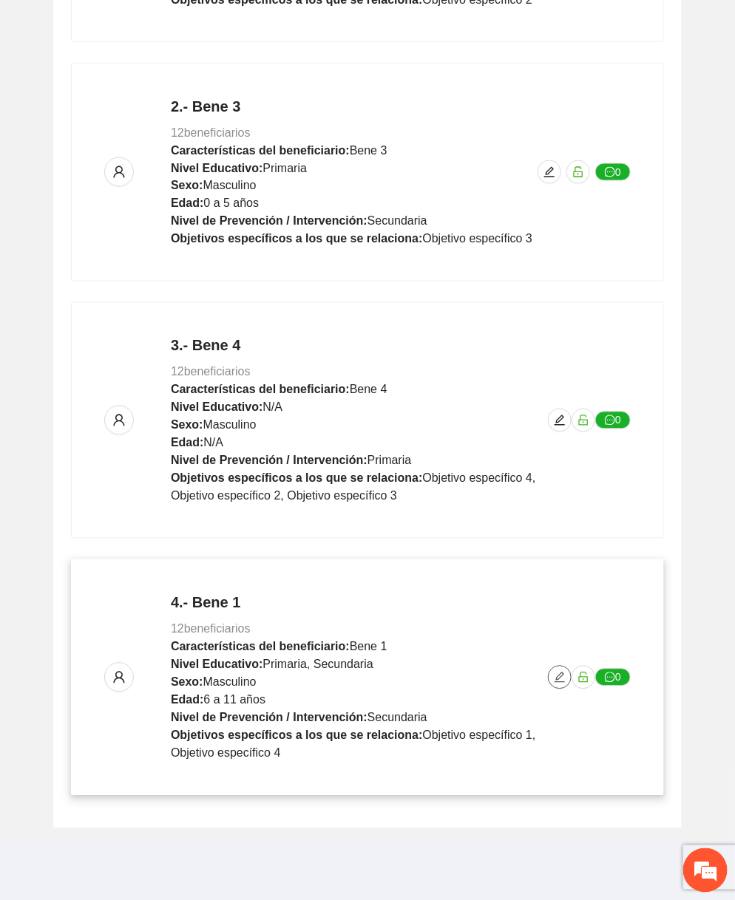
click at [555, 676] on icon "edit" at bounding box center [560, 678] width 12 height 12
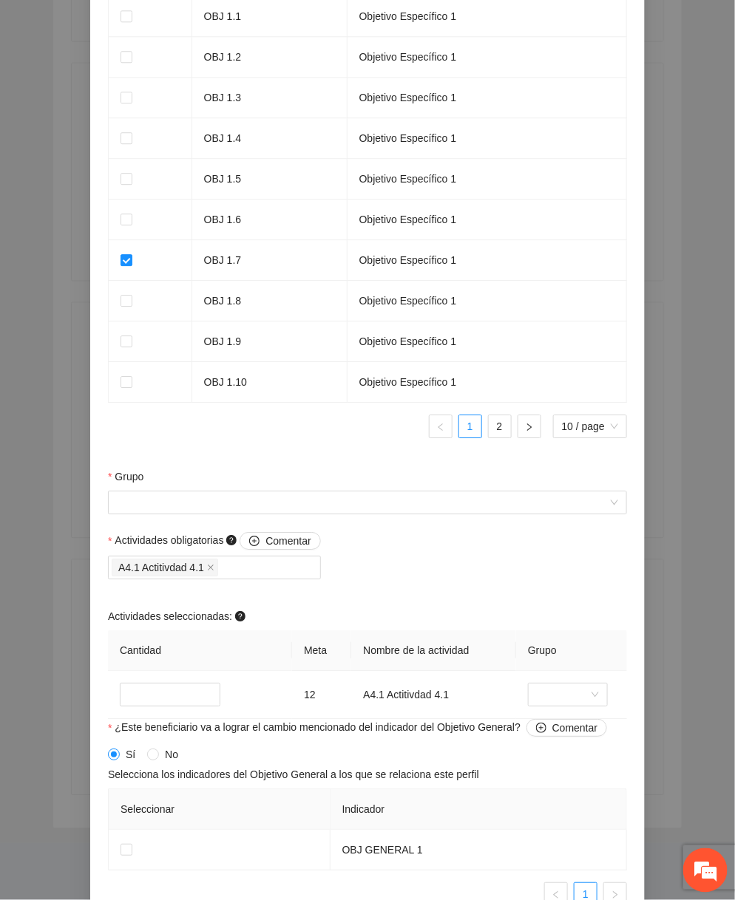
scroll to position [1119, 0]
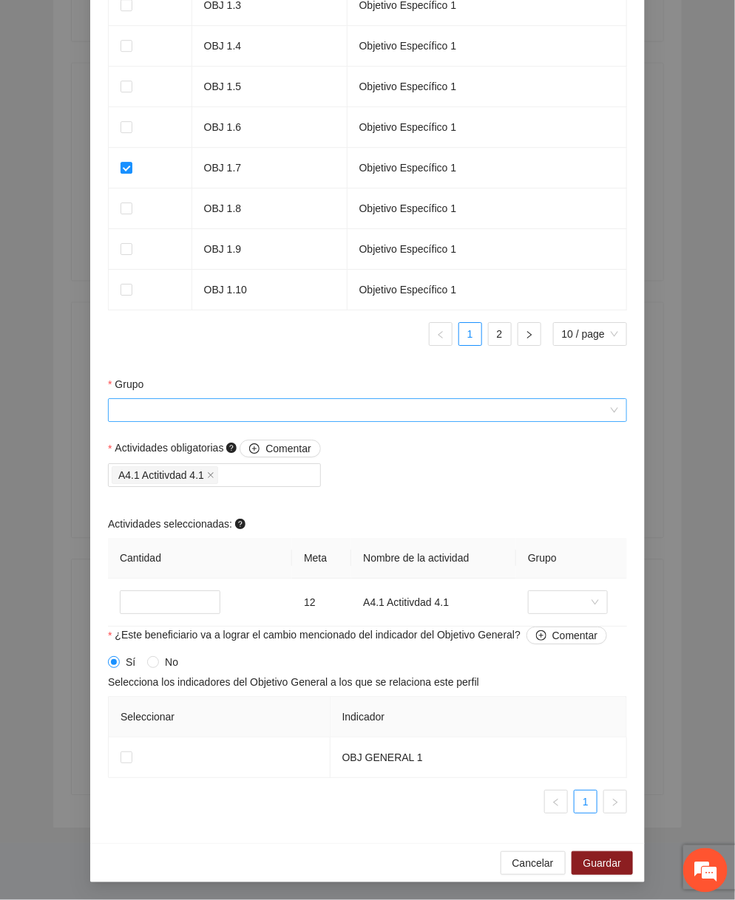
click at [381, 407] on input "Grupo" at bounding box center [362, 410] width 491 height 22
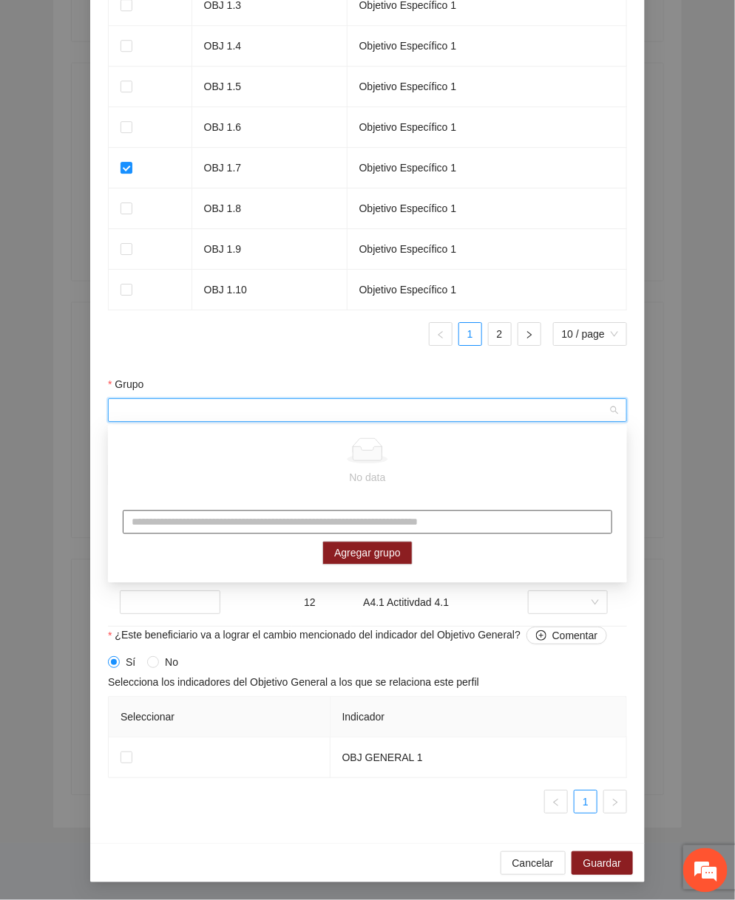
click at [324, 520] on input "text" at bounding box center [367, 523] width 489 height 24
type input "*******"
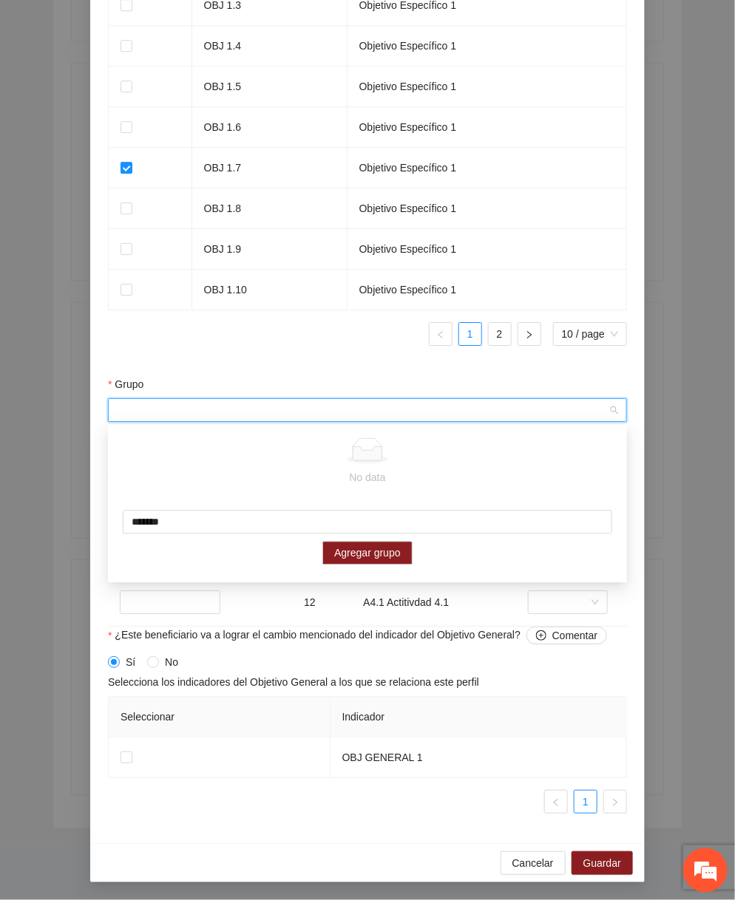
click at [370, 537] on div "******* Agregar grupo" at bounding box center [367, 538] width 519 height 84
click at [362, 551] on span "Agregar grupo" at bounding box center [367, 554] width 67 height 16
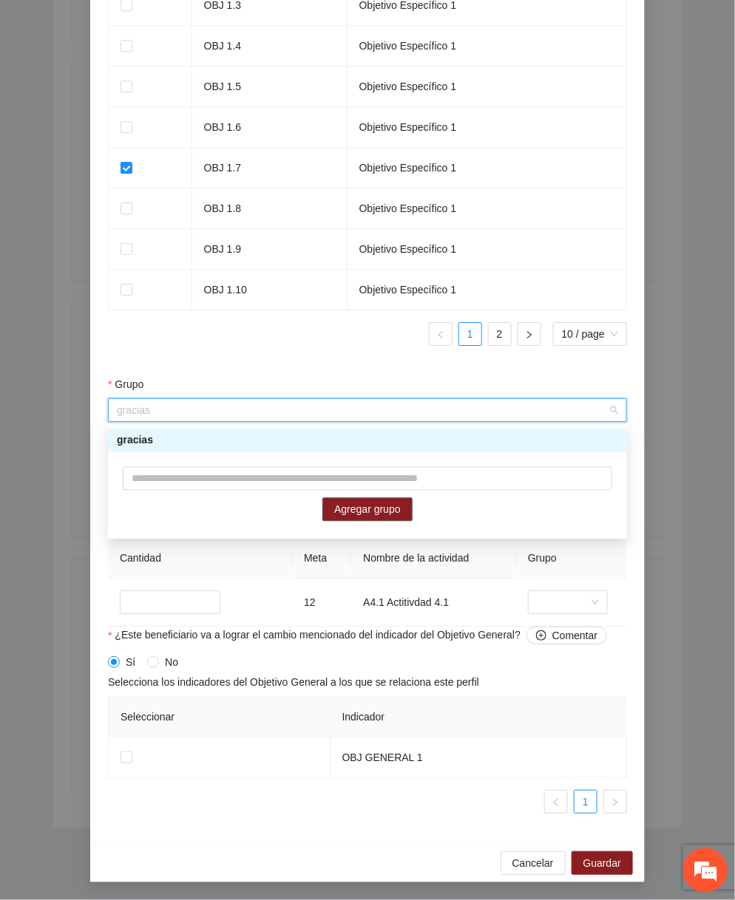
click at [314, 444] on div "gracias" at bounding box center [367, 440] width 501 height 16
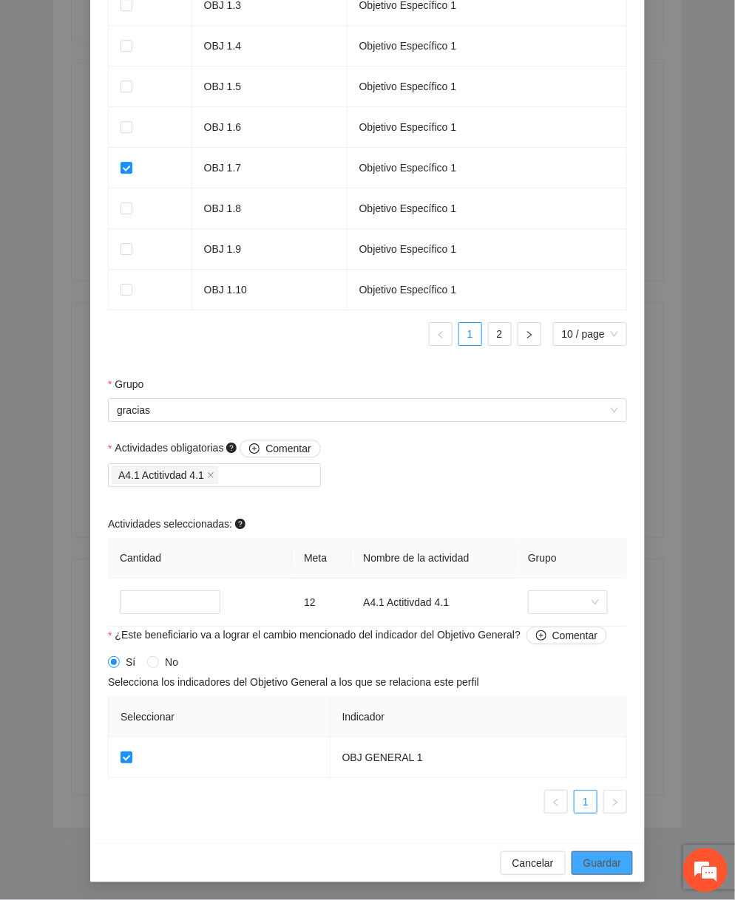
click at [599, 862] on span "Guardar" at bounding box center [602, 863] width 38 height 16
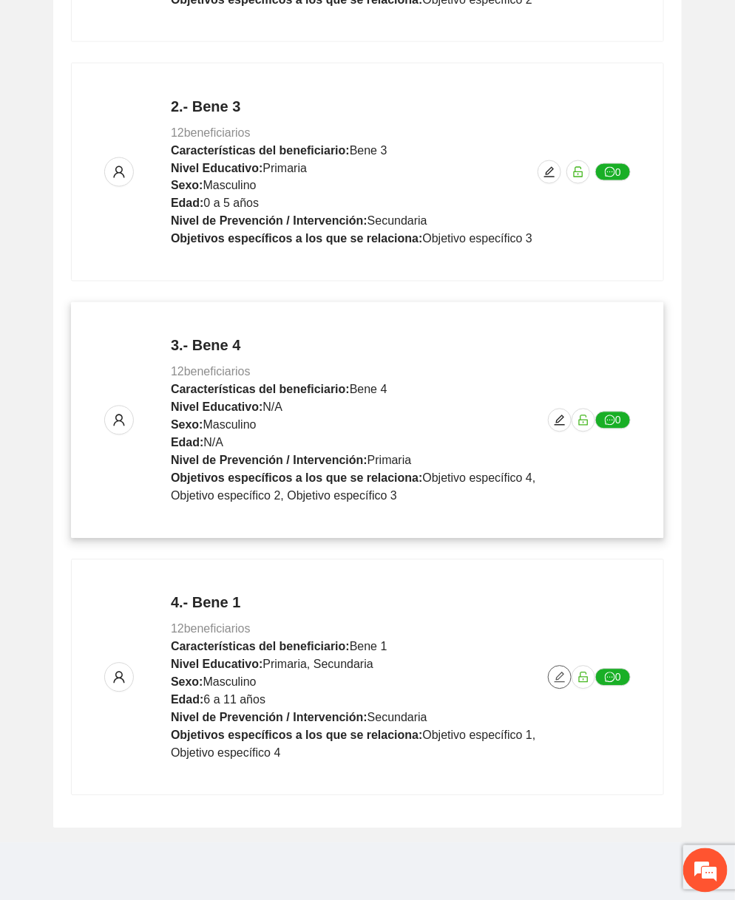
scroll to position [0, 0]
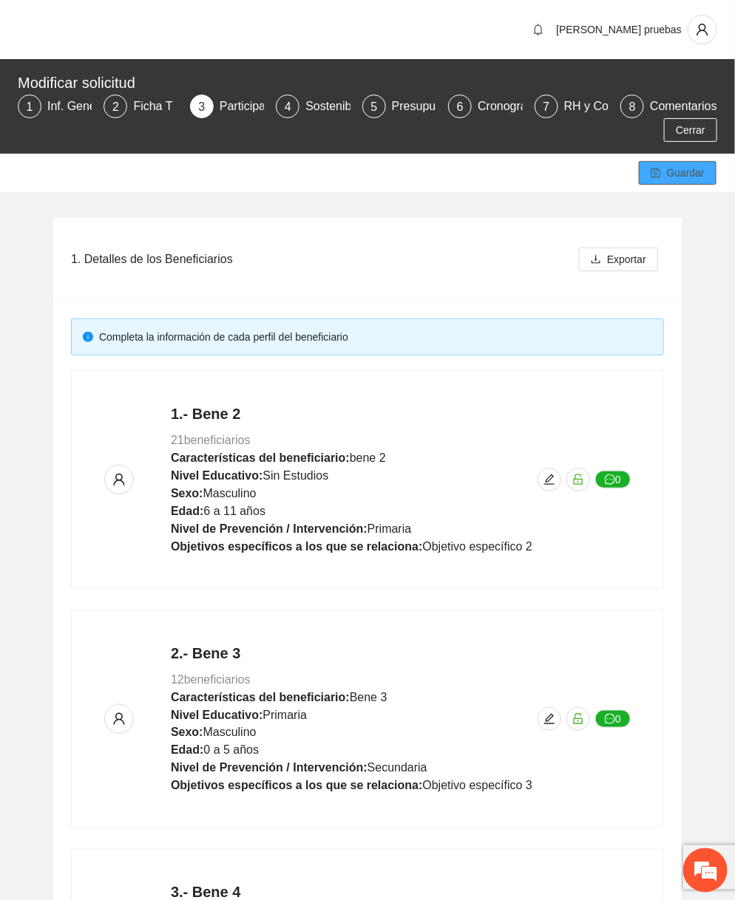
click at [697, 167] on span "Guardar" at bounding box center [686, 173] width 38 height 16
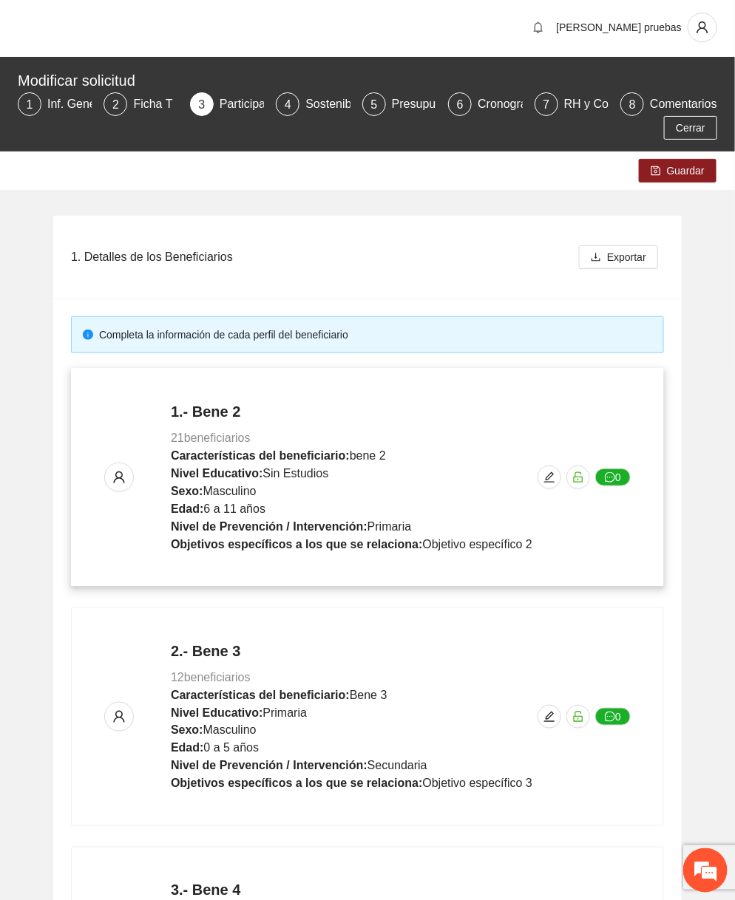
scroll to position [547, 0]
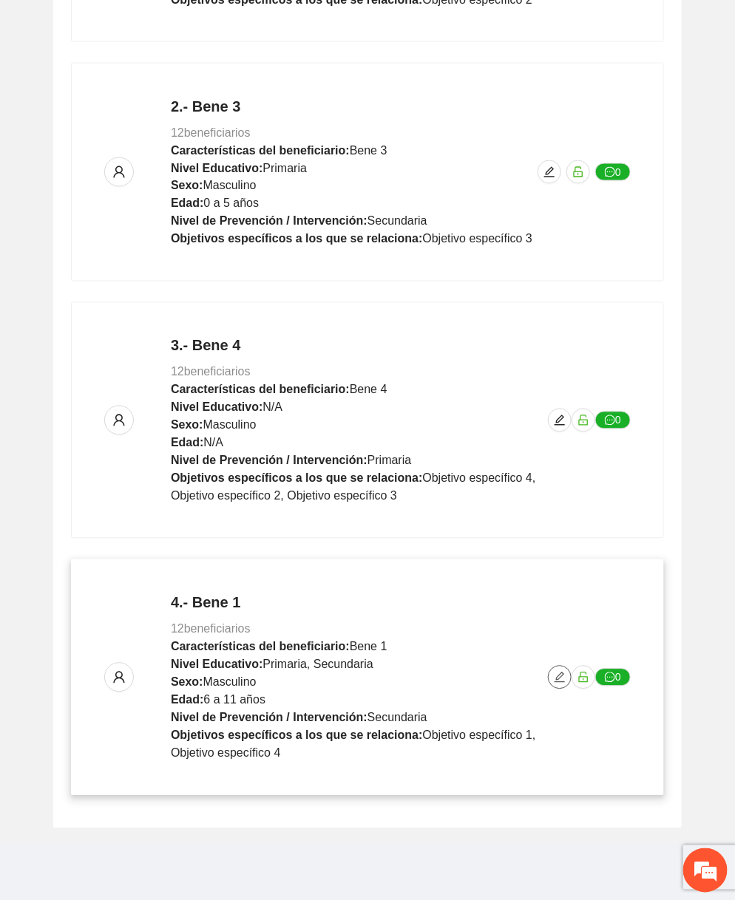
click at [552, 672] on span "edit" at bounding box center [560, 678] width 22 height 12
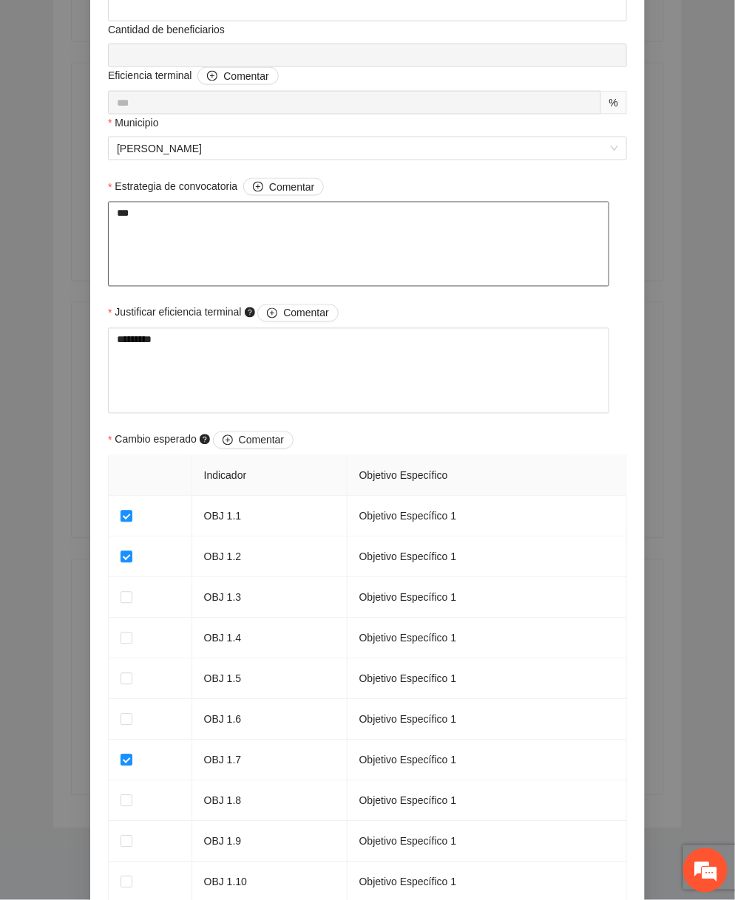
scroll to position [549, 0]
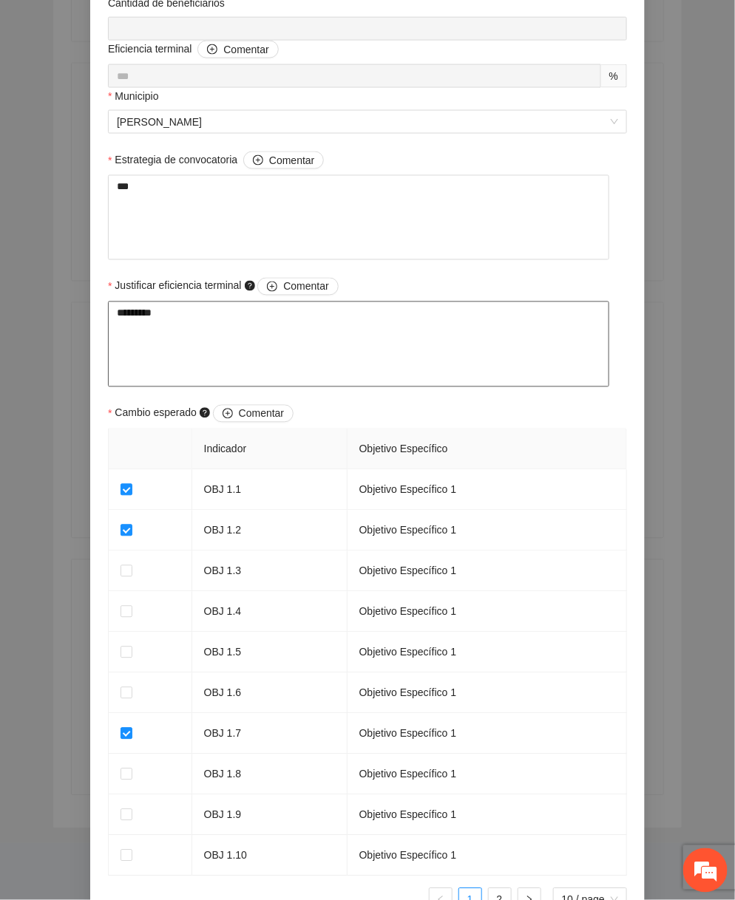
click at [387, 384] on textarea "*********" at bounding box center [358, 344] width 501 height 85
type textarea "**********"
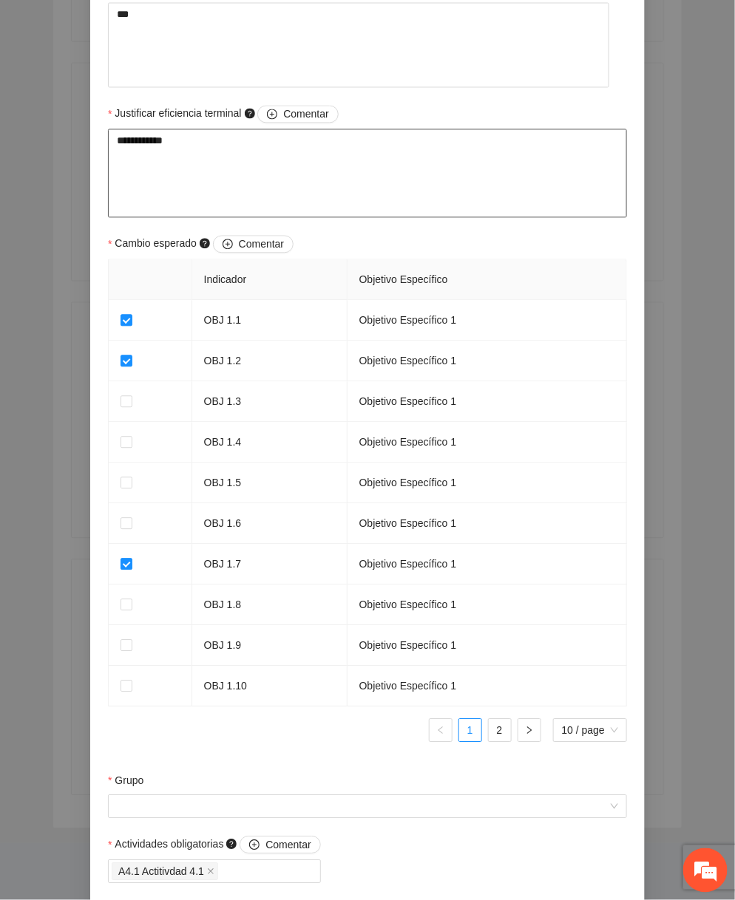
scroll to position [1119, 0]
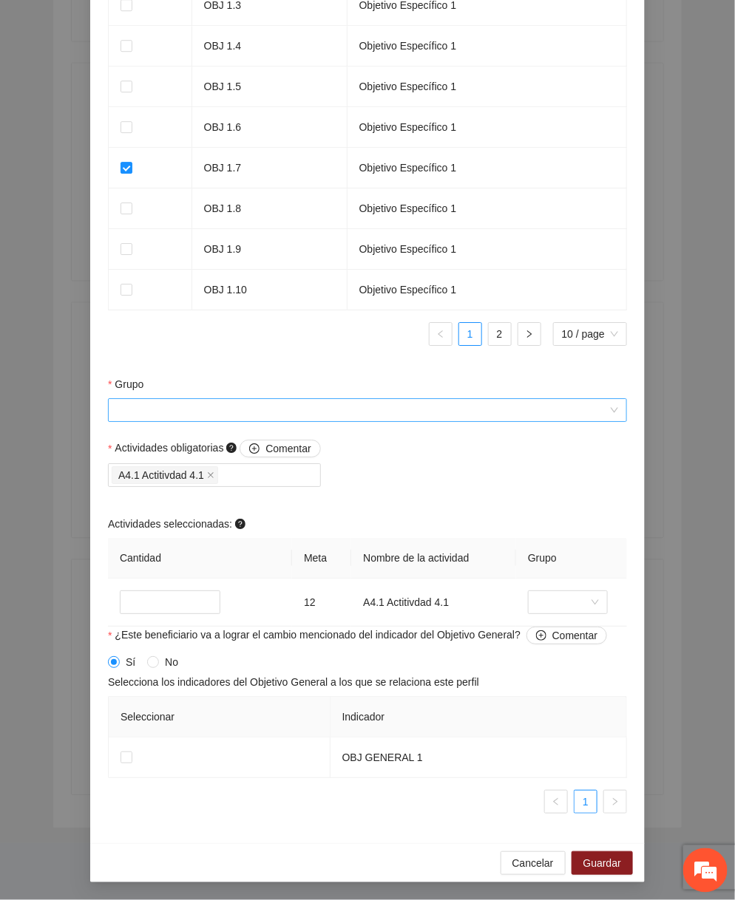
type textarea "**********"
click at [314, 416] on input "Grupo" at bounding box center [362, 410] width 491 height 22
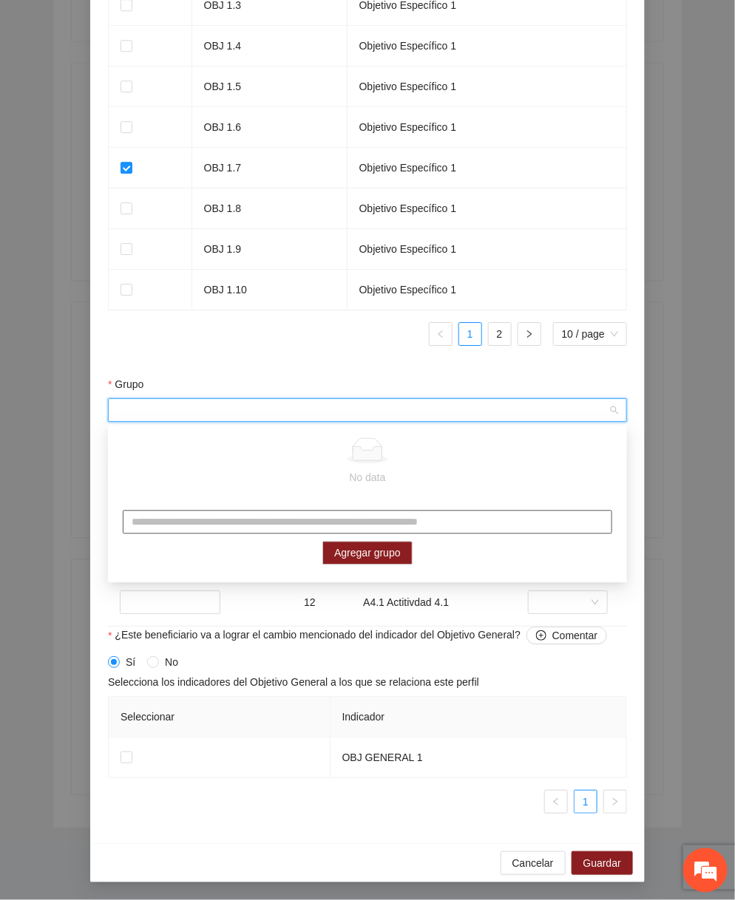
click at [274, 524] on input "text" at bounding box center [367, 523] width 489 height 24
type input "*****"
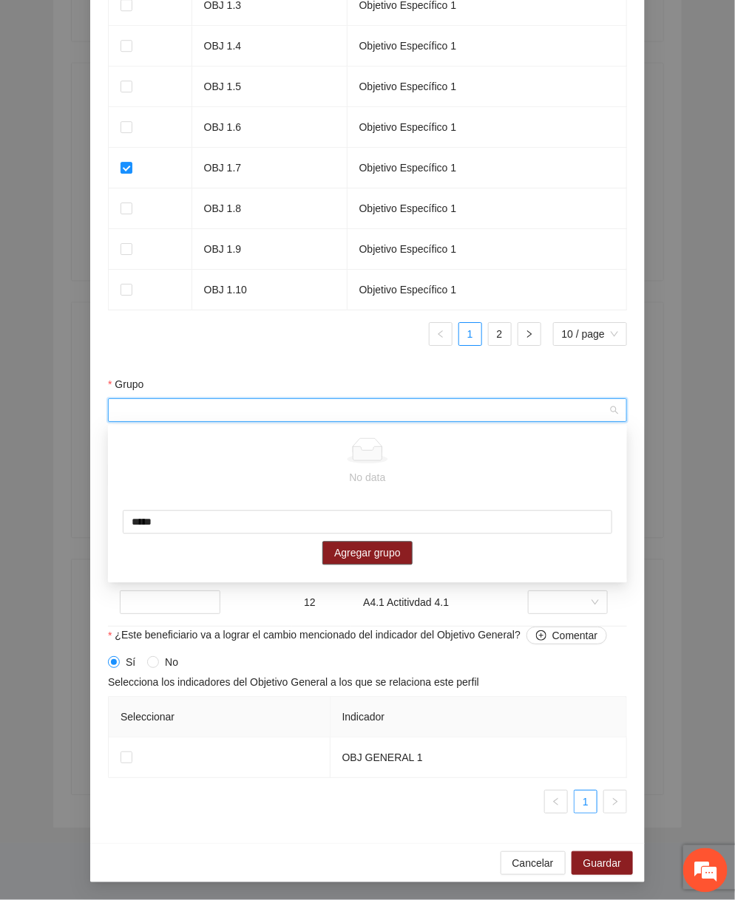
click at [355, 547] on span "Agregar grupo" at bounding box center [367, 554] width 67 height 16
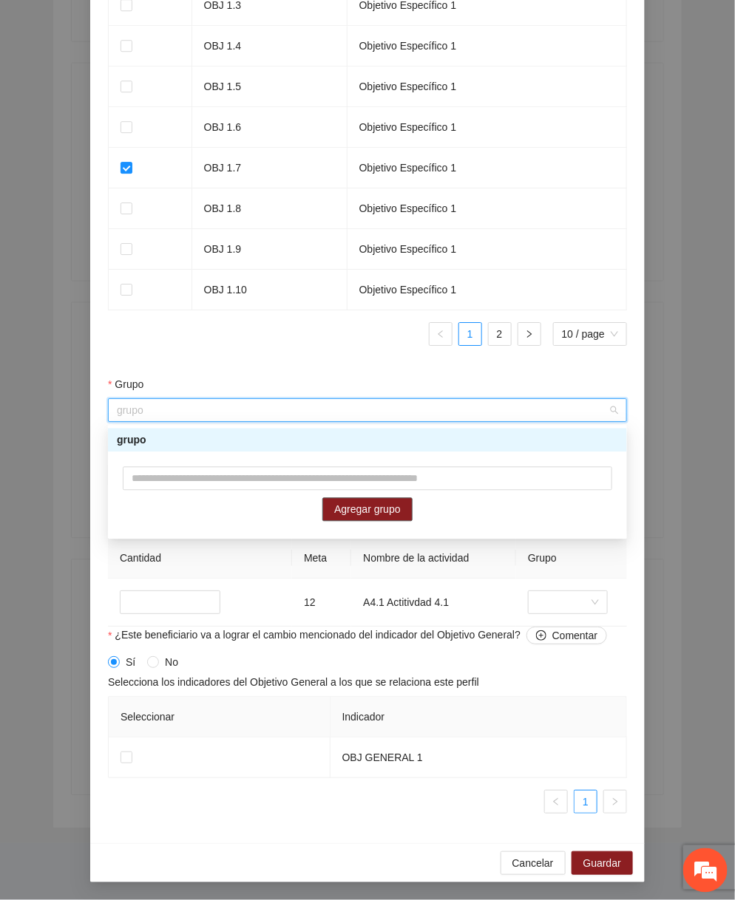
click at [326, 451] on div "grupo" at bounding box center [367, 441] width 519 height 24
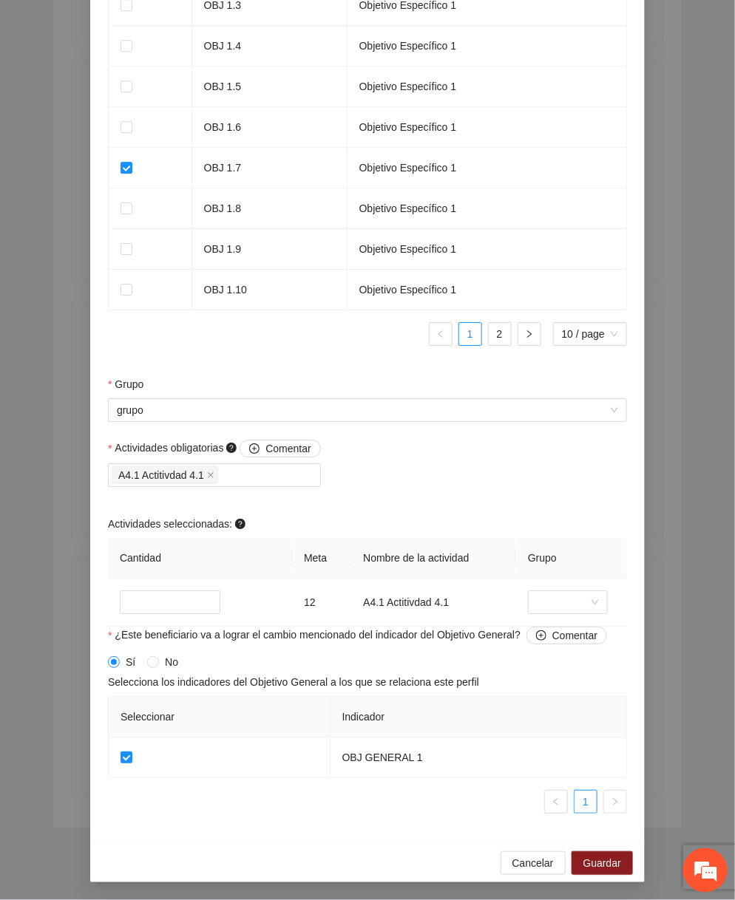
click at [606, 851] on div "Cancelar Guardar" at bounding box center [367, 862] width 554 height 39
click at [604, 858] on span "Guardar" at bounding box center [602, 863] width 38 height 16
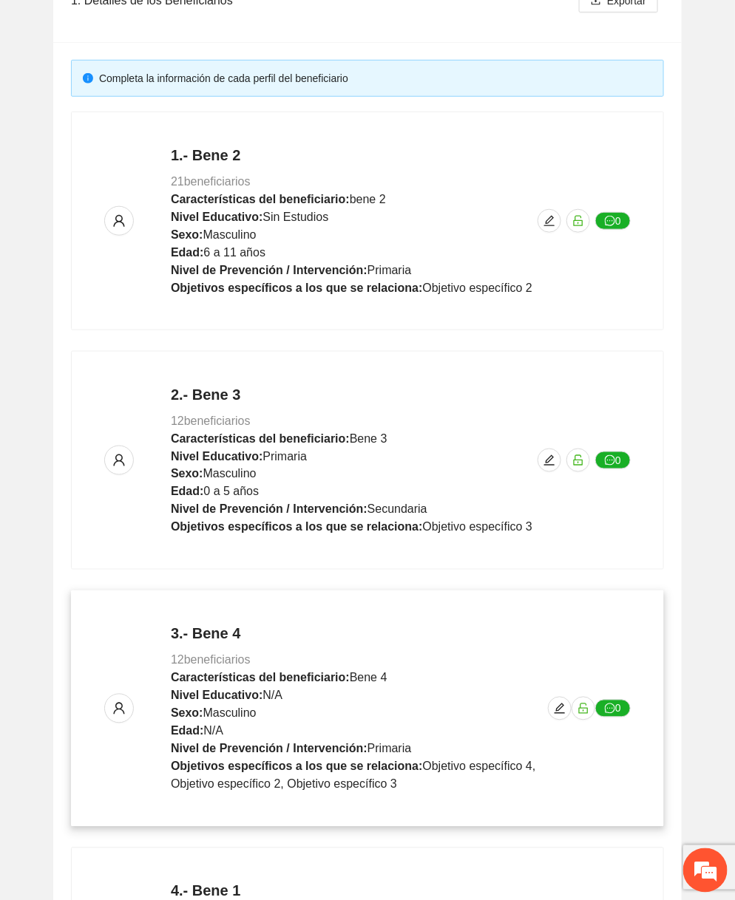
scroll to position [0, 0]
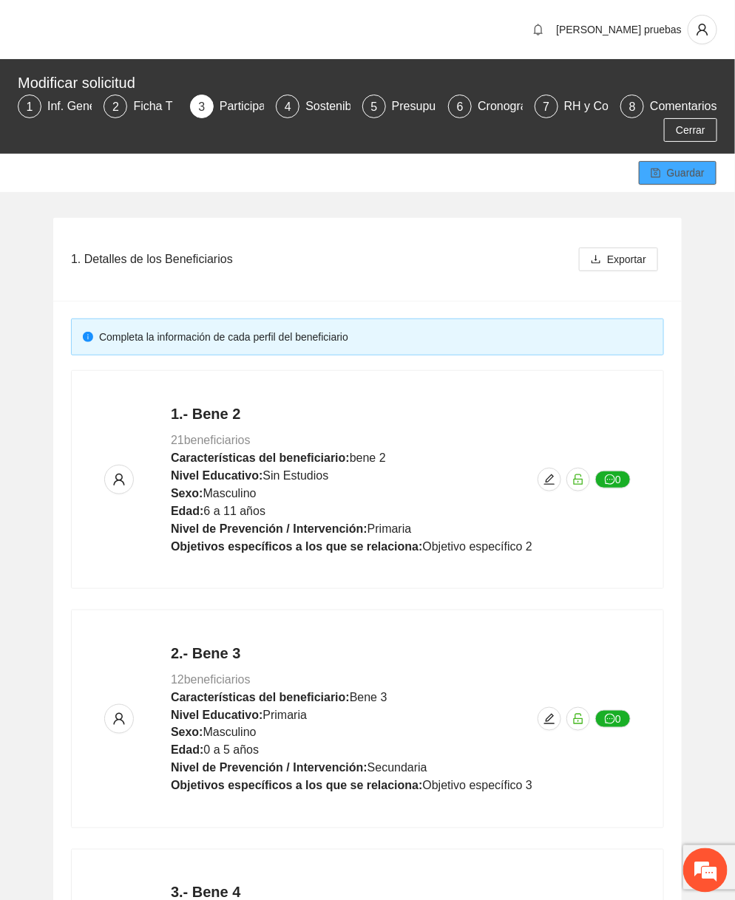
click at [696, 173] on span "Guardar" at bounding box center [686, 173] width 38 height 16
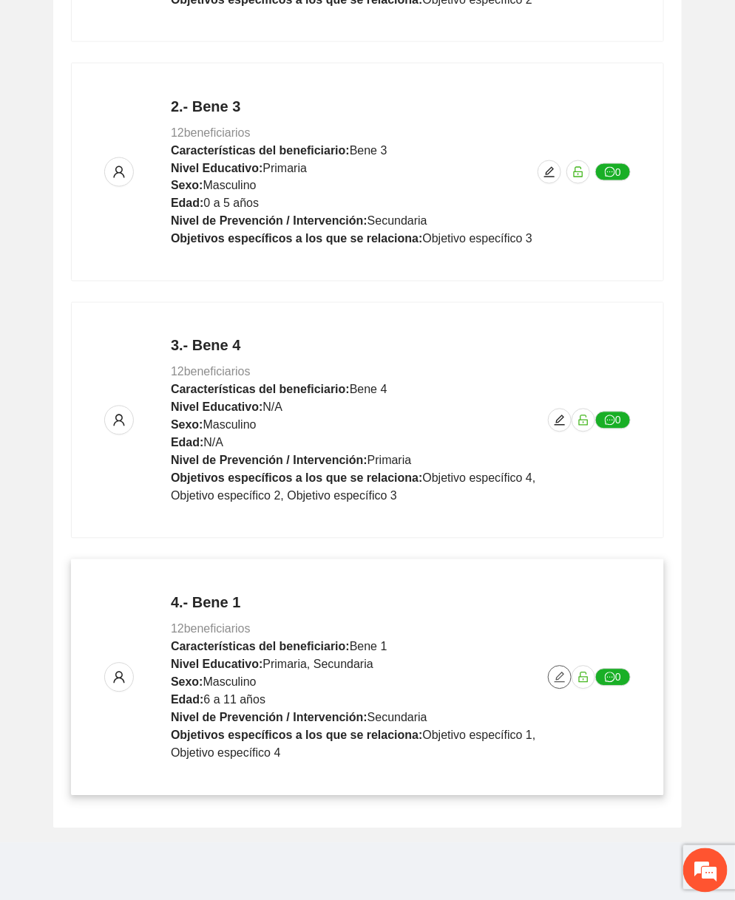
click at [560, 674] on icon "edit" at bounding box center [560, 678] width 12 height 12
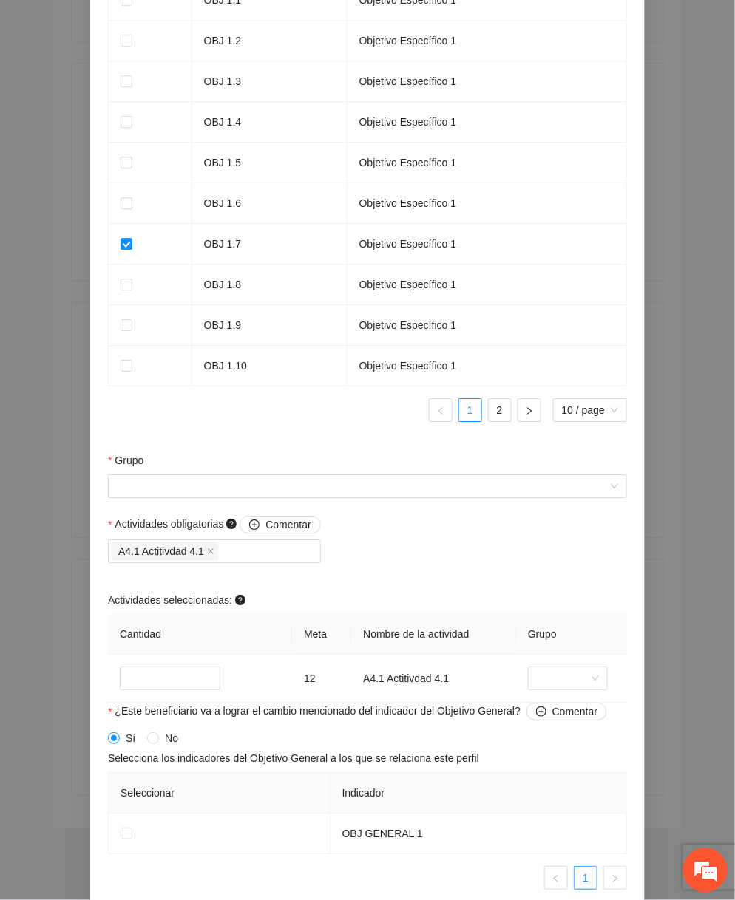
scroll to position [1119, 0]
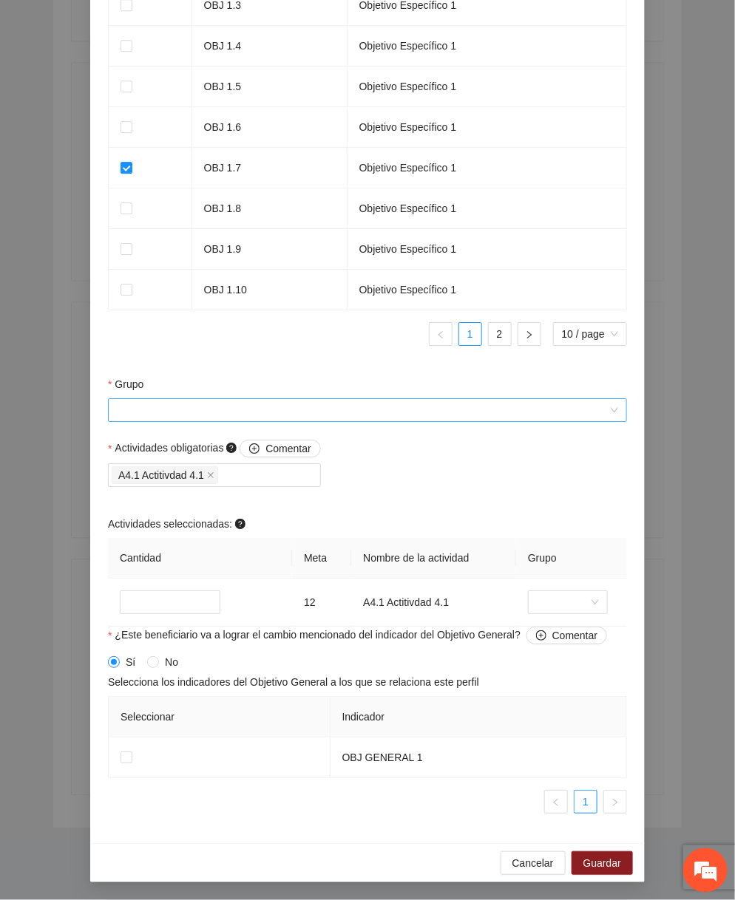
click at [356, 421] on input "Grupo" at bounding box center [362, 410] width 491 height 22
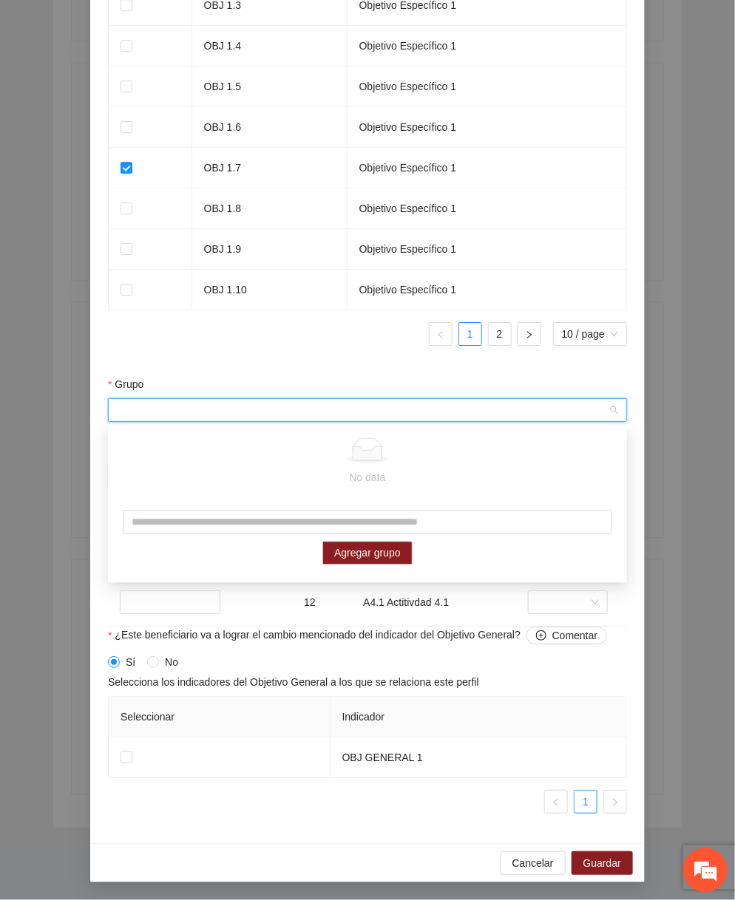
type input "*"
click at [340, 522] on input "text" at bounding box center [367, 523] width 489 height 24
type input "******"
click at [369, 550] on span "Agregar grupo" at bounding box center [367, 554] width 67 height 16
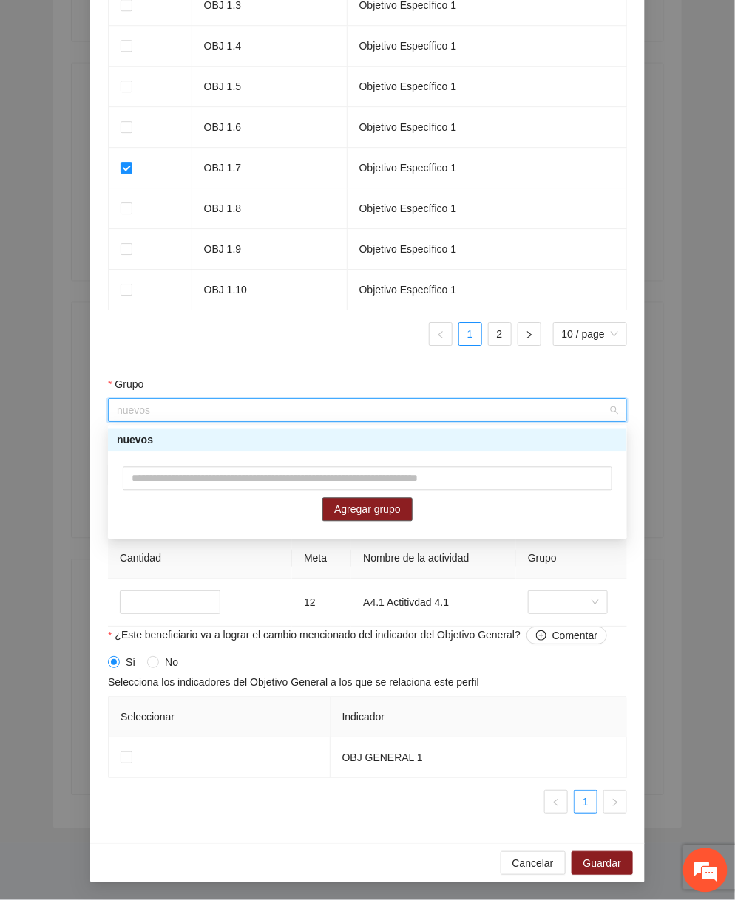
click at [284, 435] on div "nuevos" at bounding box center [367, 440] width 501 height 16
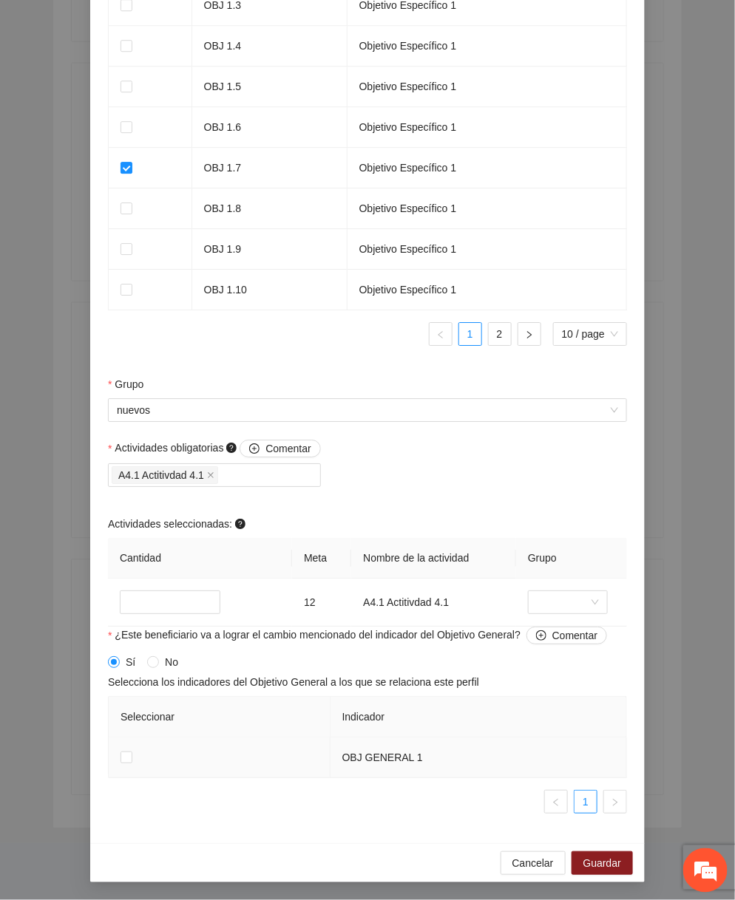
click at [120, 767] on td at bounding box center [220, 758] width 222 height 41
click at [120, 763] on span at bounding box center [126, 758] width 12 height 12
click at [603, 858] on span "Guardar" at bounding box center [602, 863] width 38 height 16
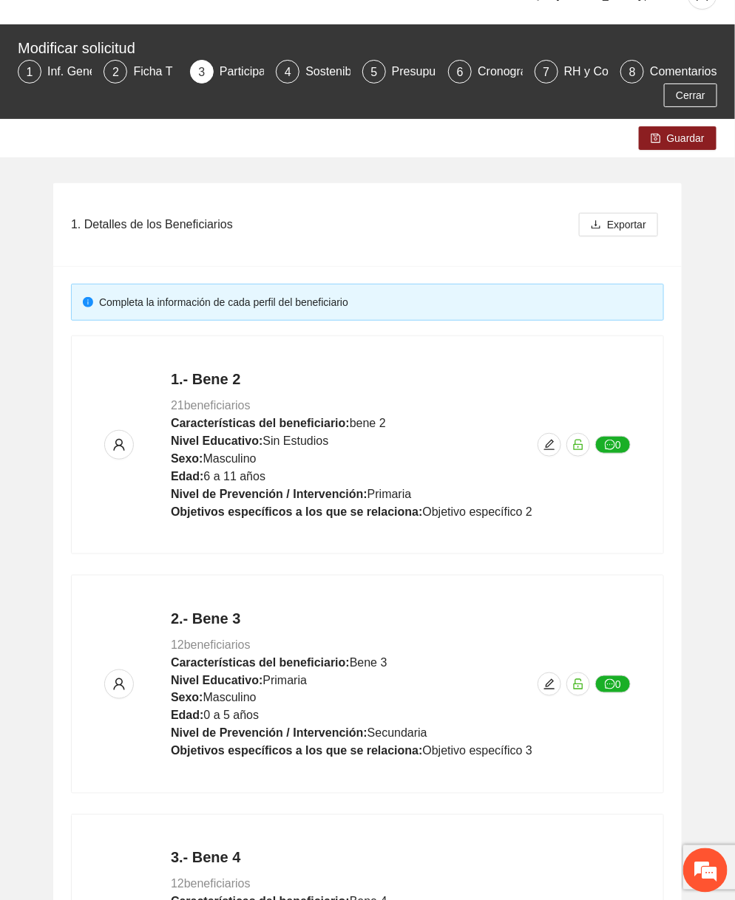
scroll to position [0, 0]
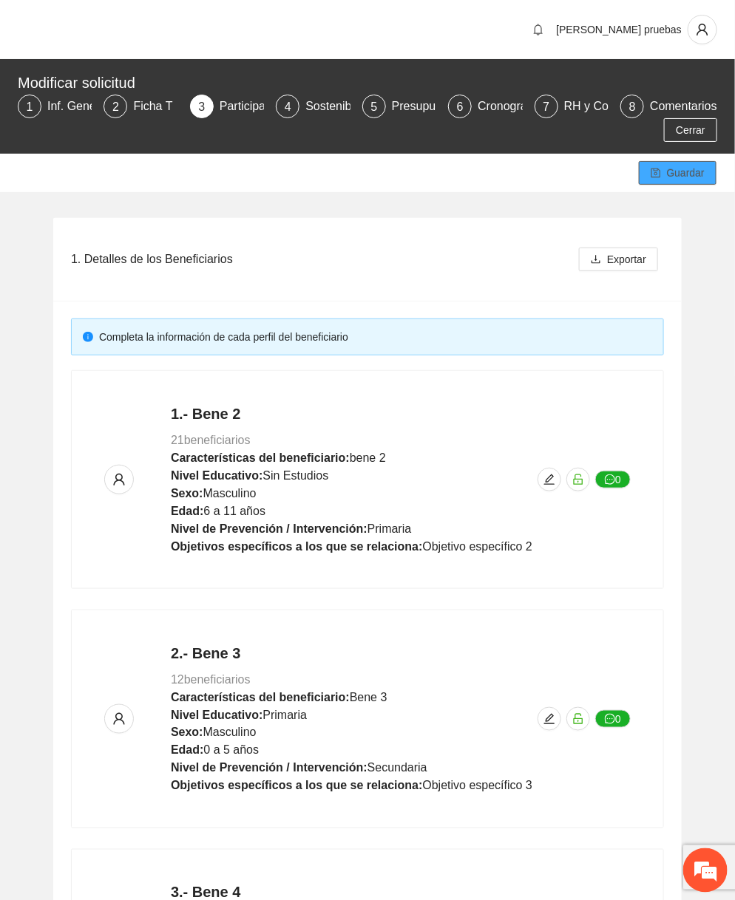
click at [700, 170] on span "Guardar" at bounding box center [686, 173] width 38 height 16
